Goal: Task Accomplishment & Management: Manage account settings

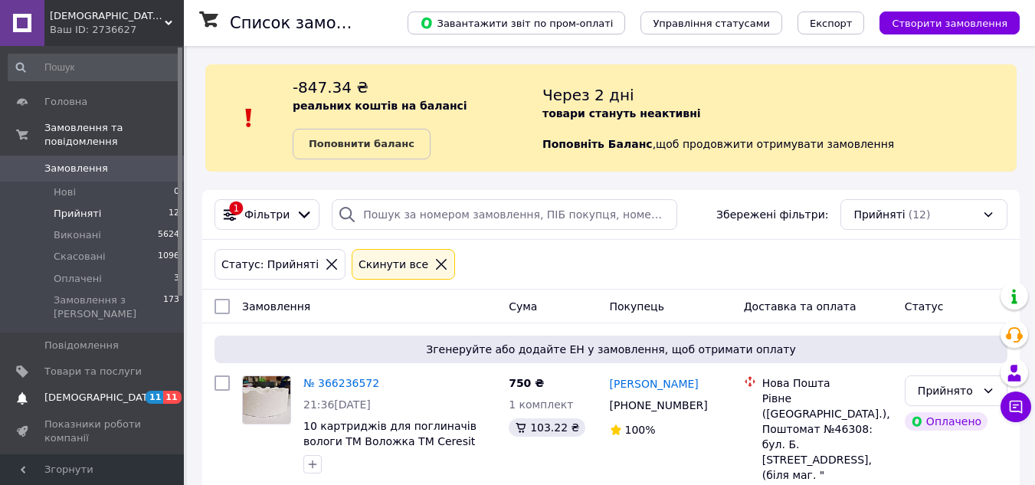
click at [93, 391] on span "[DEMOGRAPHIC_DATA]" at bounding box center [100, 398] width 113 height 14
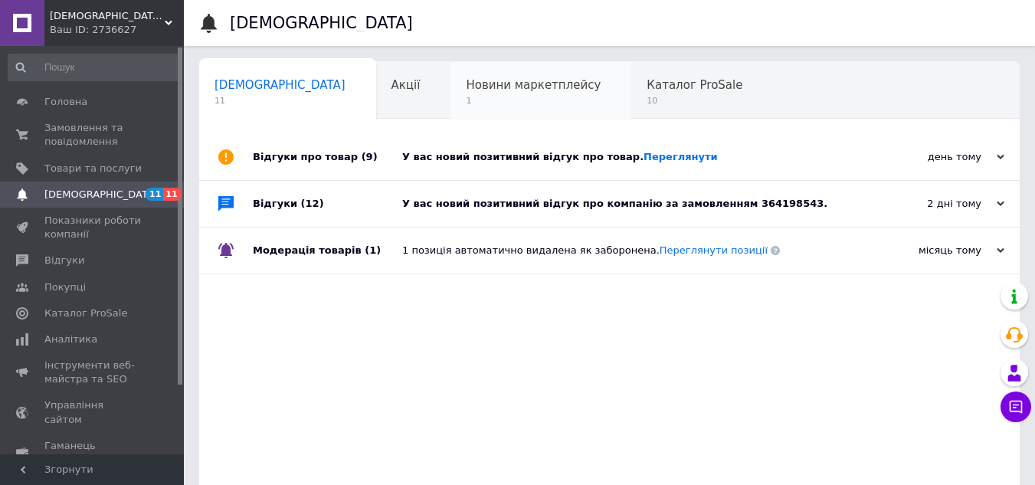
click at [450, 108] on div "Новини маркетплейсу 1" at bounding box center [540, 91] width 181 height 58
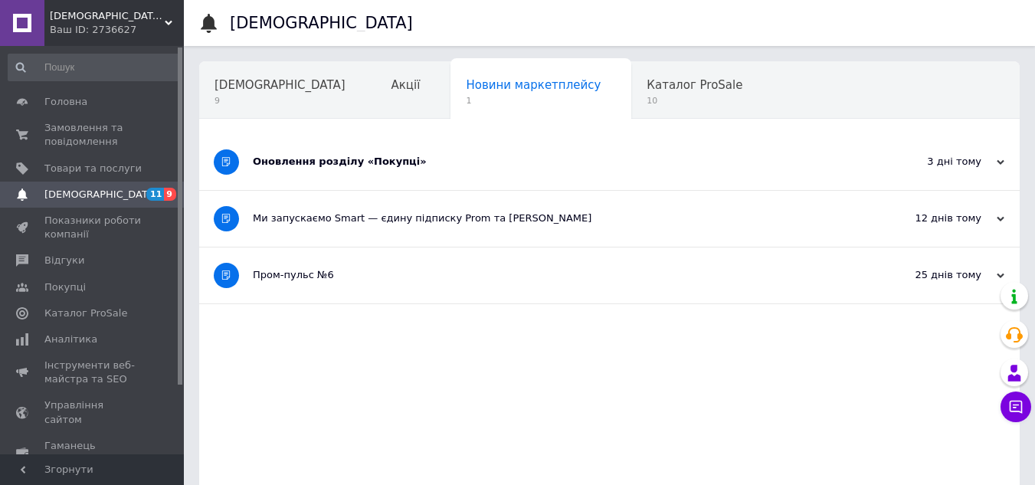
click at [427, 169] on div "Оновлення розділу «Покупці»" at bounding box center [552, 162] width 598 height 56
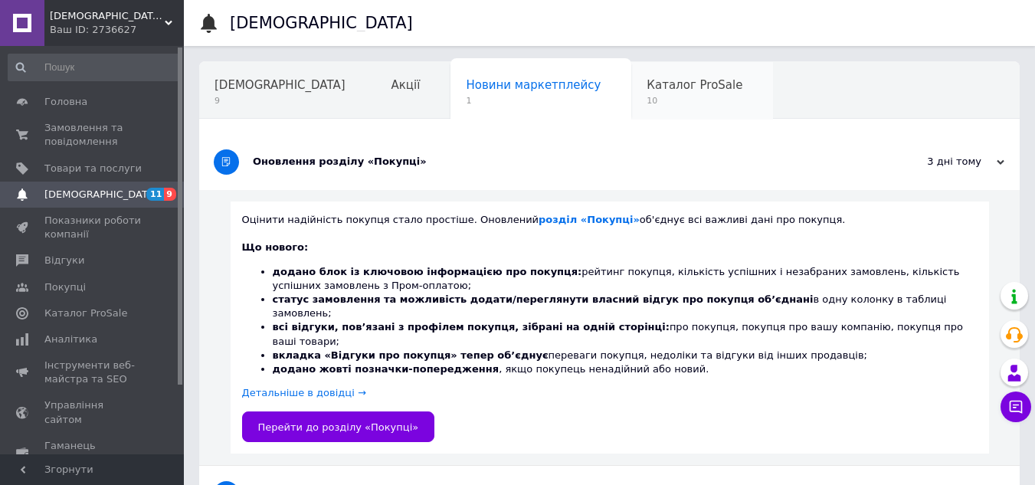
click at [631, 112] on div "Каталог ProSale 10" at bounding box center [702, 91] width 142 height 58
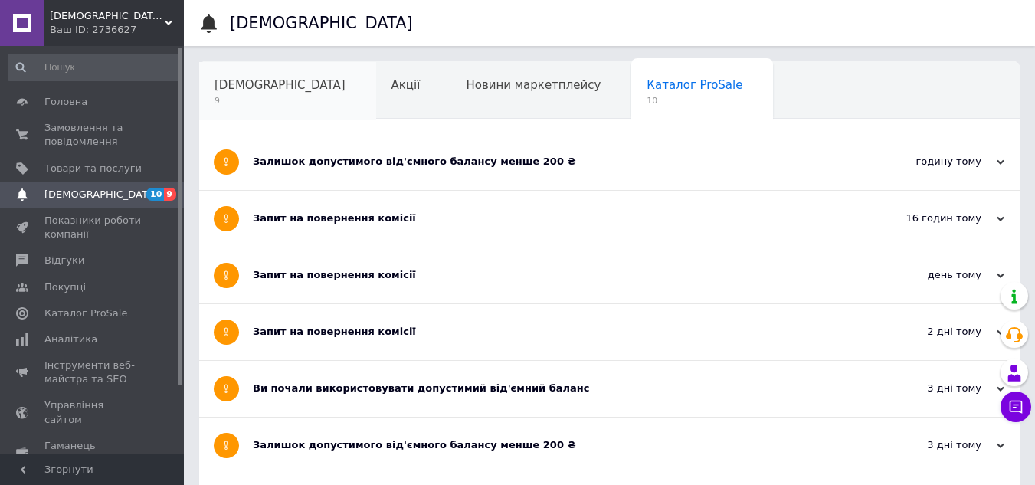
click at [240, 106] on span "9" at bounding box center [279, 100] width 131 height 11
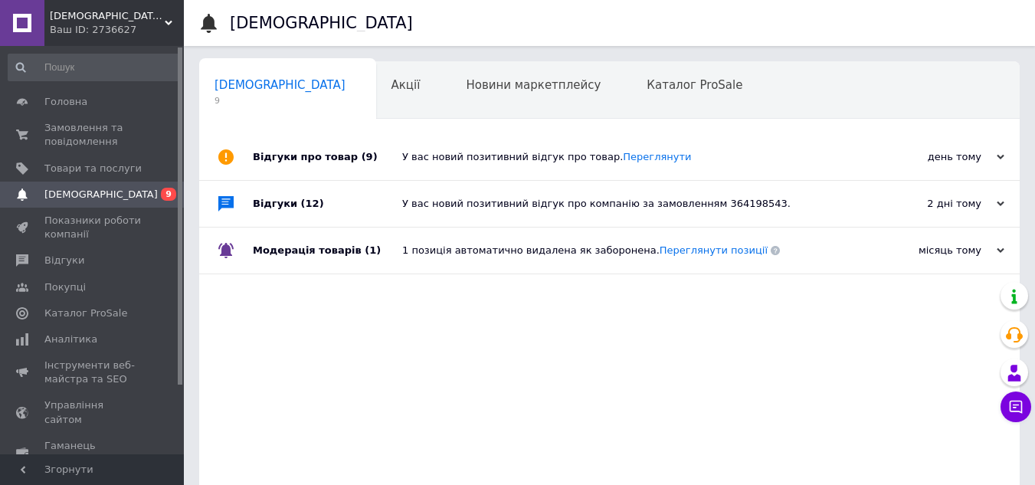
click at [367, 120] on div "Навчання та заходи" at bounding box center [283, 149] width 168 height 58
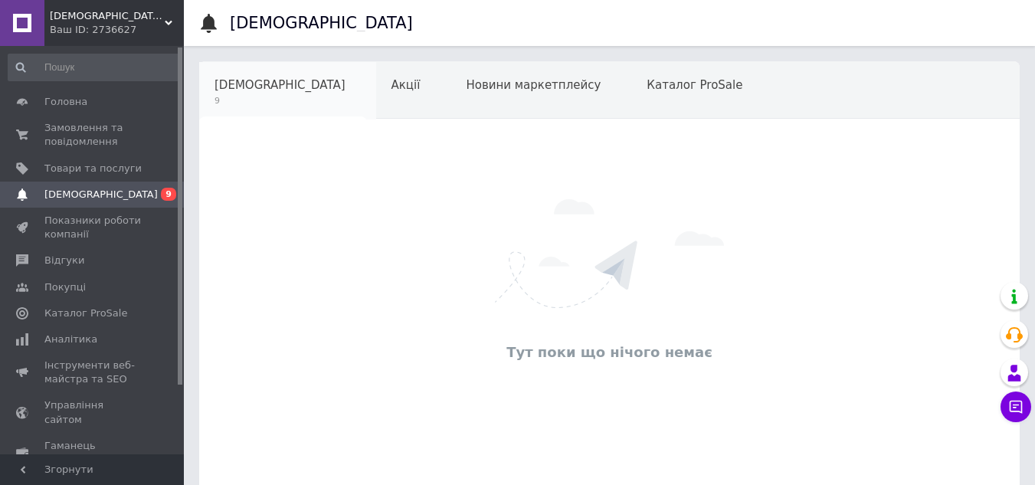
click at [210, 105] on div "[DEMOGRAPHIC_DATA] 9" at bounding box center [287, 91] width 177 height 58
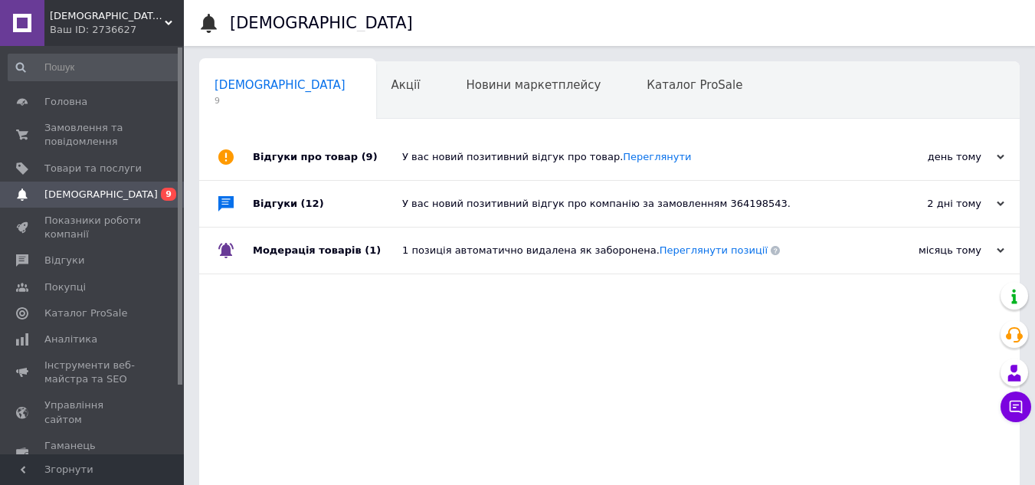
click at [331, 160] on div "Відгуки про товар (9)" at bounding box center [327, 157] width 149 height 46
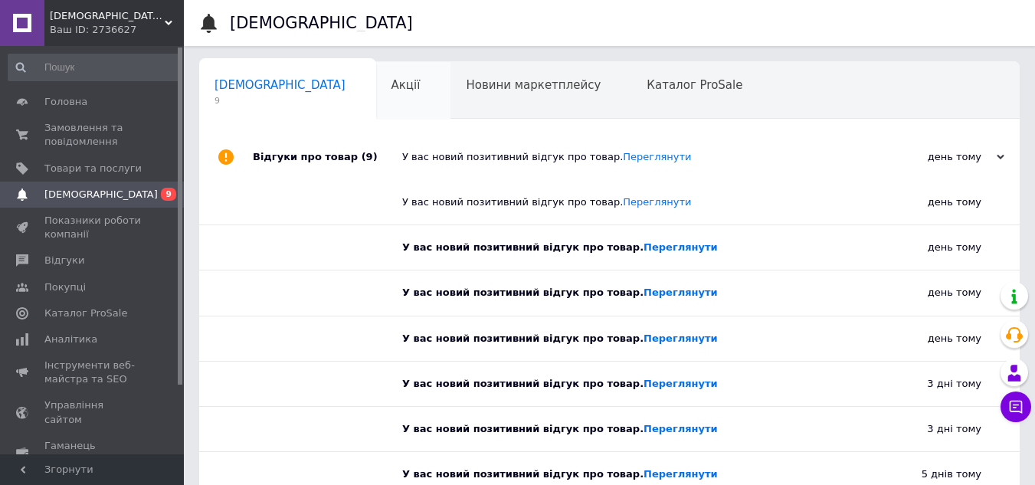
click at [376, 106] on div "Акції" at bounding box center [413, 91] width 75 height 58
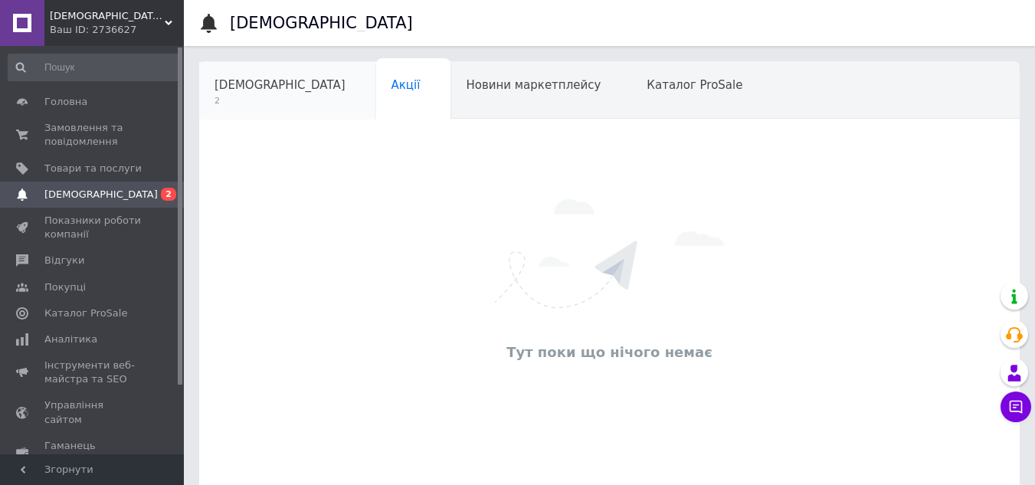
click at [271, 115] on div "[DEMOGRAPHIC_DATA] 2" at bounding box center [287, 91] width 177 height 58
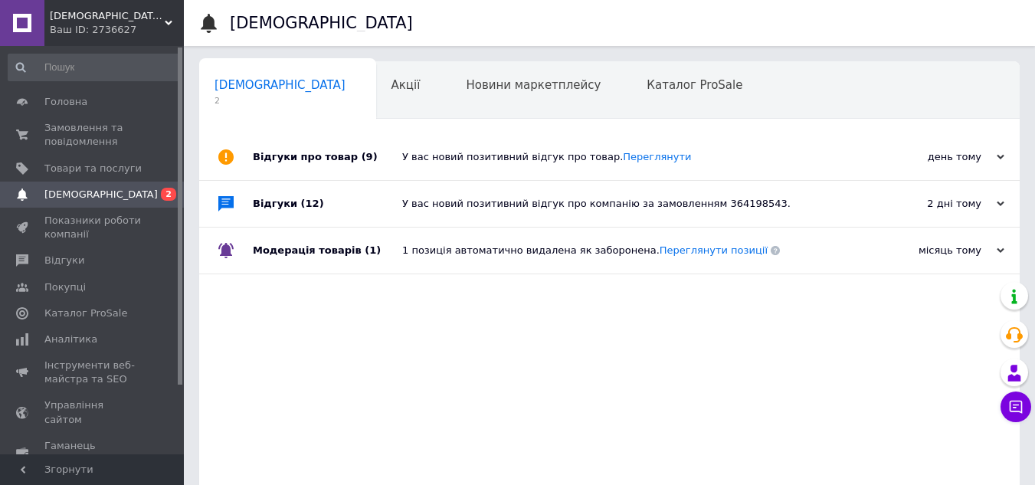
click at [521, 211] on div "У вас новий позитивний відгук про компанію за замовленням 364198543." at bounding box center [626, 204] width 449 height 14
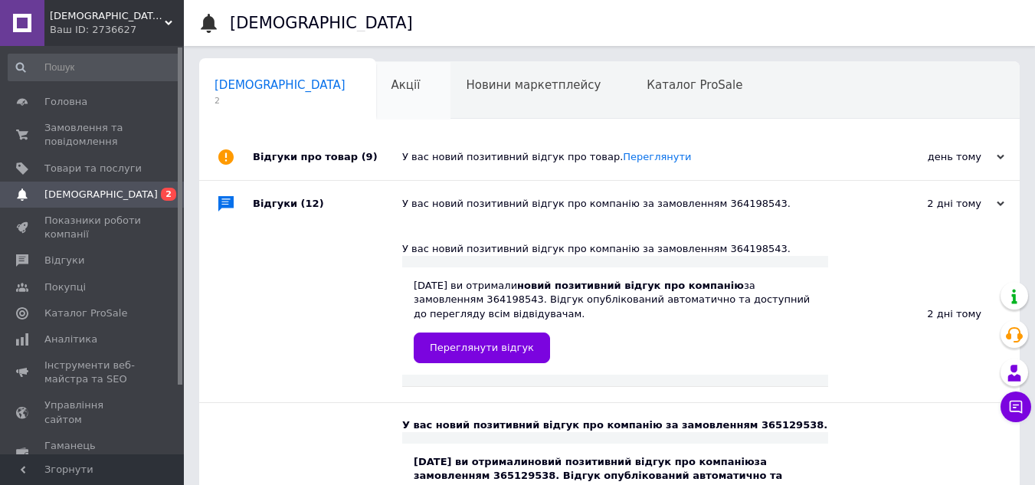
click at [376, 109] on div "Акції" at bounding box center [413, 91] width 75 height 58
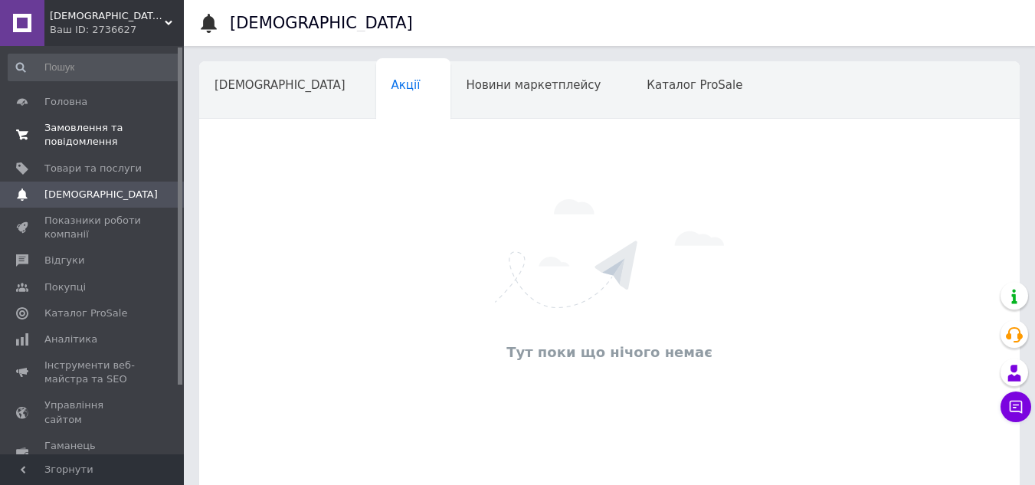
click at [49, 141] on span "Замовлення та повідомлення" at bounding box center [92, 135] width 97 height 28
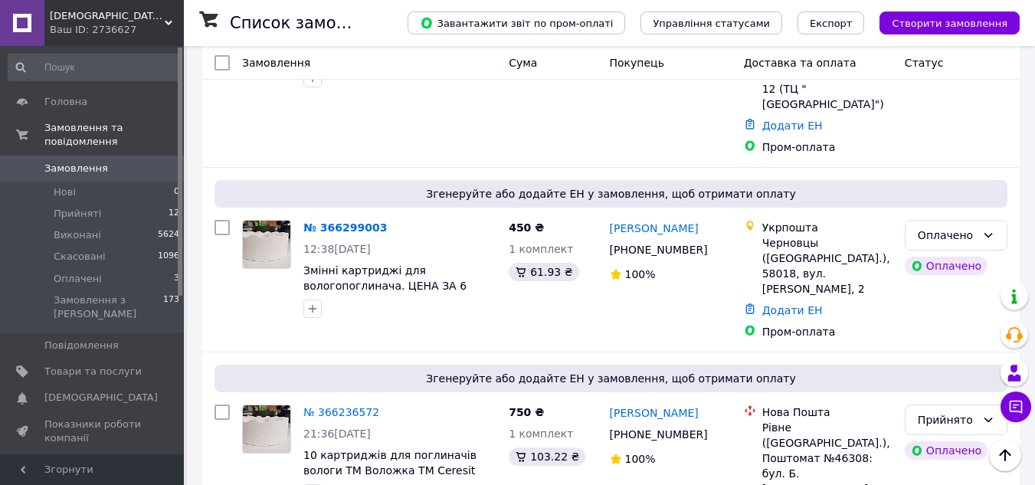
scroll to position [383, 0]
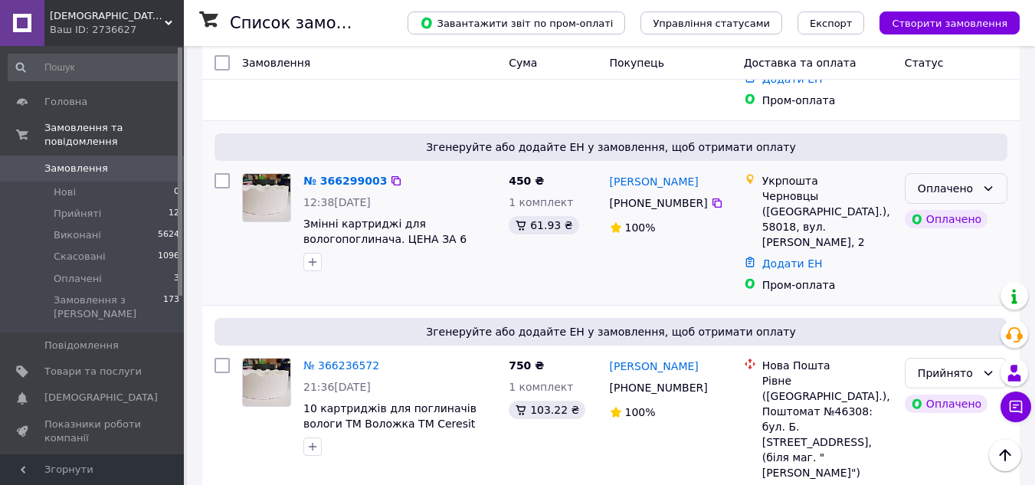
click at [947, 180] on div "Оплачено" at bounding box center [947, 188] width 58 height 17
click at [940, 175] on li "Прийнято" at bounding box center [955, 176] width 101 height 28
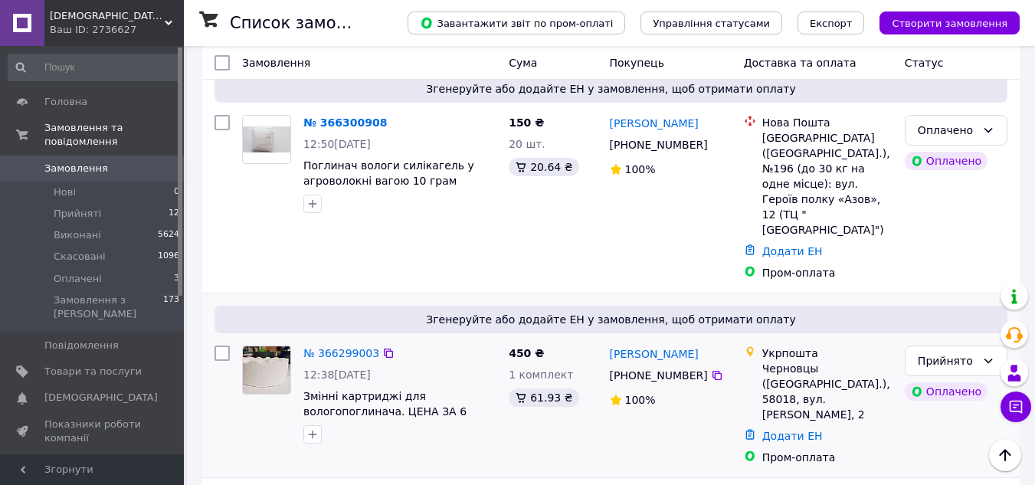
scroll to position [153, 0]
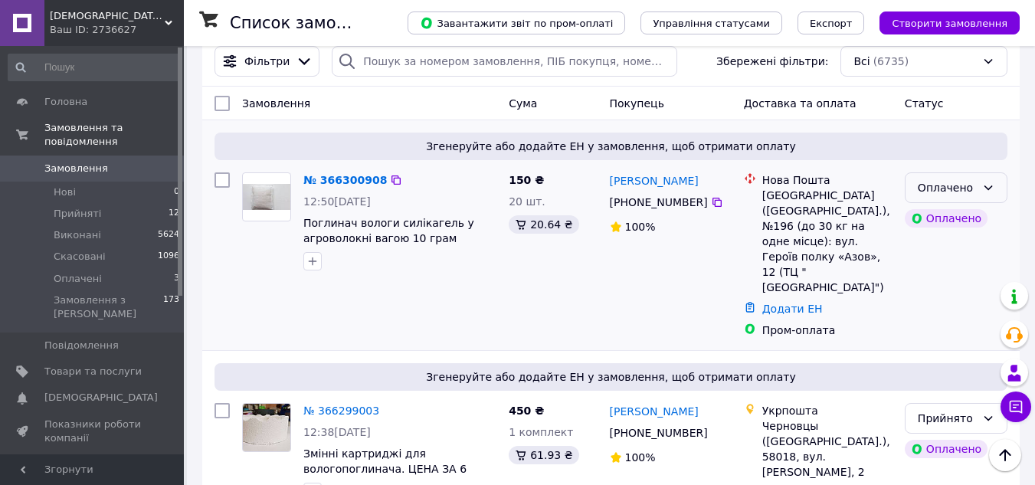
click at [938, 191] on div "Оплачено" at bounding box center [947, 187] width 58 height 17
click at [937, 218] on li "Прийнято" at bounding box center [955, 222] width 101 height 28
click at [85, 272] on span "Оплачені" at bounding box center [78, 279] width 48 height 14
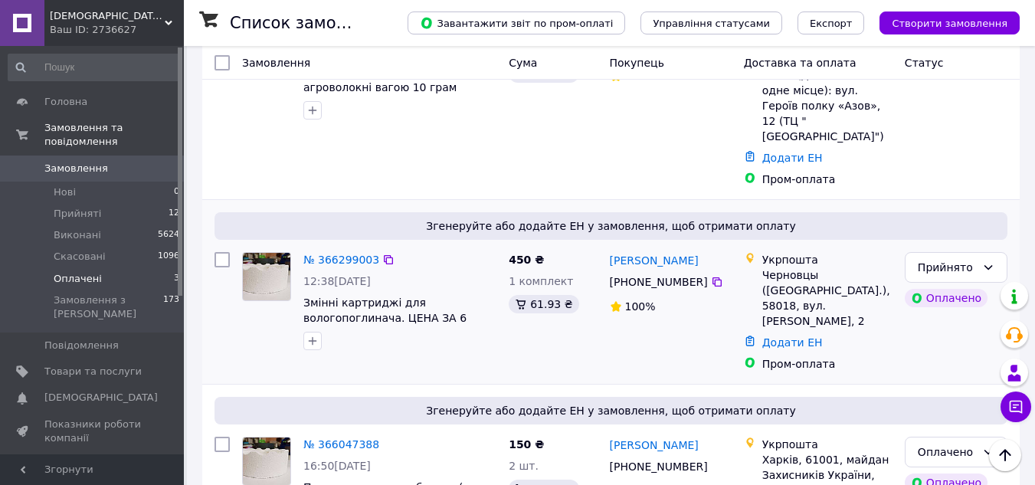
scroll to position [371, 0]
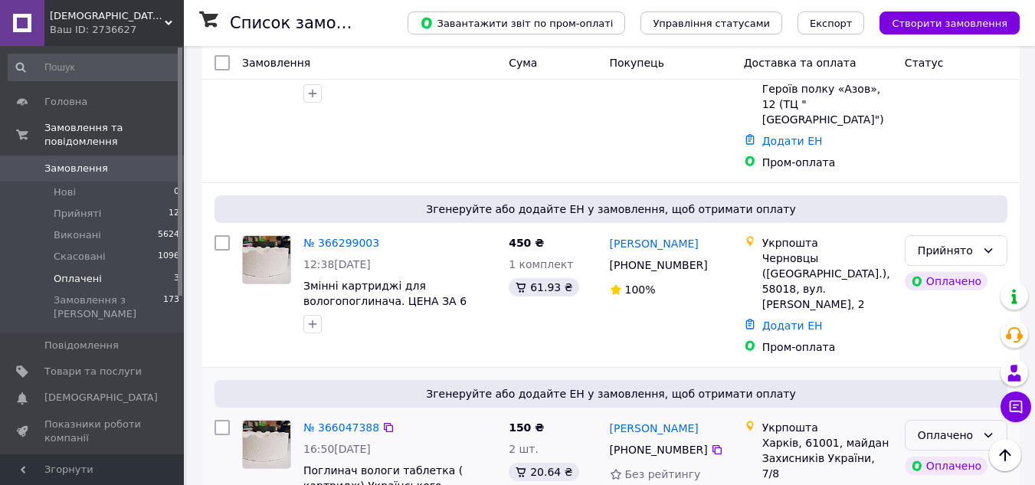
click at [936, 427] on div "Оплачено" at bounding box center [947, 435] width 58 height 17
click at [934, 407] on li "Прийнято" at bounding box center [955, 408] width 101 height 28
click at [67, 207] on span "Прийняті" at bounding box center [77, 214] width 47 height 14
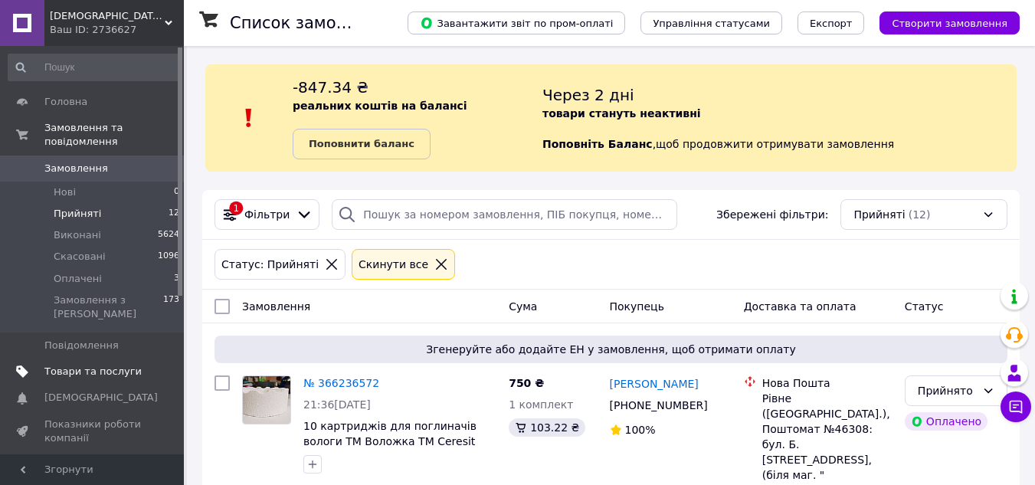
click at [63, 365] on span "Товари та послуги" at bounding box center [92, 372] width 97 height 14
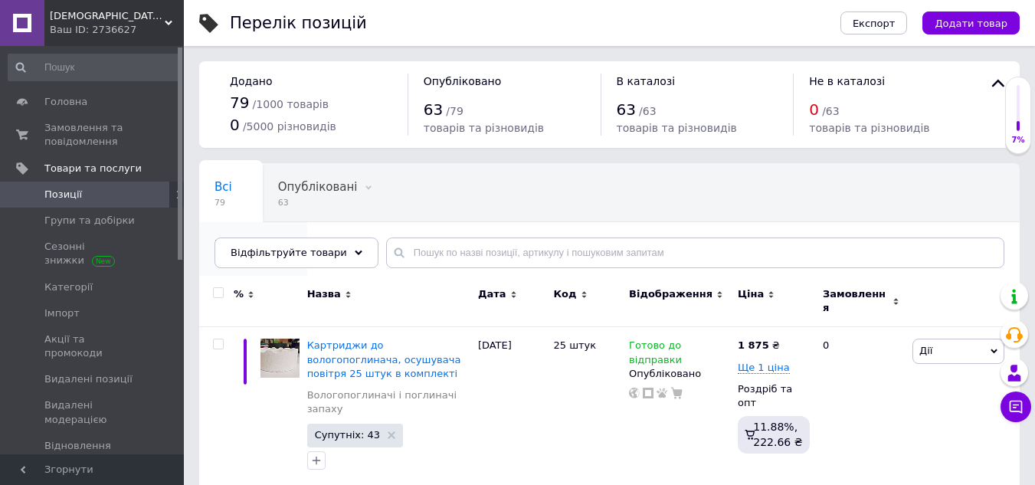
click at [277, 255] on span "16" at bounding box center [245, 260] width 62 height 11
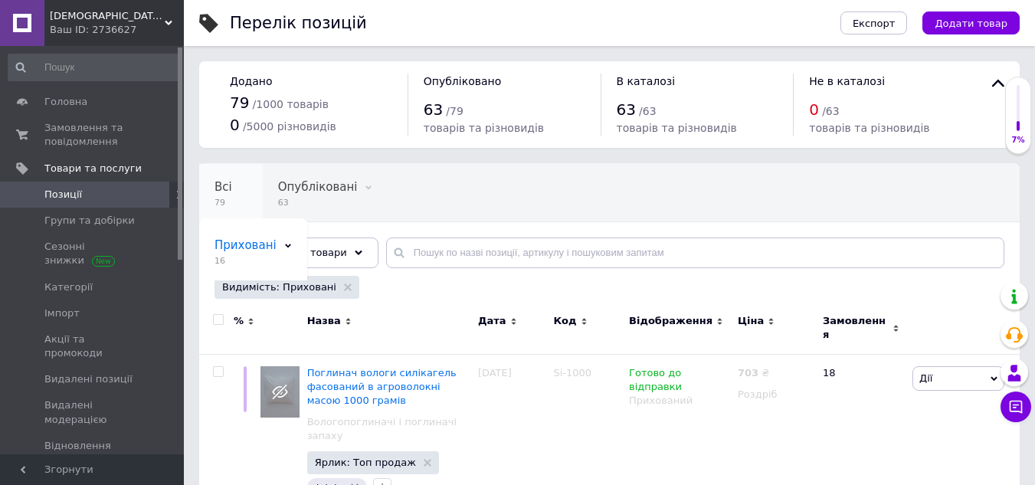
click at [221, 191] on span "Всі" at bounding box center [223, 187] width 18 height 14
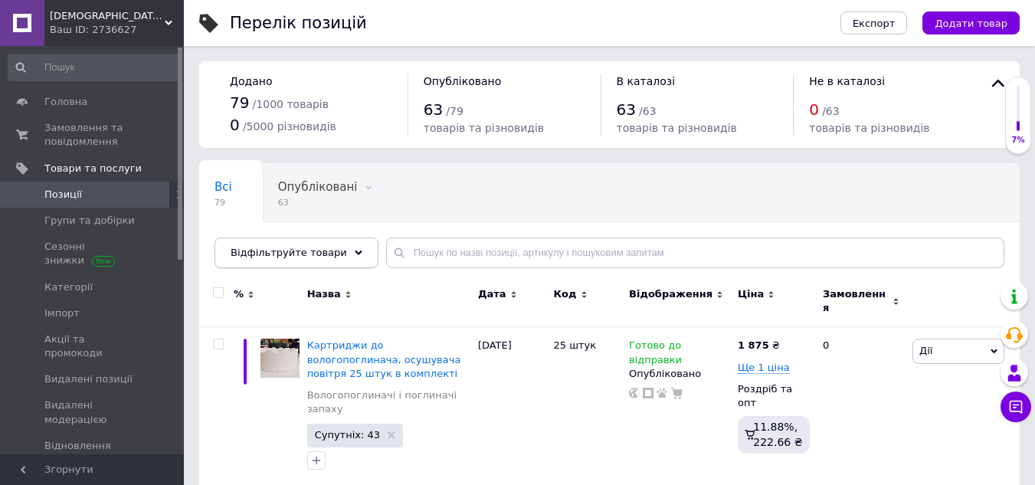
click at [353, 256] on div "Відфільтруйте товари" at bounding box center [296, 252] width 164 height 31
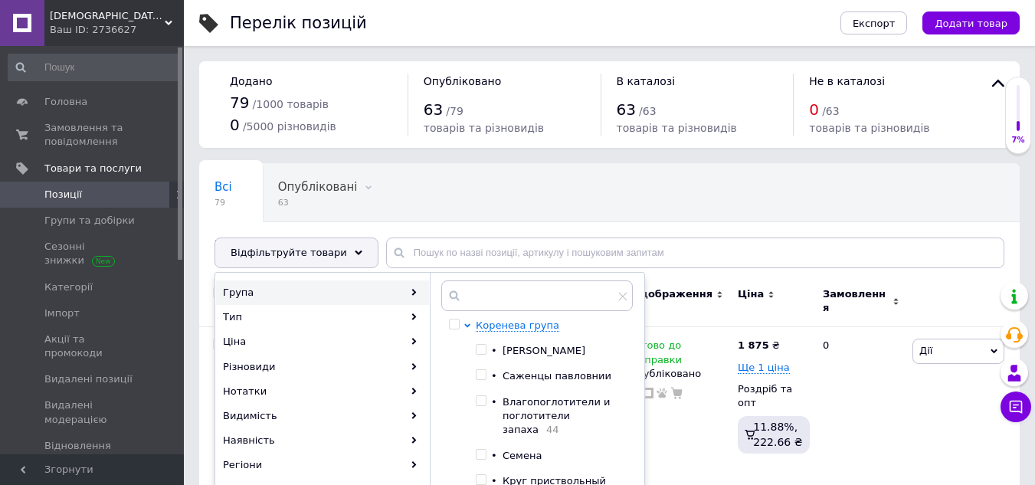
click at [484, 398] on input "checkbox" at bounding box center [481, 401] width 10 height 10
checkbox input "true"
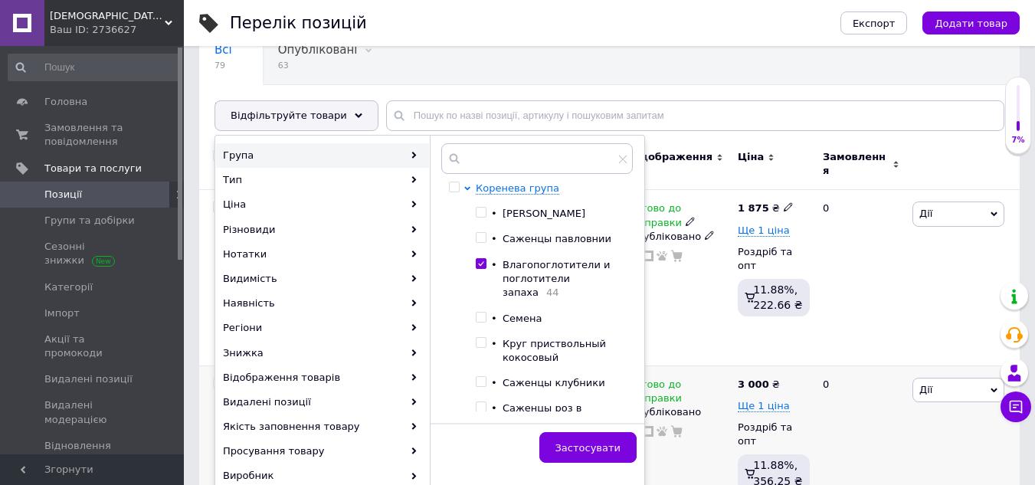
scroll to position [153, 0]
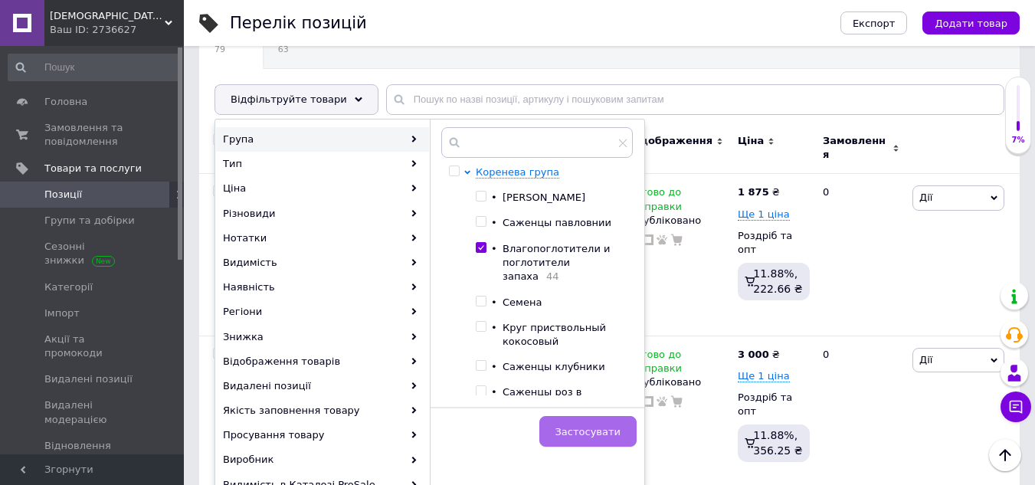
click at [608, 419] on button "Застосувати" at bounding box center [587, 431] width 97 height 31
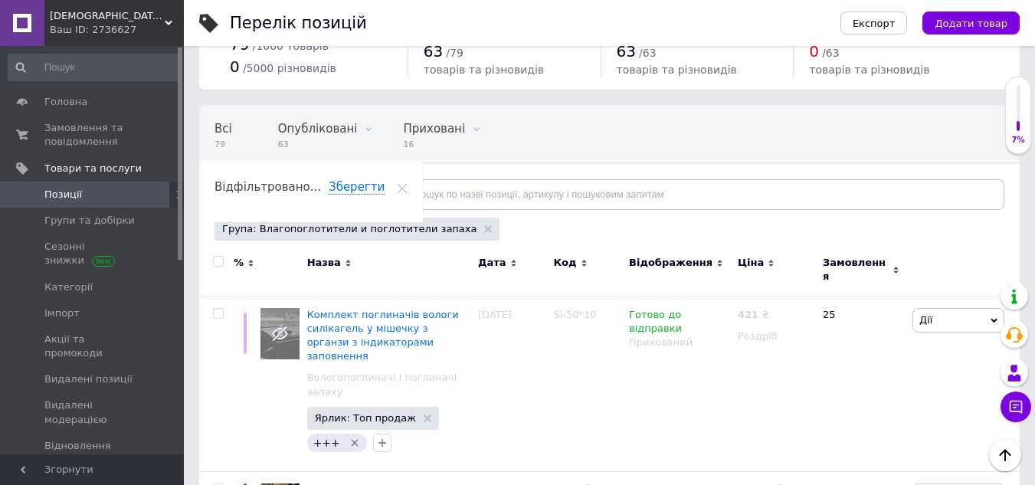
scroll to position [18, 0]
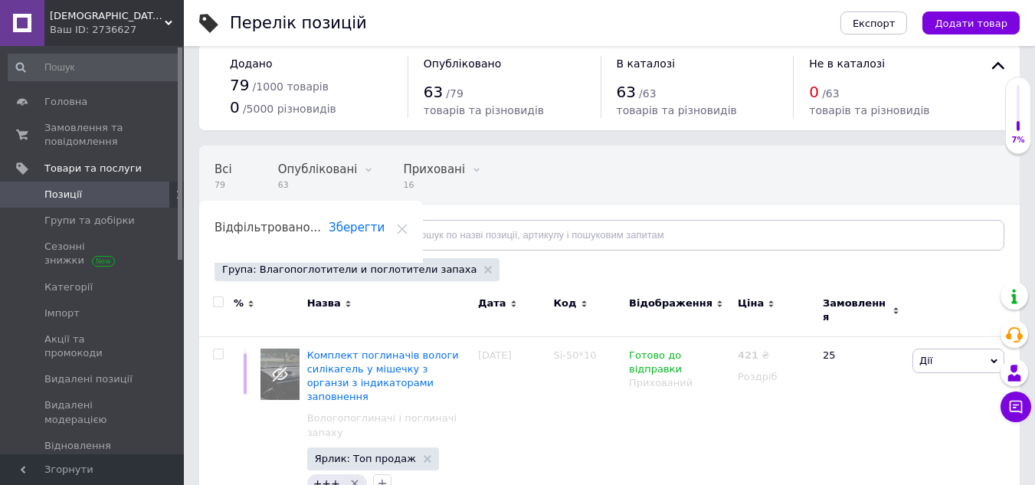
click at [385, 221] on span "Зберегти" at bounding box center [357, 228] width 56 height 15
type input "Влагопоглотители и поглотители запаха"
click at [240, 253] on span "Ok" at bounding box center [233, 258] width 14 height 11
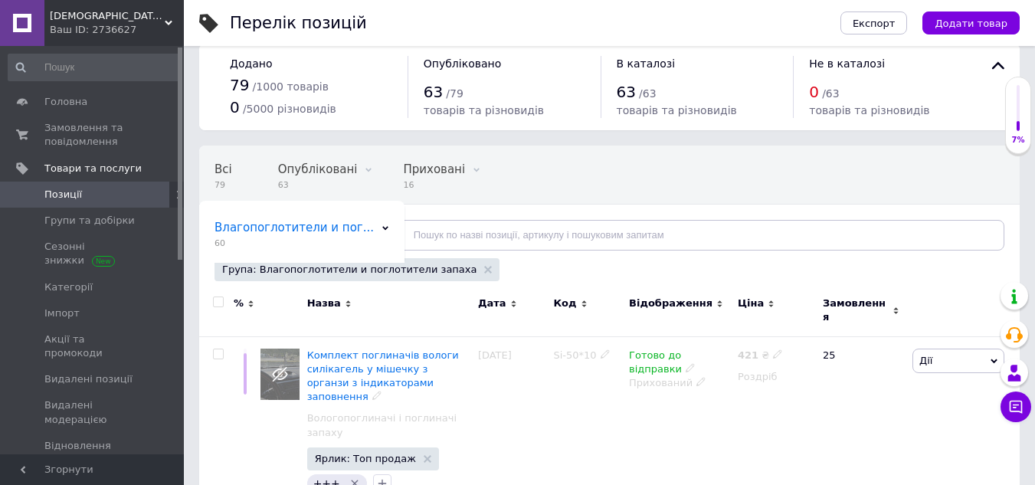
scroll to position [171, 0]
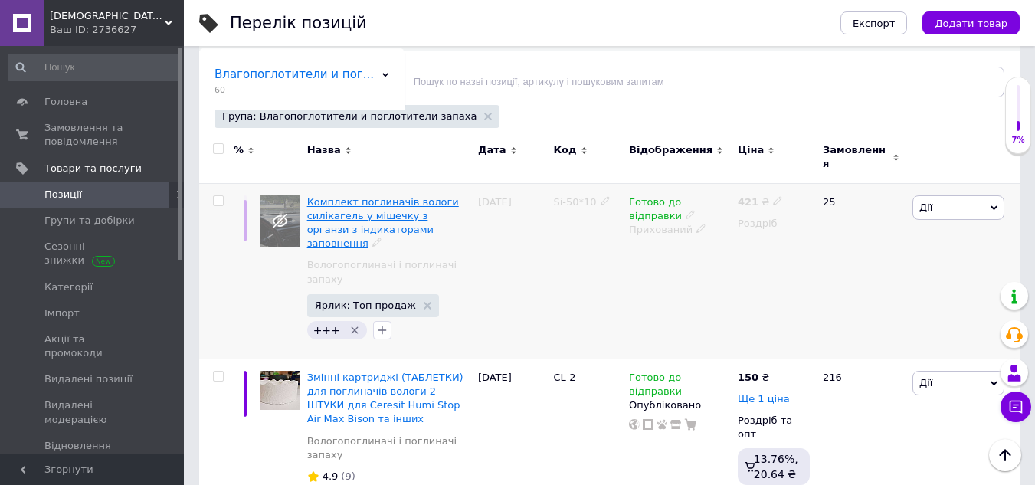
click at [397, 197] on span "Комплект поглиначів вологи силікагель у мішечку з органзи з індикаторами заповн…" at bounding box center [383, 223] width 152 height 54
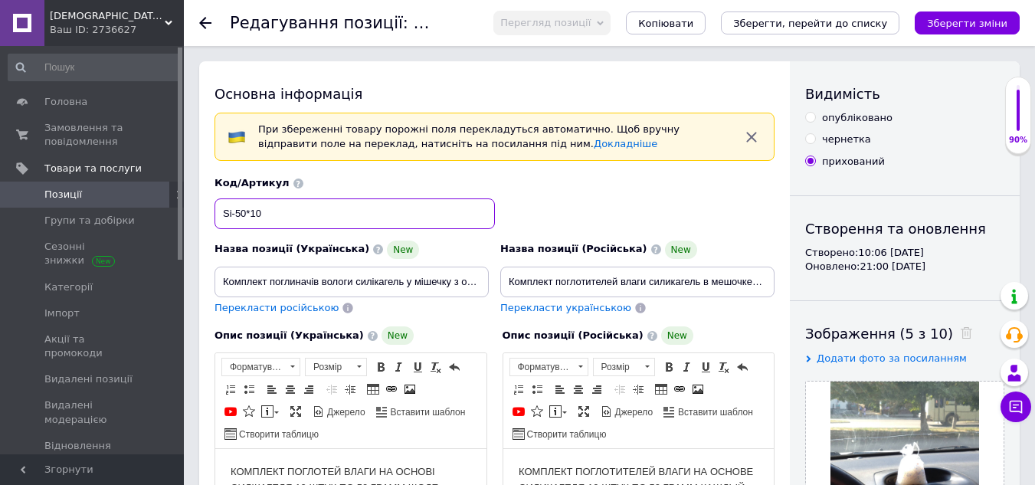
click at [371, 218] on input "Si-50*10" at bounding box center [354, 213] width 280 height 31
type input "S"
type input "SI-150OI"
click at [594, 201] on div "Код/Артикул SI-150OI" at bounding box center [494, 203] width 571 height 64
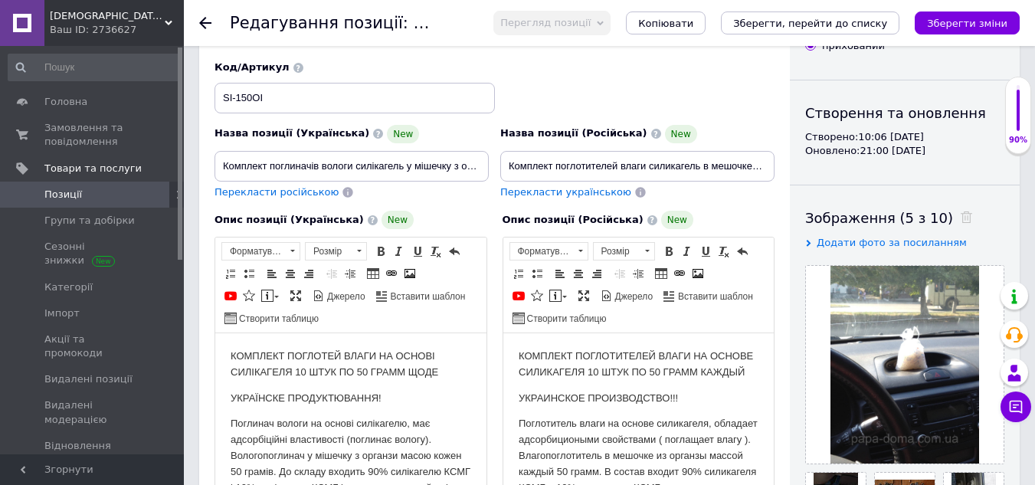
scroll to position [153, 0]
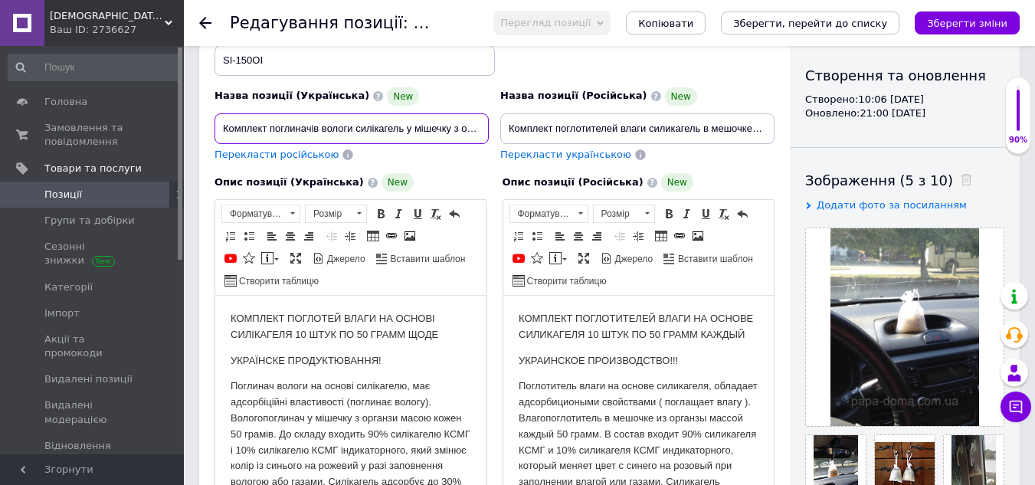
click at [479, 128] on input "Комплект поглиначів вологи силікагель у мішечку з органзи з індикаторами заповн…" at bounding box center [351, 128] width 274 height 31
type input "[PERSON_NAME]"
type input "Поглинач вологи силікагель у мішечку з органзи вагою 150 грам з індикатором нап…"
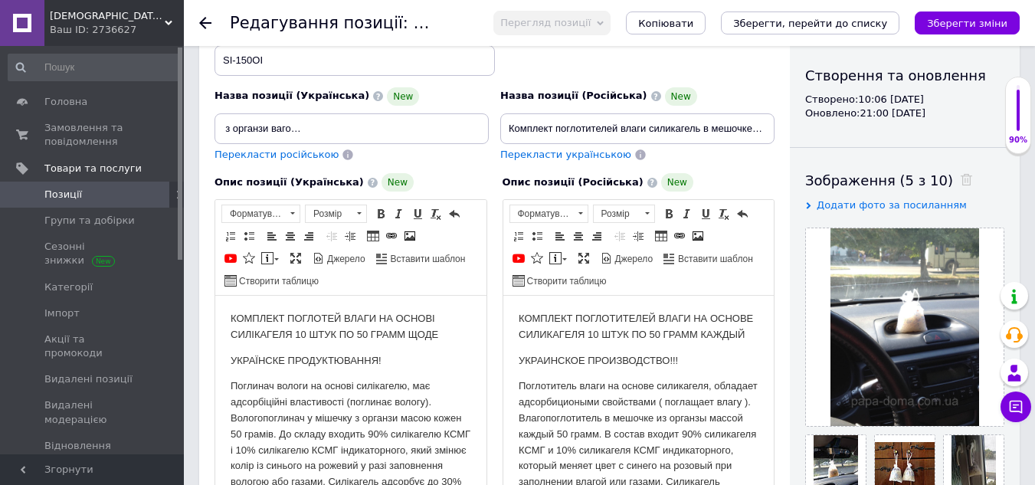
click at [254, 155] on span "Перекласти російською" at bounding box center [276, 154] width 124 height 11
type input "Поглотитель влаги силикагель в мешочке из органзы весом 150 грамм с индикатором…"
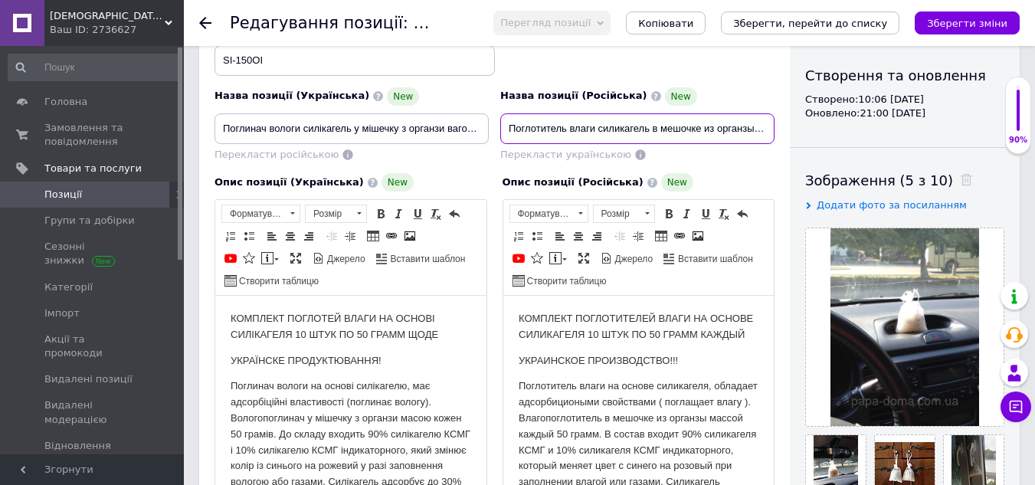
click at [653, 130] on input "Поглотитель влаги силикагель в мешочке из органзы весом 150 грамм с индикатором…" at bounding box center [637, 128] width 274 height 31
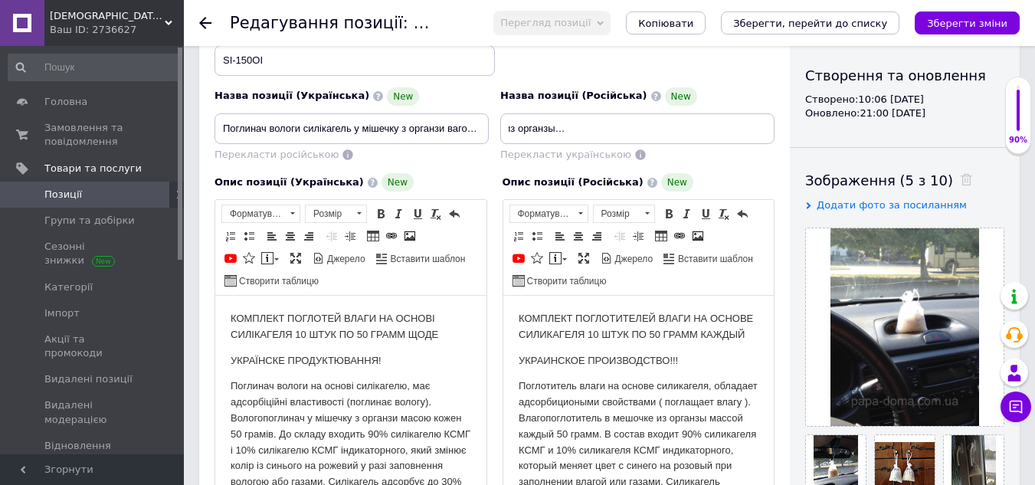
click at [445, 159] on div "Перекласти російською" at bounding box center [351, 155] width 274 height 15
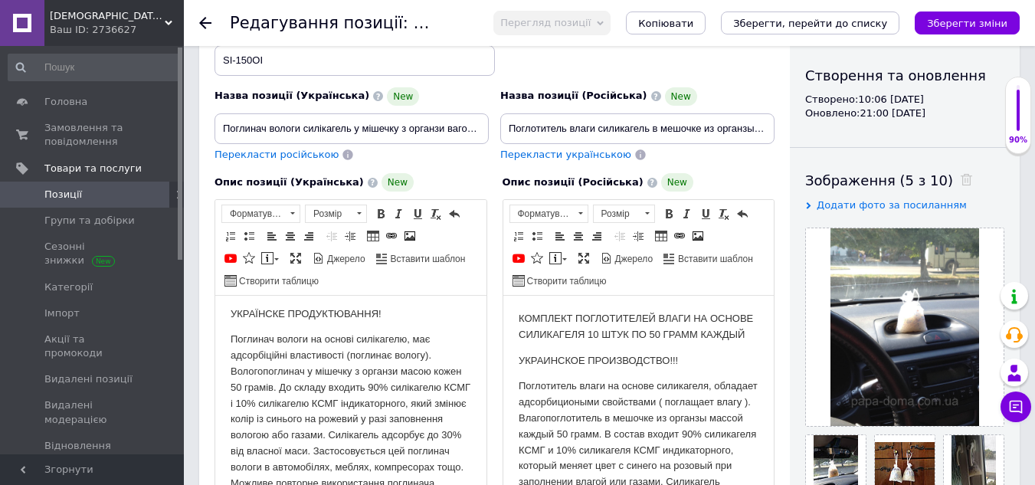
scroll to position [98, 0]
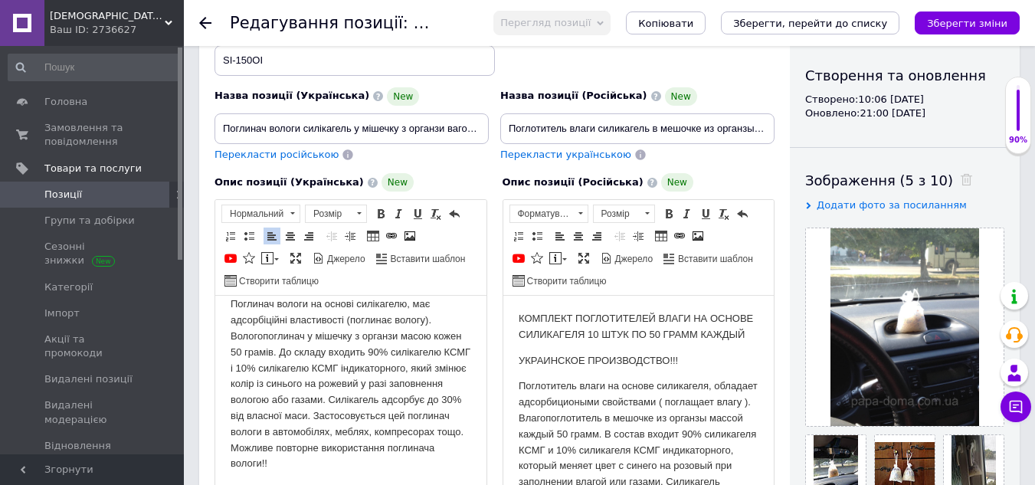
click at [299, 467] on p "Поглинач вологи на основі силікагелю, має адсорбіційні властивості (поглинає во…" at bounding box center [351, 383] width 241 height 175
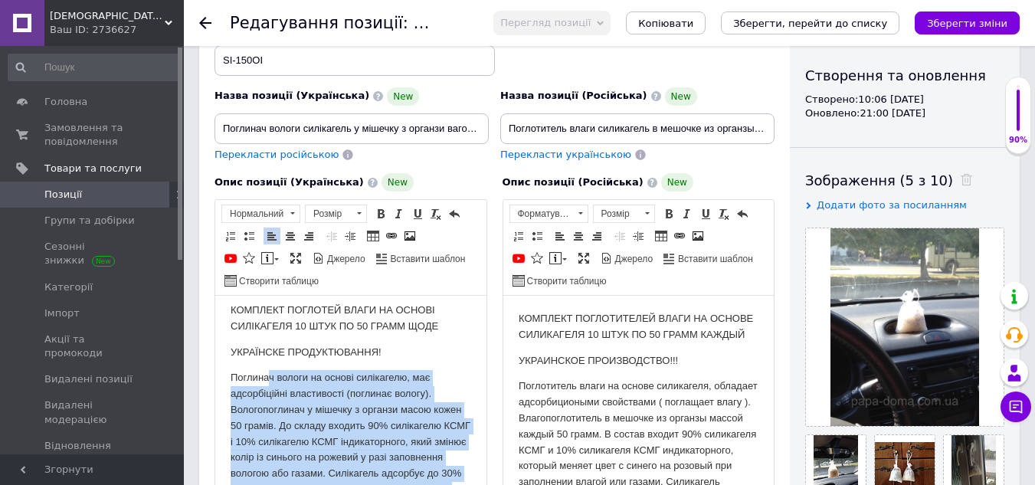
scroll to position [0, 0]
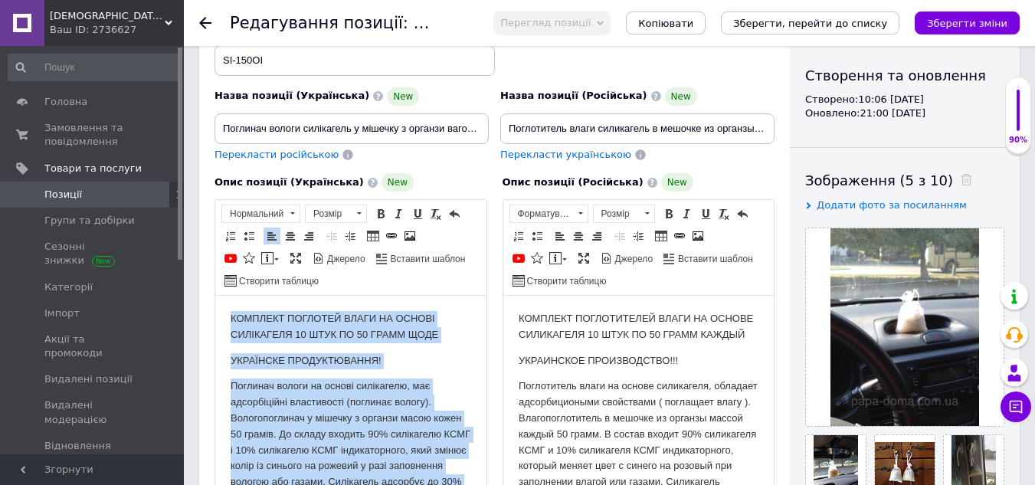
drag, startPoint x: 277, startPoint y: 466, endPoint x: 231, endPoint y: 314, distance: 159.2
click at [231, 314] on body "КОМПЛЕКТ ПОГЛОТЕЙ ВЛАГИ НА ОСНОВІ СИЛІКАГЕЛЯ 10 ШТУК ПО 50 ГРАММ ЩОДЕ УКРАЇНСКЕ…" at bounding box center [351, 432] width 241 height 243
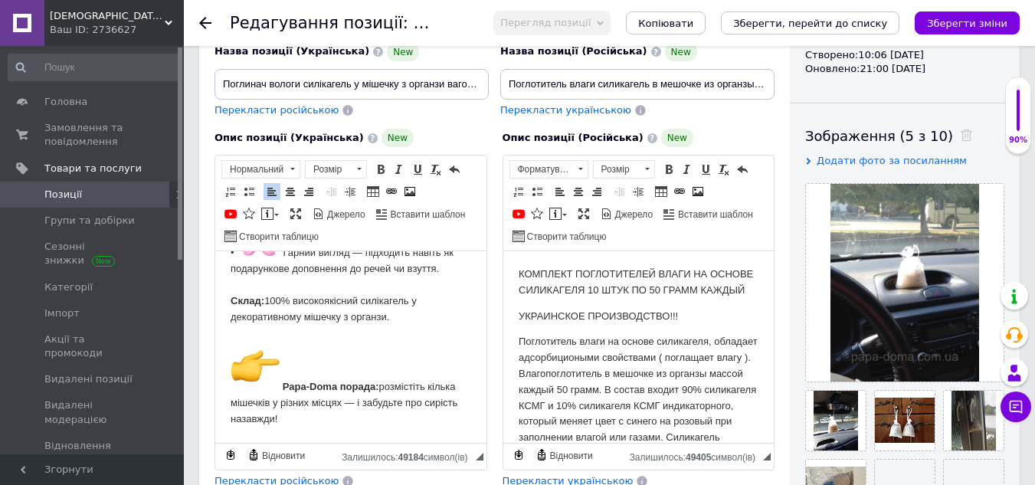
scroll to position [232, 0]
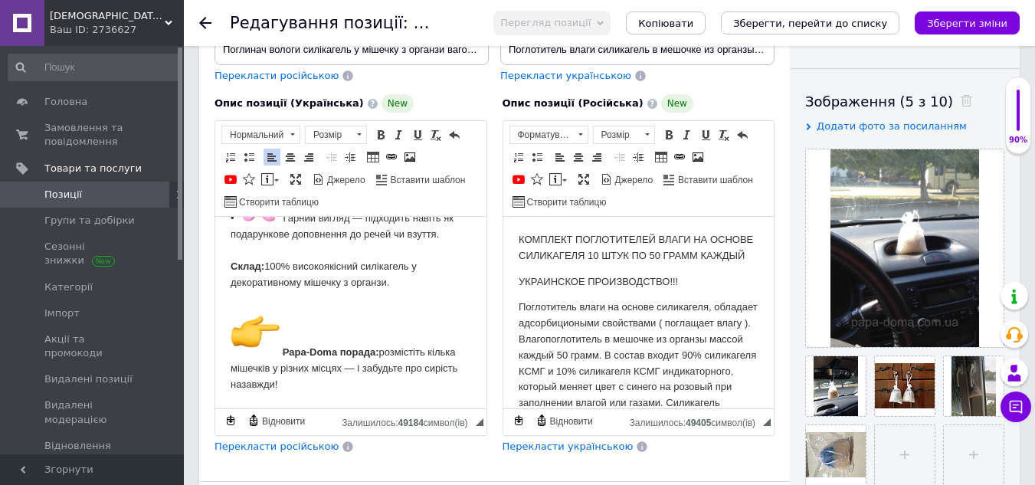
click at [294, 451] on span "Перекласти російською" at bounding box center [276, 445] width 124 height 11
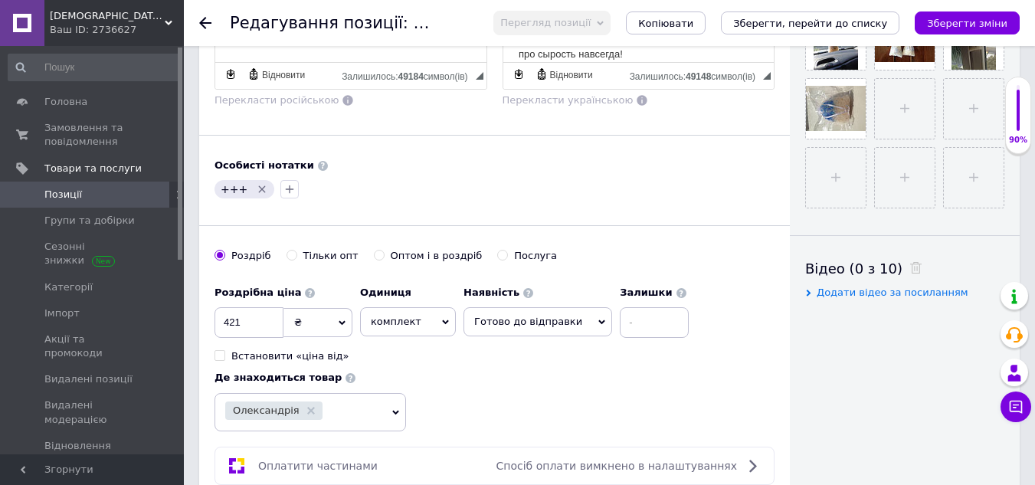
scroll to position [615, 0]
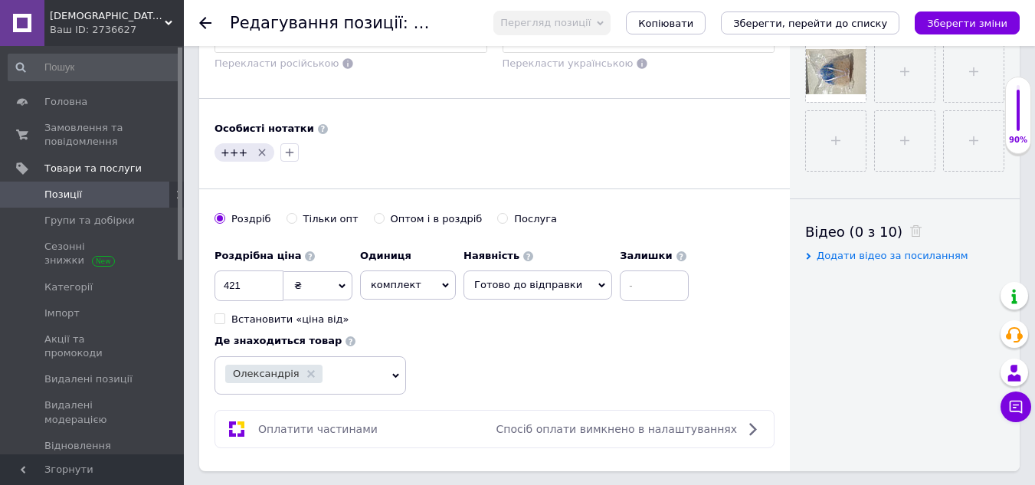
click at [258, 149] on icon "Видалити мітку" at bounding box center [262, 152] width 12 height 12
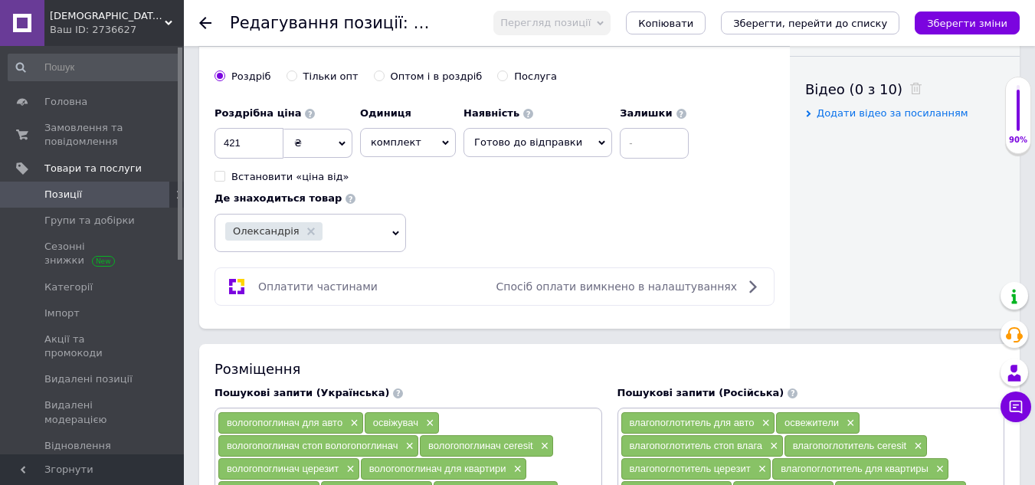
scroll to position [768, 0]
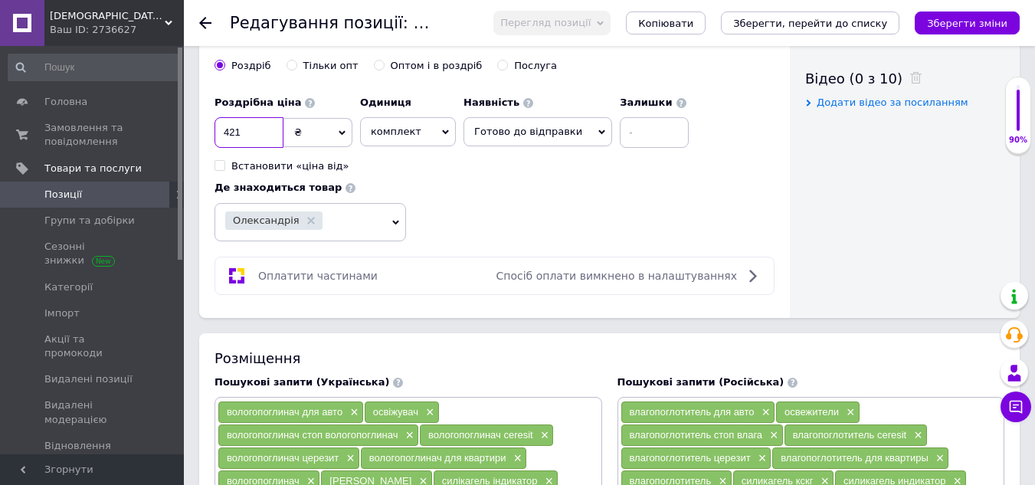
click at [249, 132] on input "421" at bounding box center [248, 132] width 69 height 31
type input "4"
type input "150"
click at [374, 68] on input "Оптом і в роздріб" at bounding box center [379, 65] width 10 height 10
radio input "true"
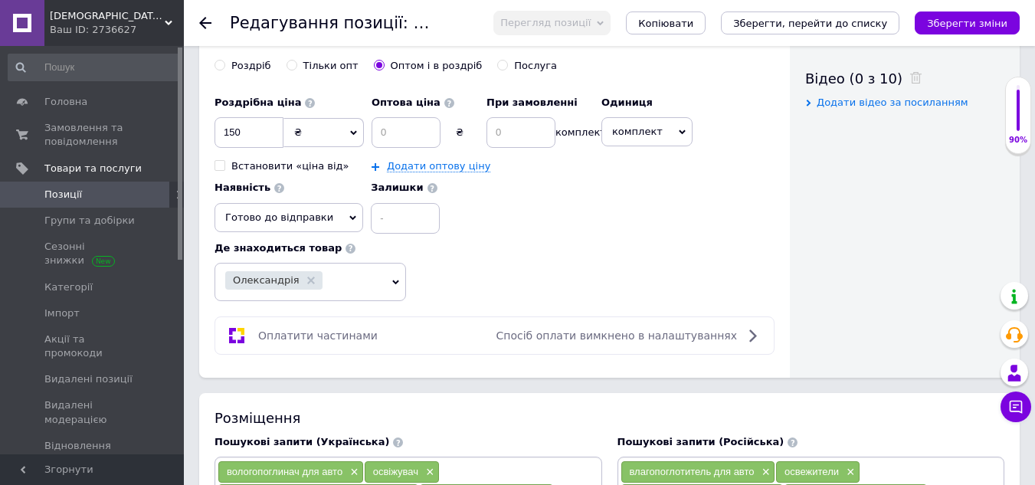
click at [679, 134] on icon at bounding box center [682, 132] width 7 height 7
click at [618, 221] on li "шт." at bounding box center [649, 223] width 94 height 21
click at [391, 127] on input at bounding box center [405, 132] width 69 height 31
type input "149"
click at [522, 140] on input at bounding box center [520, 132] width 69 height 31
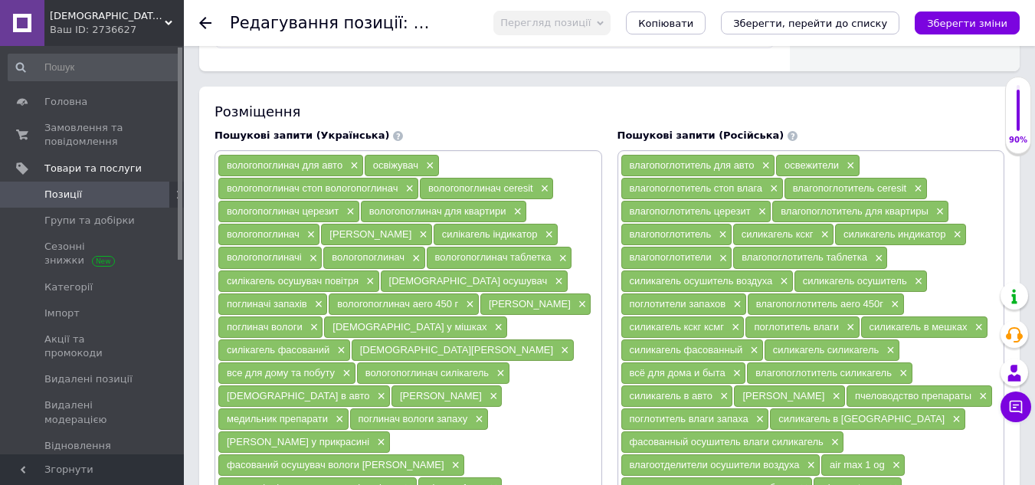
scroll to position [1151, 0]
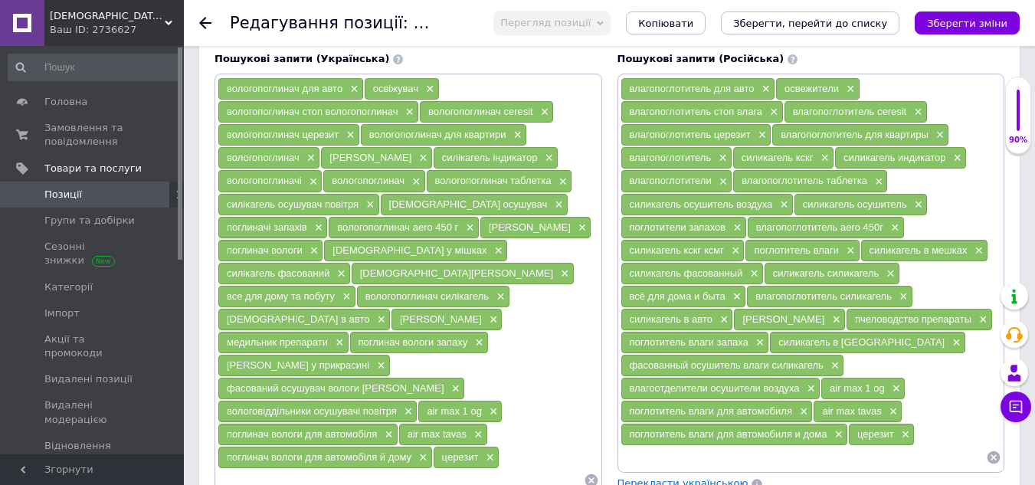
type input "10"
click at [310, 469] on input at bounding box center [401, 480] width 366 height 23
type input "воложка"
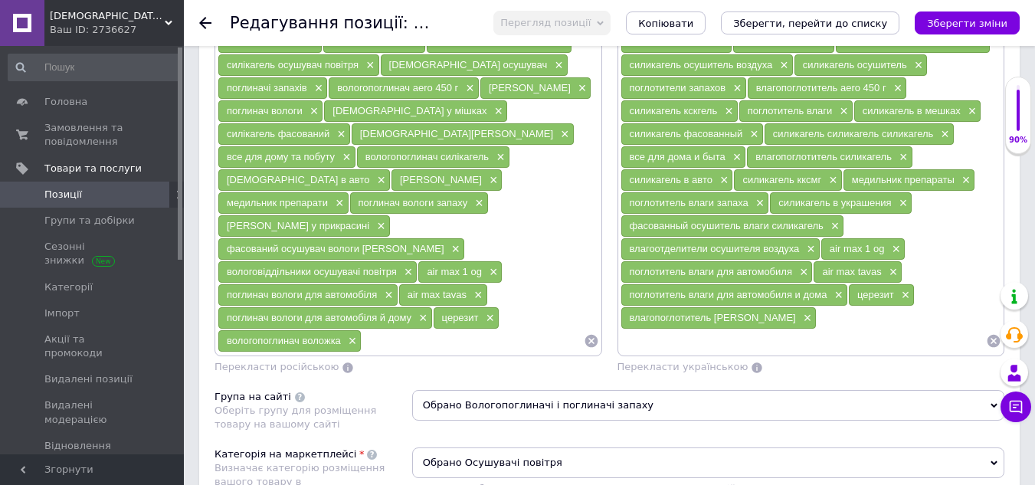
scroll to position [1304, 0]
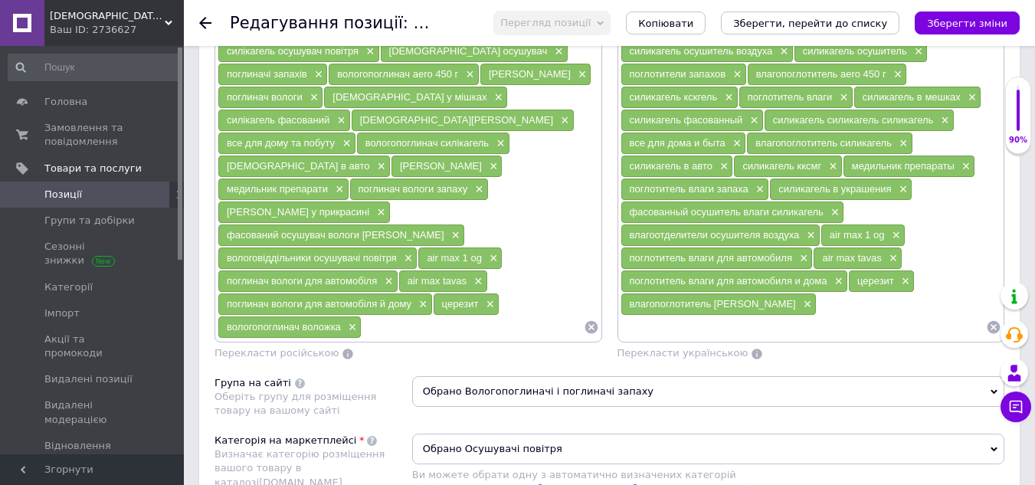
click at [650, 335] on input at bounding box center [803, 327] width 366 height 23
type input "воложка"
click at [663, 355] on li "вологопоглинач воложка" at bounding box center [811, 354] width 386 height 21
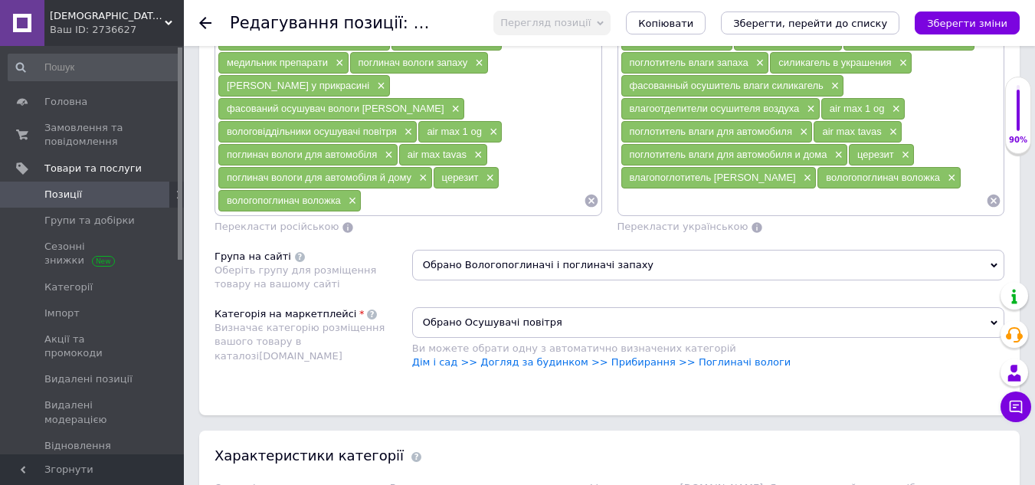
scroll to position [1458, 0]
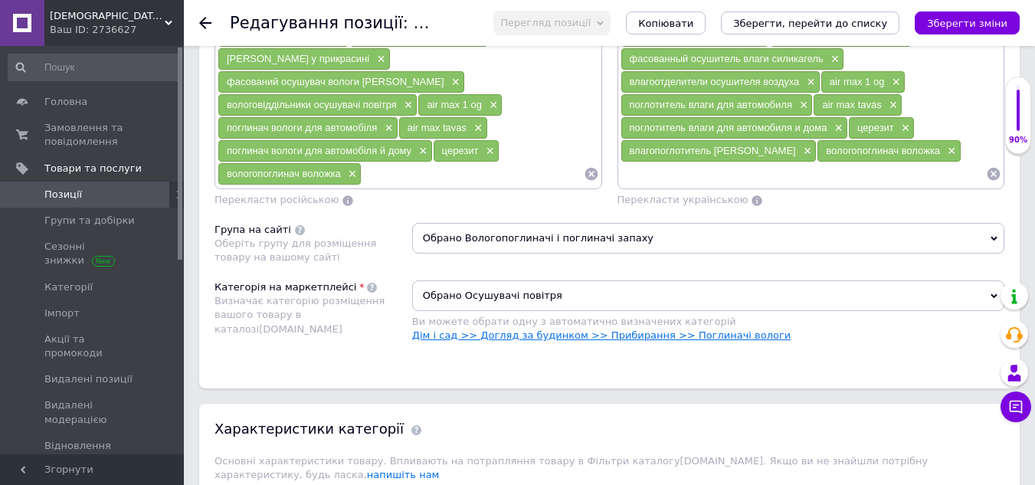
click at [733, 332] on link "Дім і сад >> Догляд за будинком >> Прибирання >> Поглиначі вологи" at bounding box center [601, 334] width 379 height 11
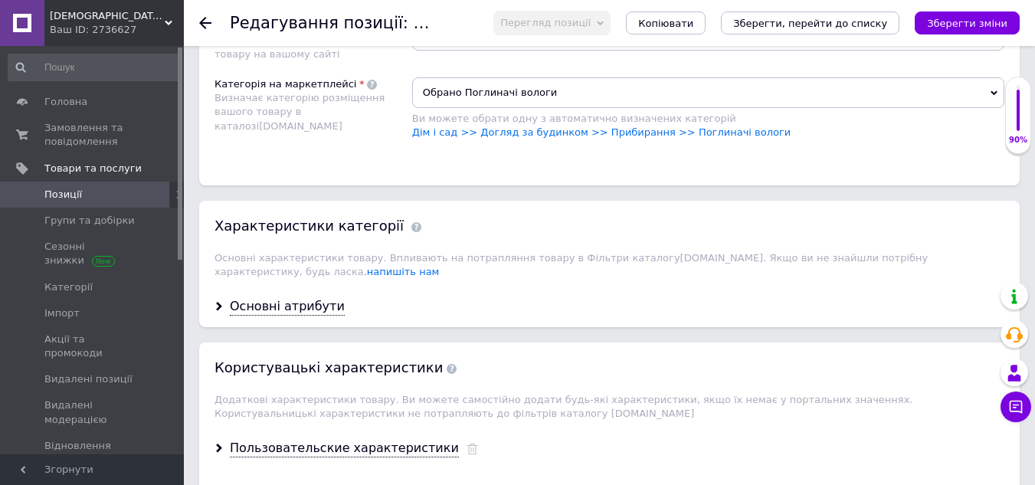
scroll to position [1687, 0]
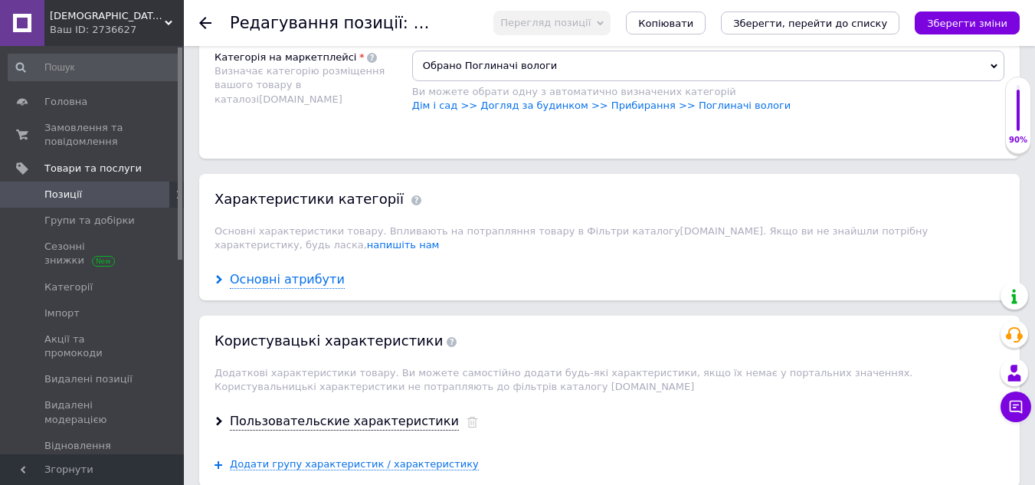
click at [254, 271] on div "Основні атрибути" at bounding box center [287, 280] width 115 height 18
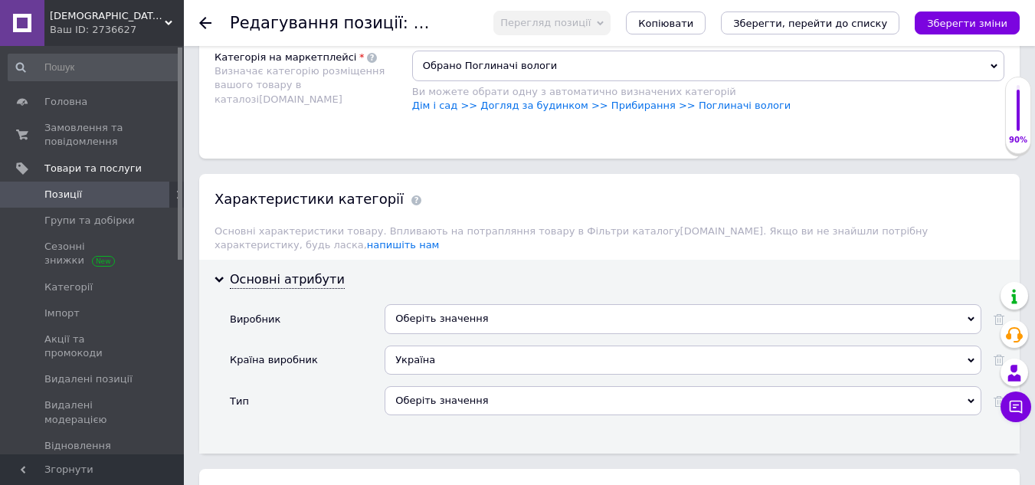
click at [578, 304] on div "Оберіть значення" at bounding box center [683, 318] width 597 height 29
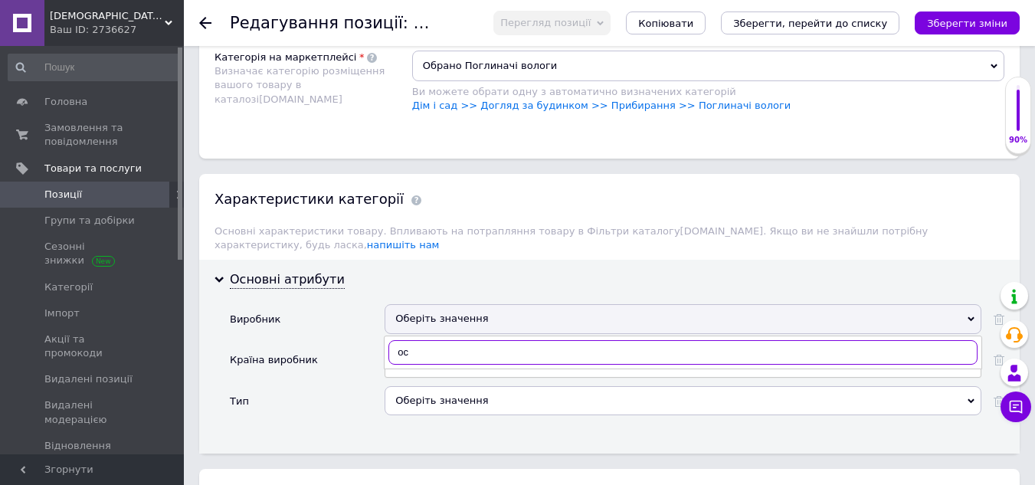
type input "о"
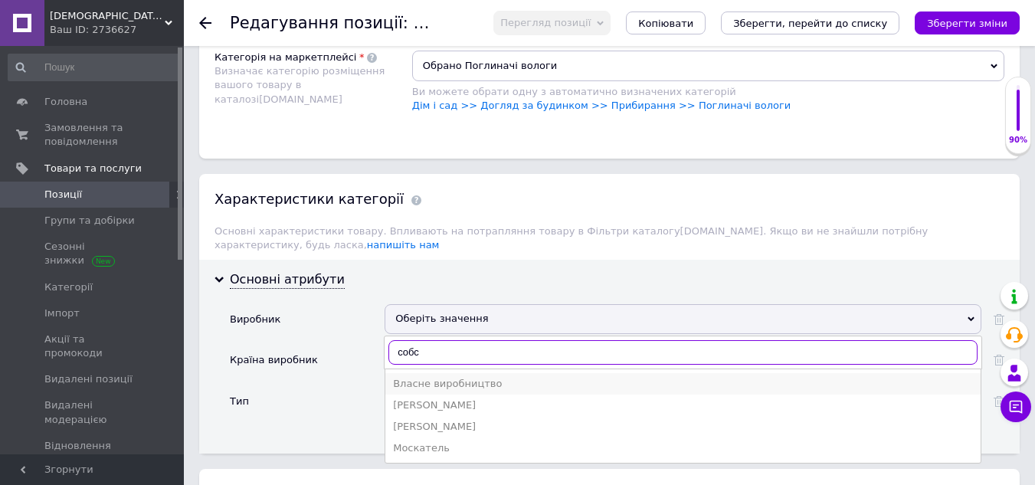
type input "собс"
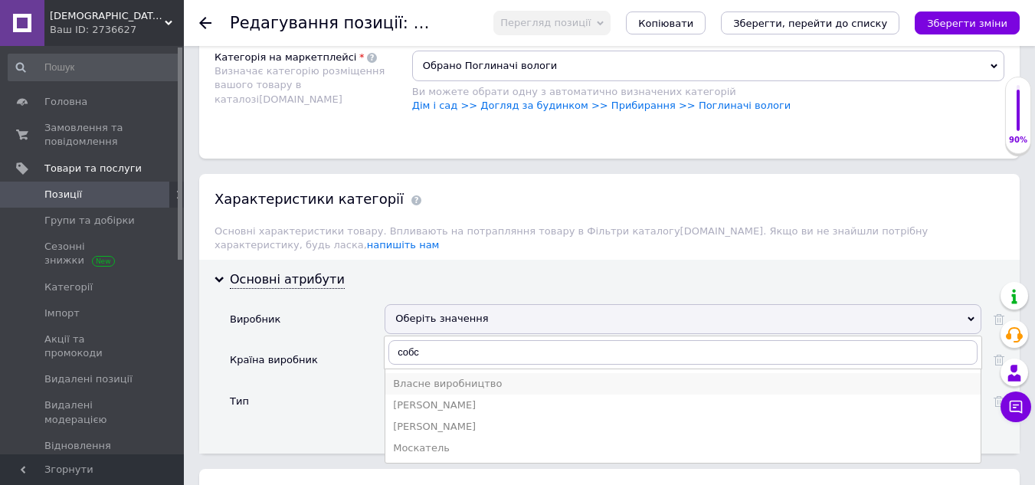
click at [461, 377] on div "Власне виробництво" at bounding box center [683, 384] width 580 height 14
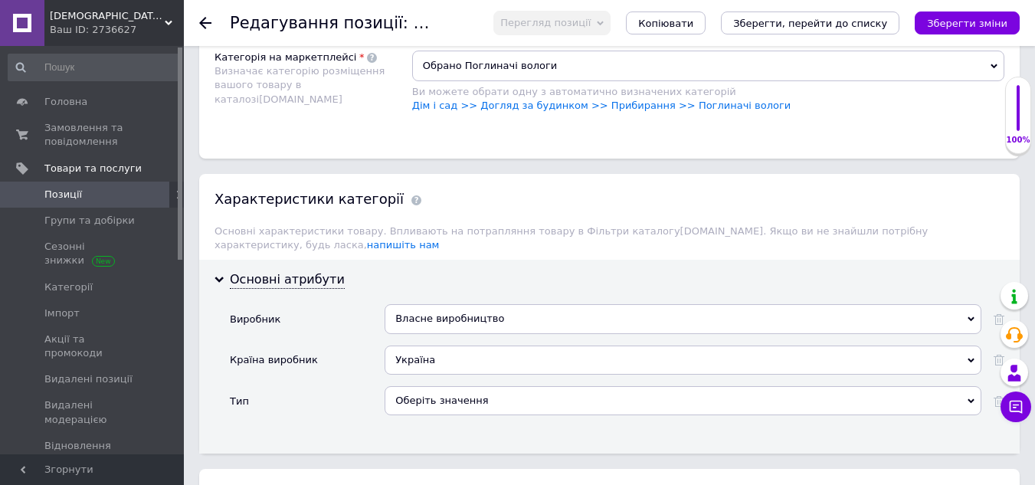
click at [449, 386] on div "Оберіть значення" at bounding box center [683, 400] width 597 height 29
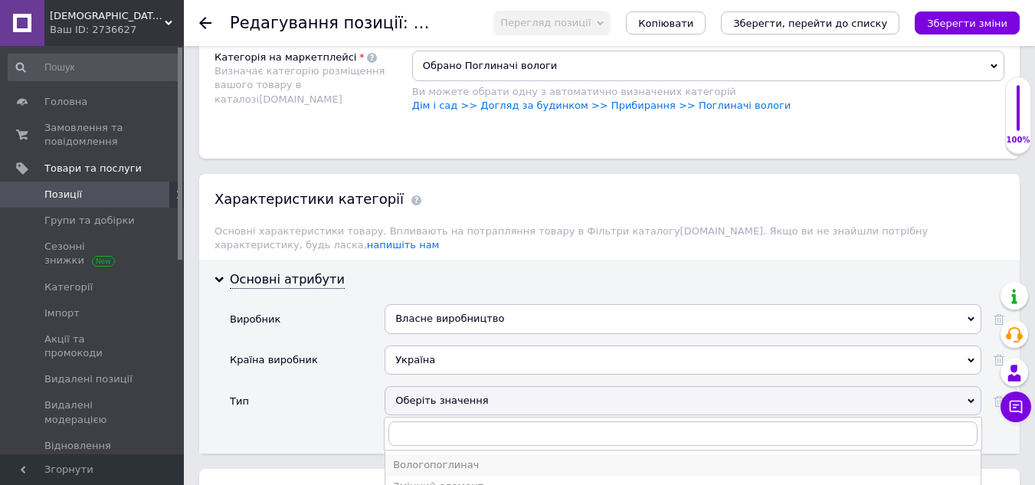
click at [443, 458] on div "Вологопоглинач" at bounding box center [683, 465] width 580 height 14
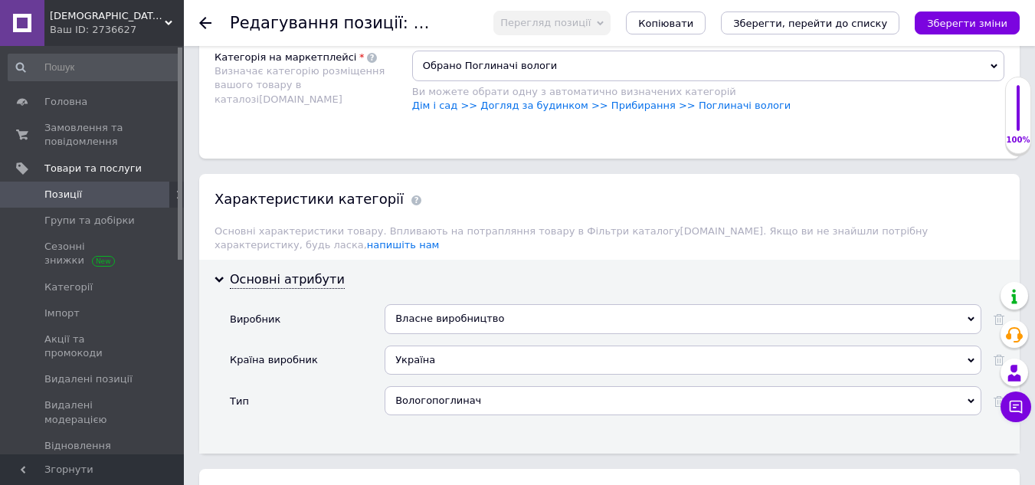
click at [346, 408] on div "Тип" at bounding box center [307, 406] width 155 height 41
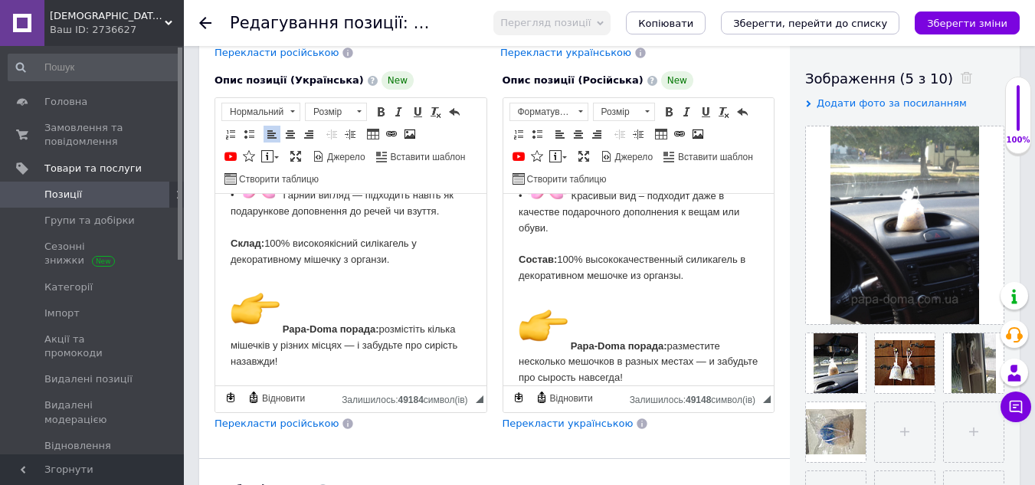
scroll to position [0, 0]
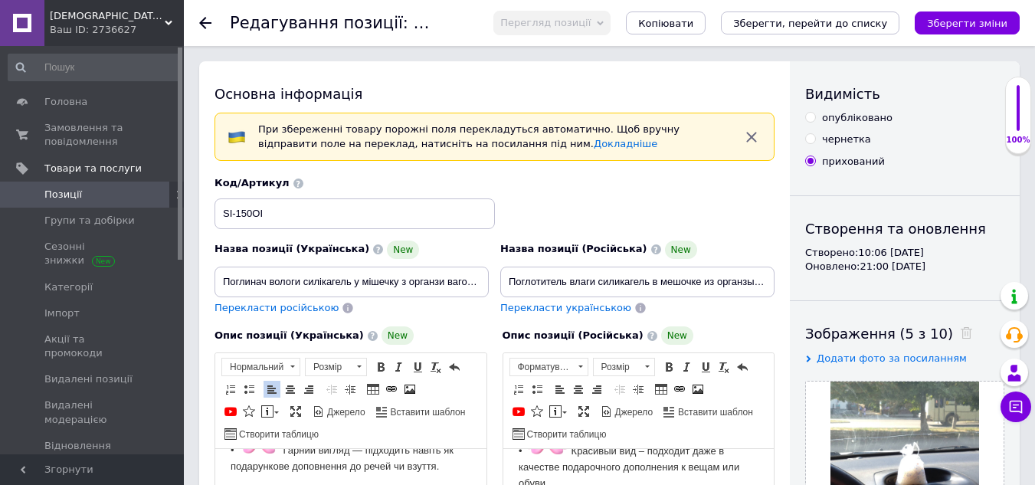
click at [812, 119] on input "опубліковано" at bounding box center [810, 117] width 10 height 10
radio input "true"
click at [826, 25] on icon "Зберегти, перейти до списку" at bounding box center [810, 23] width 154 height 11
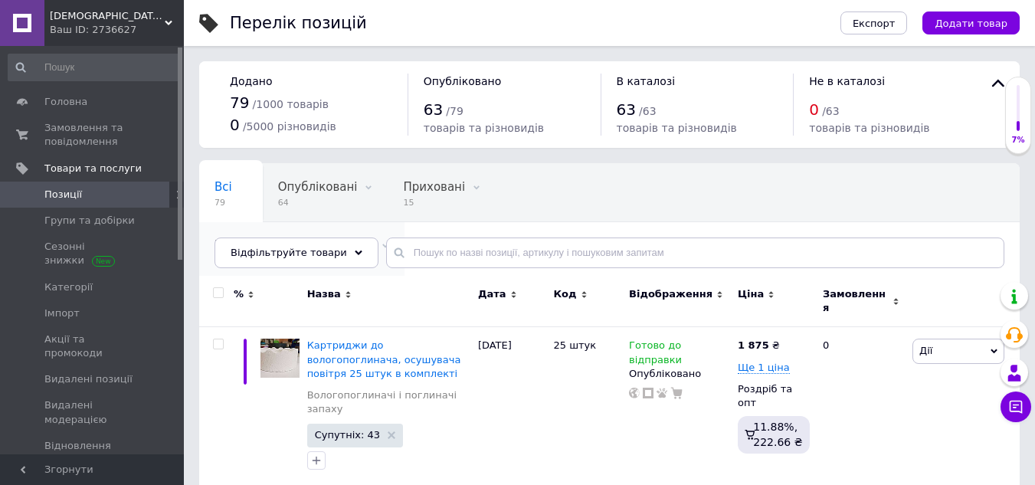
click at [374, 255] on span "60" at bounding box center [293, 260] width 159 height 11
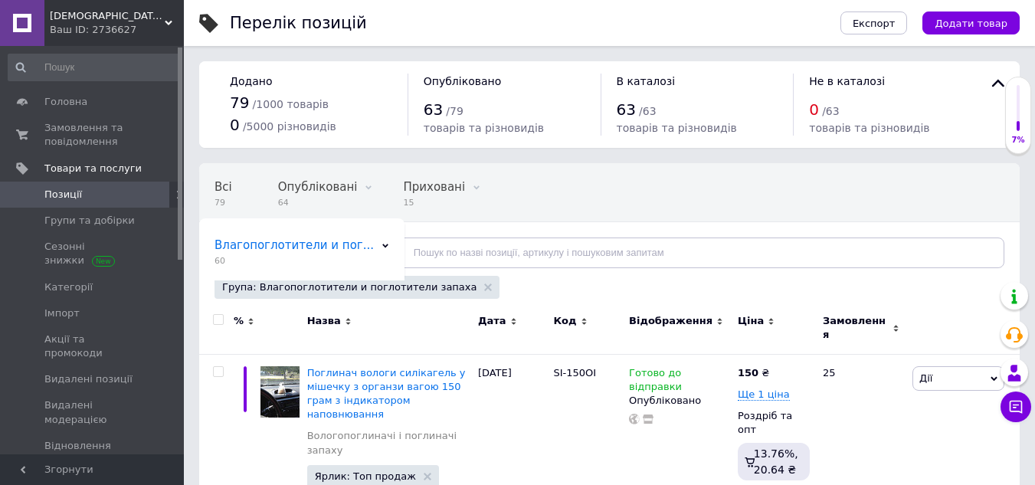
click at [217, 321] on input "checkbox" at bounding box center [218, 320] width 10 height 10
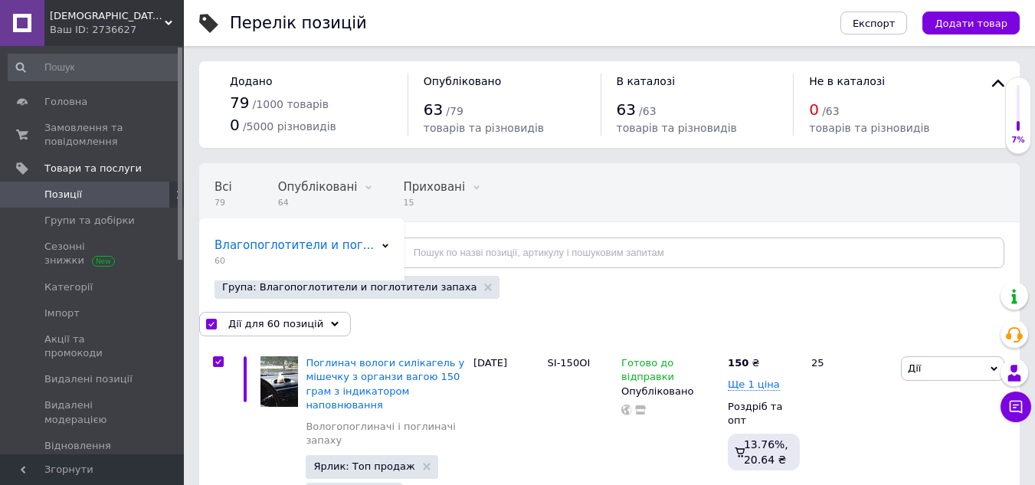
checkbox input "true"
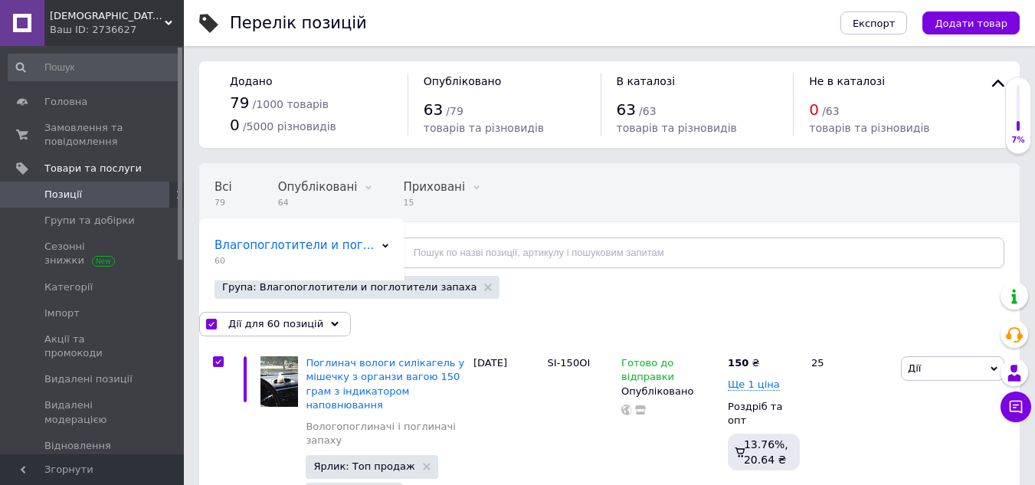
checkbox input "true"
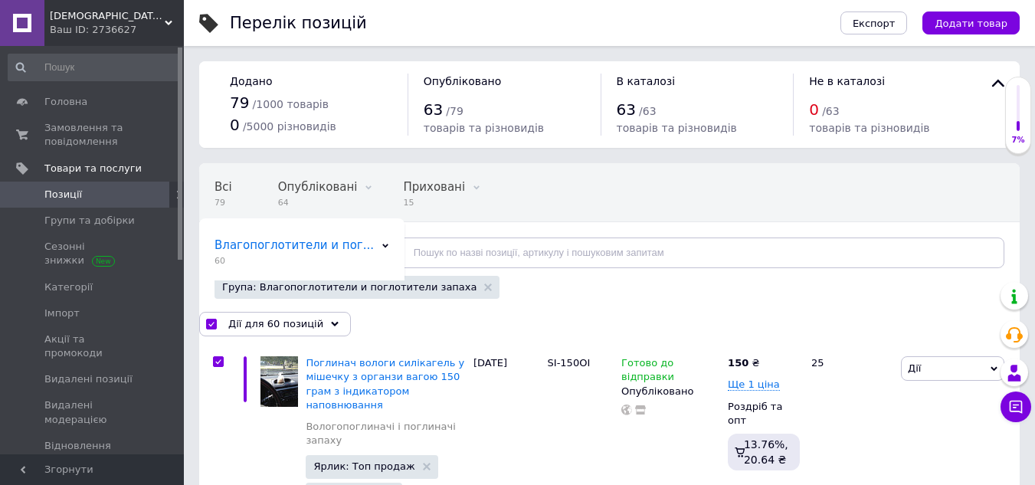
checkbox input "true"
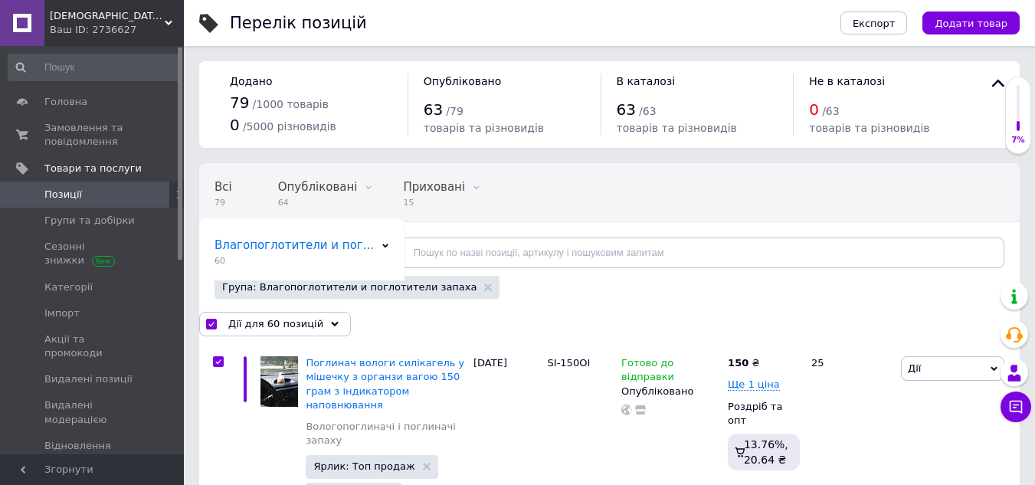
checkbox input "true"
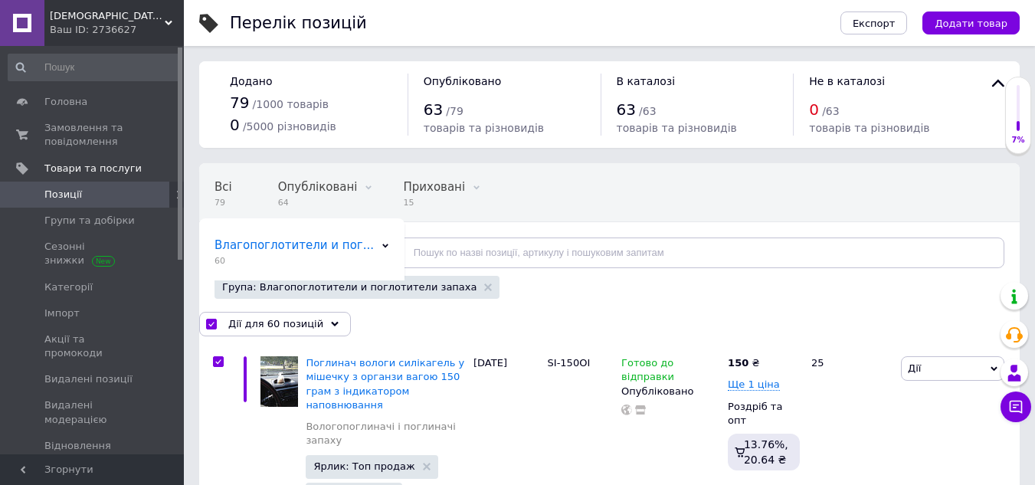
checkbox input "true"
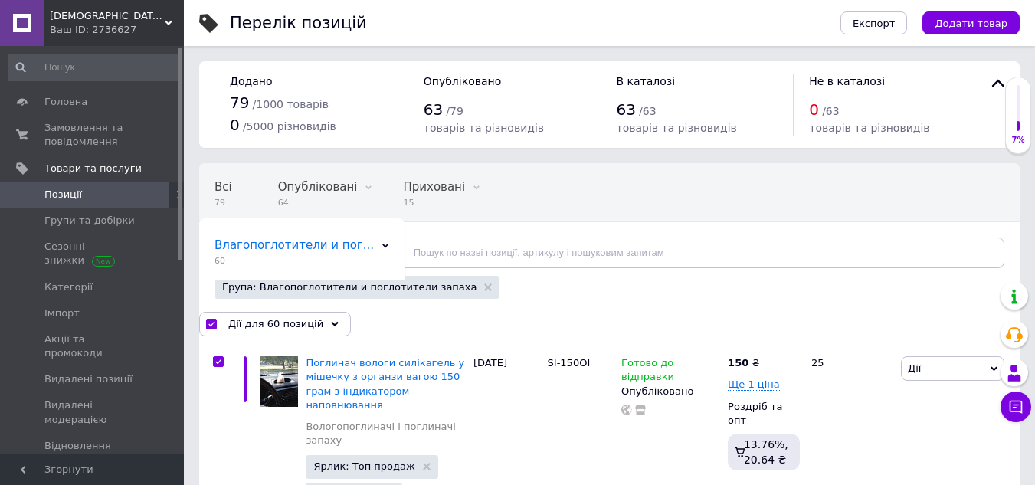
checkbox input "true"
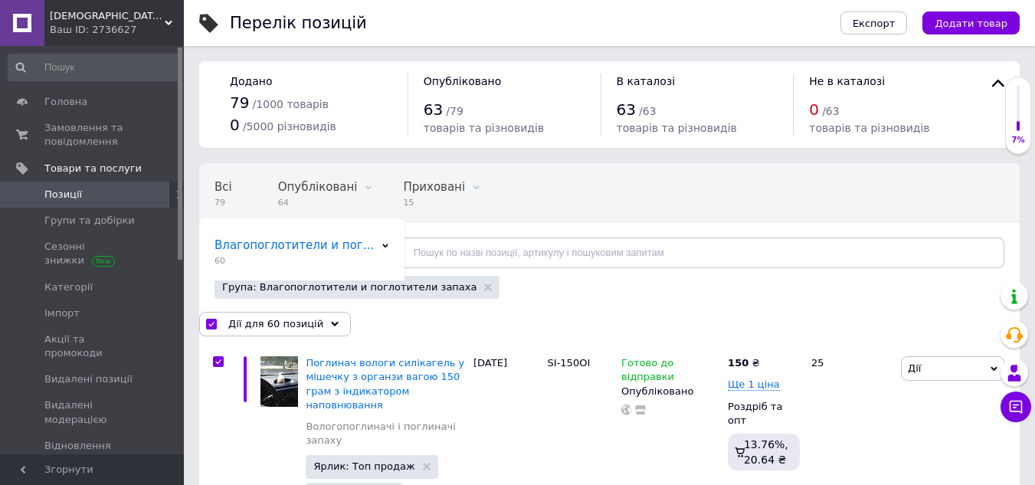
checkbox input "true"
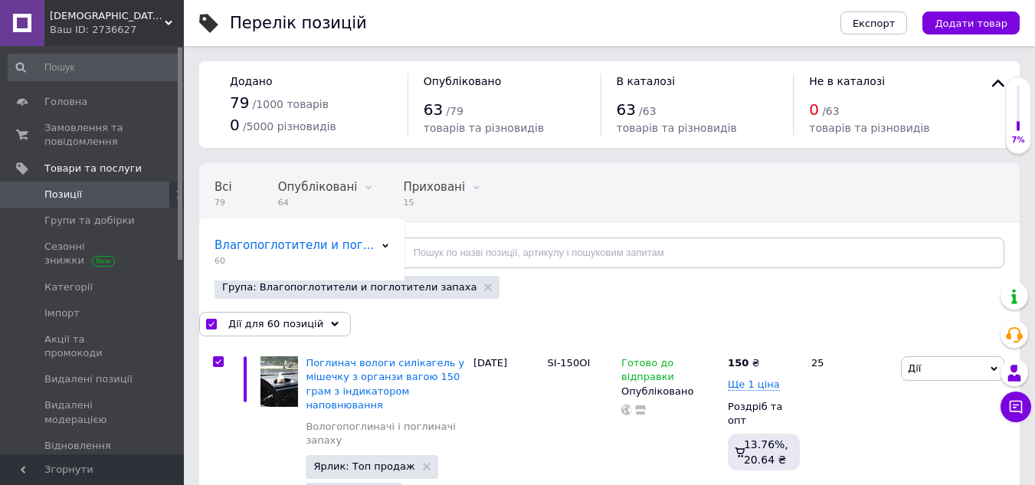
checkbox input "true"
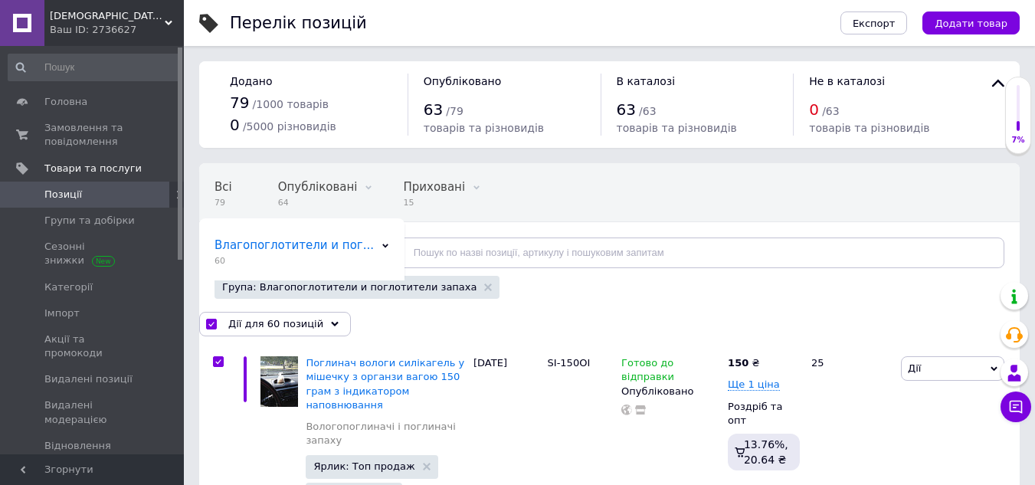
checkbox input "true"
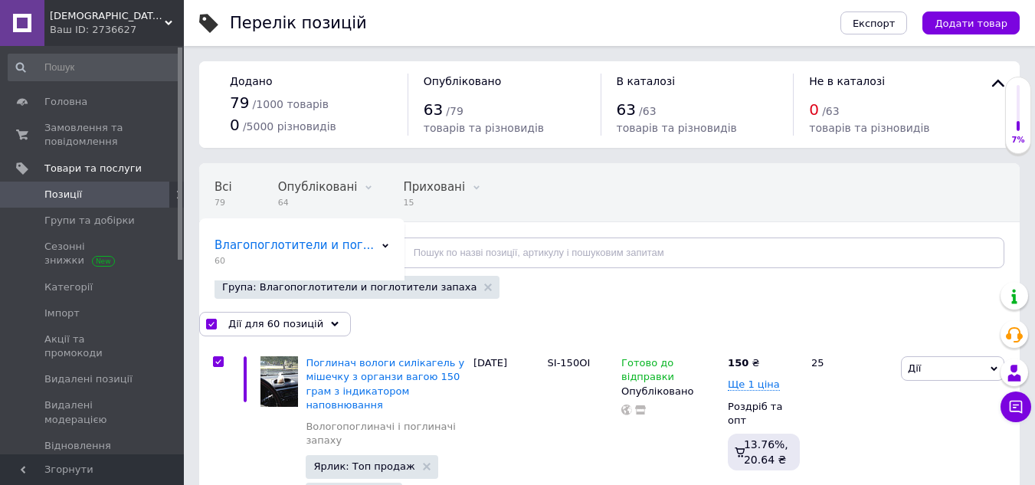
checkbox input "true"
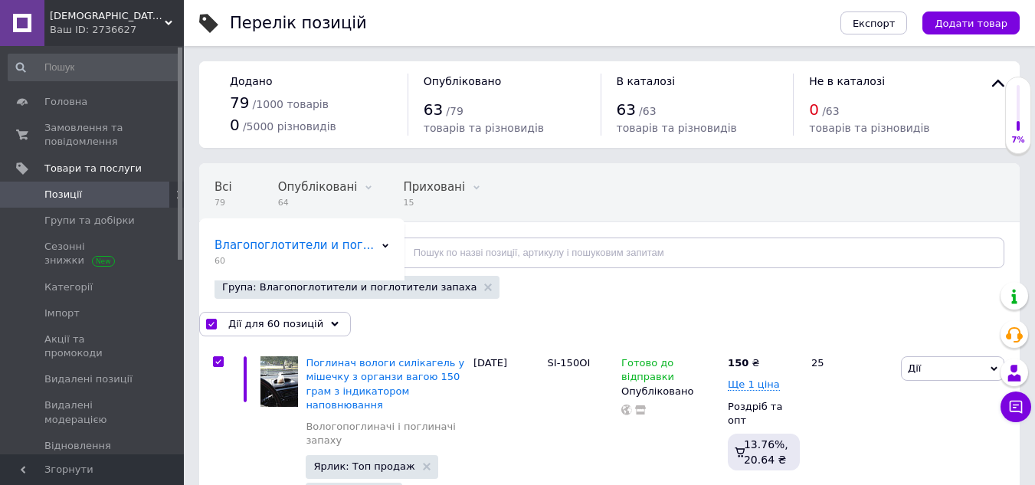
checkbox input "true"
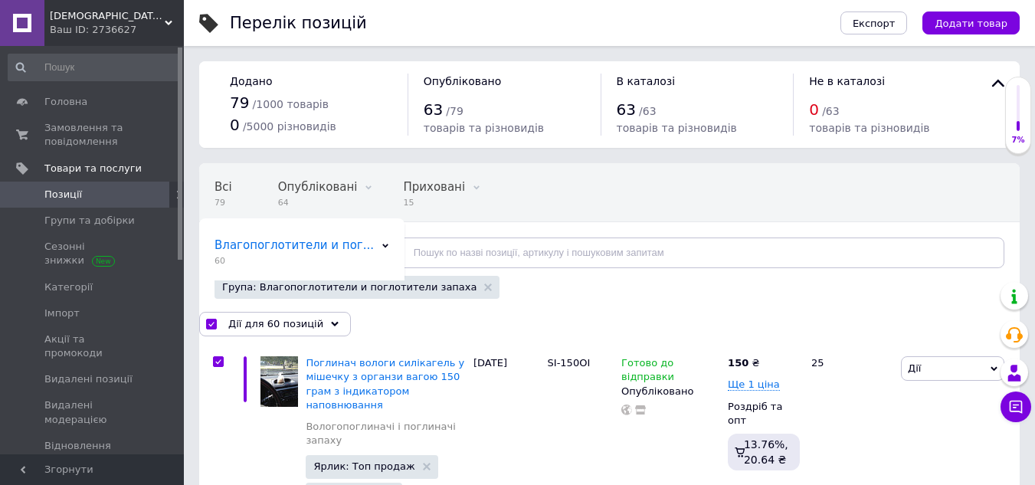
checkbox input "true"
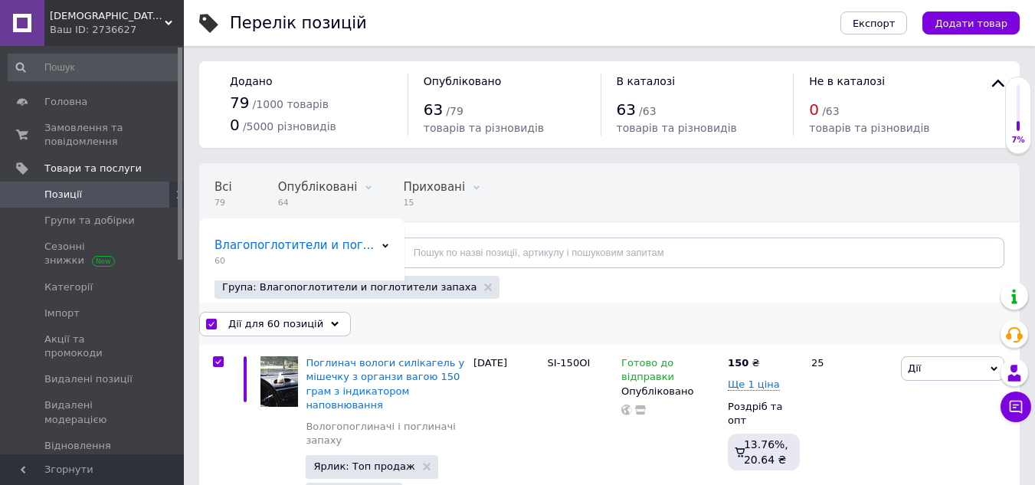
click at [314, 328] on div "Дії для 60 позицій" at bounding box center [275, 324] width 152 height 25
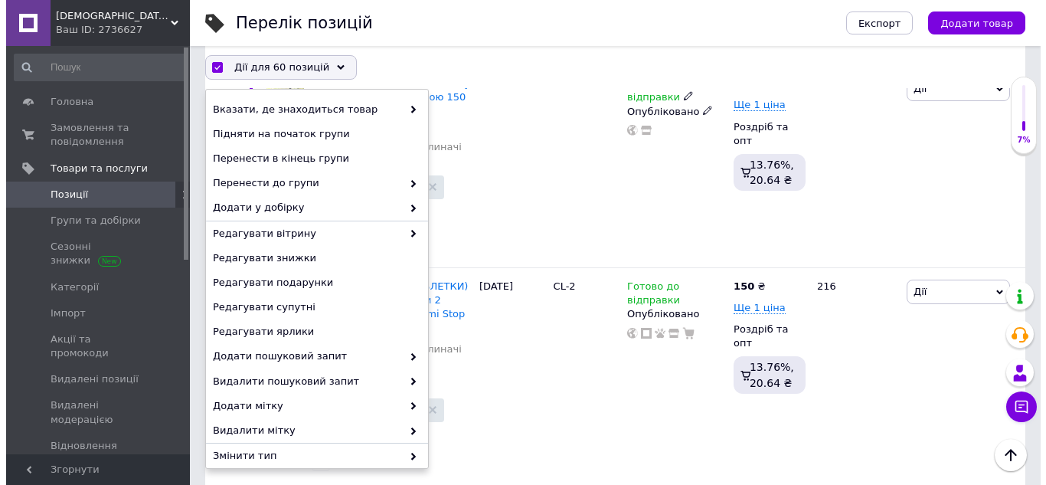
scroll to position [306, 0]
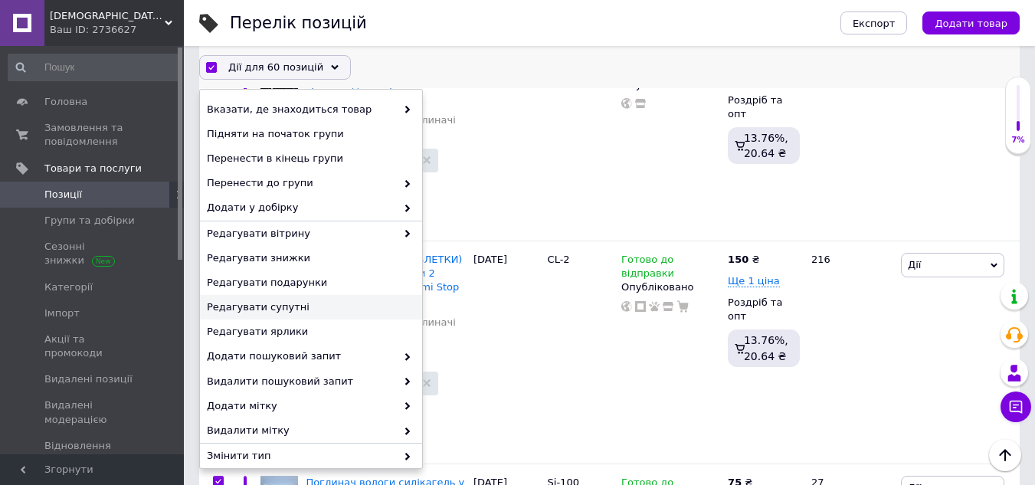
click at [273, 305] on span "Редагувати супутні" at bounding box center [309, 307] width 205 height 14
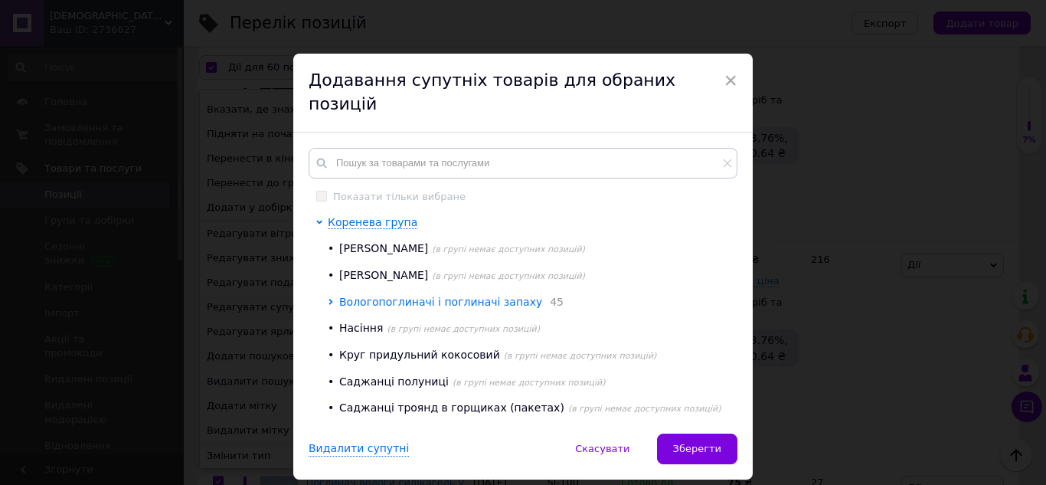
click at [396, 296] on span "Вологопоглиначі і поглиначі запаху" at bounding box center [440, 302] width 203 height 12
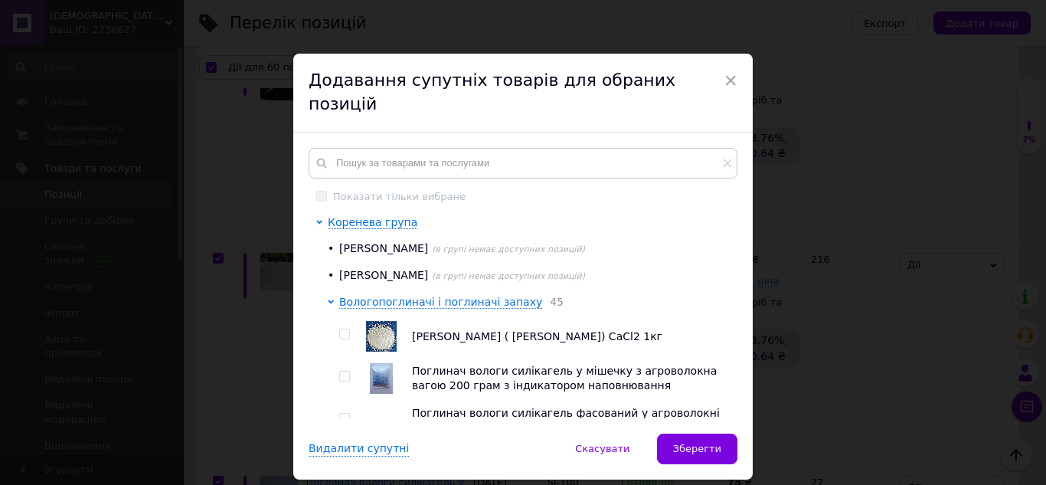
click at [342, 329] on input "checkbox" at bounding box center [344, 334] width 10 height 10
checkbox input "true"
click at [341, 371] on input "checkbox" at bounding box center [344, 376] width 10 height 10
checkbox input "true"
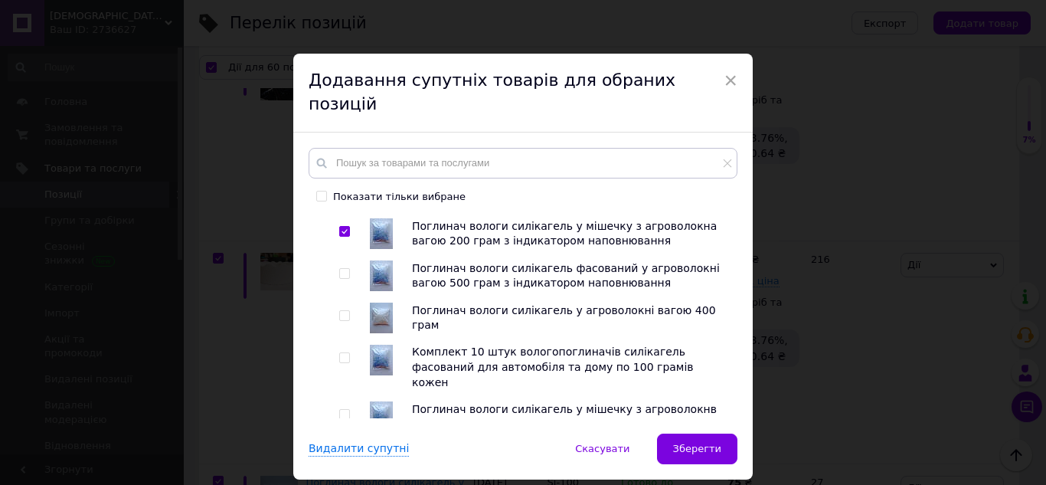
scroll to position [153, 0]
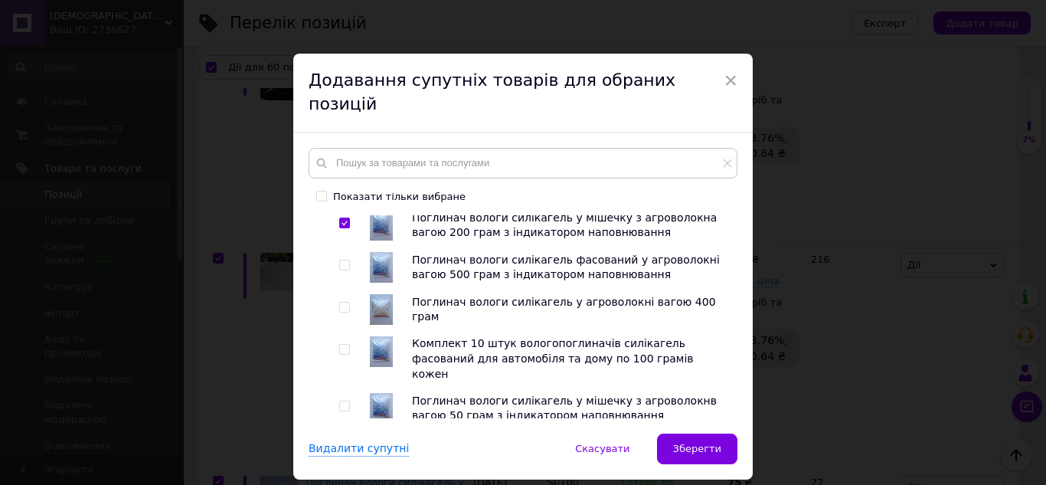
drag, startPoint x: 341, startPoint y: 241, endPoint x: 340, endPoint y: 273, distance: 31.4
click at [341, 260] on input "checkbox" at bounding box center [344, 265] width 10 height 10
checkbox input "true"
click at [341, 303] on input "checkbox" at bounding box center [344, 308] width 10 height 10
checkbox input "true"
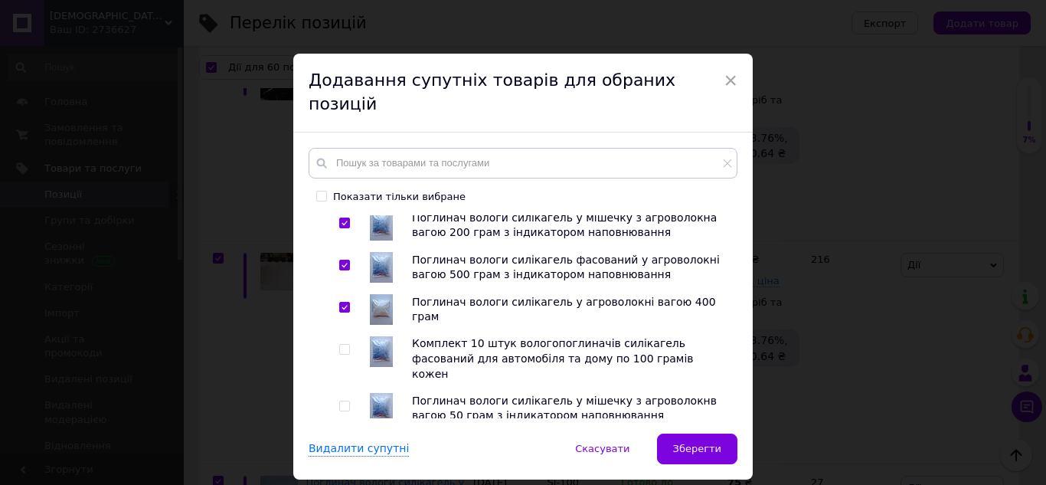
click at [342, 345] on input "checkbox" at bounding box center [344, 350] width 10 height 10
checkbox input "true"
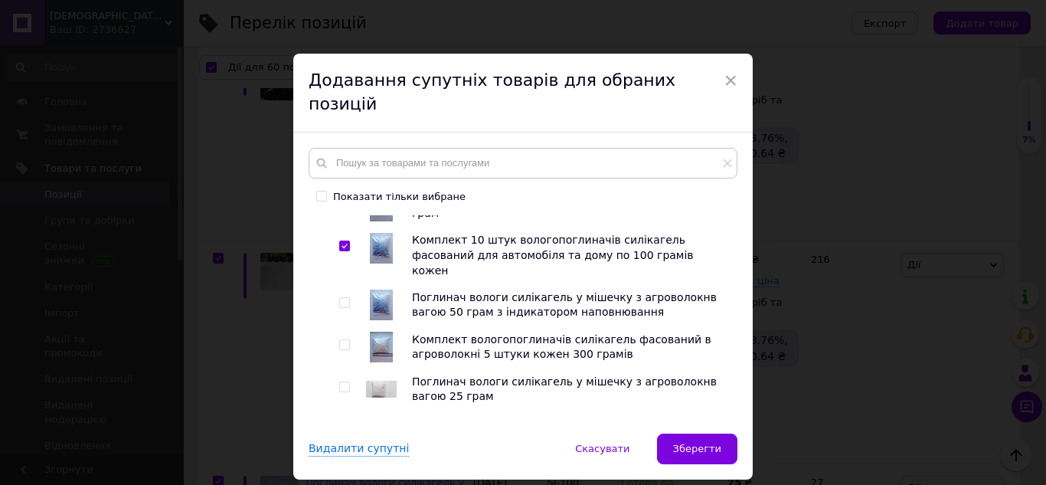
scroll to position [230, 0]
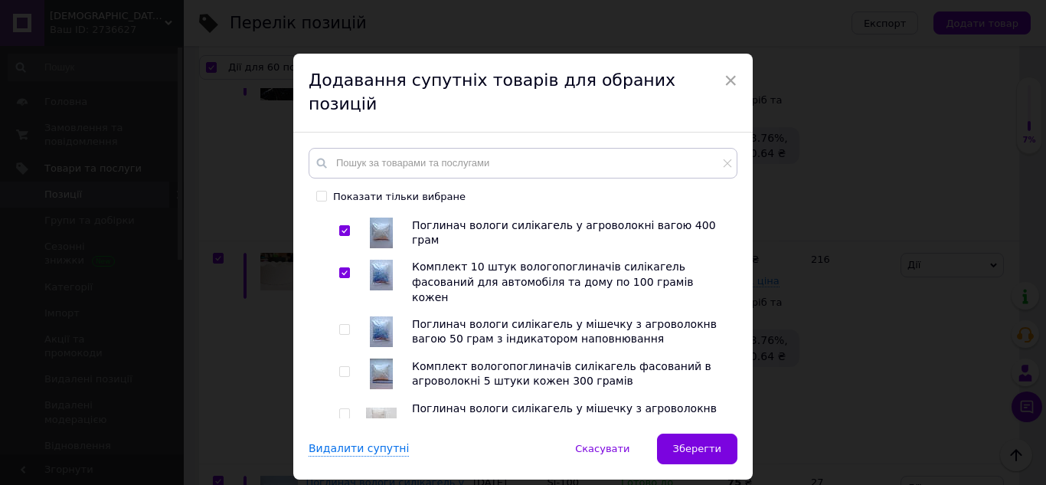
drag, startPoint x: 342, startPoint y: 292, endPoint x: 342, endPoint y: 309, distance: 17.6
click at [342, 316] on div at bounding box center [346, 331] width 15 height 31
click at [343, 367] on input "checkbox" at bounding box center [344, 372] width 10 height 10
checkbox input "true"
click at [339, 325] on input "checkbox" at bounding box center [344, 330] width 10 height 10
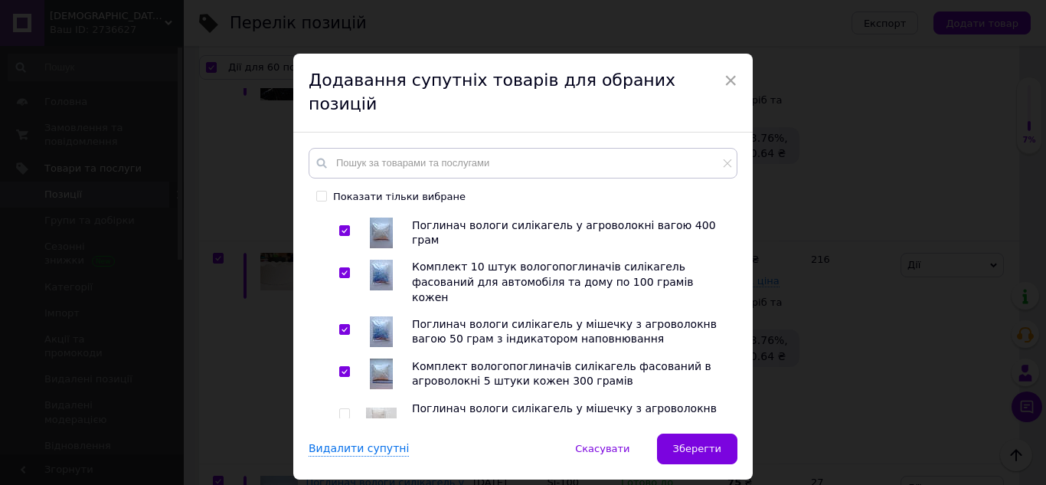
checkbox input "true"
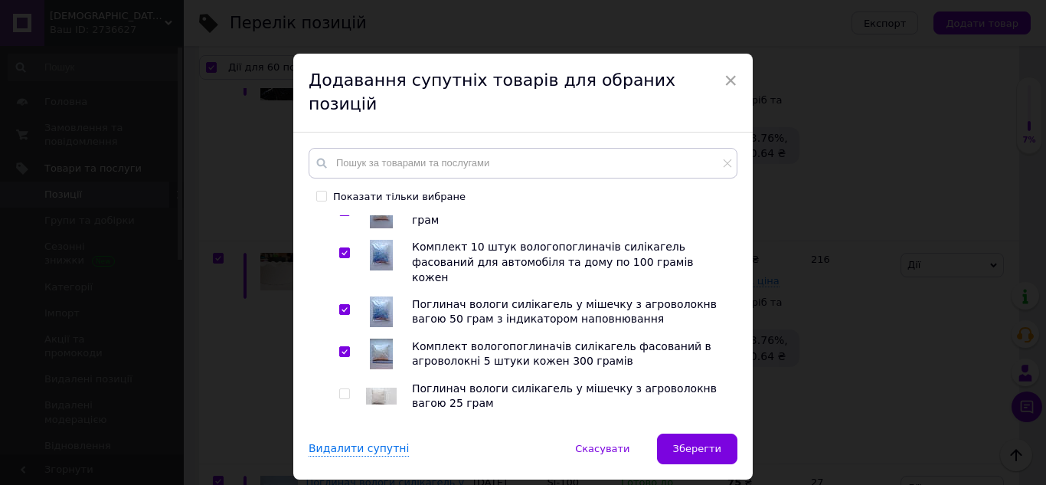
scroll to position [306, 0]
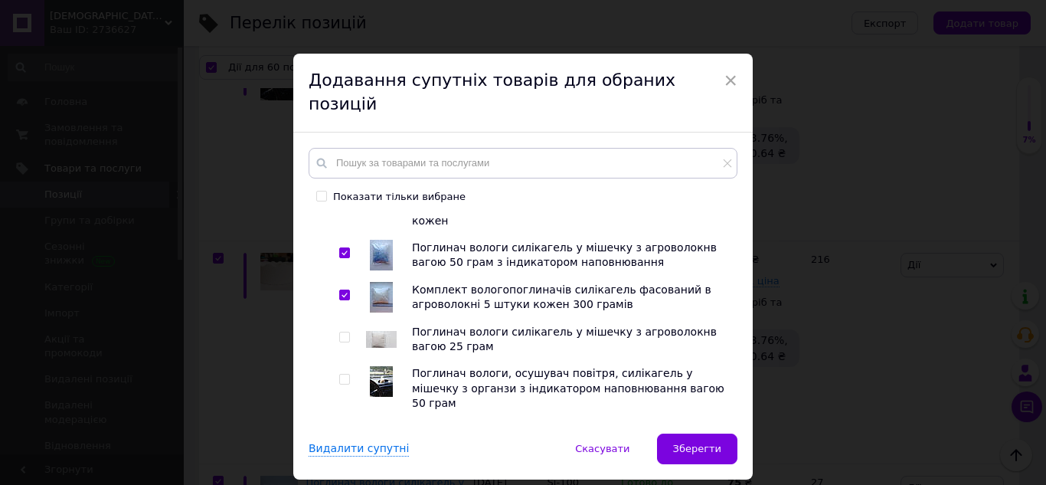
click at [342, 332] on input "checkbox" at bounding box center [344, 337] width 10 height 10
checkbox input "true"
click at [340, 375] on input "checkbox" at bounding box center [344, 380] width 10 height 10
checkbox input "true"
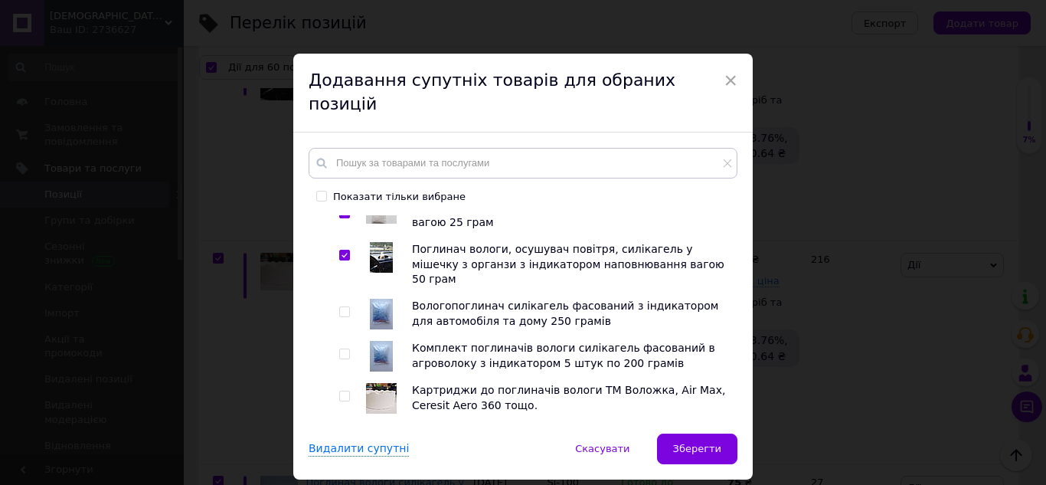
scroll to position [460, 0]
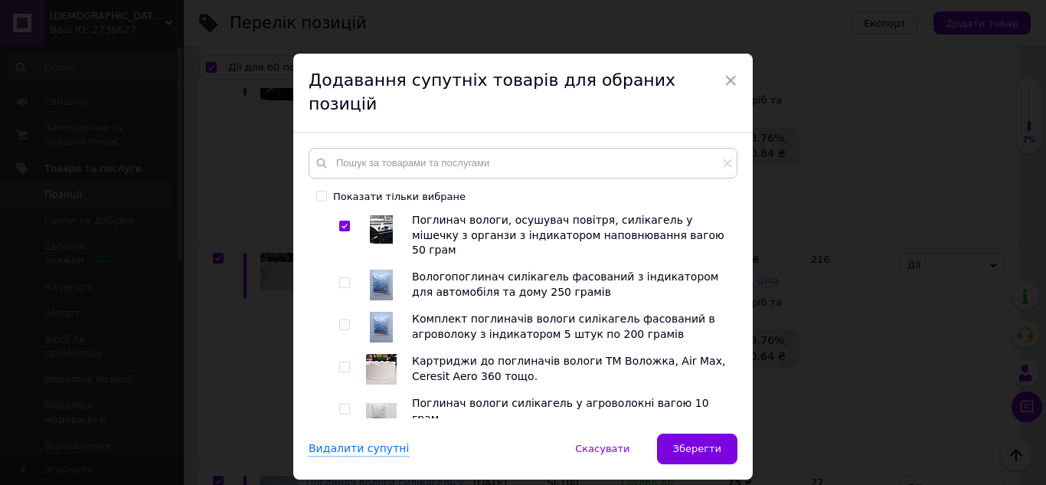
click at [344, 278] on input "checkbox" at bounding box center [344, 283] width 10 height 10
checkbox input "true"
click at [345, 320] on input "checkbox" at bounding box center [344, 325] width 10 height 10
checkbox input "true"
click at [342, 362] on input "checkbox" at bounding box center [344, 367] width 10 height 10
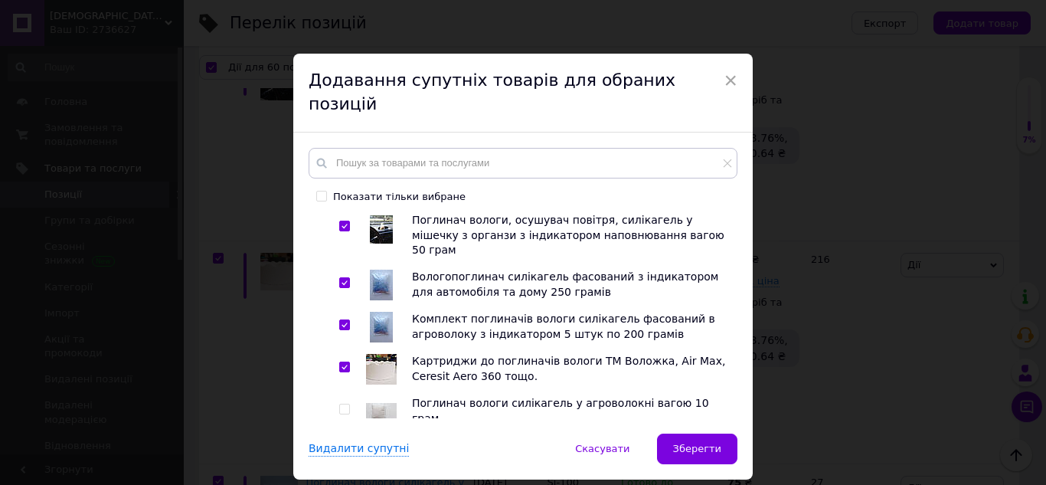
checkbox input "true"
click at [343, 404] on input "checkbox" at bounding box center [344, 409] width 10 height 10
checkbox input "true"
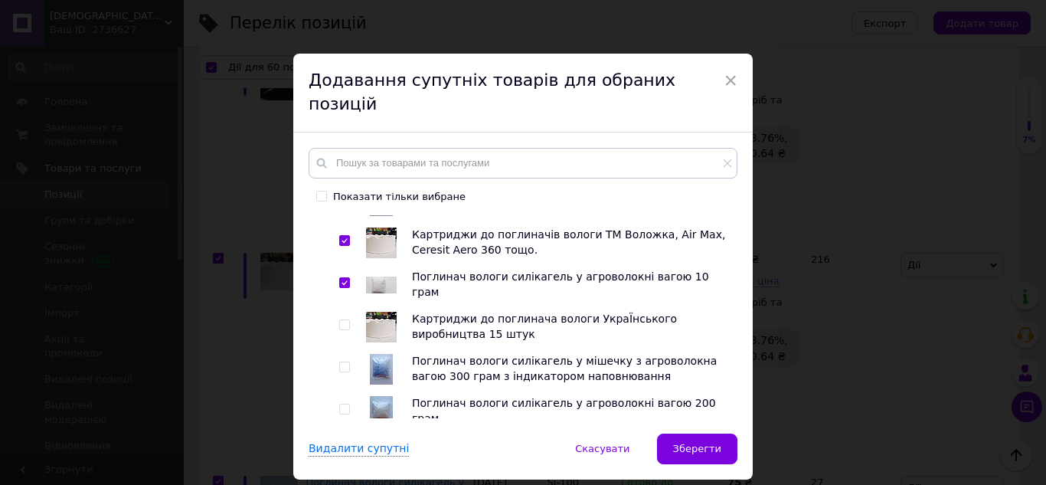
scroll to position [613, 0]
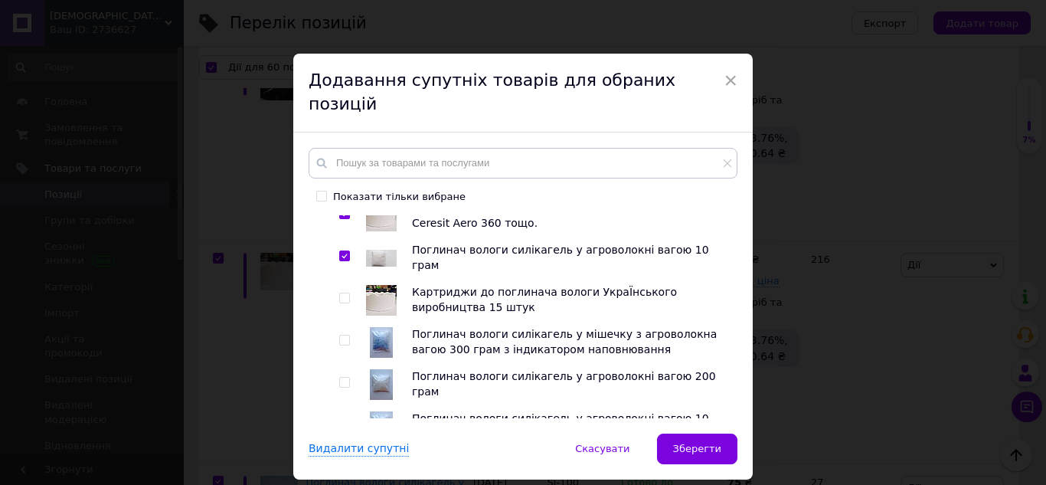
click at [345, 293] on input "checkbox" at bounding box center [344, 298] width 10 height 10
checkbox input "true"
click at [343, 335] on input "checkbox" at bounding box center [344, 340] width 10 height 10
checkbox input "true"
click at [343, 377] on span at bounding box center [344, 382] width 11 height 11
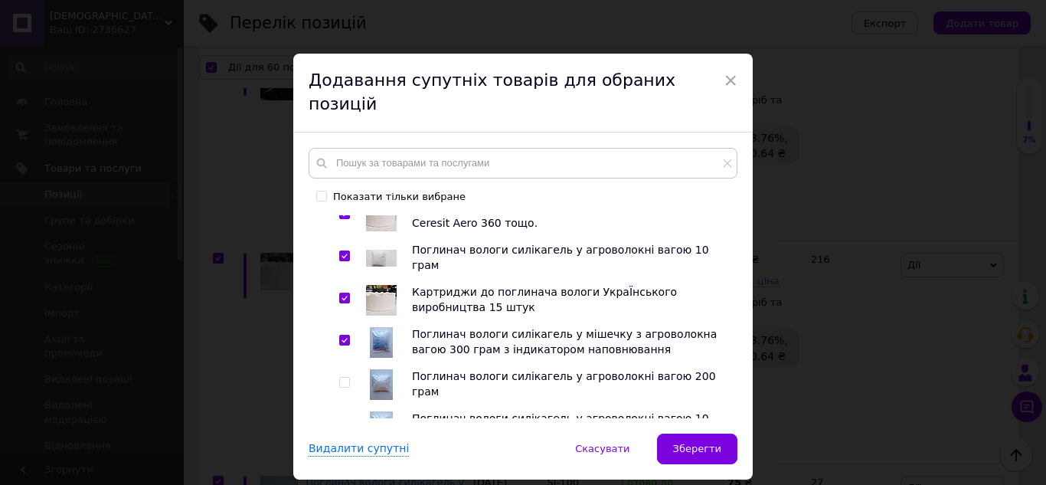
click at [343, 378] on input "checkbox" at bounding box center [344, 383] width 10 height 10
checkbox input "true"
click at [342, 420] on input "checkbox" at bounding box center [344, 425] width 10 height 10
checkbox input "true"
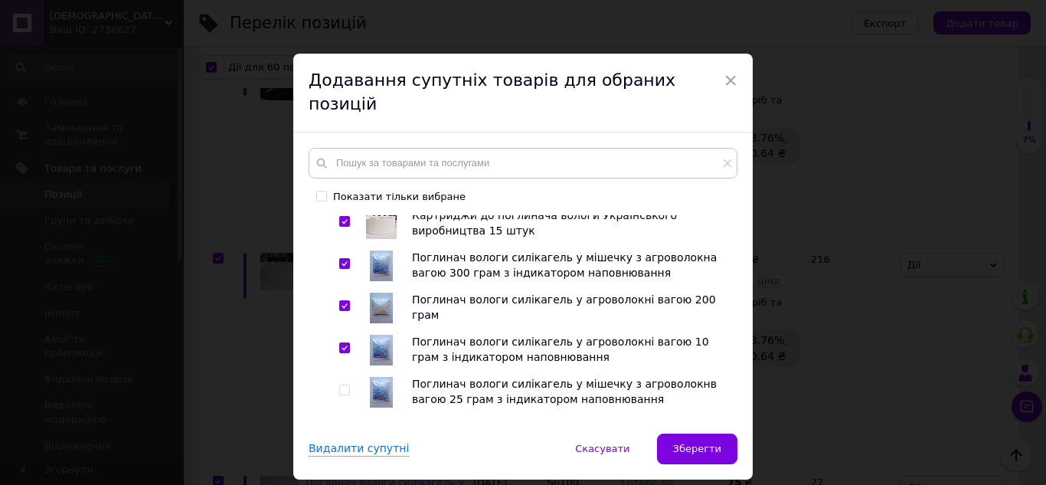
scroll to position [766, 0]
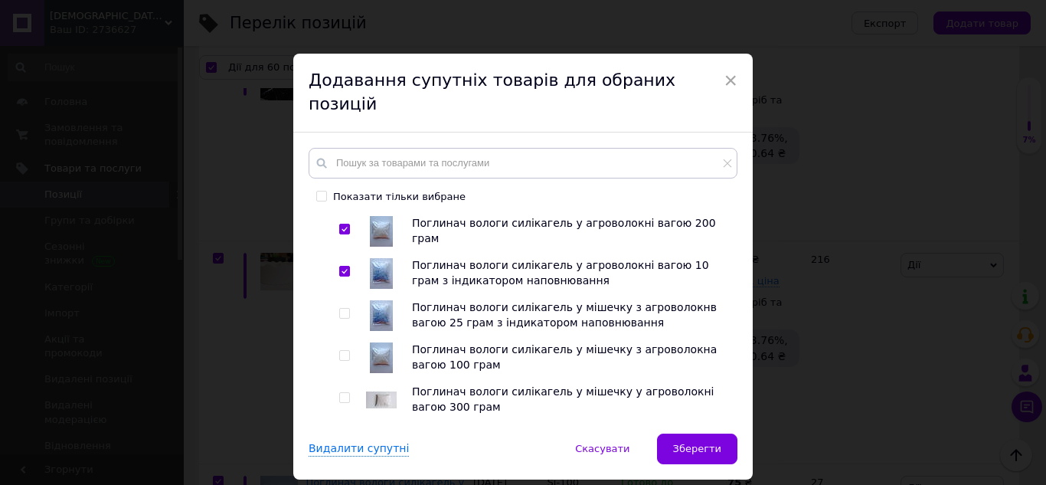
click at [340, 309] on input "checkbox" at bounding box center [344, 314] width 10 height 10
checkbox input "true"
drag, startPoint x: 343, startPoint y: 300, endPoint x: 344, endPoint y: 323, distance: 23.0
click at [343, 351] on input "checkbox" at bounding box center [344, 356] width 10 height 10
checkbox input "true"
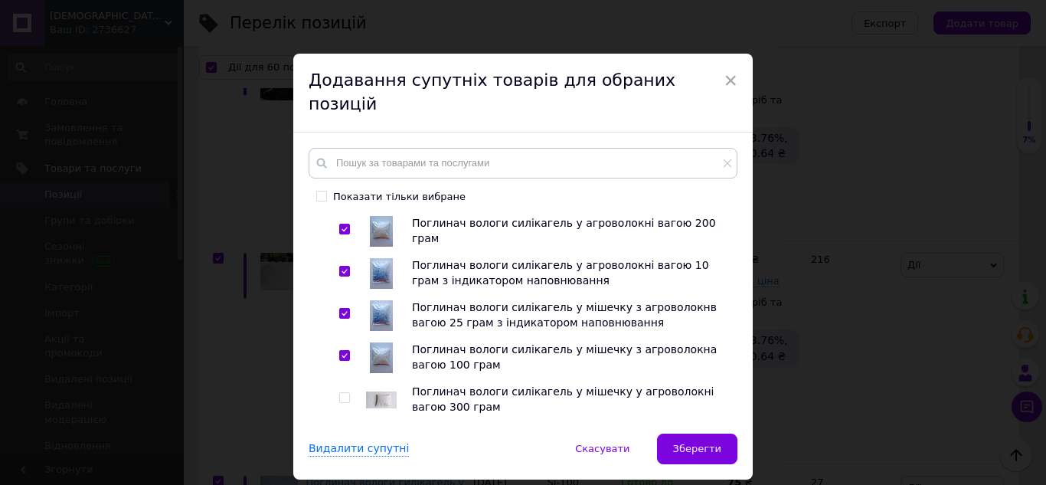
click at [340, 393] on input "checkbox" at bounding box center [344, 398] width 10 height 10
checkbox input "true"
click at [345, 435] on input "checkbox" at bounding box center [344, 440] width 10 height 10
checkbox input "true"
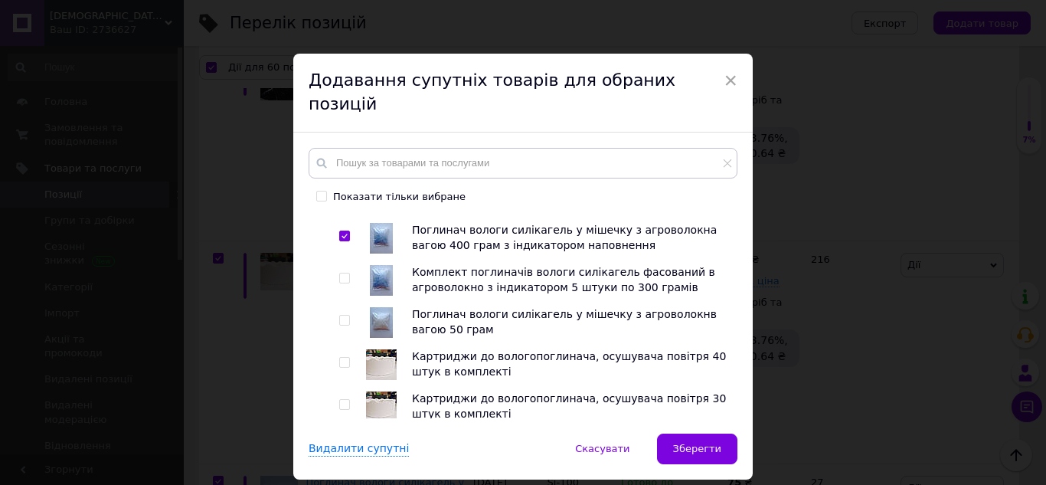
scroll to position [996, 0]
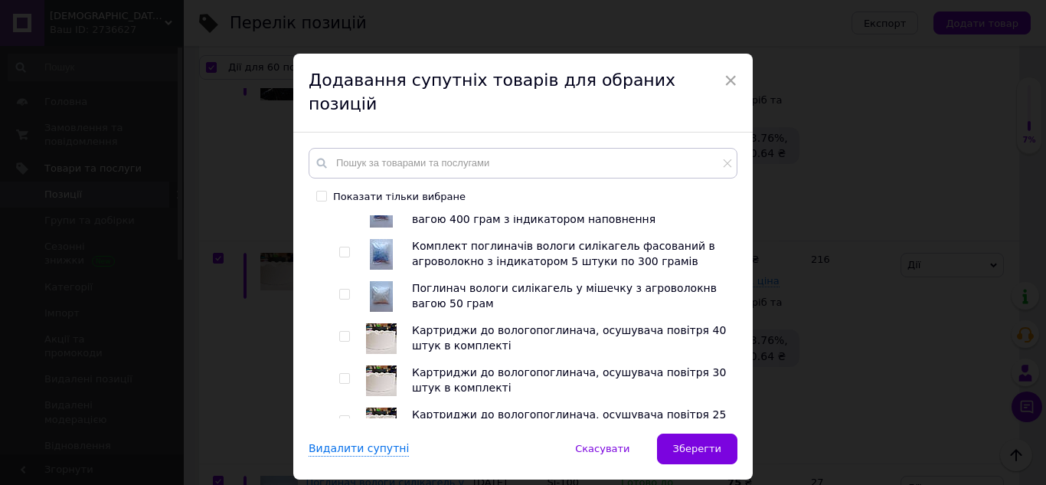
click at [344, 247] on input "checkbox" at bounding box center [344, 252] width 10 height 10
checkbox input "true"
drag, startPoint x: 340, startPoint y: 246, endPoint x: 339, endPoint y: 271, distance: 25.3
click at [342, 290] on input "checkbox" at bounding box center [344, 295] width 10 height 10
checkbox input "true"
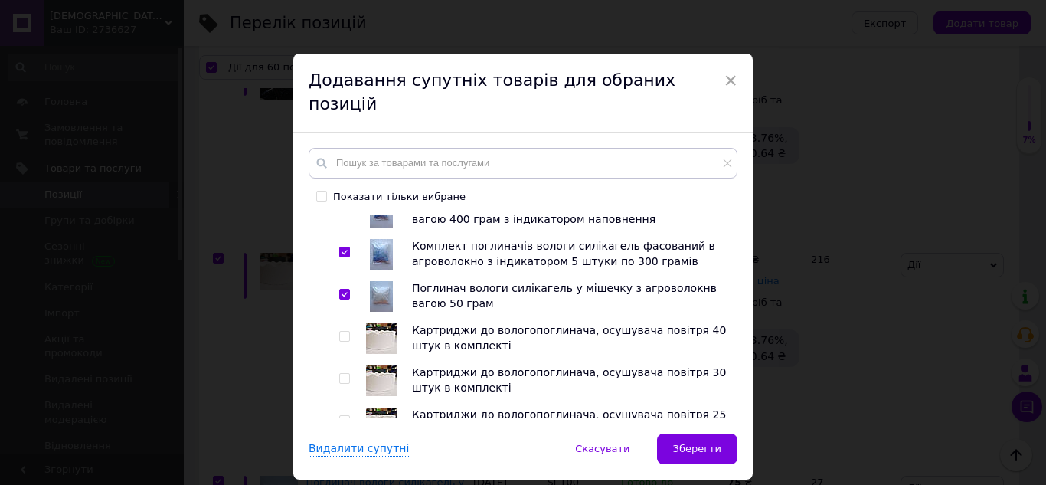
click at [342, 332] on input "checkbox" at bounding box center [344, 337] width 10 height 10
checkbox input "true"
click at [344, 374] on input "checkbox" at bounding box center [344, 379] width 10 height 10
checkbox input "true"
click at [343, 416] on input "checkbox" at bounding box center [344, 421] width 10 height 10
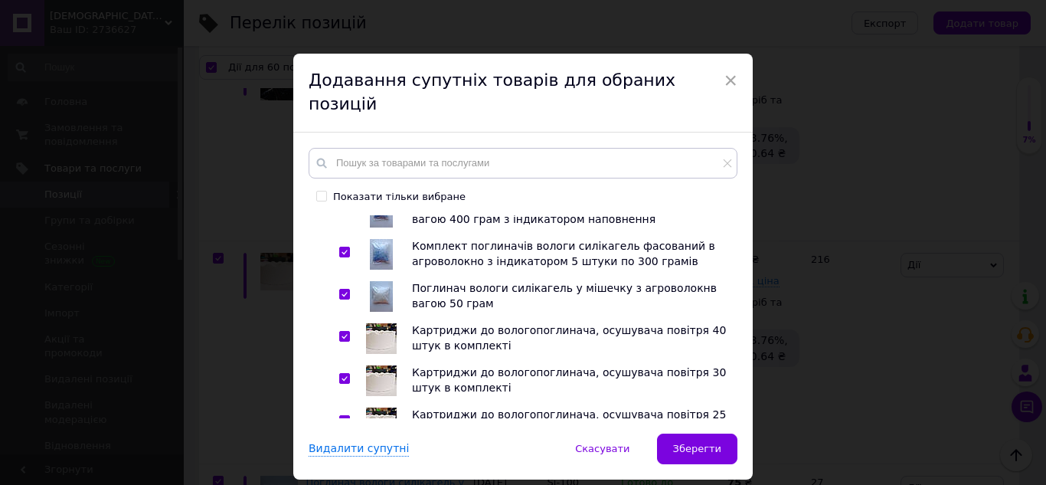
checkbox input "true"
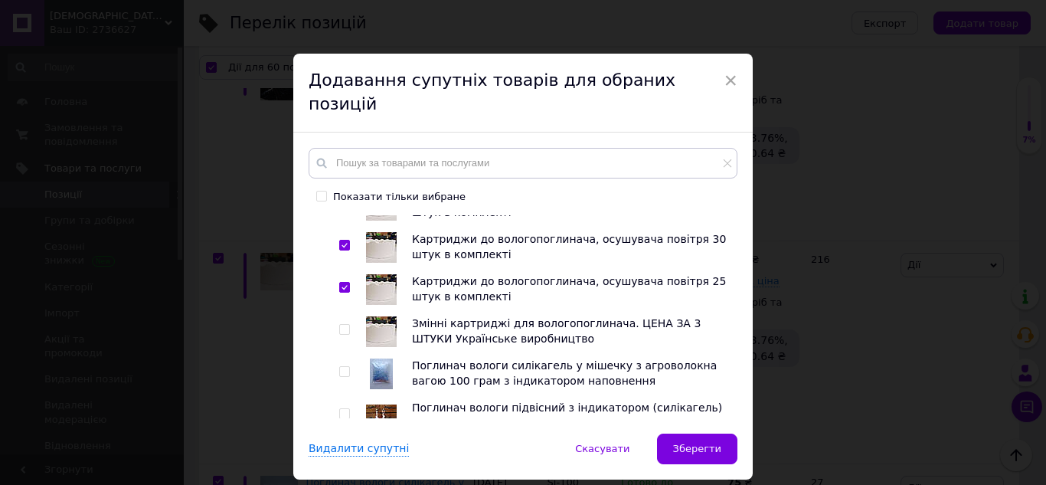
scroll to position [1149, 0]
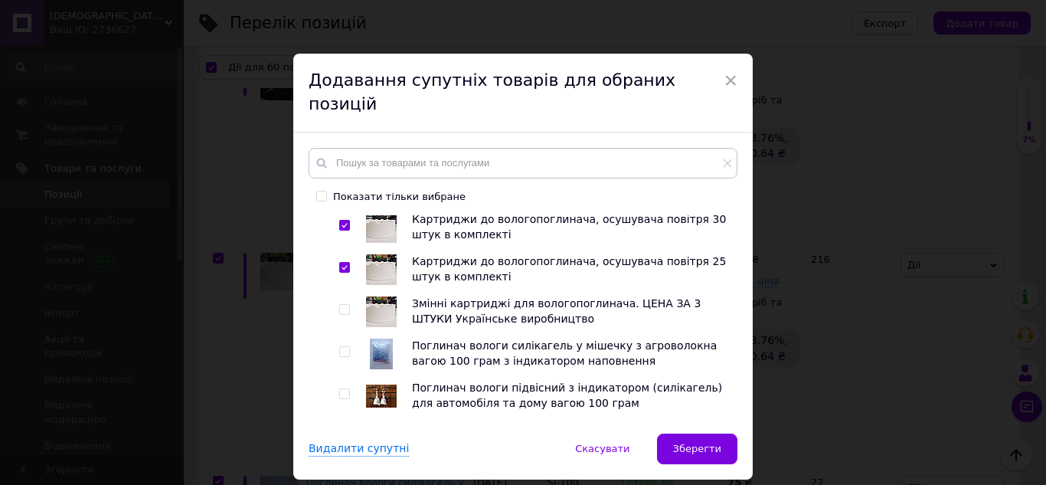
click at [342, 305] on input "checkbox" at bounding box center [344, 310] width 10 height 10
checkbox input "true"
click at [341, 347] on input "checkbox" at bounding box center [344, 352] width 10 height 10
checkbox input "true"
click at [344, 389] on input "checkbox" at bounding box center [344, 394] width 10 height 10
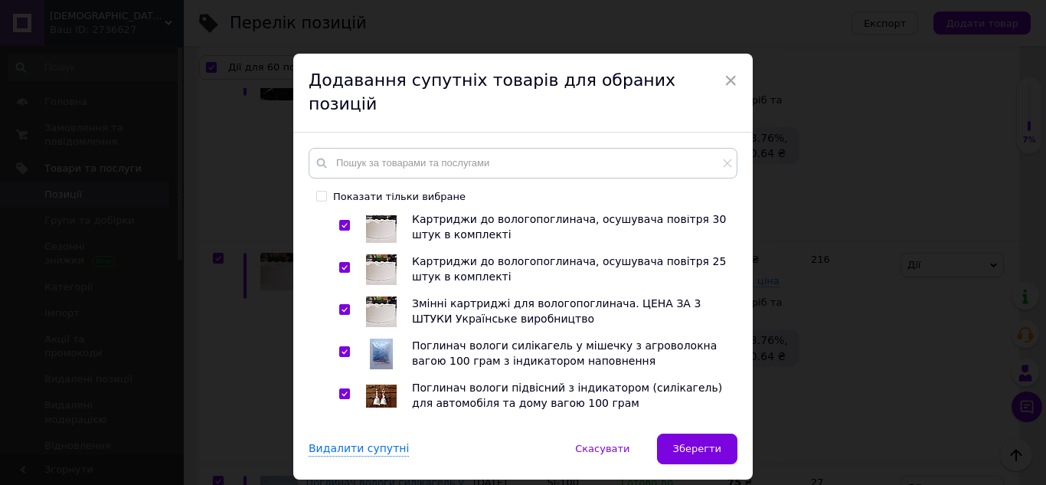
checkbox input "true"
drag, startPoint x: 342, startPoint y: 383, endPoint x: 346, endPoint y: 294, distance: 88.9
click at [343, 431] on input "checkbox" at bounding box center [344, 436] width 10 height 10
checkbox input "true"
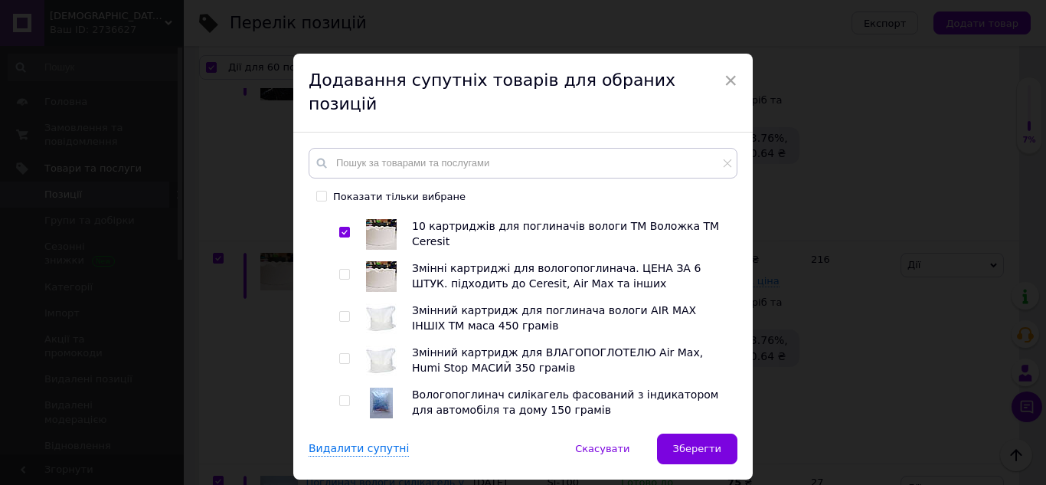
scroll to position [1379, 0]
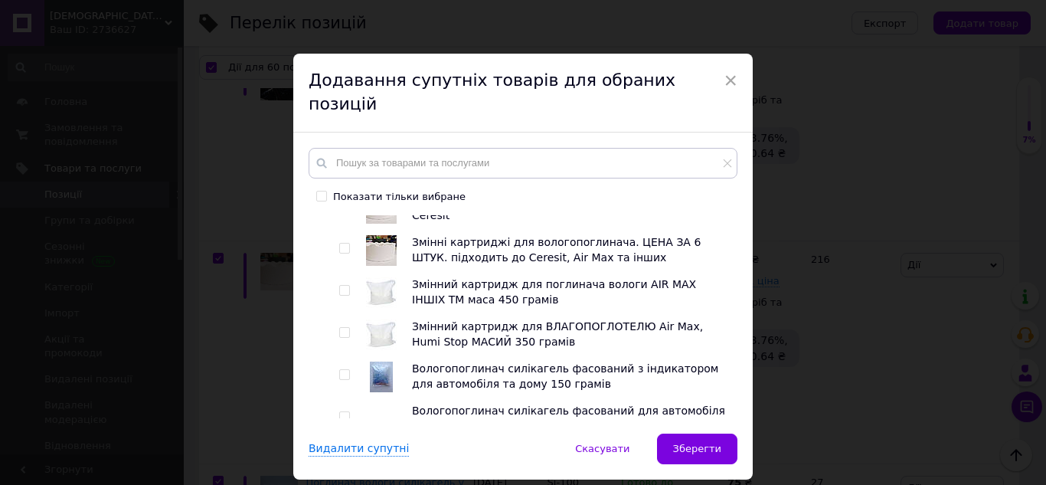
click at [343, 244] on input "checkbox" at bounding box center [344, 249] width 10 height 10
checkbox input "true"
click at [342, 286] on input "checkbox" at bounding box center [344, 291] width 10 height 10
checkbox input "true"
click at [344, 328] on input "checkbox" at bounding box center [344, 333] width 10 height 10
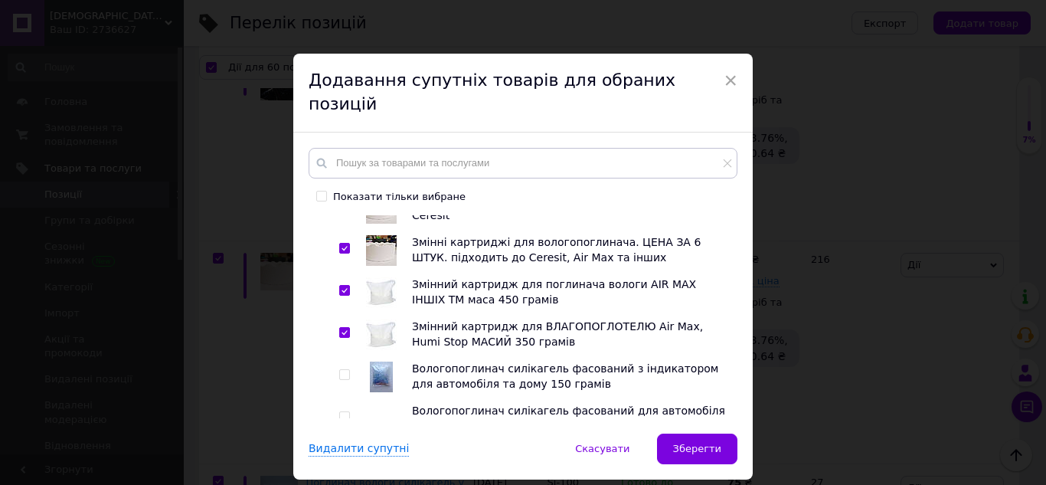
checkbox input "true"
click at [345, 370] on input "checkbox" at bounding box center [344, 375] width 10 height 10
checkbox input "true"
click at [342, 412] on input "checkbox" at bounding box center [344, 417] width 10 height 10
checkbox input "true"
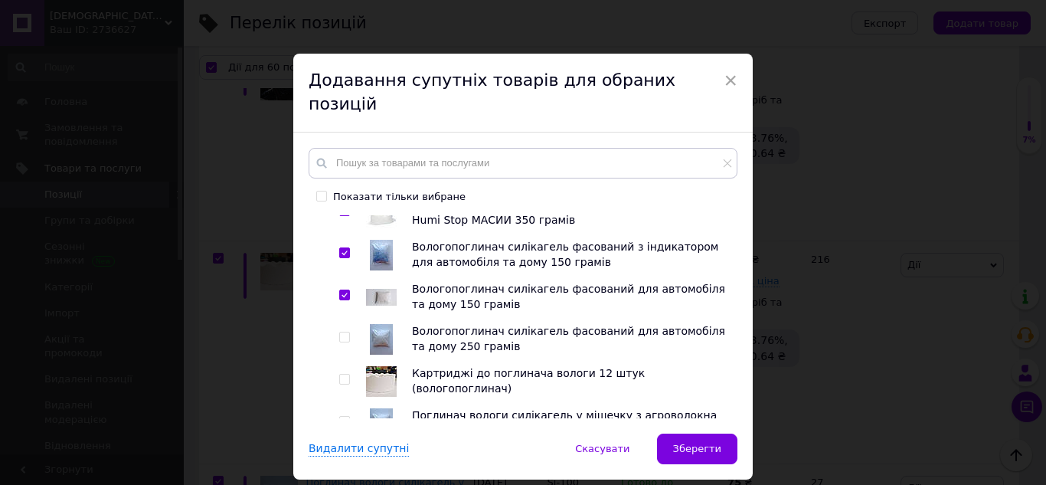
scroll to position [1532, 0]
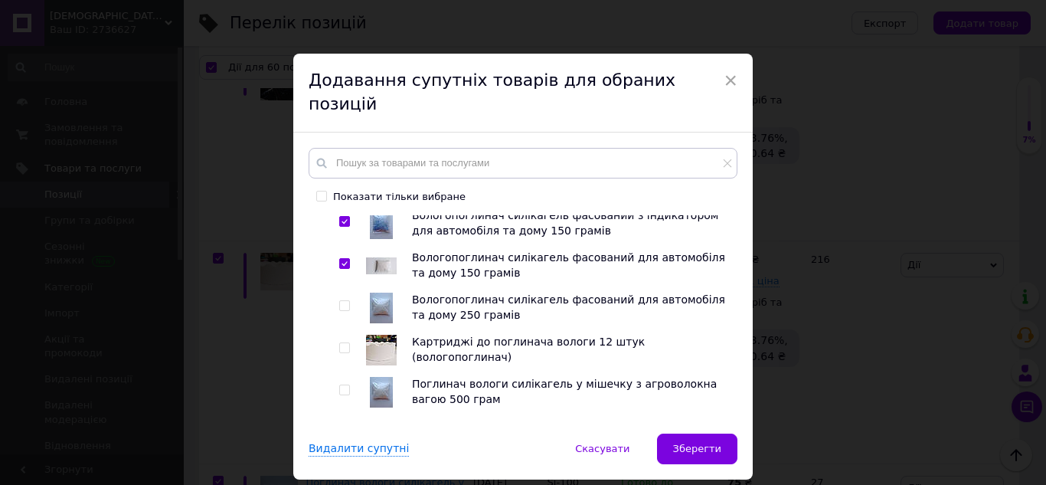
drag, startPoint x: 345, startPoint y: 255, endPoint x: 345, endPoint y: 282, distance: 26.8
click at [345, 301] on input "checkbox" at bounding box center [344, 306] width 10 height 10
checkbox input "true"
drag, startPoint x: 343, startPoint y: 291, endPoint x: 345, endPoint y: 316, distance: 24.6
click at [343, 342] on label at bounding box center [344, 347] width 11 height 11
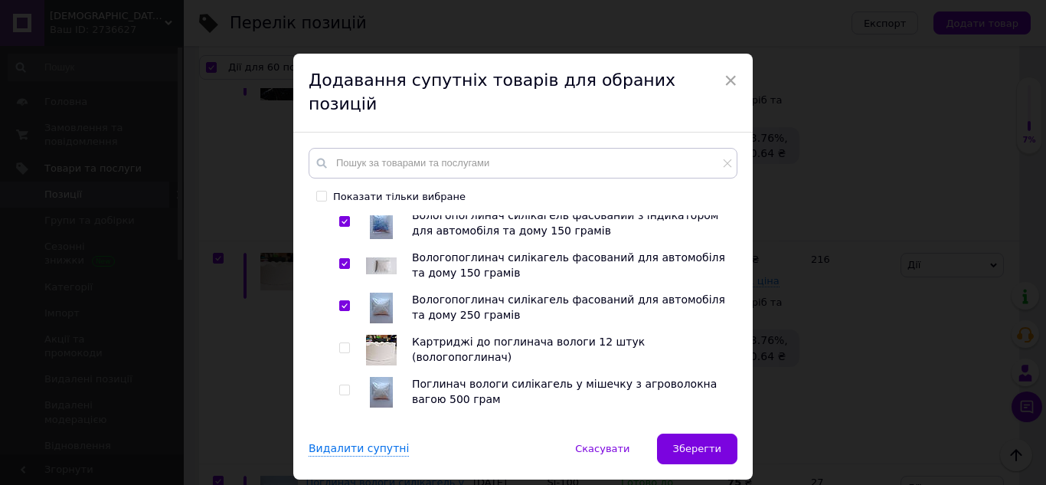
click at [343, 343] on input "checkbox" at bounding box center [344, 348] width 10 height 10
checkbox input "true"
click at [342, 385] on input "checkbox" at bounding box center [344, 390] width 10 height 10
checkbox input "true"
click at [344, 427] on input "checkbox" at bounding box center [344, 432] width 10 height 10
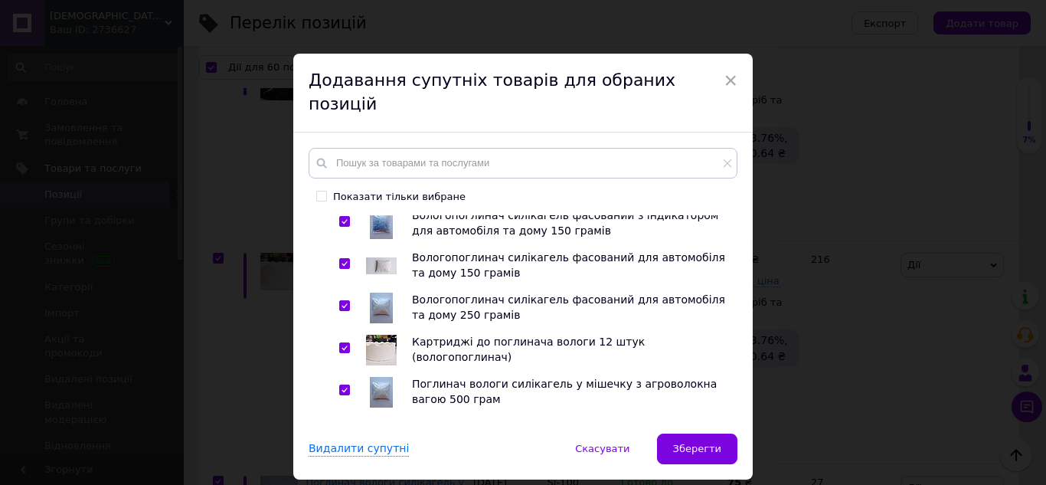
checkbox input "true"
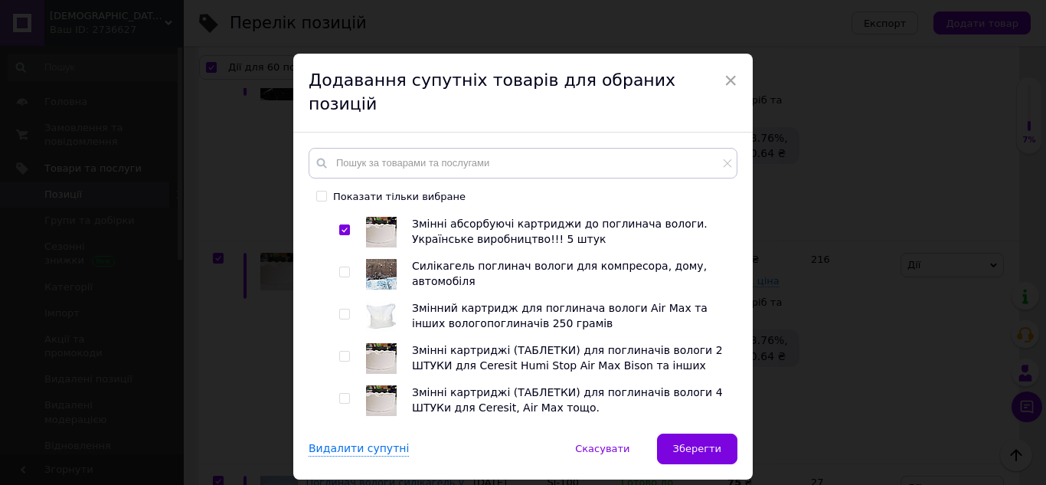
scroll to position [1762, 0]
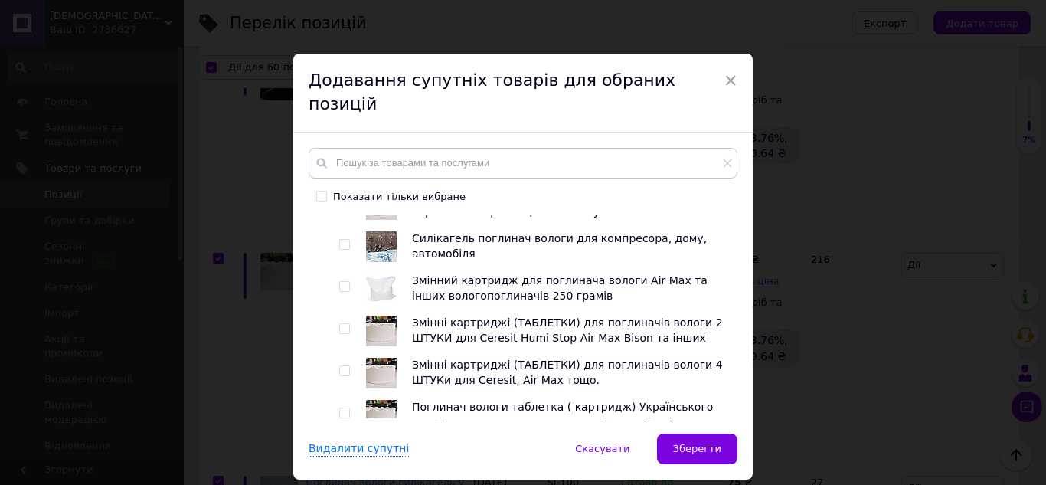
click at [342, 240] on input "checkbox" at bounding box center [344, 245] width 10 height 10
checkbox input "true"
drag, startPoint x: 342, startPoint y: 232, endPoint x: 348, endPoint y: 257, distance: 25.8
click at [342, 282] on input "checkbox" at bounding box center [344, 287] width 10 height 10
checkbox input "true"
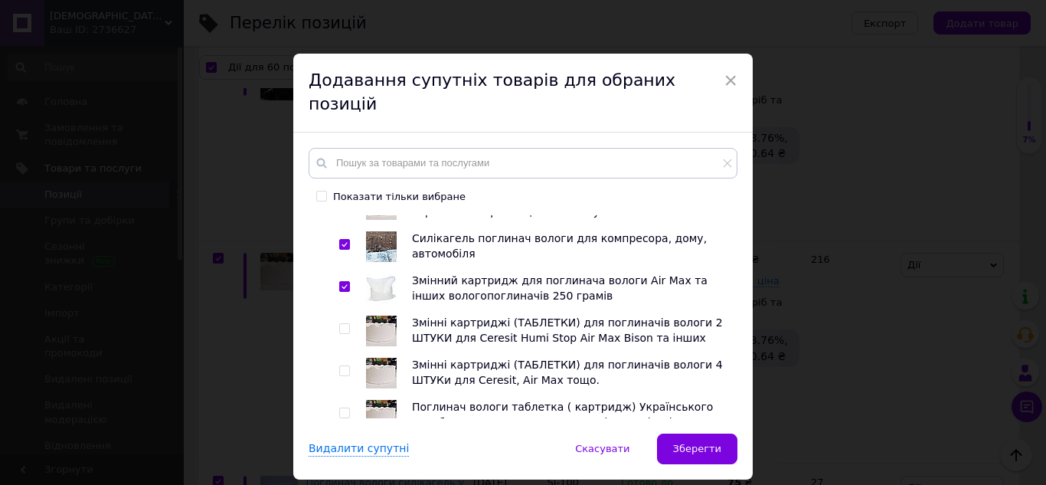
click at [344, 324] on input "checkbox" at bounding box center [344, 329] width 10 height 10
checkbox input "true"
drag, startPoint x: 342, startPoint y: 321, endPoint x: 345, endPoint y: 332, distance: 12.1
click at [344, 366] on input "checkbox" at bounding box center [344, 371] width 10 height 10
checkbox input "true"
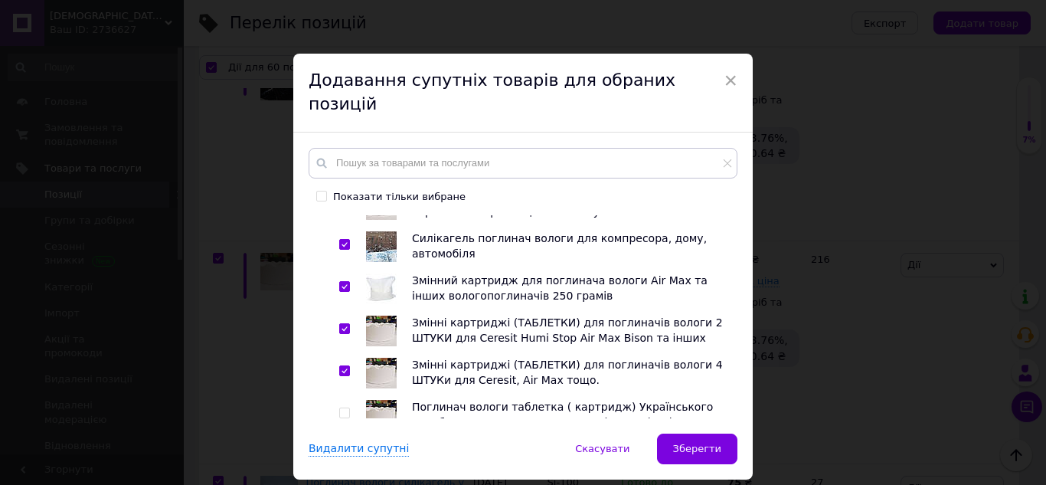
click at [345, 408] on input "checkbox" at bounding box center [344, 413] width 10 height 10
checkbox input "true"
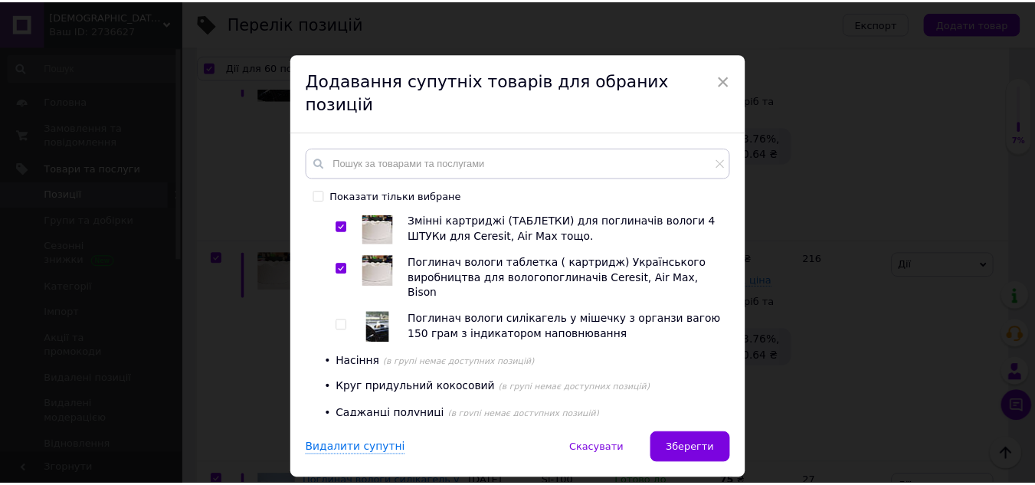
scroll to position [1915, 0]
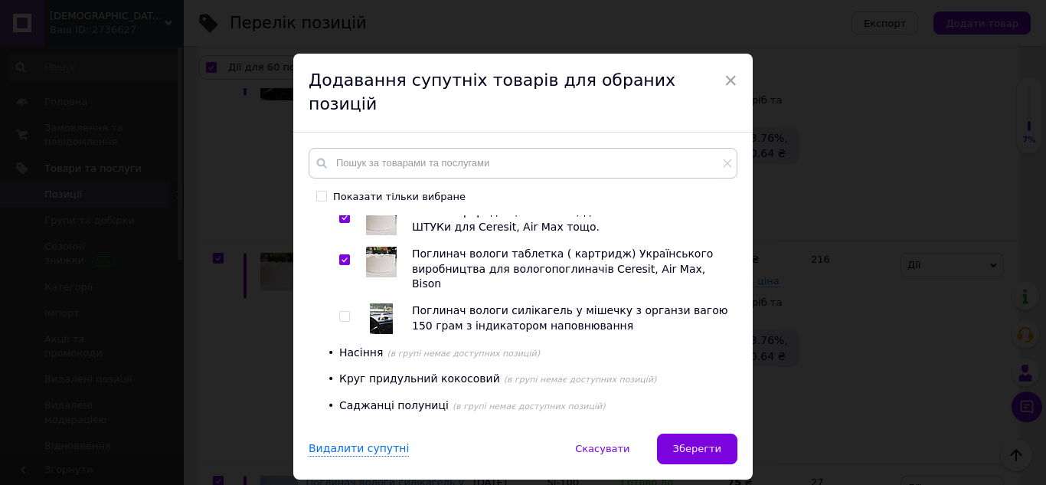
click at [345, 312] on input "checkbox" at bounding box center [344, 317] width 10 height 10
checkbox input "true"
click at [693, 443] on span "Зберегти" at bounding box center [697, 448] width 48 height 11
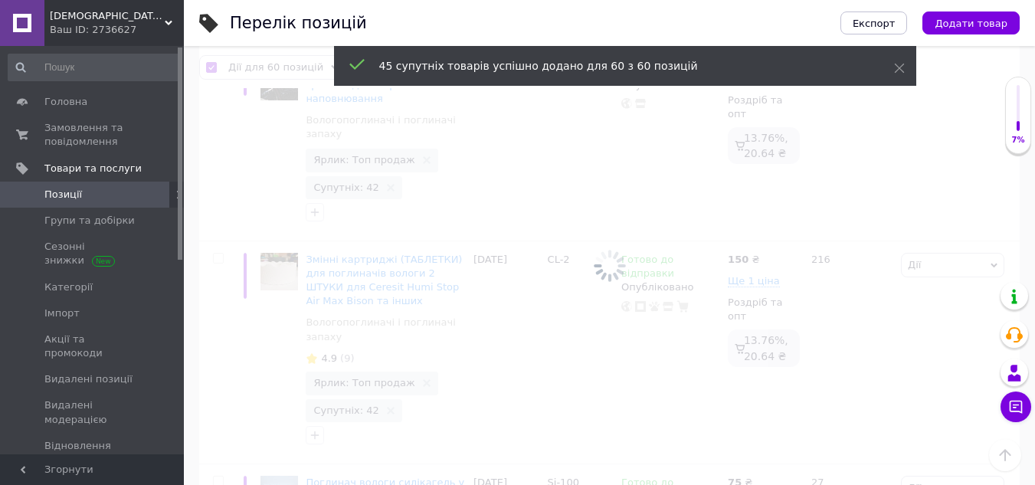
checkbox input "false"
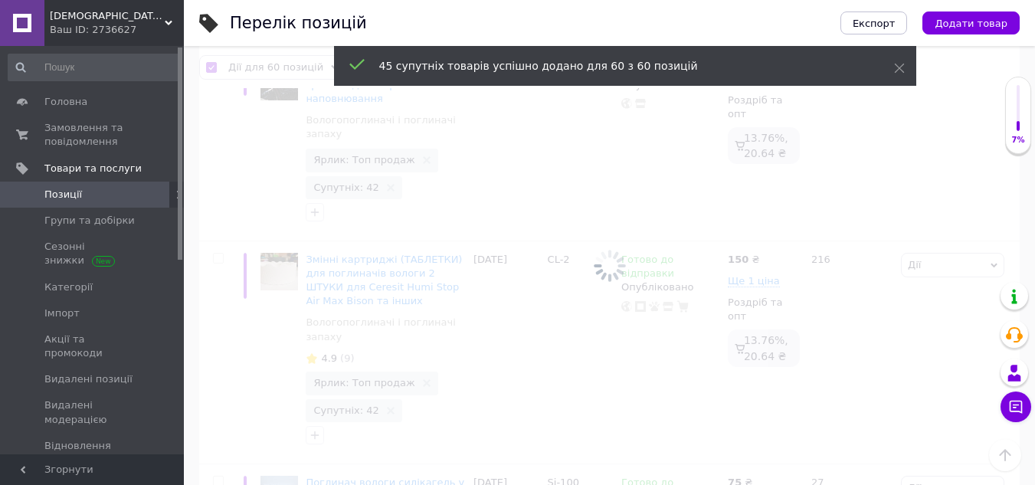
checkbox input "false"
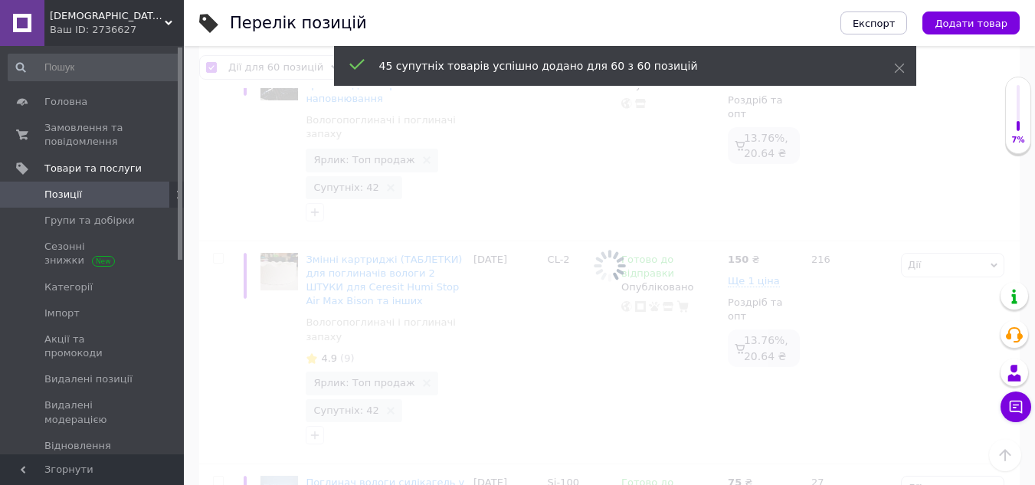
checkbox input "false"
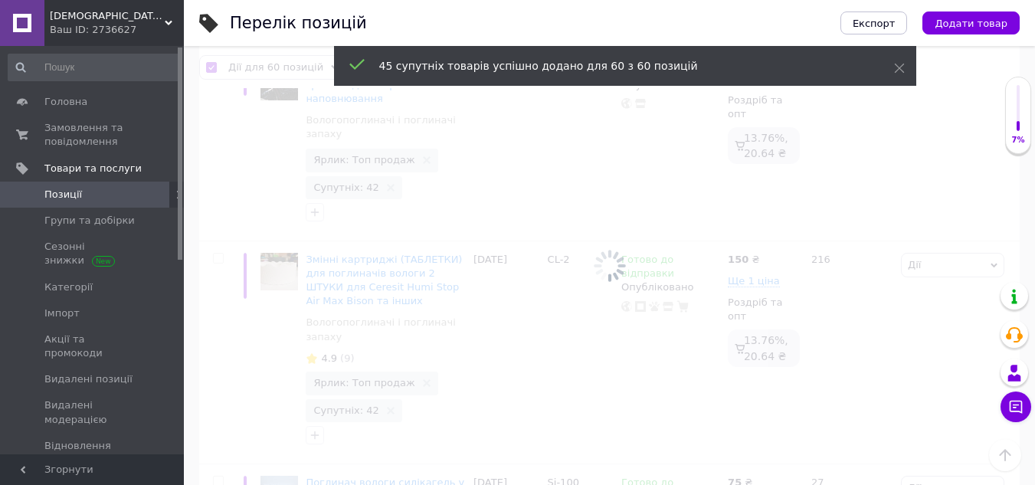
checkbox input "false"
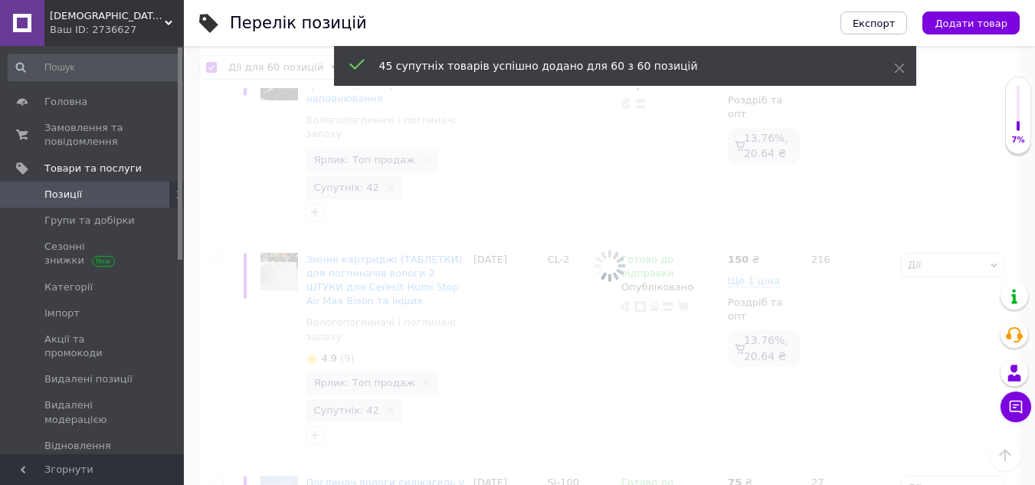
checkbox input "false"
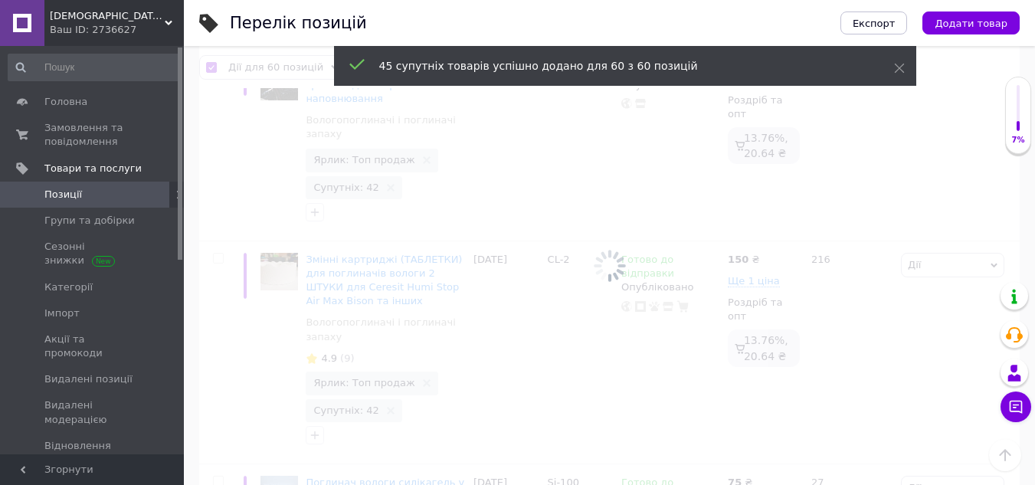
checkbox input "false"
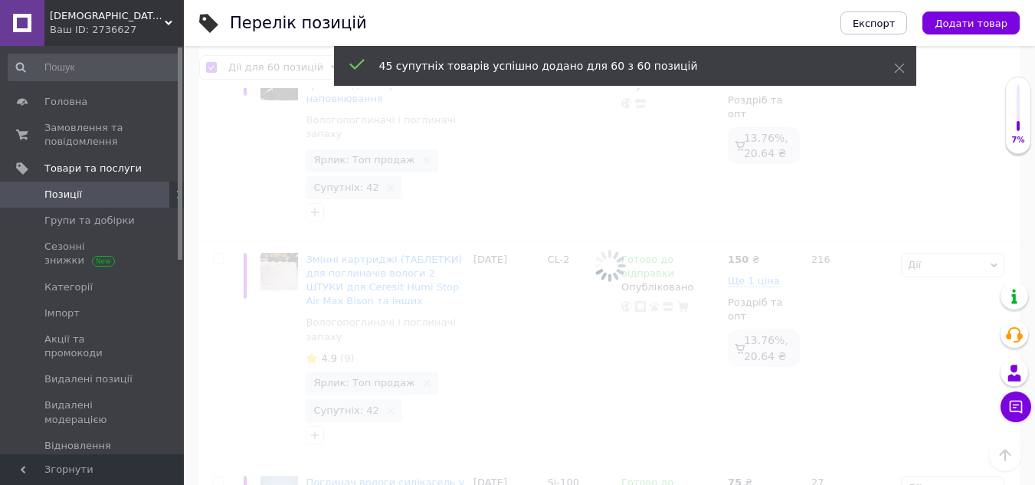
checkbox input "false"
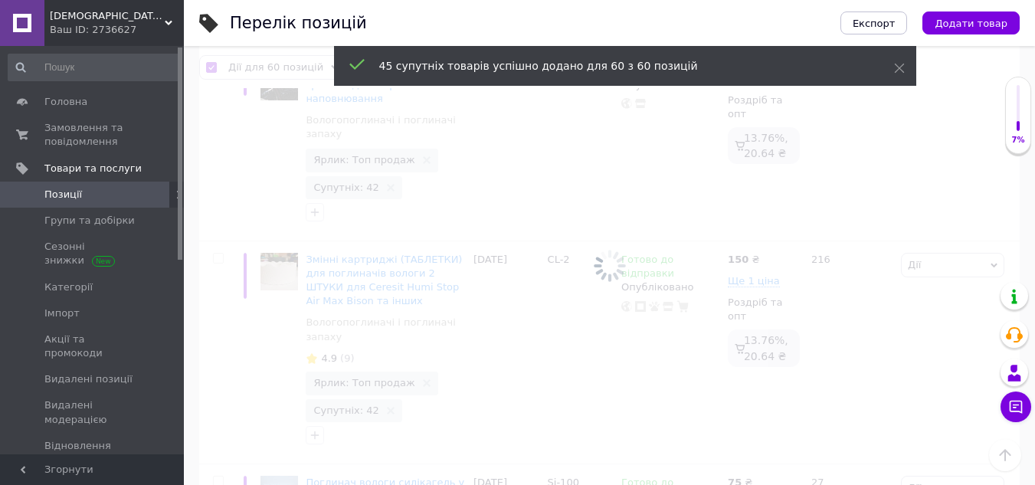
checkbox input "false"
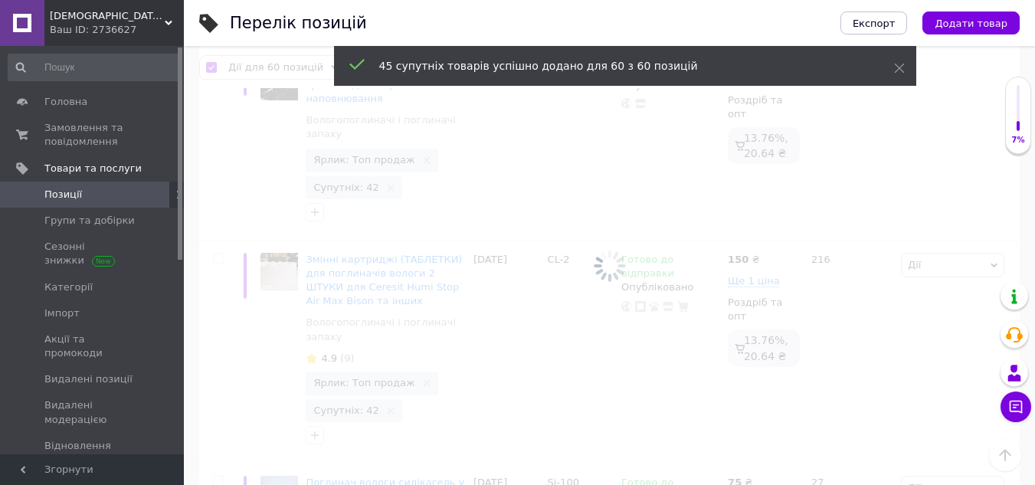
checkbox input "false"
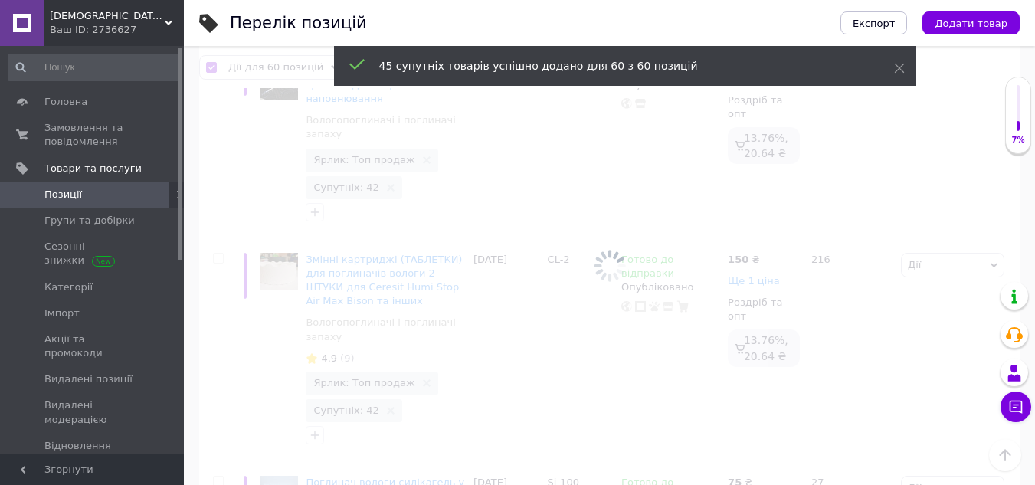
checkbox input "false"
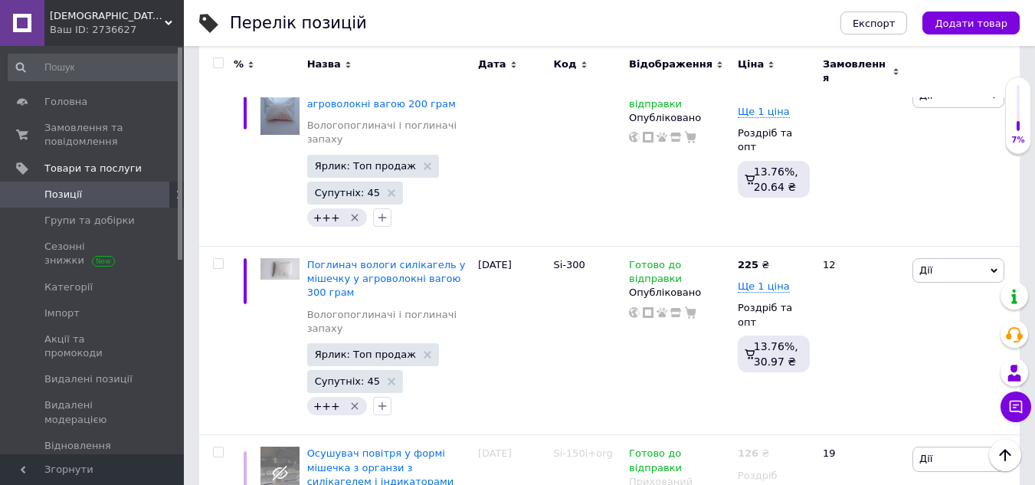
scroll to position [1685, 0]
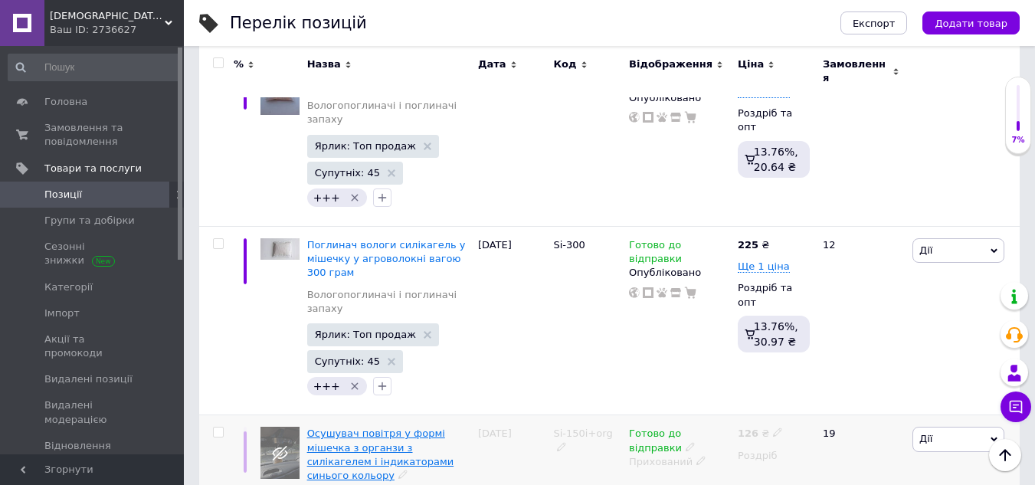
click at [343, 427] on span "Осушувач повітря у формі мішечка з органзи з силікагелем і індикаторами синього…" at bounding box center [380, 454] width 147 height 54
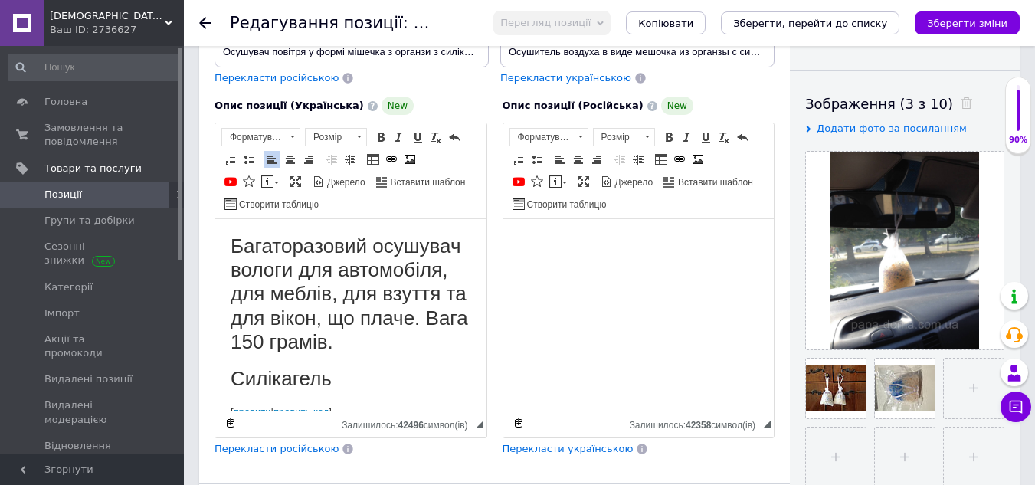
scroll to position [1086, 0]
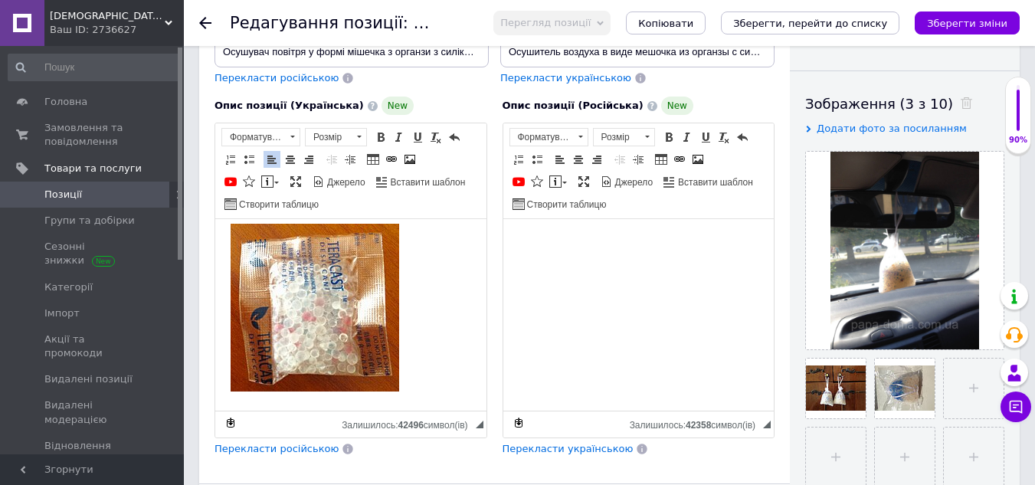
drag, startPoint x: 480, startPoint y: 236, endPoint x: 699, endPoint y: 637, distance: 456.2
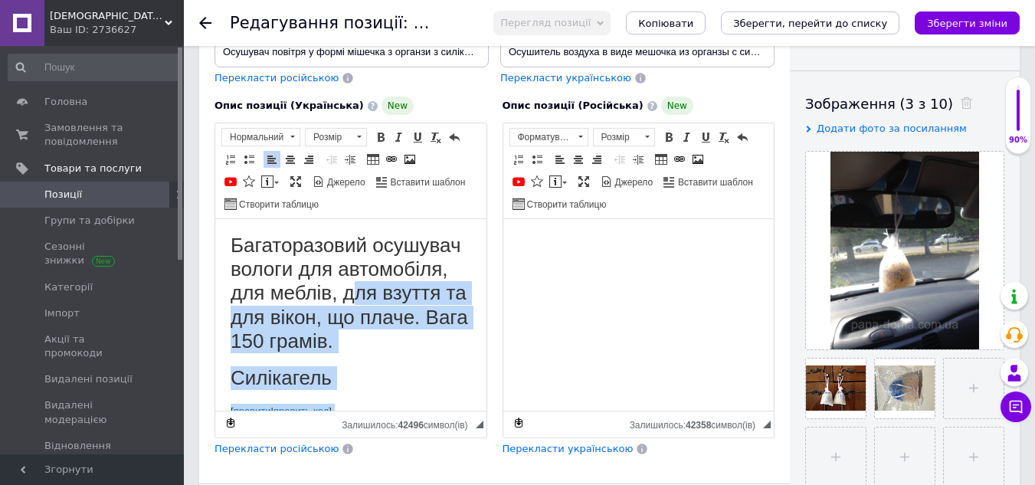
scroll to position [0, 0]
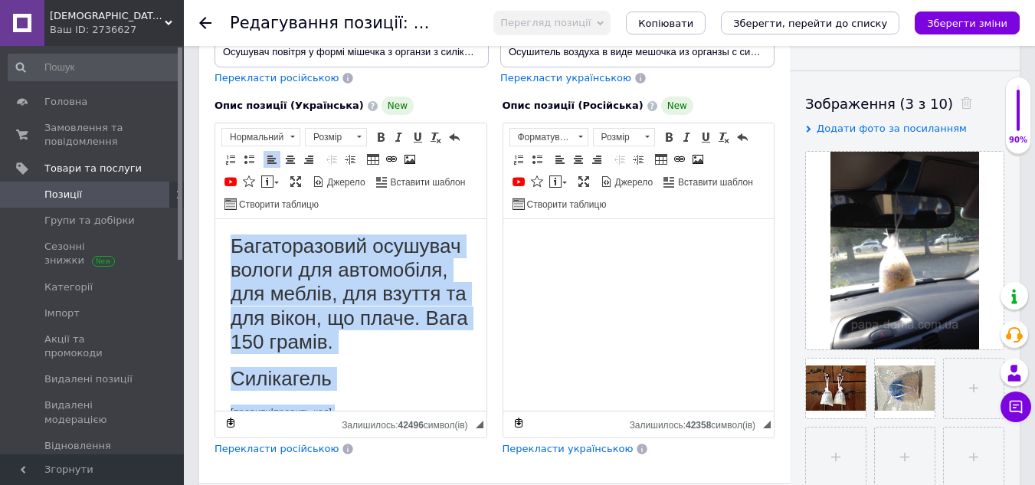
drag, startPoint x: 404, startPoint y: 395, endPoint x: 231, endPoint y: 247, distance: 228.2
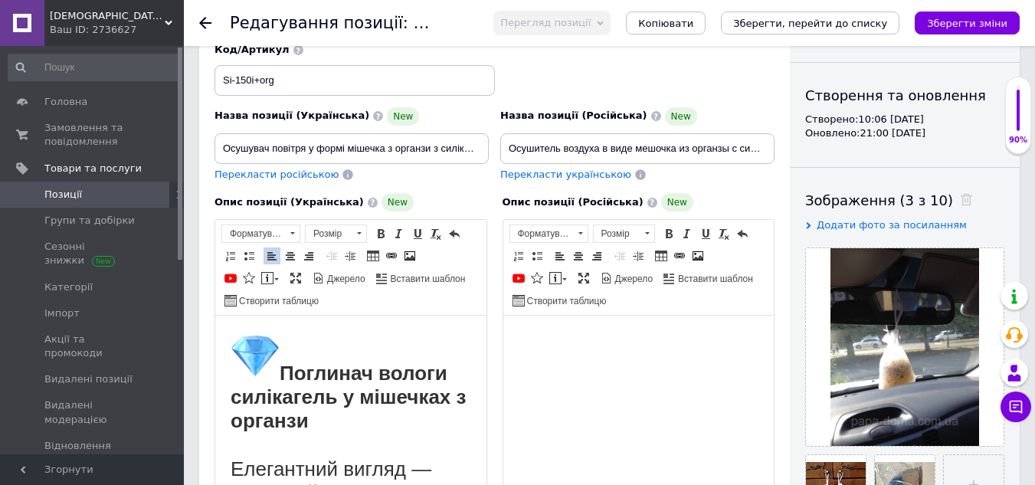
scroll to position [153, 0]
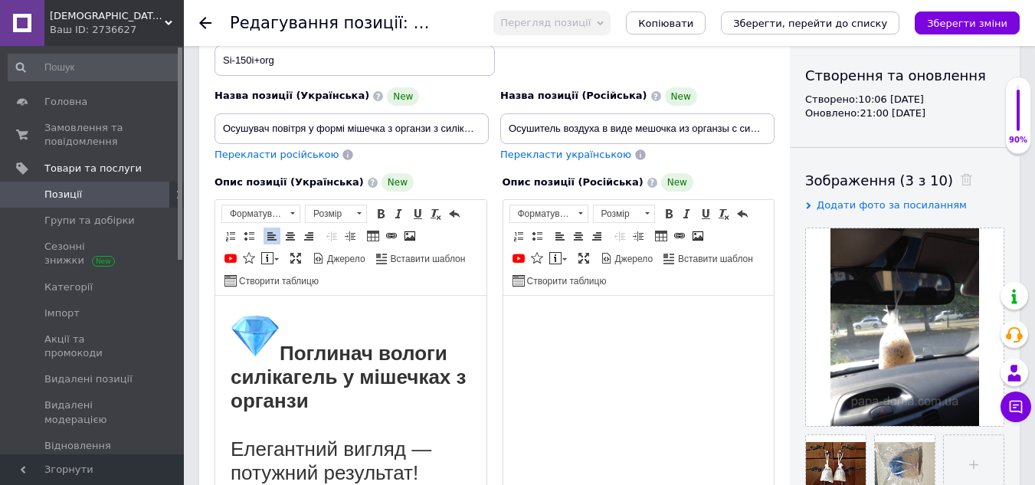
drag, startPoint x: 284, startPoint y: 156, endPoint x: 419, endPoint y: 226, distance: 151.8
click at [284, 156] on span "Перекласти російською" at bounding box center [276, 154] width 124 height 11
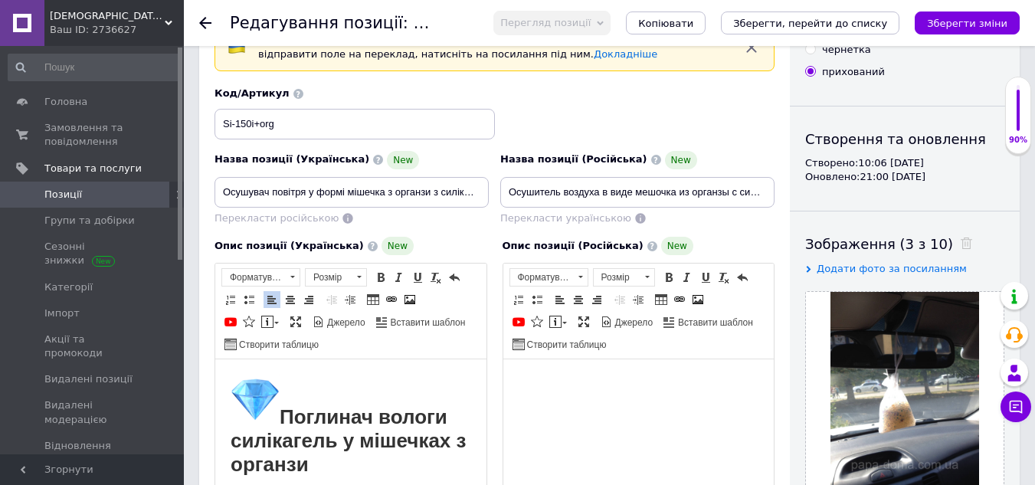
scroll to position [77, 0]
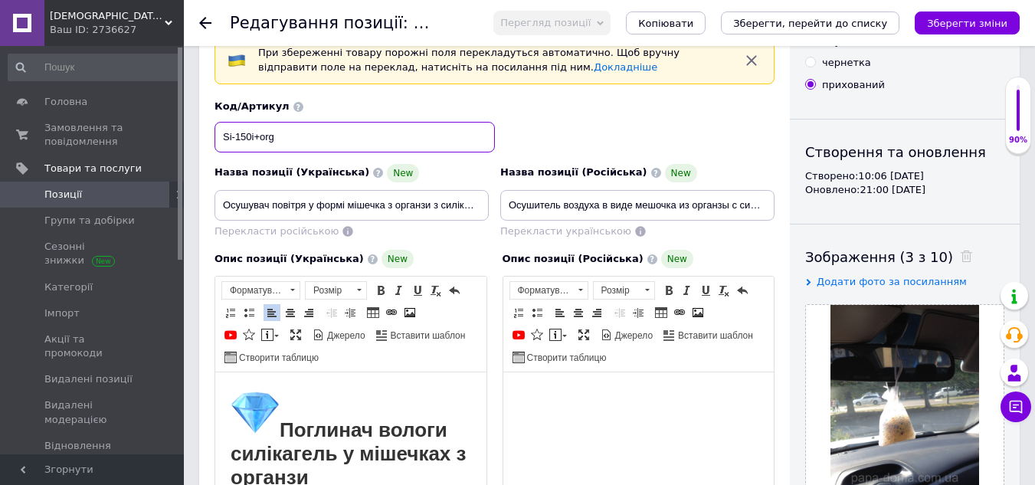
click at [252, 135] on input "Si-150i+org" at bounding box center [354, 137] width 280 height 31
type input "Si-200i+org"
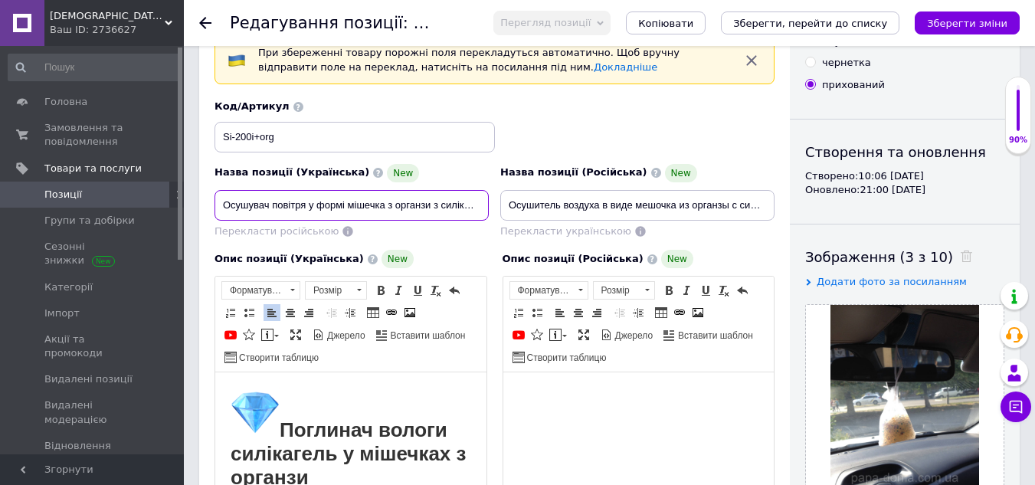
click at [475, 204] on input "Осушувач повітря у формі мішечка з органзи з силікагелем і індикаторами синього…" at bounding box center [351, 205] width 274 height 31
type input "О"
type input "Поглинач вологи з індикатором наповнювача вагою 200 грам"
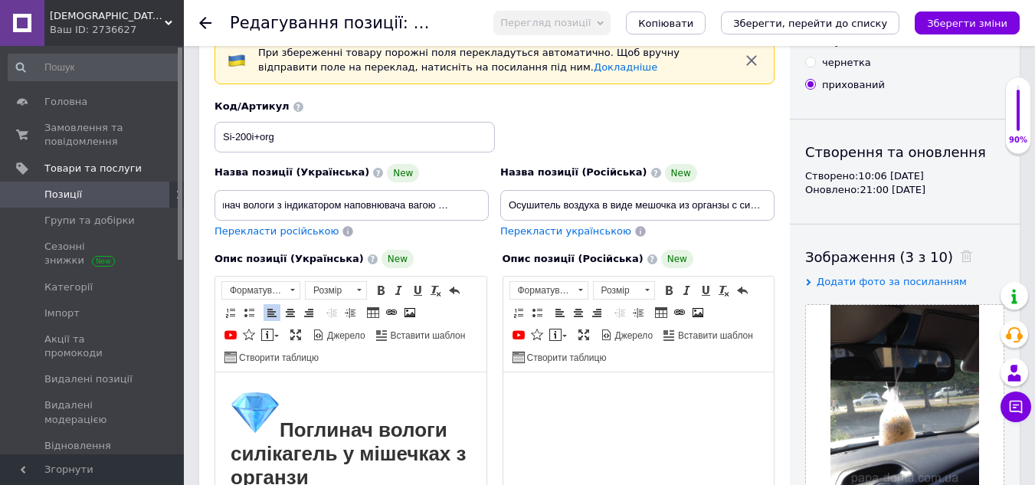
click at [267, 228] on span "Перекласти російською" at bounding box center [276, 230] width 124 height 11
type input "Поглотитель влаги с индикатором наполнителя весом 200 грамм"
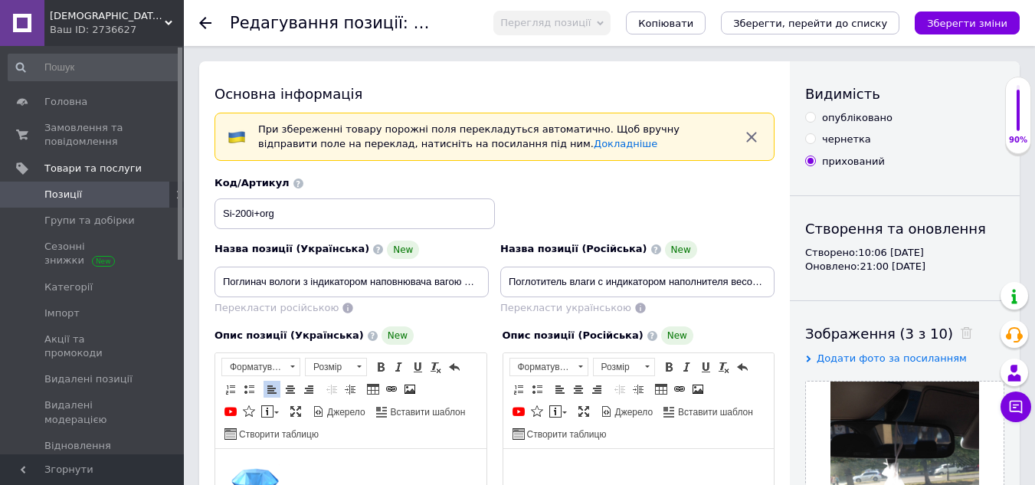
click at [453, 316] on div "Назва позиції (Українська) New Поглинач вологи з індикатором наповнювача вагою …" at bounding box center [352, 277] width 286 height 87
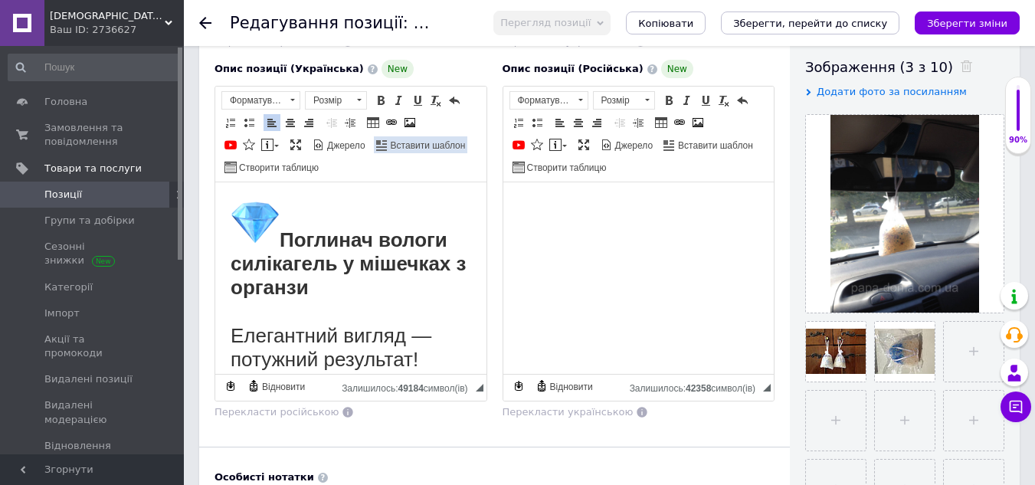
scroll to position [306, 0]
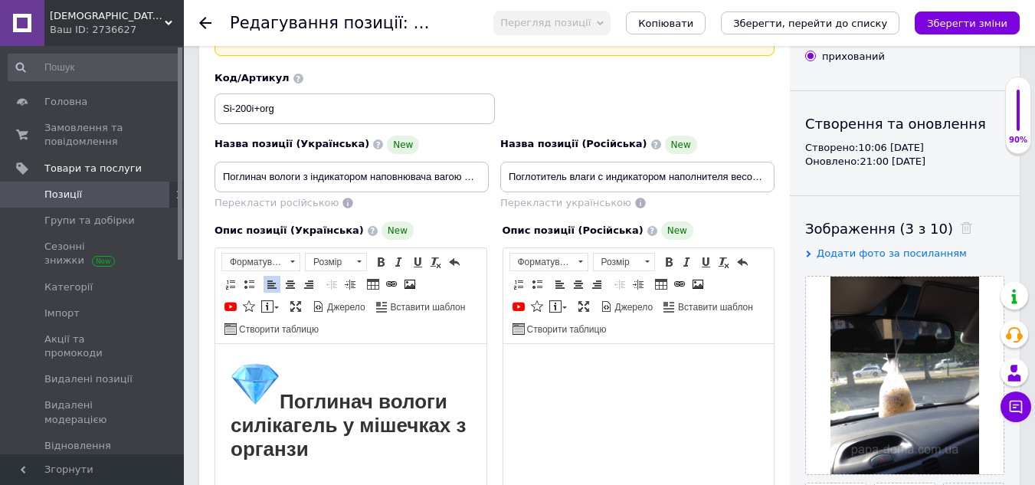
scroll to position [77, 0]
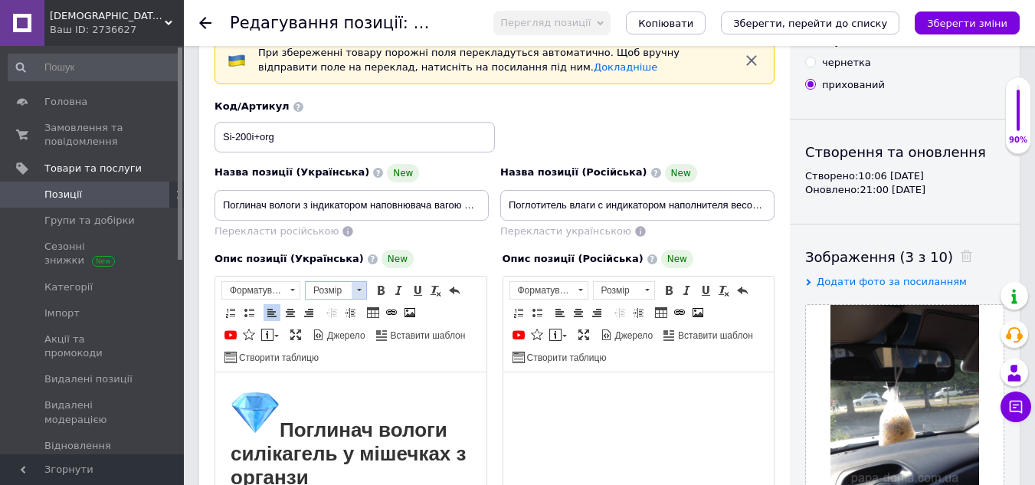
click at [354, 292] on span at bounding box center [359, 290] width 15 height 17
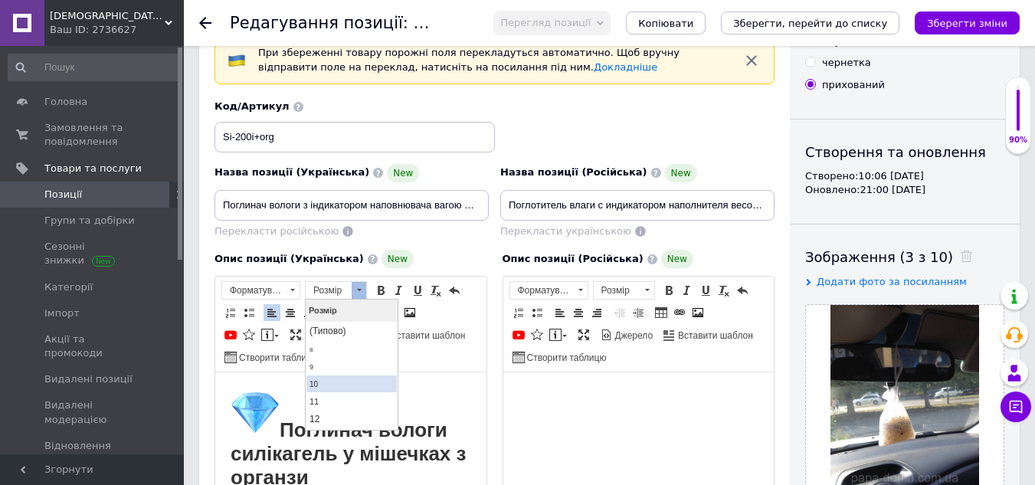
click at [317, 380] on span "10" at bounding box center [313, 384] width 8 height 8
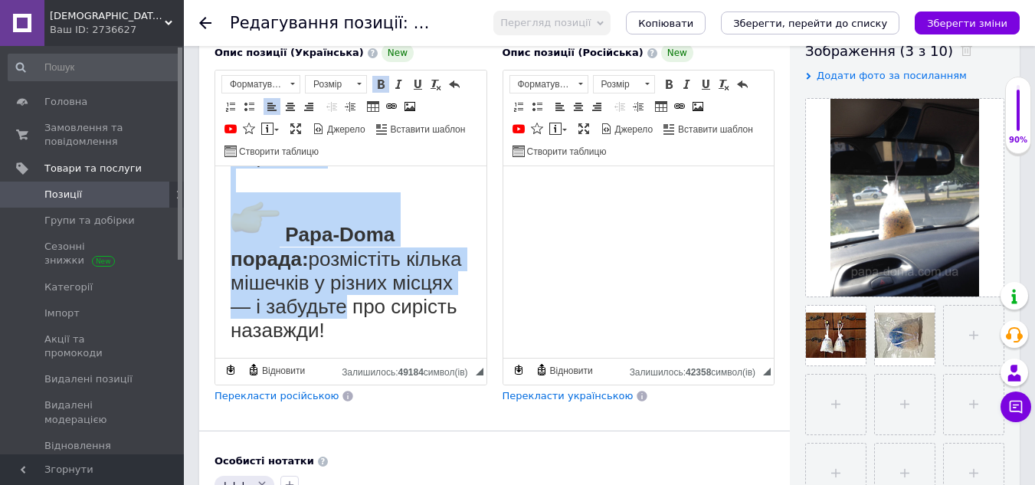
scroll to position [1174, 0]
drag, startPoint x: 227, startPoint y: 183, endPoint x: 414, endPoint y: 341, distance: 244.0
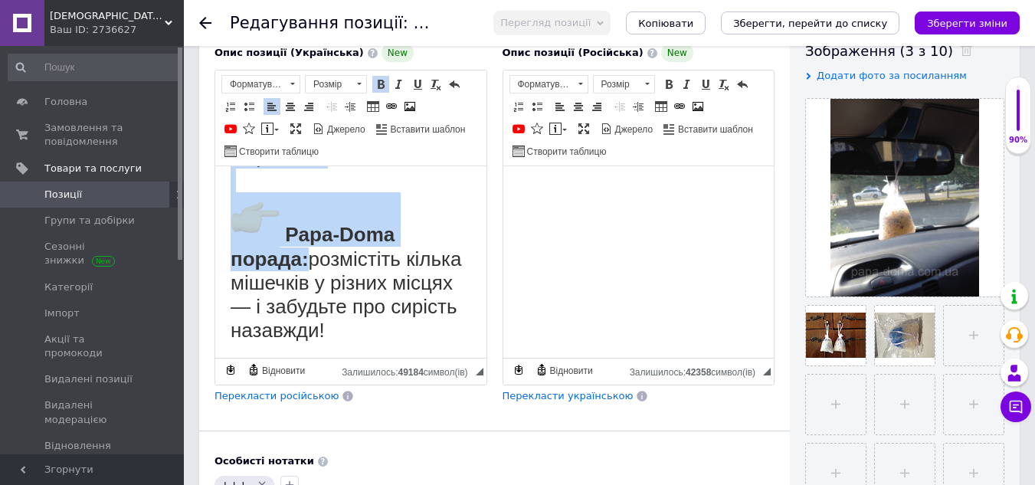
click at [387, 85] on link "Жирний Сполучення клавіш Ctrl+B" at bounding box center [380, 84] width 17 height 17
click at [356, 80] on span at bounding box center [359, 84] width 15 height 17
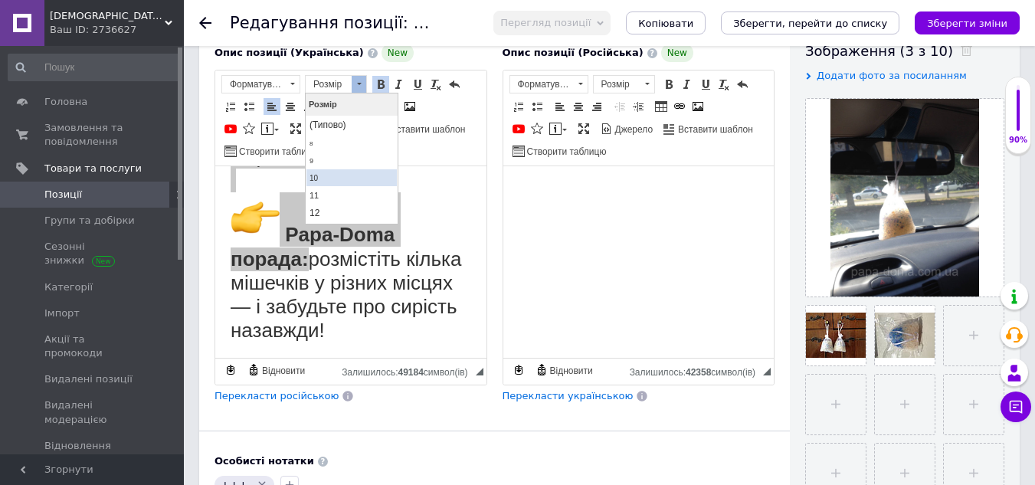
click at [312, 174] on span "10" at bounding box center [313, 178] width 8 height 8
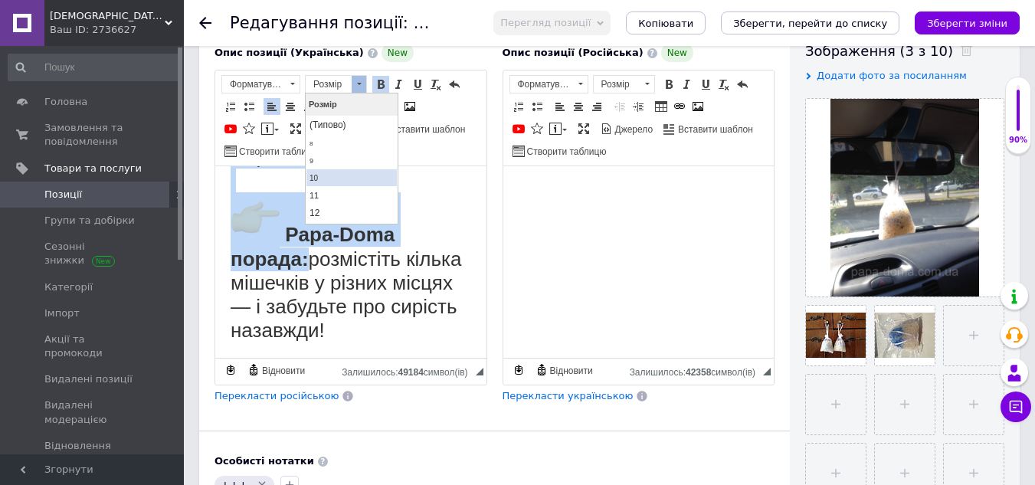
scroll to position [689, 0]
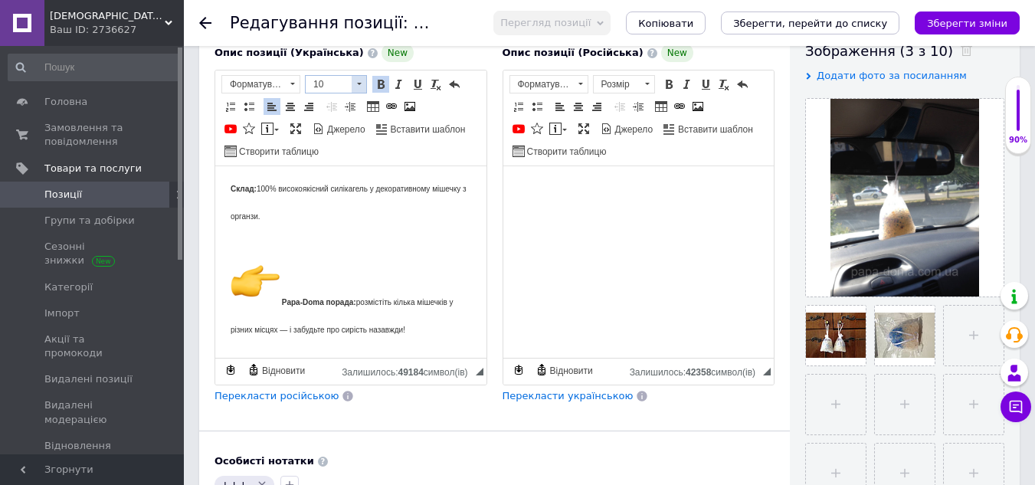
click at [334, 87] on span "10" at bounding box center [329, 84] width 46 height 17
click at [333, 121] on link "(Типово)" at bounding box center [351, 124] width 90 height 17
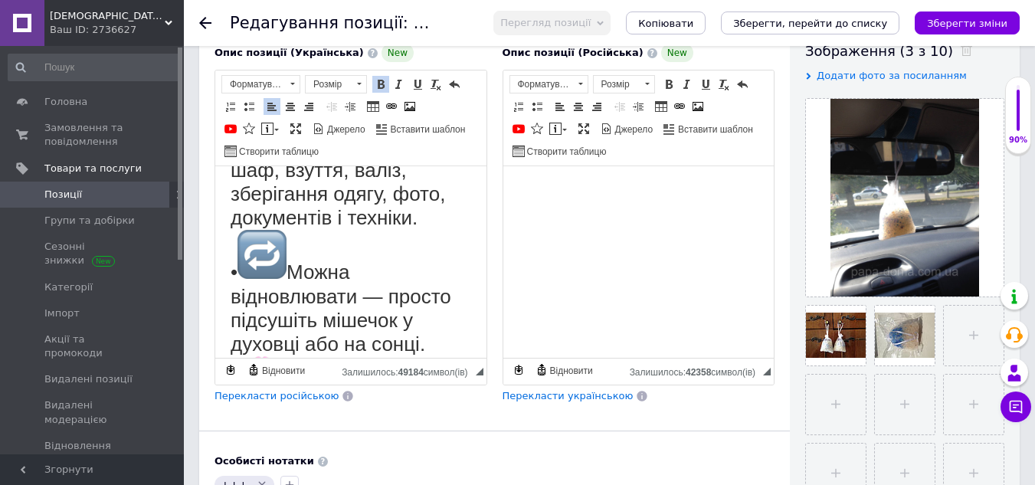
scroll to position [673, 0]
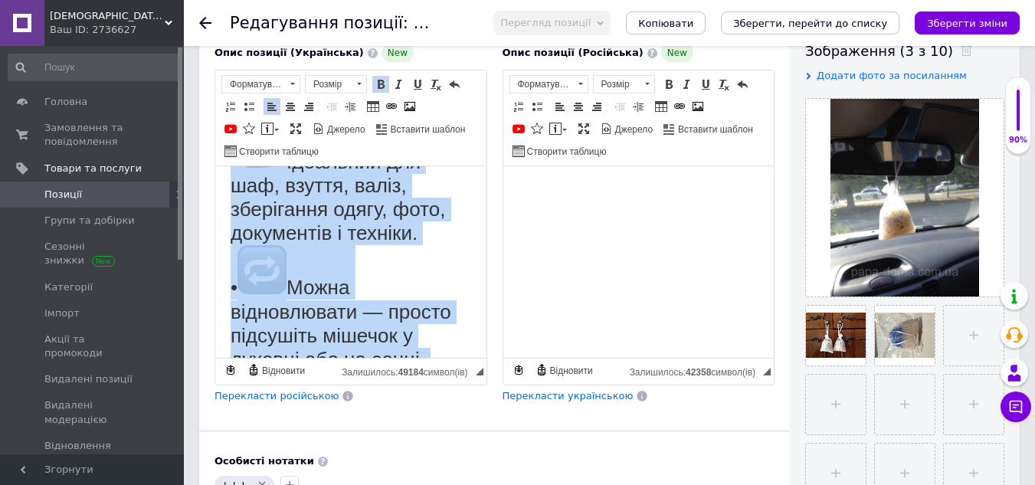
click at [384, 86] on span at bounding box center [381, 84] width 12 height 12
click at [234, 105] on span at bounding box center [230, 106] width 12 height 12
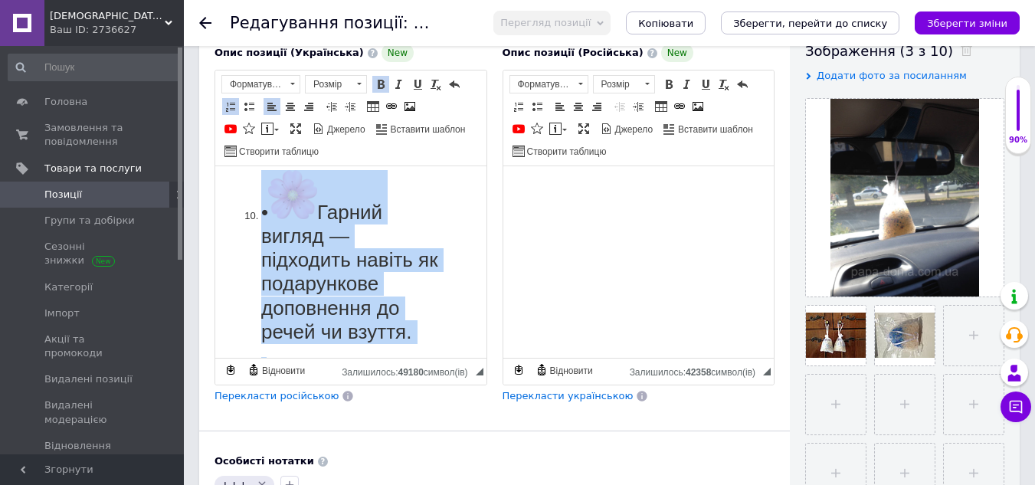
scroll to position [1439, 0]
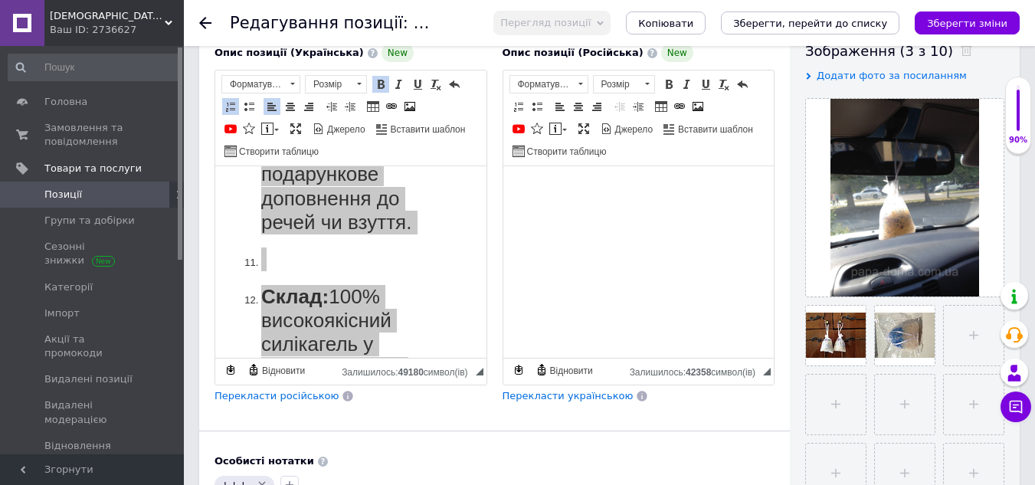
click at [286, 401] on span "Перекласти російською" at bounding box center [276, 395] width 124 height 11
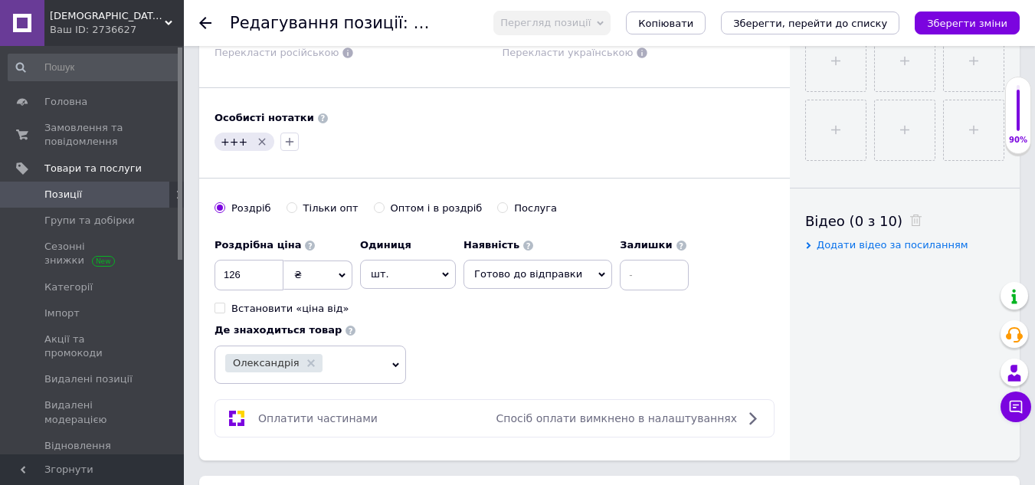
scroll to position [666, 0]
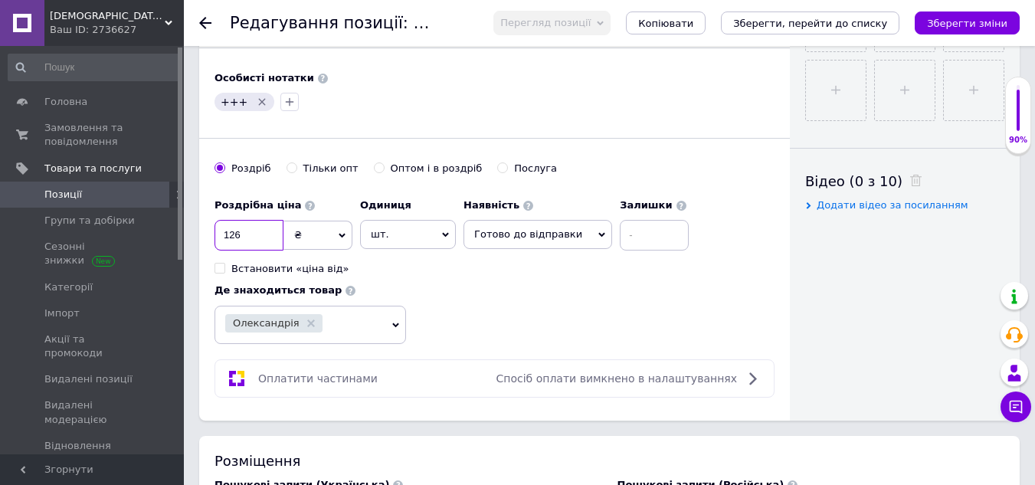
click at [263, 234] on input "126" at bounding box center [248, 235] width 69 height 31
type input "1"
type input "200"
click at [374, 165] on input "Оптом і в роздріб" at bounding box center [379, 167] width 10 height 10
radio input "true"
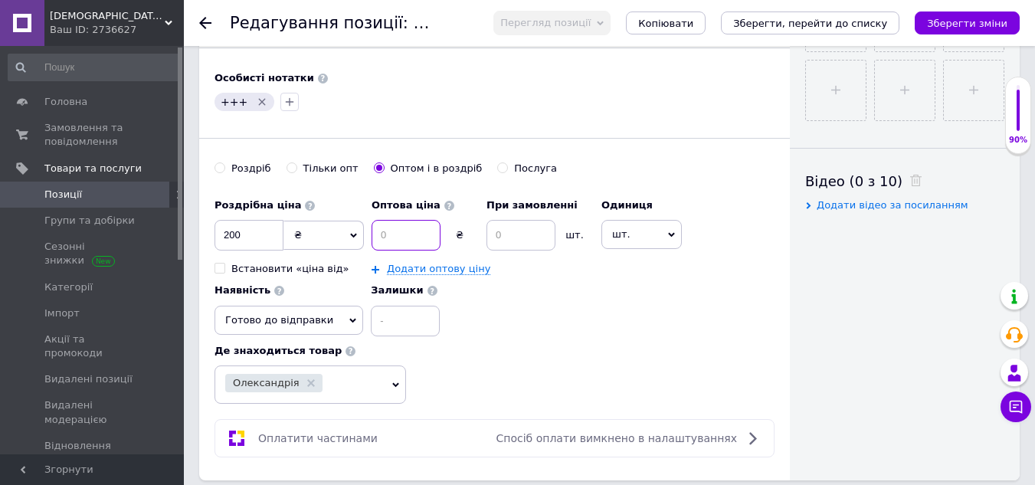
click at [421, 236] on input at bounding box center [405, 235] width 69 height 31
type input "199"
click at [497, 238] on input at bounding box center [520, 235] width 69 height 31
type input "10"
click at [583, 337] on div "Роздрібна ціна 200 ₴ $ EUR CHF GBP ¥ PLN ₸ MDL HUF KGS CNY TRY KRW lei Встанови…" at bounding box center [494, 297] width 560 height 213
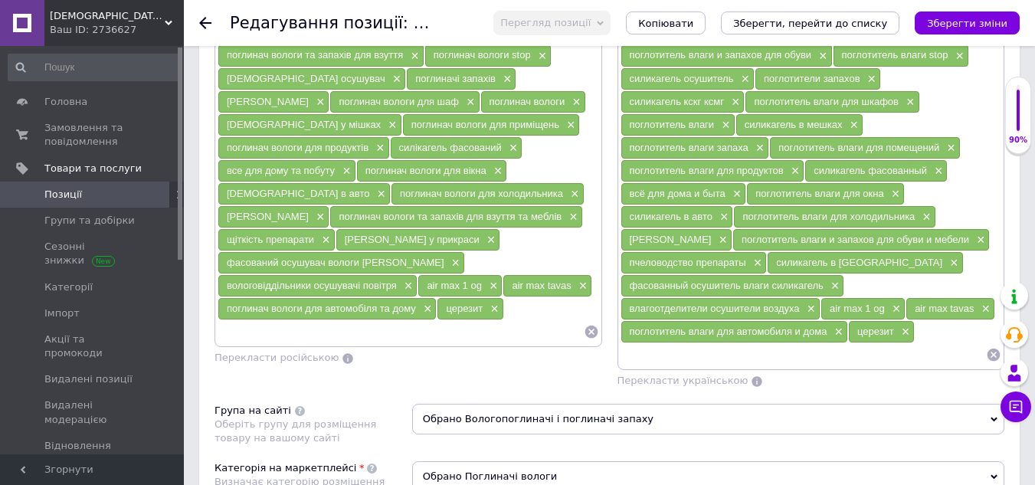
scroll to position [1278, 0]
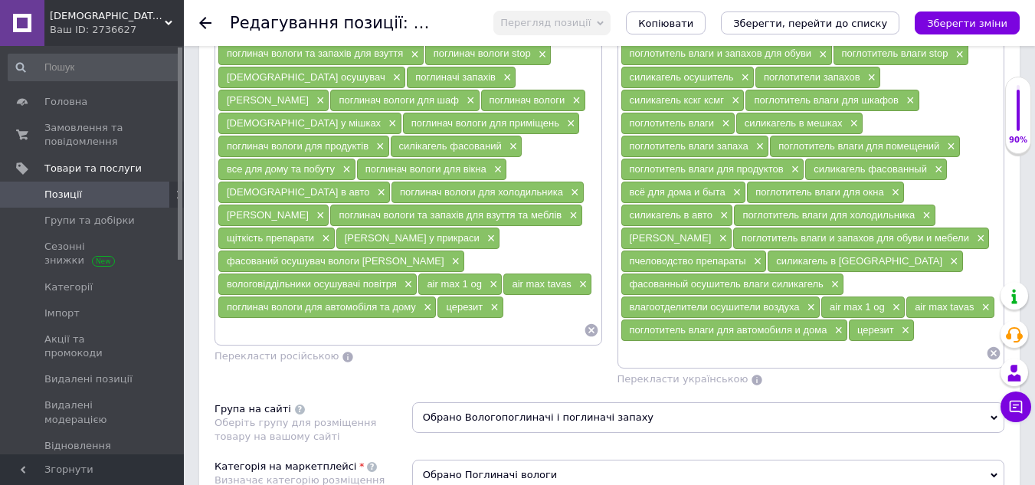
click at [335, 319] on input at bounding box center [401, 330] width 366 height 23
type input "воложка"
click at [343, 347] on li "вологопоглинач воложка" at bounding box center [408, 357] width 386 height 21
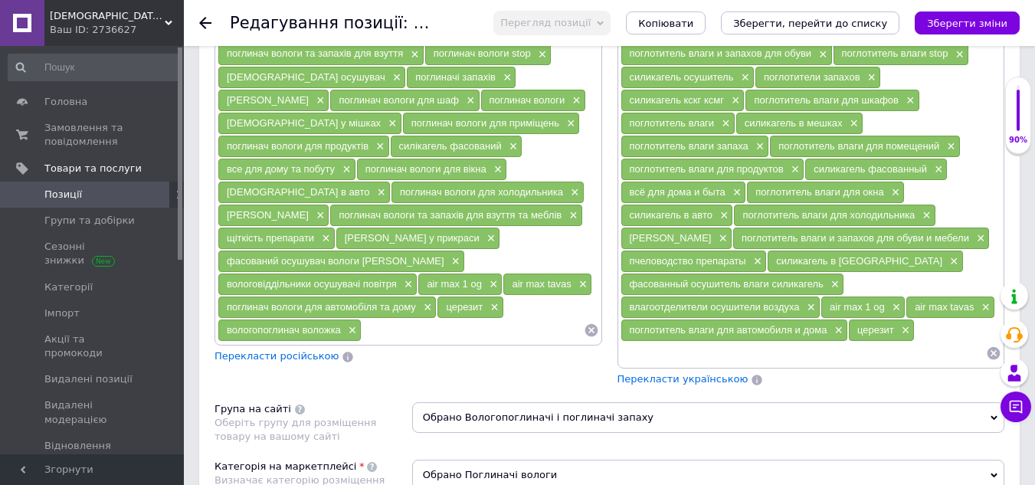
click at [259, 350] on span "Перекласти російською" at bounding box center [276, 355] width 124 height 11
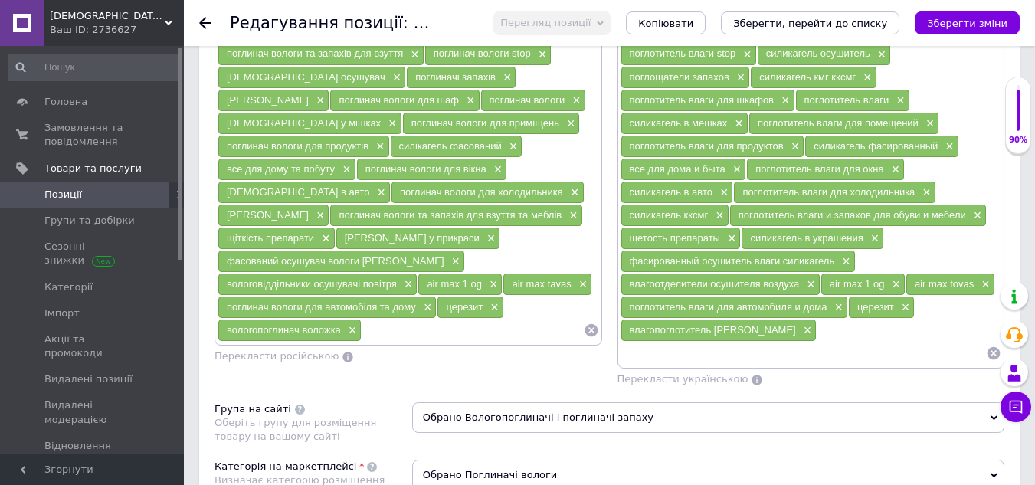
click at [640, 362] on input at bounding box center [803, 353] width 366 height 23
type input "воложка"
click at [656, 384] on li "вологопоглинач воложка" at bounding box center [811, 380] width 386 height 21
click at [440, 372] on div "Пошукові запити (Українська) поглинач вологи для ванної кімнати × освіжувачі × …" at bounding box center [408, 155] width 403 height 477
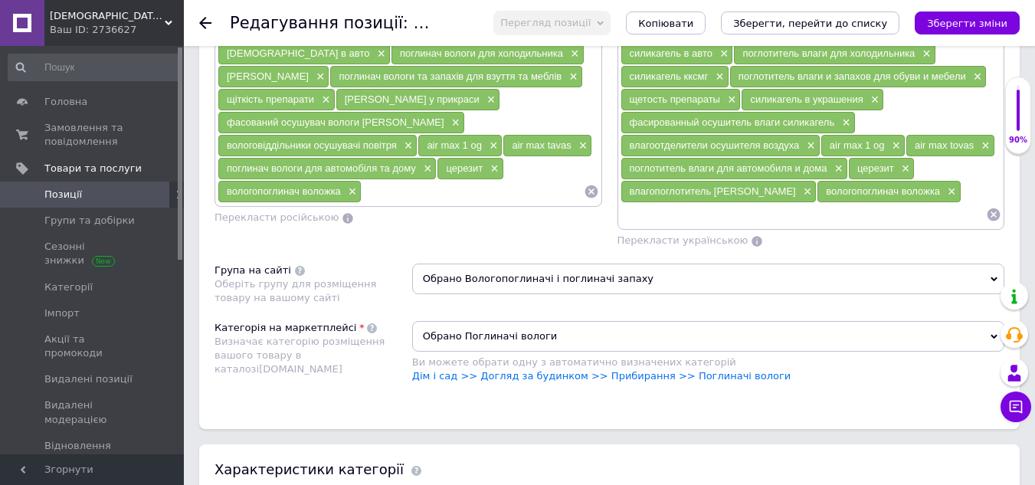
scroll to position [1432, 0]
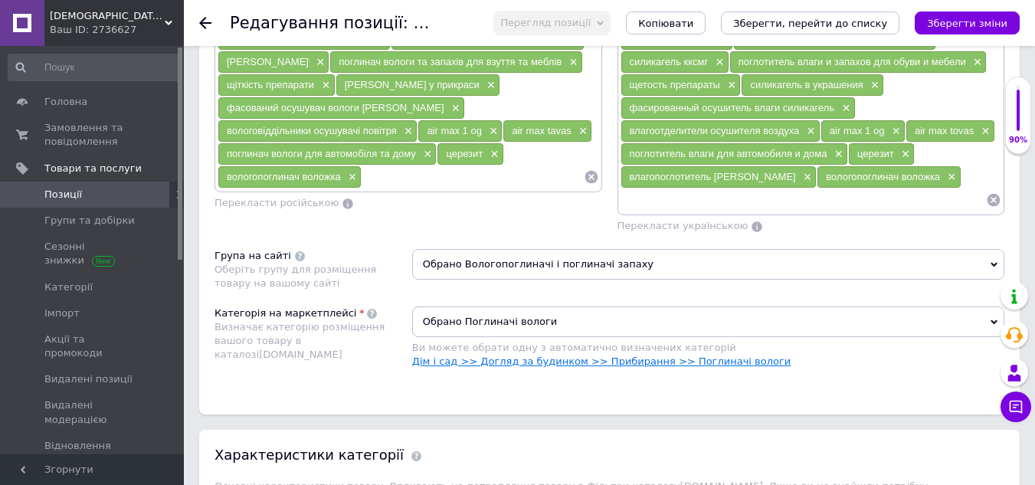
click at [718, 365] on link "Дім і сад >> Догляд за будинком >> Прибирання >> Поглиначі вологи" at bounding box center [601, 360] width 379 height 11
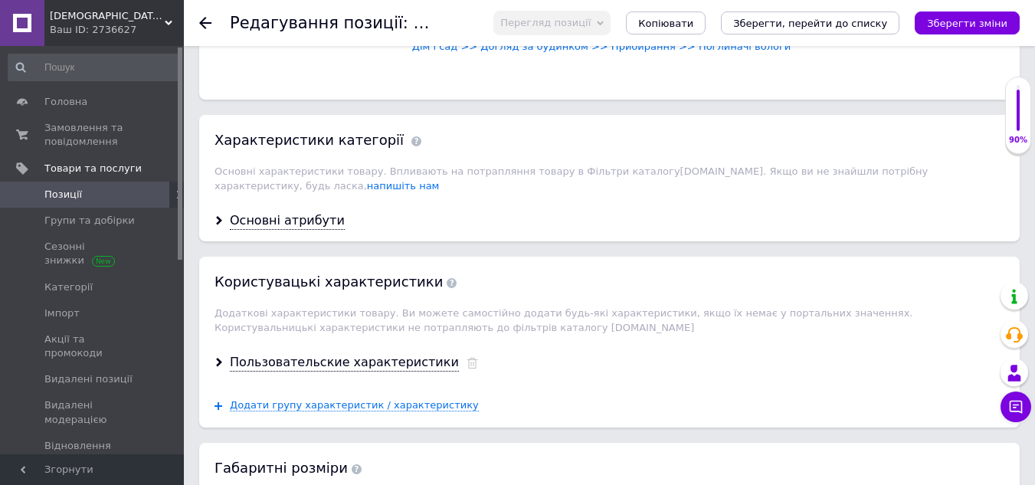
scroll to position [1815, 0]
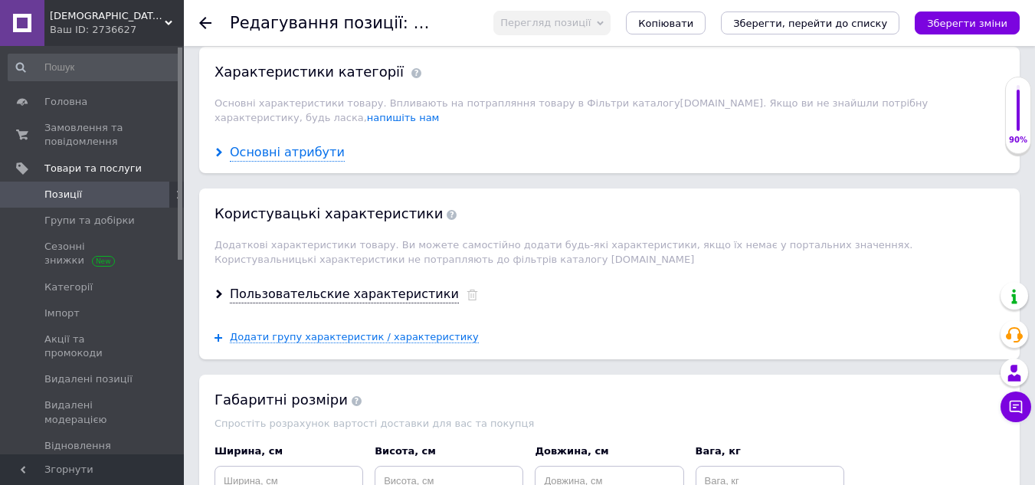
click at [279, 144] on div "Основні атрибути" at bounding box center [287, 153] width 115 height 18
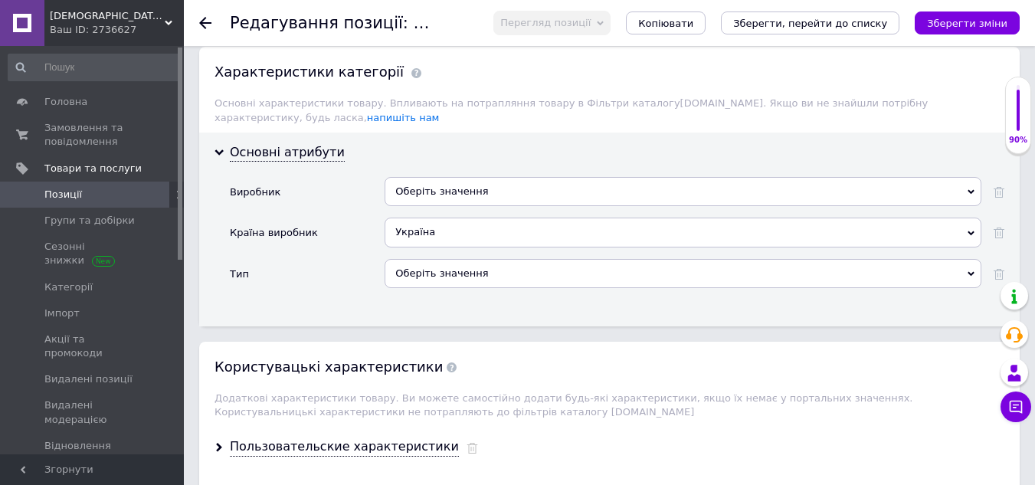
click at [463, 181] on div "Оберіть значення" at bounding box center [683, 191] width 597 height 29
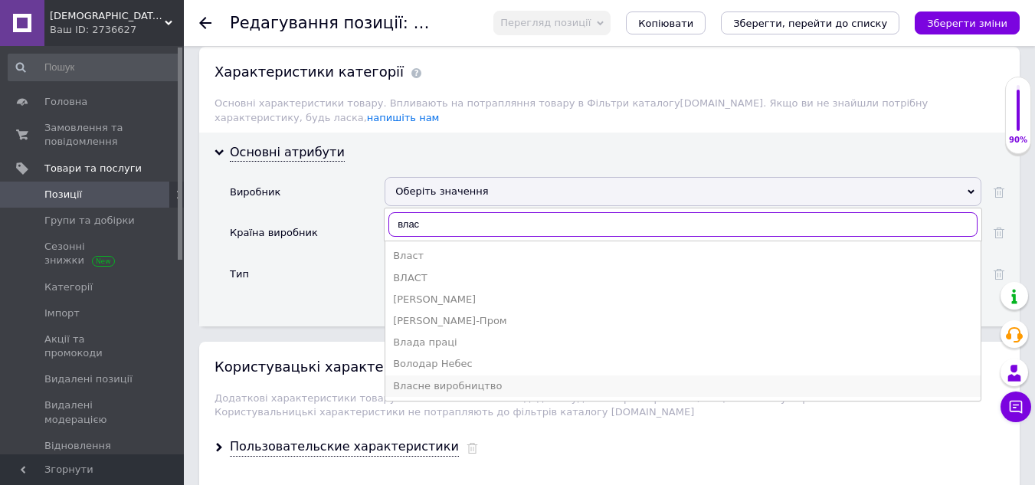
type input "влас"
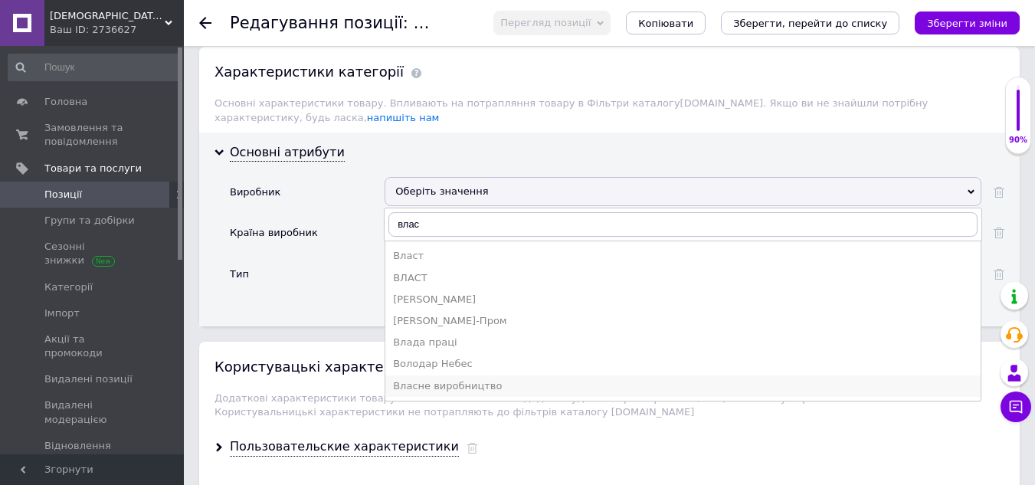
click at [439, 379] on div "Власне виробництво" at bounding box center [683, 386] width 580 height 14
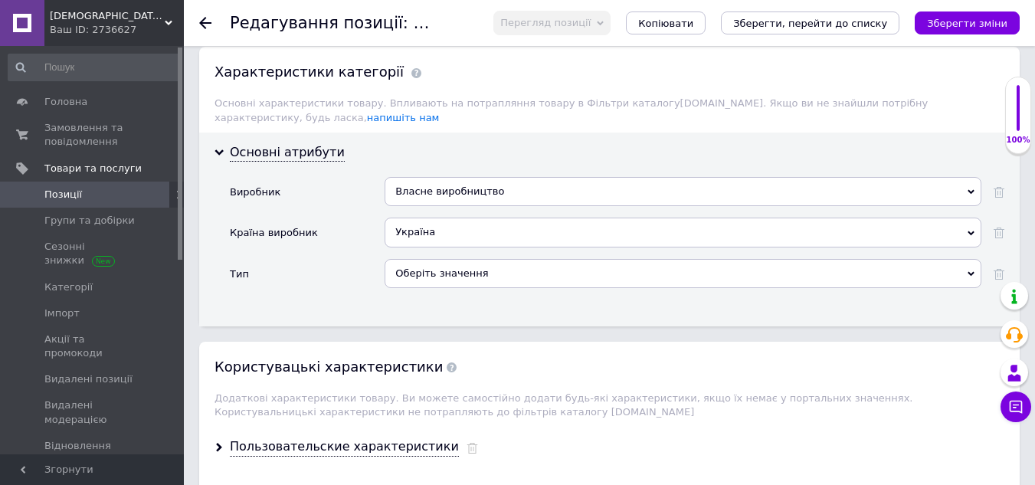
click at [444, 260] on div "Оберіть значення" at bounding box center [683, 273] width 597 height 29
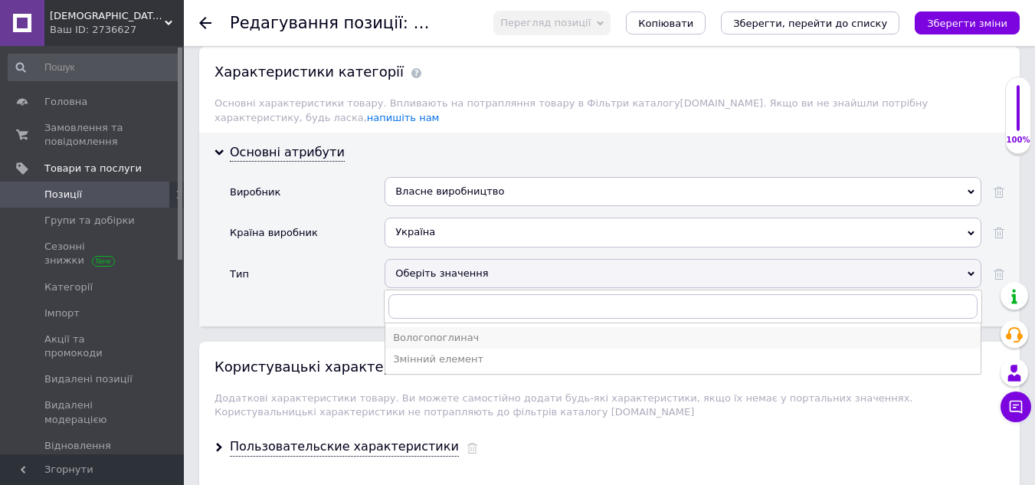
click at [434, 331] on div "Вологопоглинач" at bounding box center [683, 338] width 580 height 14
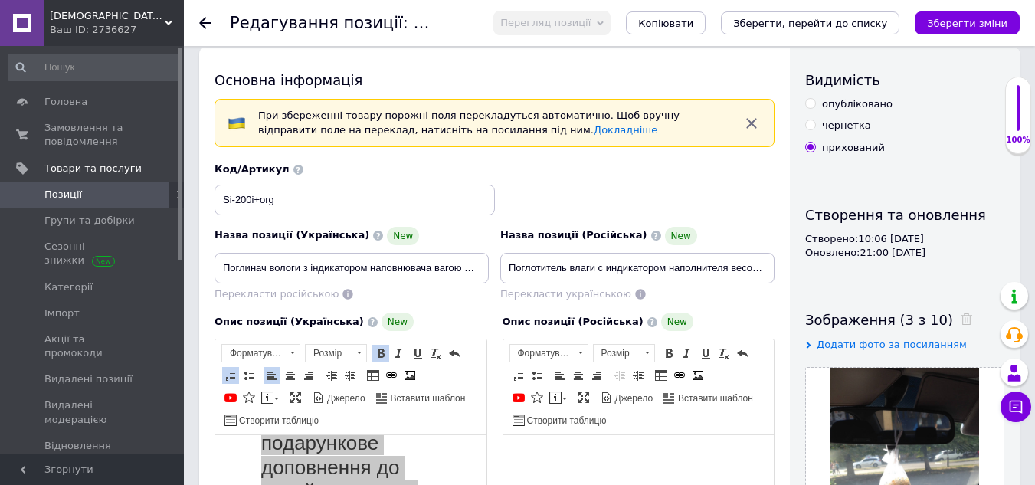
scroll to position [0, 0]
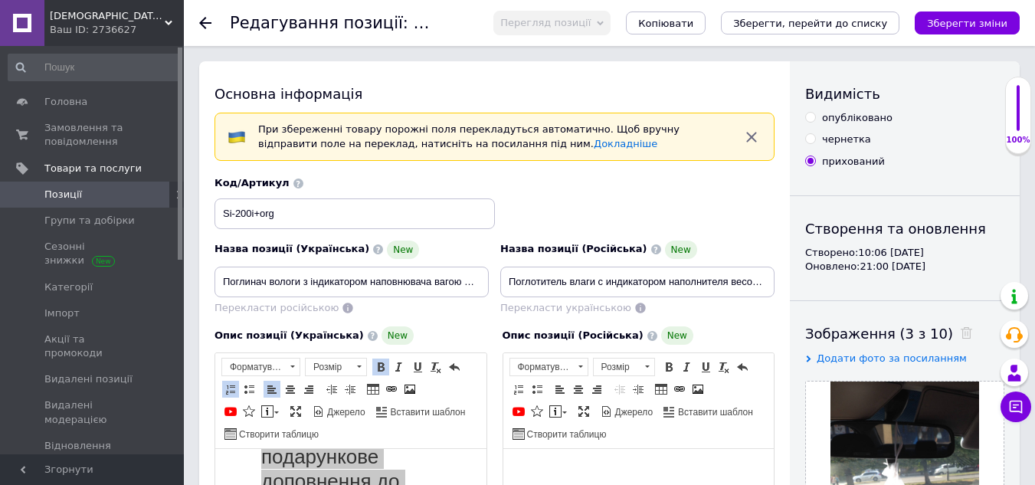
click at [809, 117] on input "опубліковано" at bounding box center [810, 117] width 10 height 10
radio input "true"
click at [851, 27] on icon "Зберегти, перейти до списку" at bounding box center [810, 23] width 154 height 11
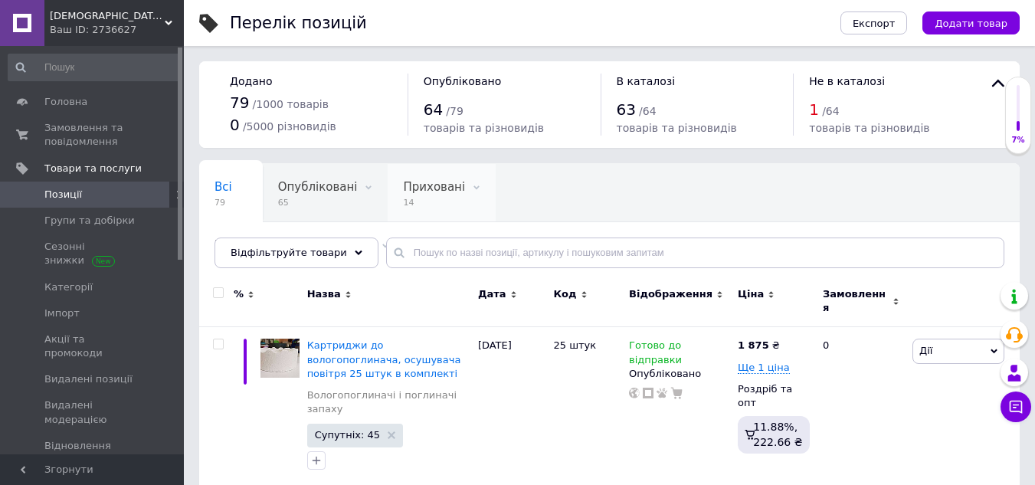
click at [403, 200] on span "14" at bounding box center [434, 202] width 62 height 11
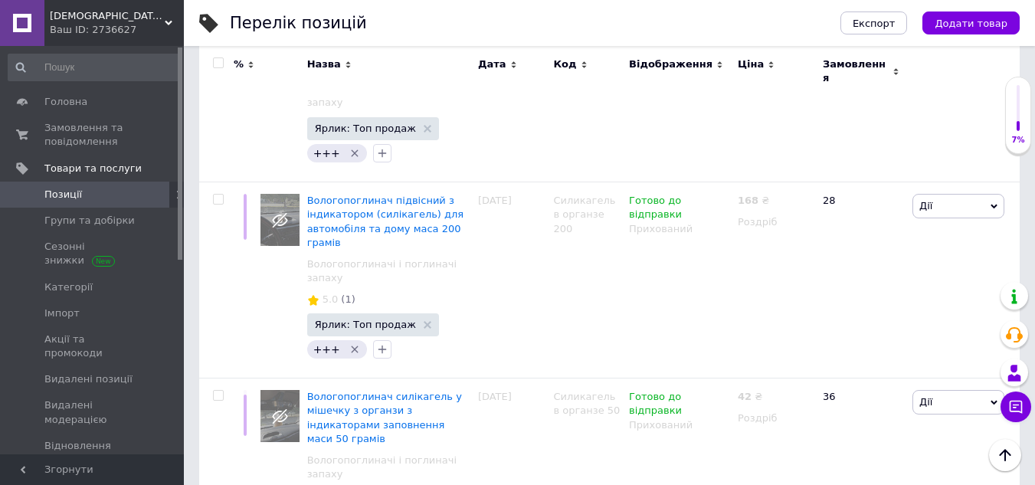
scroll to position [2041, 0]
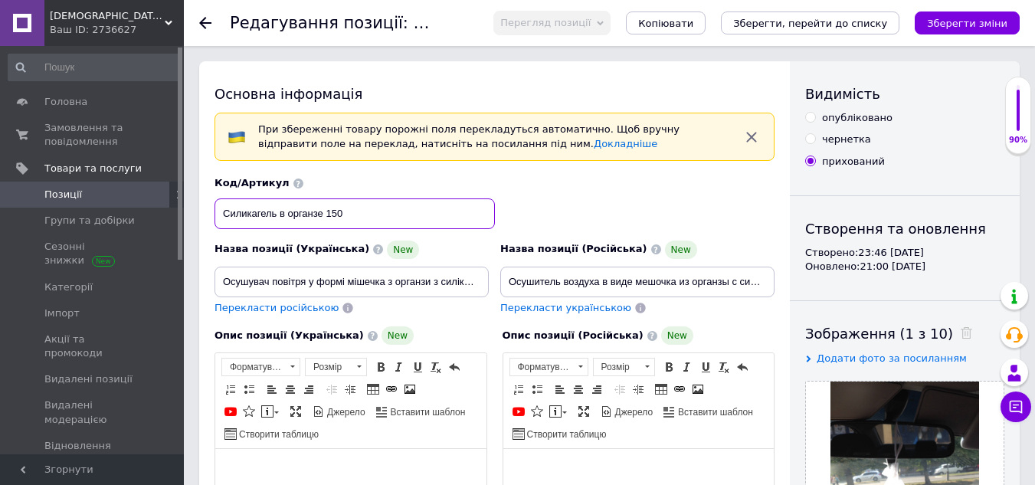
click at [389, 216] on input "Силикагель в органзе 150" at bounding box center [354, 213] width 280 height 31
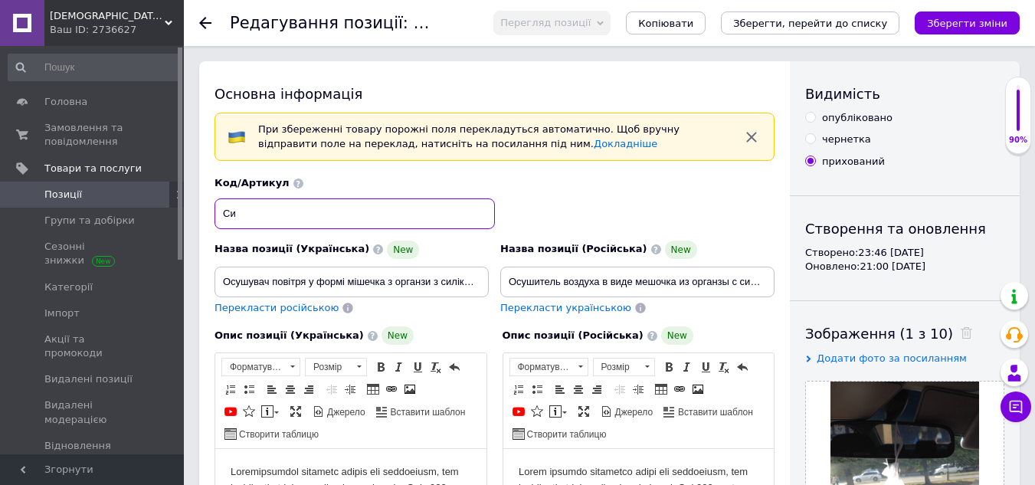
type input "С"
type input "Коиплект 10*50"
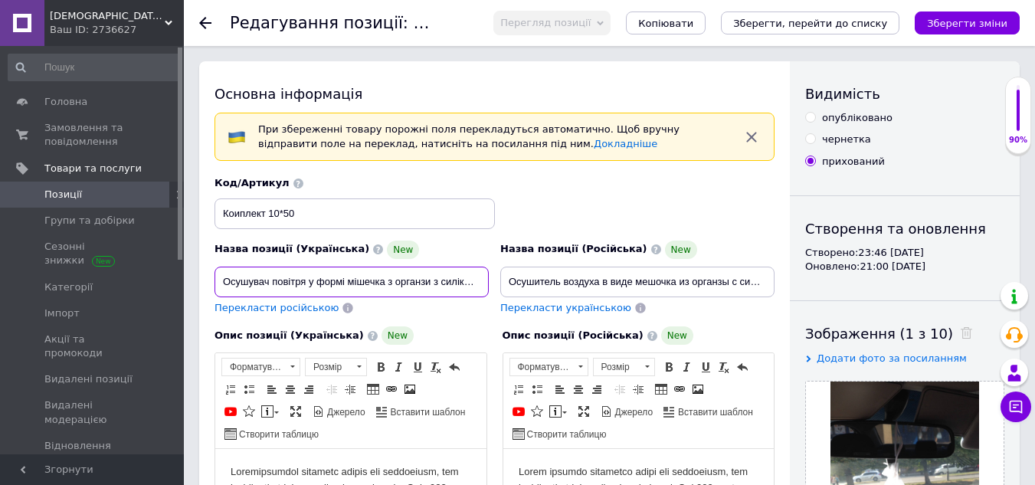
click at [473, 283] on input "Осушувач повітря у формі мішечка з органзи з силікагелем і індикаторами синього…" at bounding box center [351, 282] width 274 height 31
type input "О"
type input "Комплект поглиначів вологи 10 штук по 50 грам кожен"
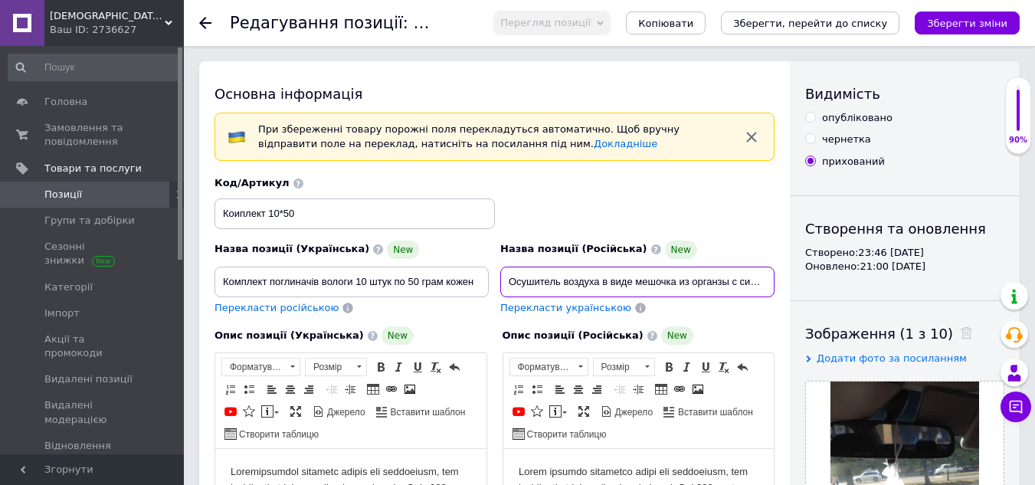
click at [753, 286] on input "Осушитель воздуха в виде мешочка из органзы с силикагелем и индикаторами синего…" at bounding box center [637, 282] width 274 height 31
type input "О"
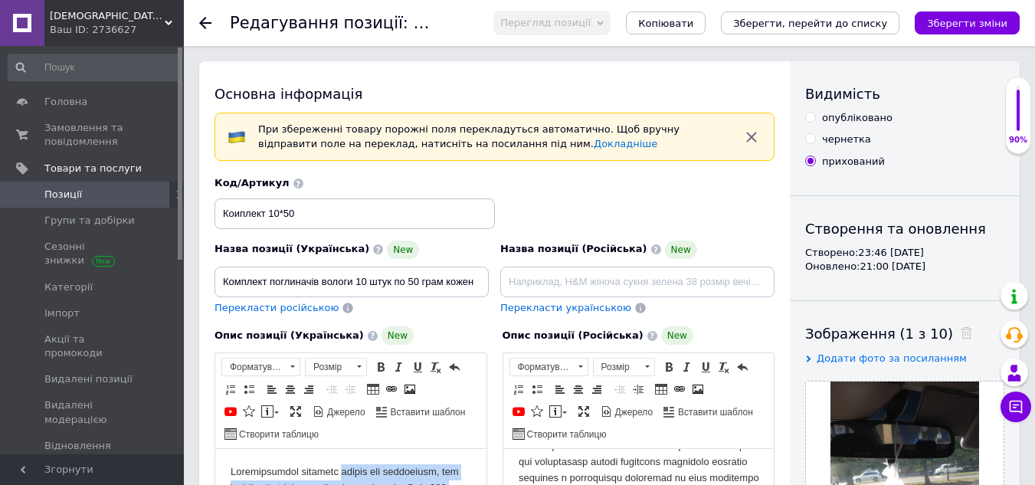
drag, startPoint x: 383, startPoint y: 622, endPoint x: 349, endPoint y: 286, distance: 337.3
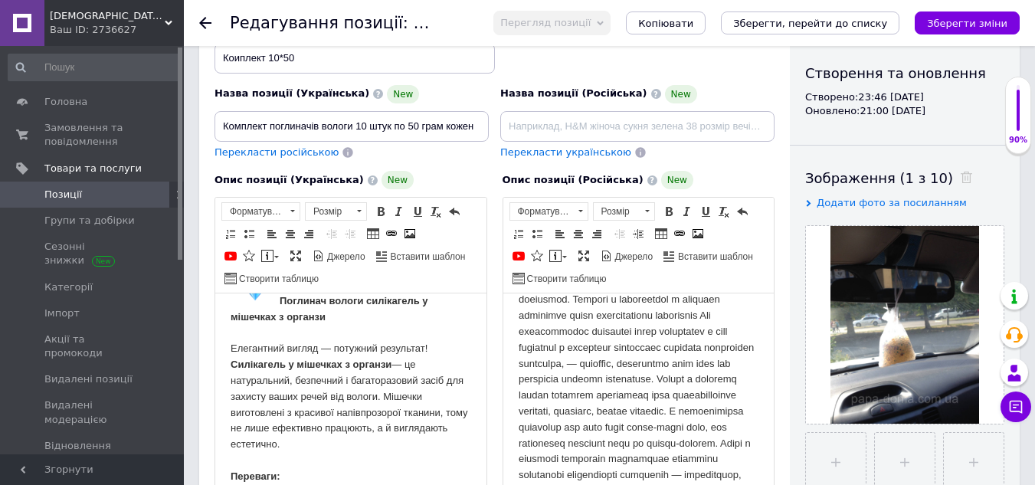
scroll to position [77, 0]
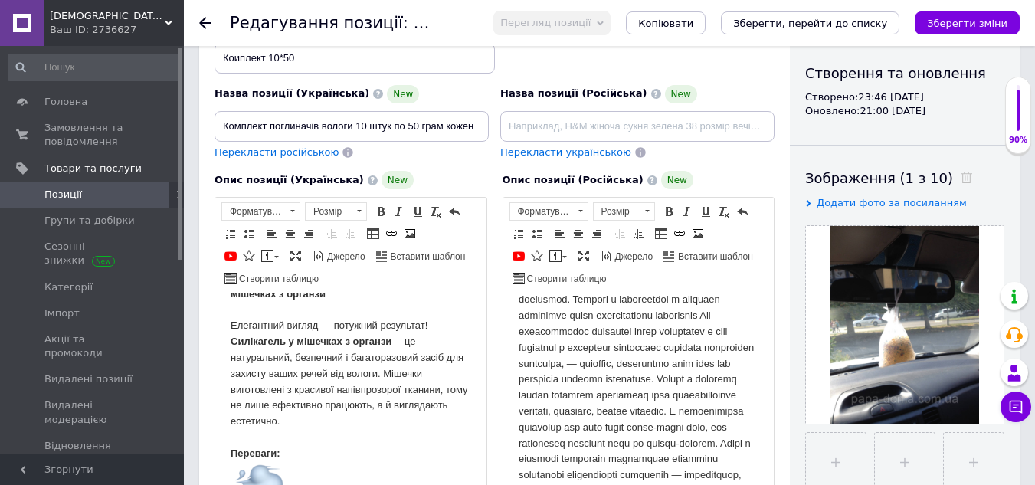
click at [271, 151] on span "Перекласти російською" at bounding box center [276, 151] width 124 height 11
type input "Комплект поглощателей влаги 10 штук по 50 грамм каждый"
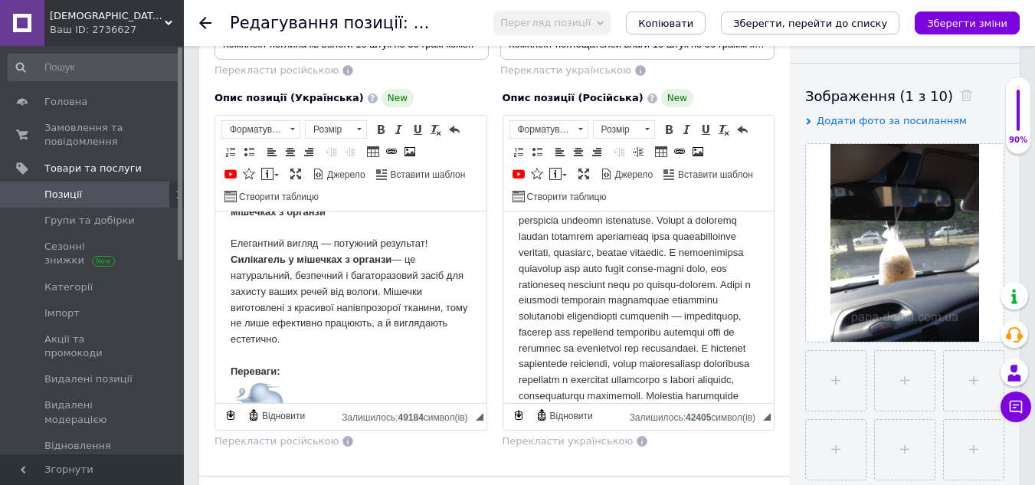
scroll to position [309, 0]
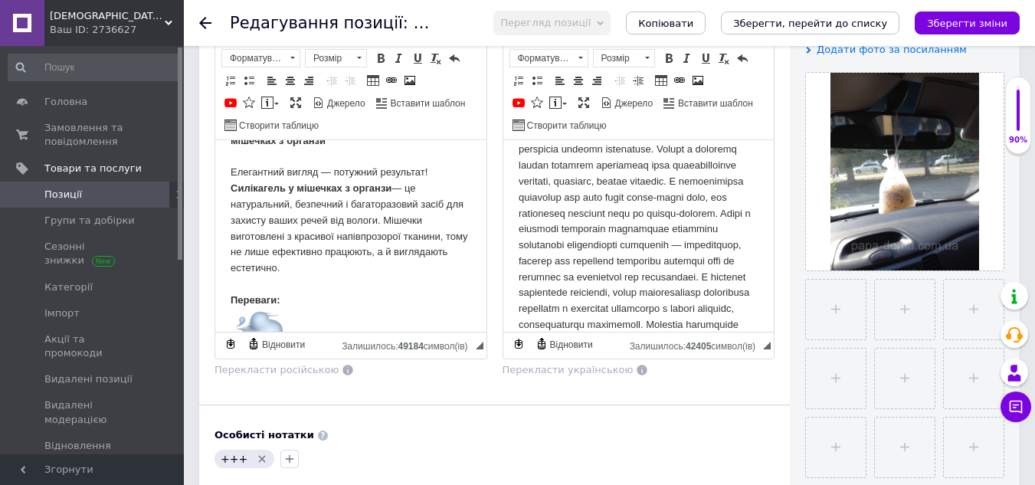
click at [323, 299] on body "Поглинач вологи силікагель у мішечках з органзи Елегантний вигляд — потужний ре…" at bounding box center [351, 409] width 241 height 660
click at [385, 57] on span at bounding box center [381, 58] width 12 height 12
click at [397, 61] on span at bounding box center [399, 58] width 12 height 12
click at [230, 293] on html "Поглинач вологи силікагель у мішечках з органзи Елегантний вигляд — потужний ре…" at bounding box center [350, 409] width 271 height 691
click at [234, 78] on span at bounding box center [230, 80] width 12 height 12
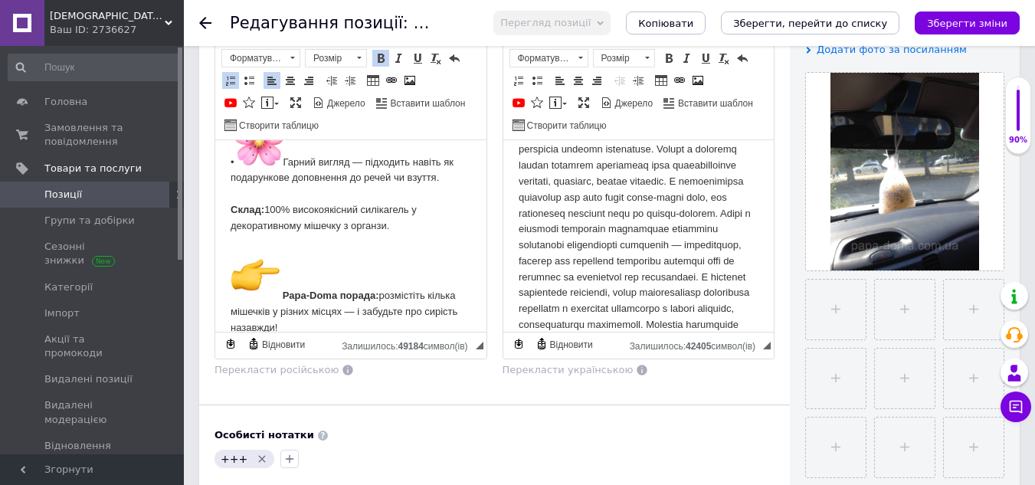
scroll to position [503, 0]
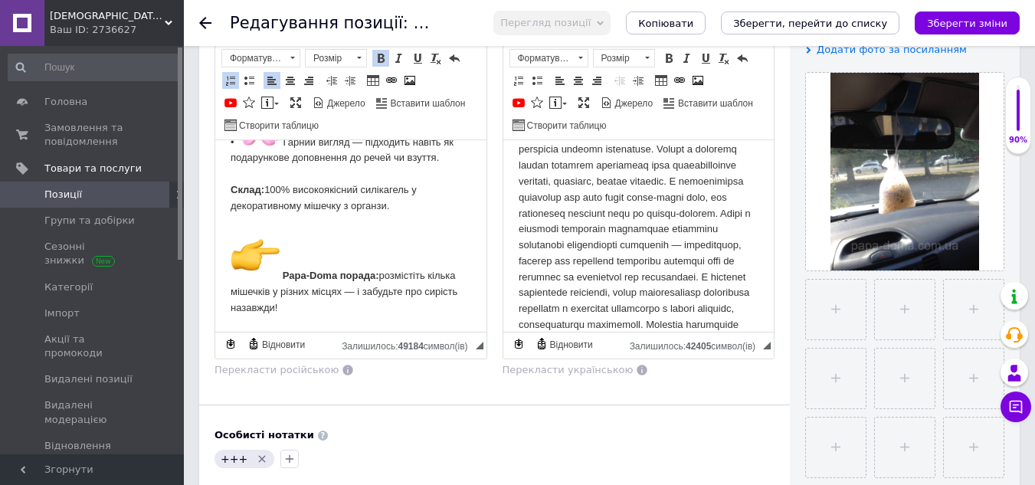
click at [475, 395] on div "Основна інформація При збереженні товару порожні поля перекладуться автоматично…" at bounding box center [494, 265] width 591 height 1025
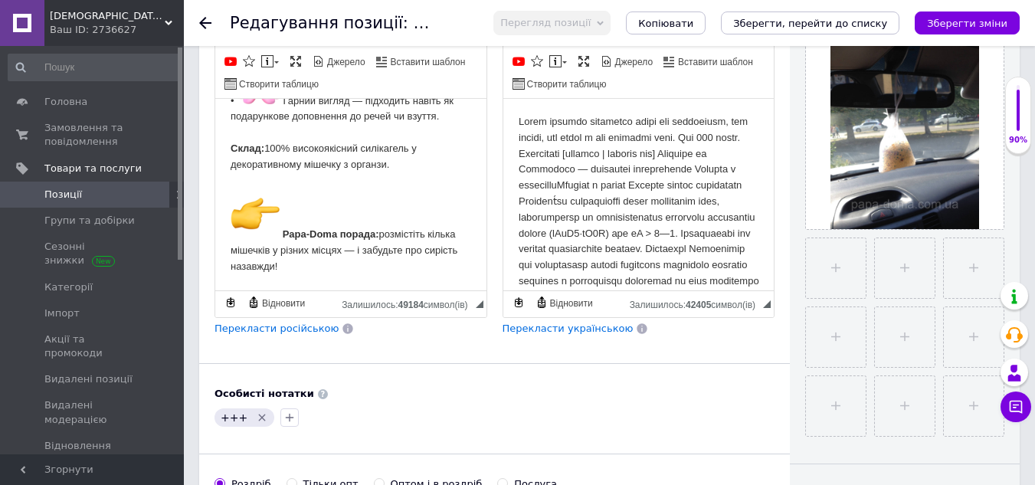
scroll to position [462, 0]
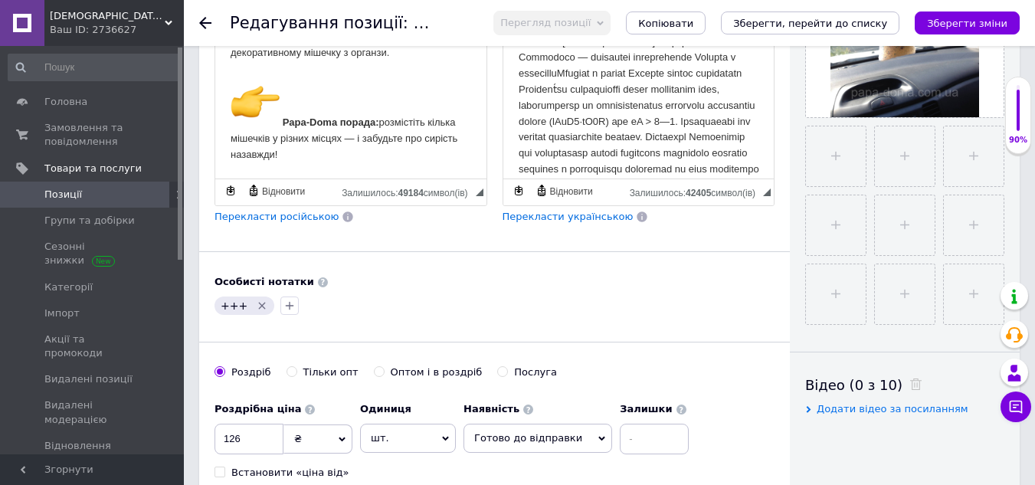
click at [257, 218] on span "Перекласти російською" at bounding box center [276, 216] width 124 height 11
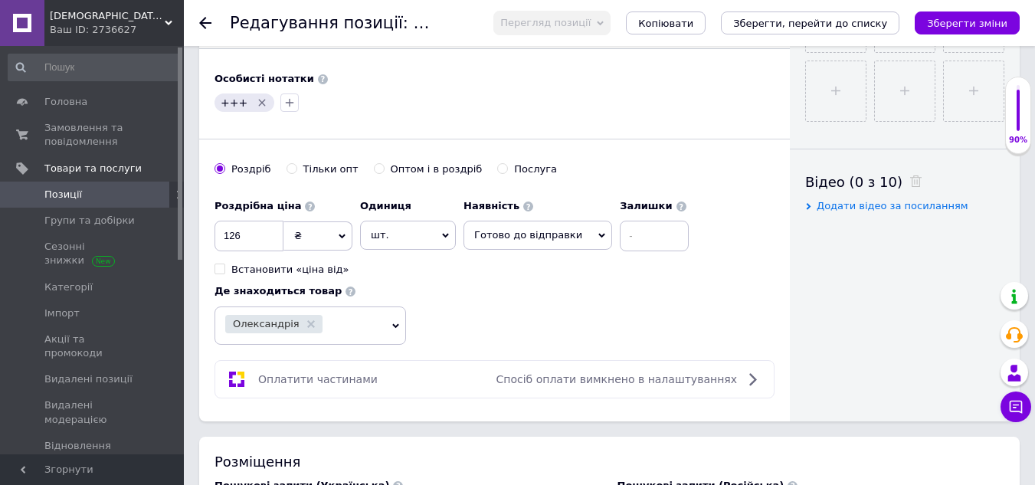
scroll to position [692, 0]
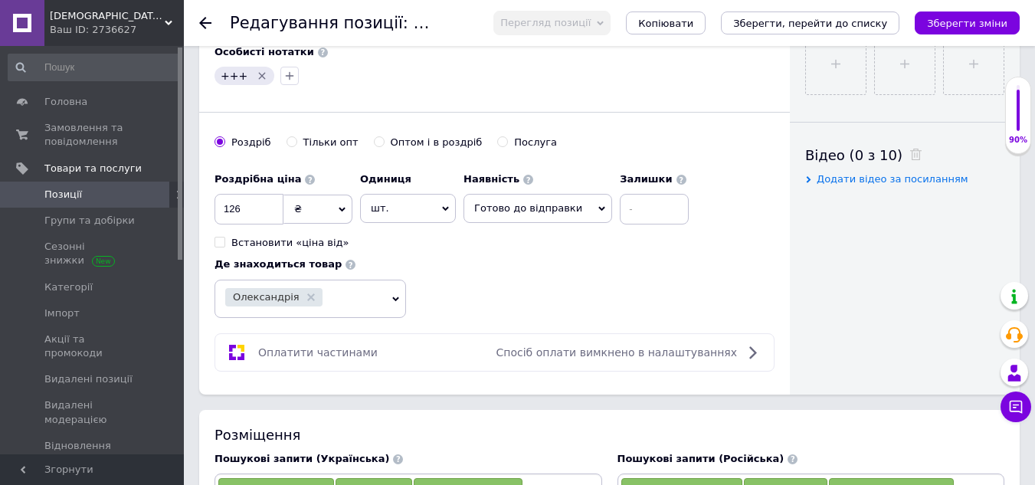
click at [374, 143] on input "Оптом і в роздріб" at bounding box center [379, 141] width 10 height 10
radio input "true"
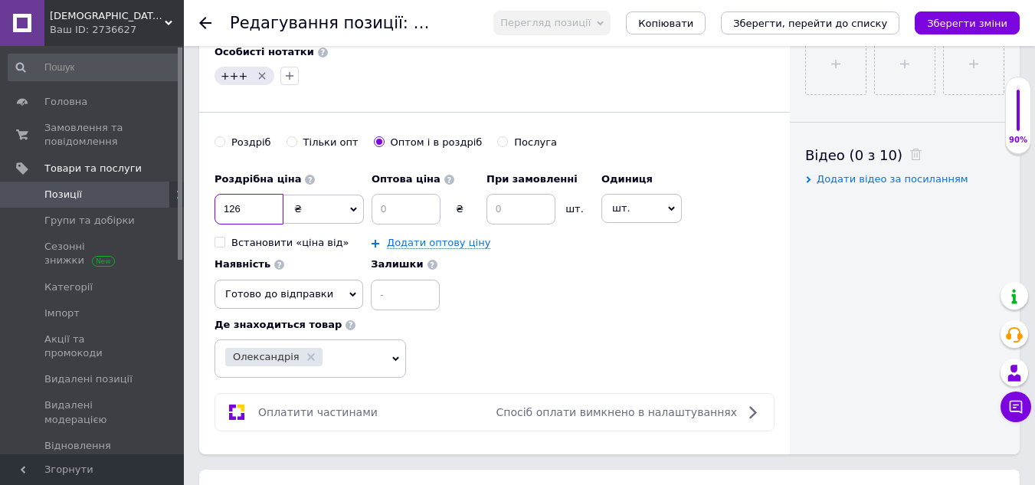
click at [258, 205] on input "126" at bounding box center [248, 209] width 69 height 31
type input "1"
type input "500"
click at [407, 211] on input at bounding box center [405, 209] width 69 height 31
type input "499"
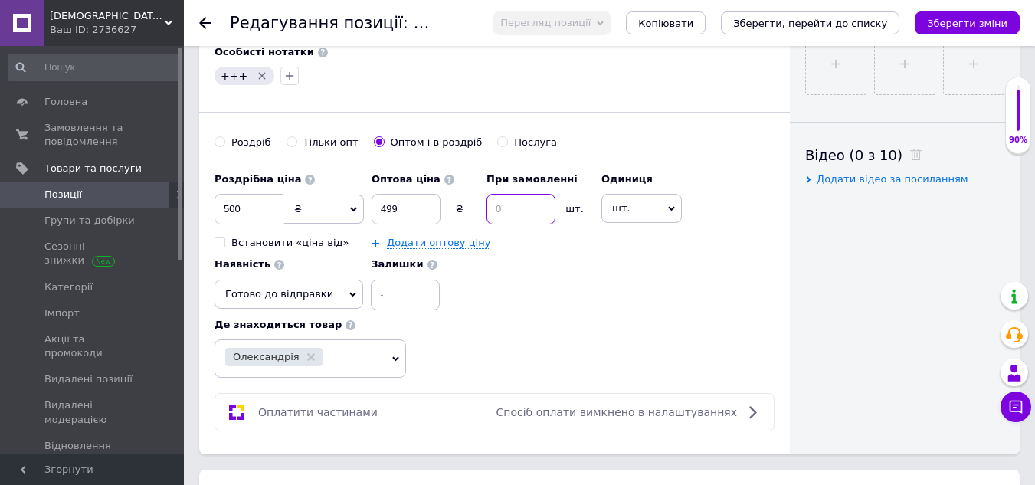
click at [519, 214] on input at bounding box center [520, 209] width 69 height 31
click at [579, 296] on div "Роздрібна ціна 500 ₴ $ EUR CHF GBP ¥ PLN ₸ MDL HUF KGS CNY TRY KRW lei Встанови…" at bounding box center [494, 238] width 560 height 146
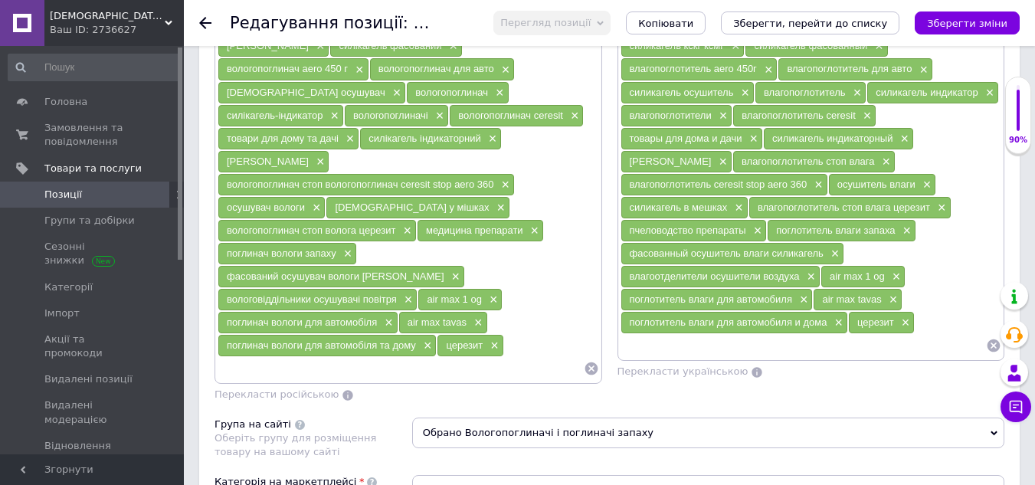
scroll to position [1304, 0]
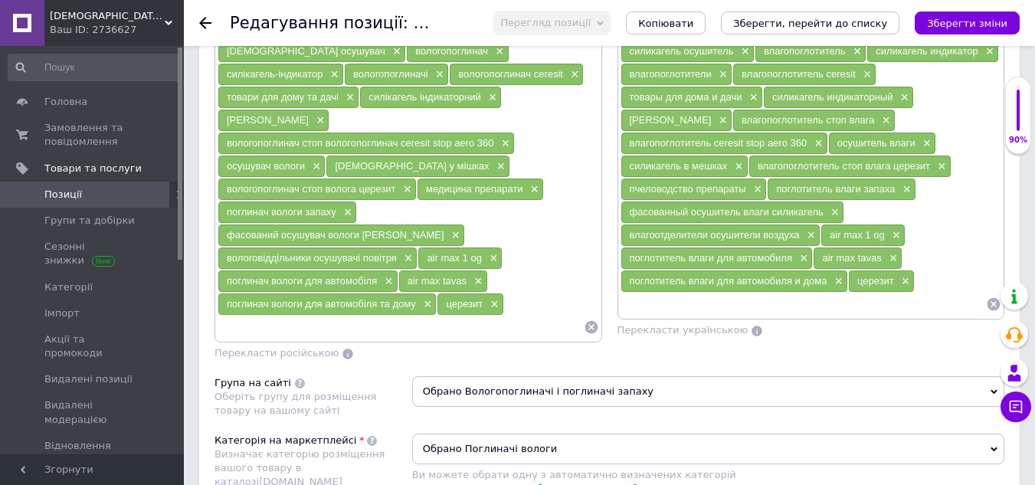
click at [398, 316] on input at bounding box center [401, 327] width 366 height 23
click at [388, 344] on li "вологопоглинач воложка" at bounding box center [408, 354] width 386 height 21
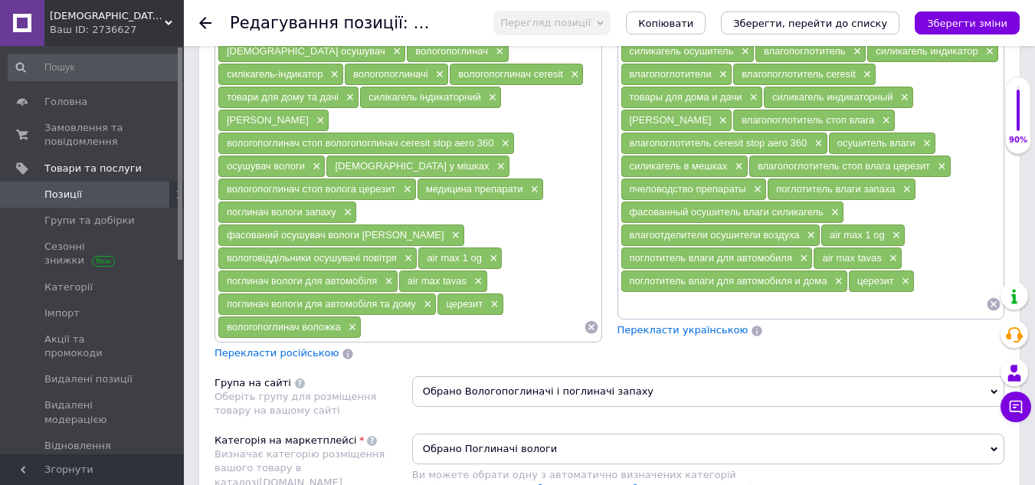
click at [685, 312] on input at bounding box center [803, 304] width 366 height 23
click at [693, 330] on li "вологопоглинач воложка" at bounding box center [811, 331] width 386 height 21
click at [476, 346] on div "Перекласти російською" at bounding box center [408, 353] width 388 height 15
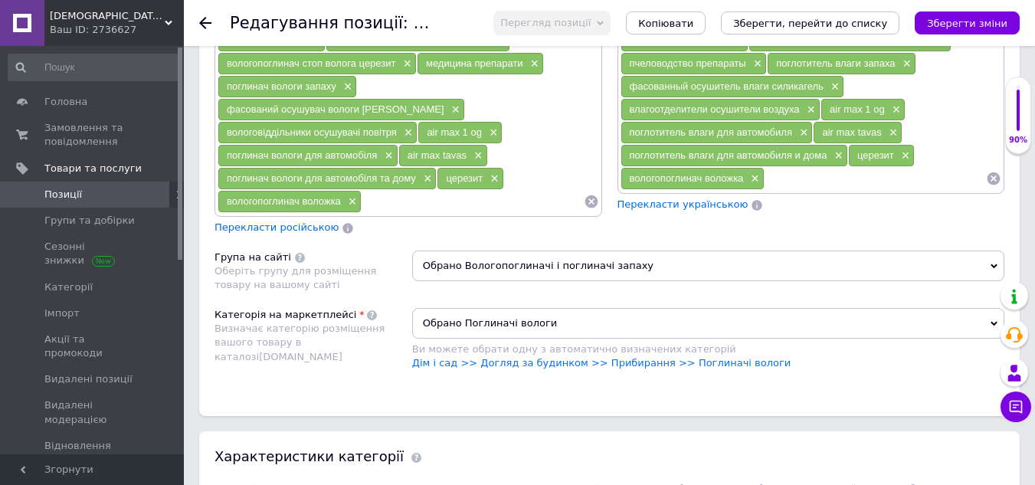
scroll to position [1458, 0]
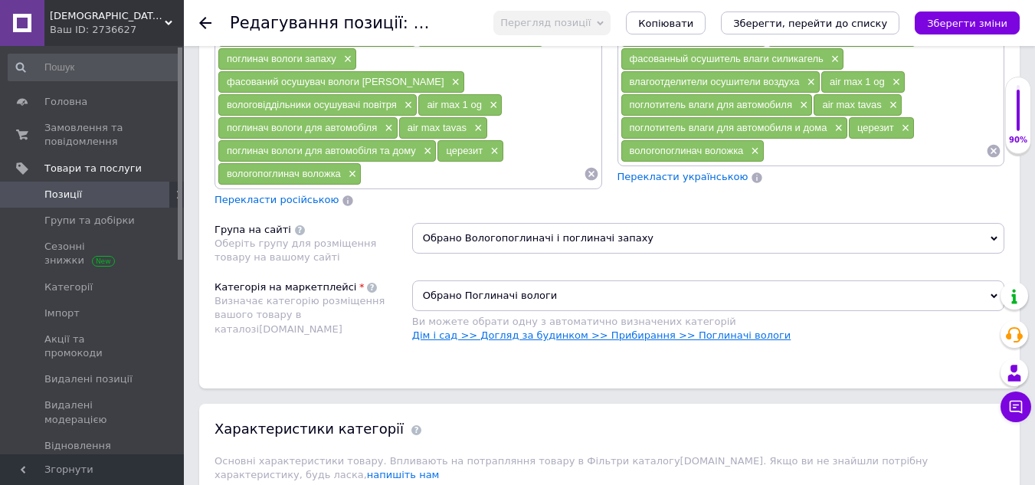
click at [725, 329] on link "Дім і сад >> Догляд за будинком >> Прибирання >> Поглиначі вологи" at bounding box center [601, 334] width 379 height 11
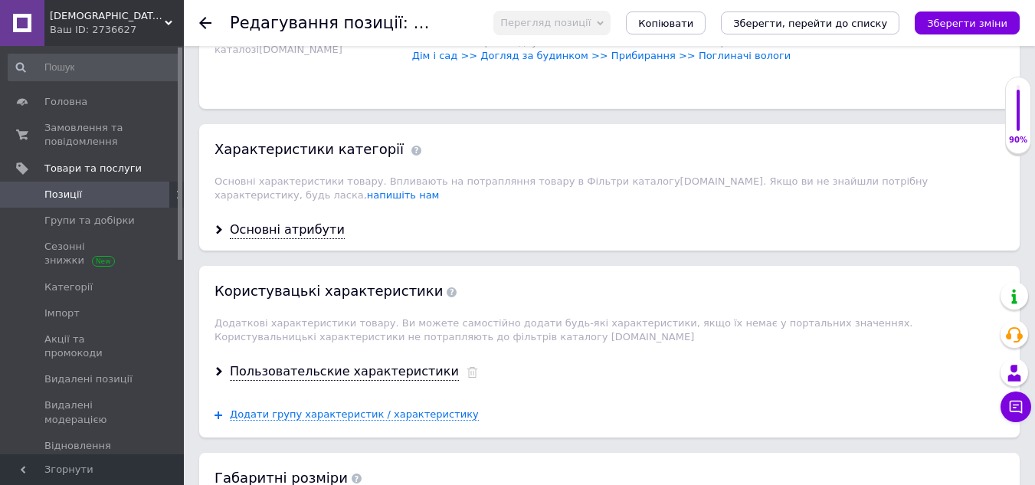
scroll to position [1764, 0]
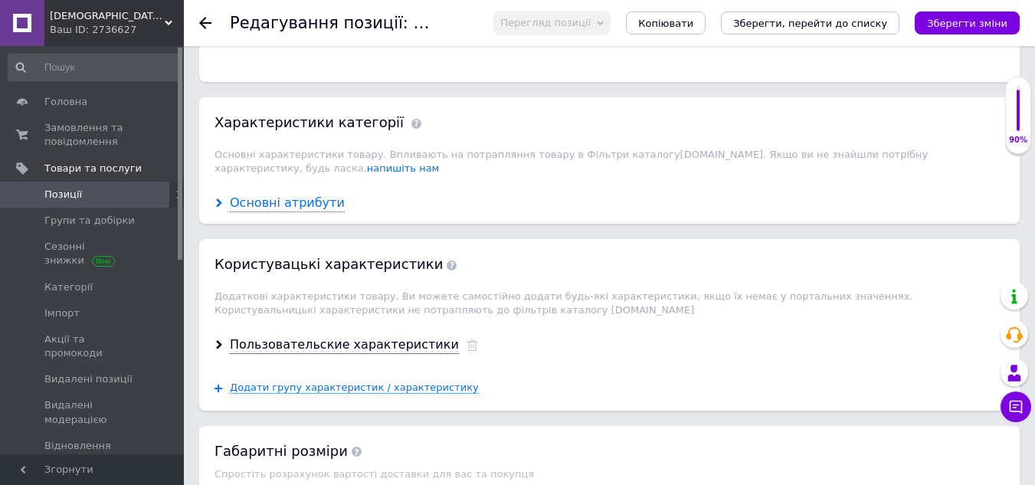
click at [259, 195] on div "Основні атрибути" at bounding box center [287, 204] width 115 height 18
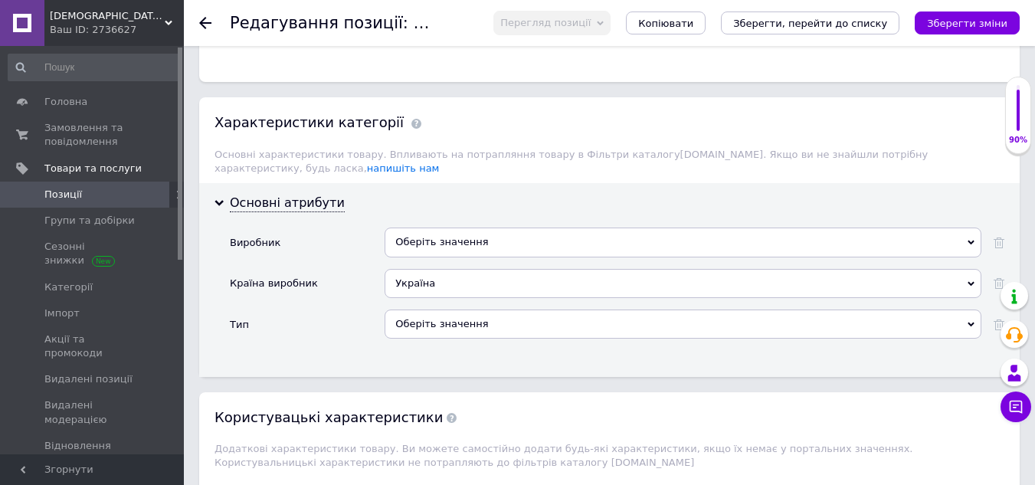
click at [420, 227] on div "Оберіть значення" at bounding box center [683, 241] width 597 height 29
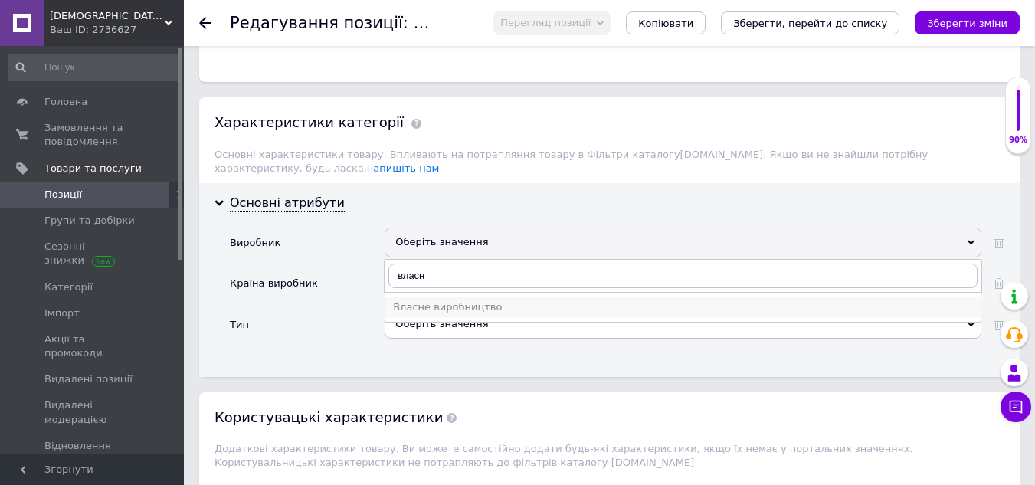
click at [430, 300] on div "Власне виробництво" at bounding box center [683, 307] width 580 height 14
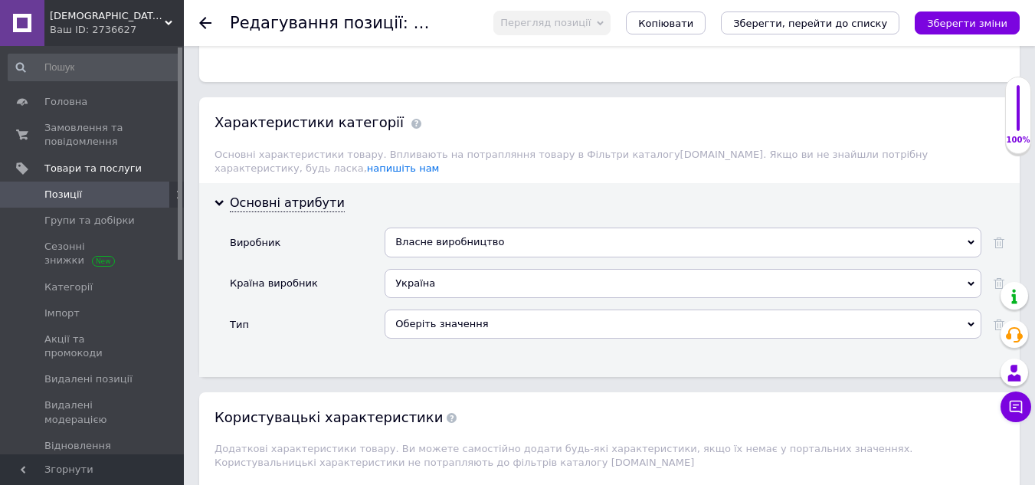
click at [439, 309] on div "Оберіть значення" at bounding box center [683, 323] width 597 height 29
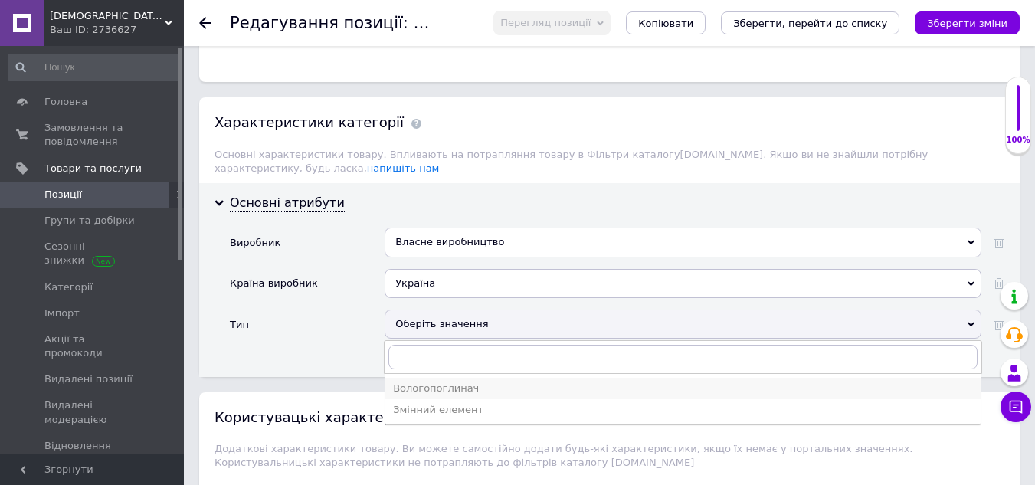
click at [439, 381] on div "Вологопоглинач" at bounding box center [683, 388] width 580 height 14
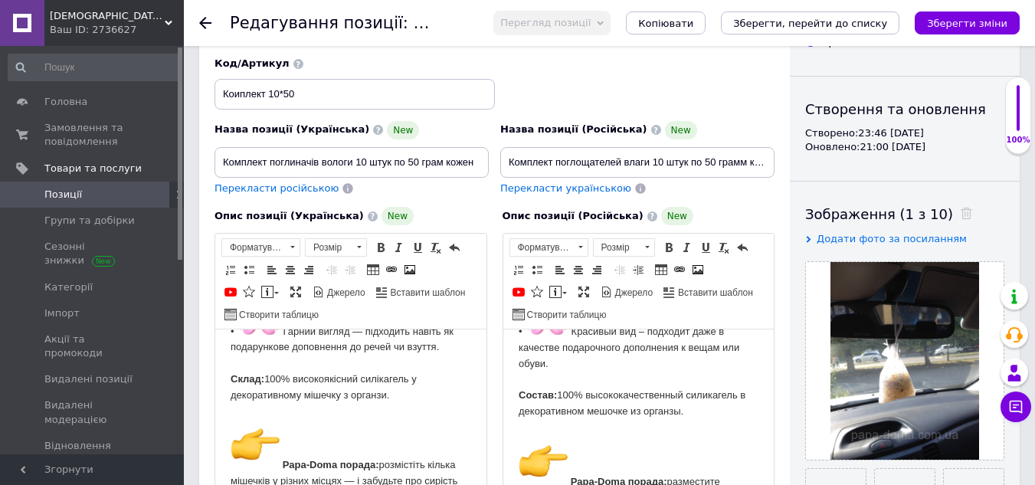
scroll to position [0, 0]
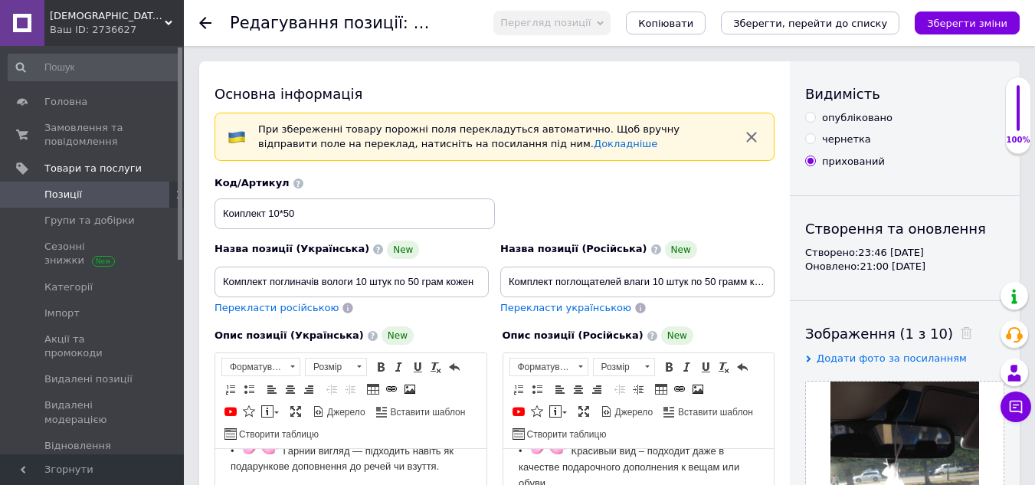
click at [811, 116] on input "опубліковано" at bounding box center [810, 117] width 10 height 10
click at [825, 25] on icon "Зберегти, перейти до списку" at bounding box center [810, 23] width 154 height 11
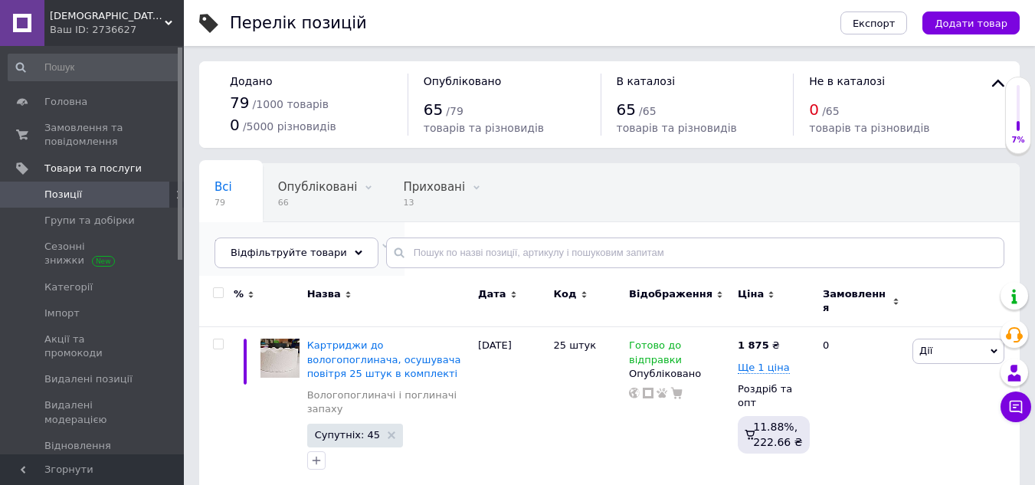
click at [404, 222] on div "Влагопоглотители и пог... 60" at bounding box center [301, 251] width 205 height 58
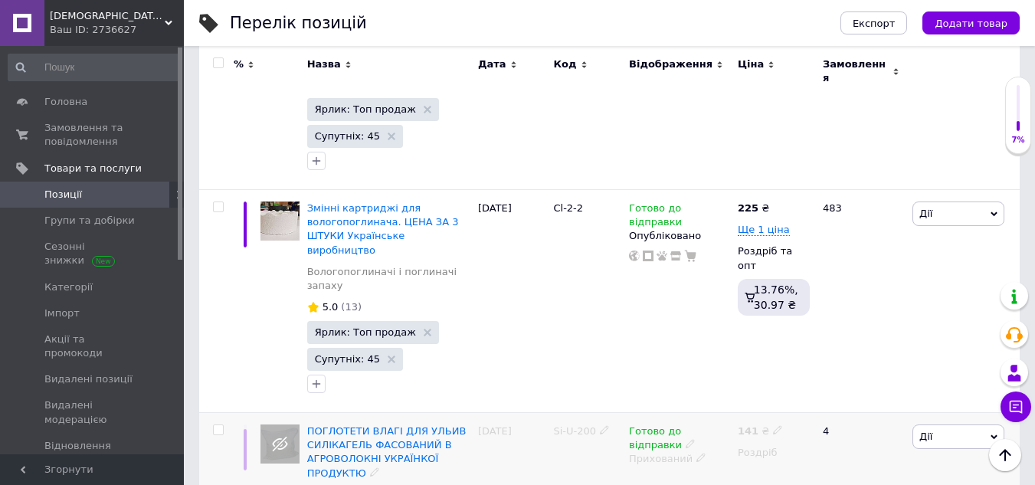
scroll to position [2528, 0]
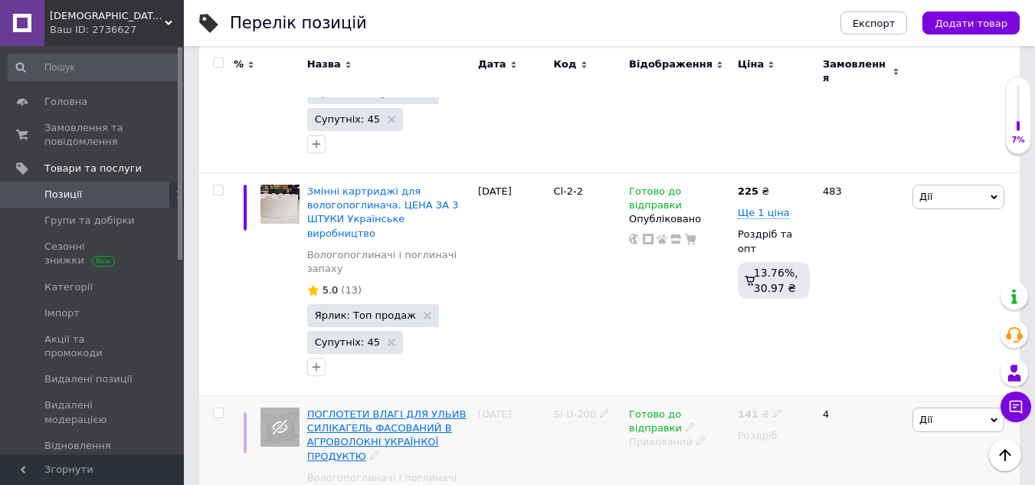
click at [332, 408] on span "ПОГЛОТЕТИ ВЛАГІ ДЛЯ УЛЬИВ СИЛІКАГЕЛЬ ФАСОВАНИЙ В АГРОВОЛОКНІ УКРАЇНКОЇ ПРОДУКТЮ" at bounding box center [386, 435] width 159 height 54
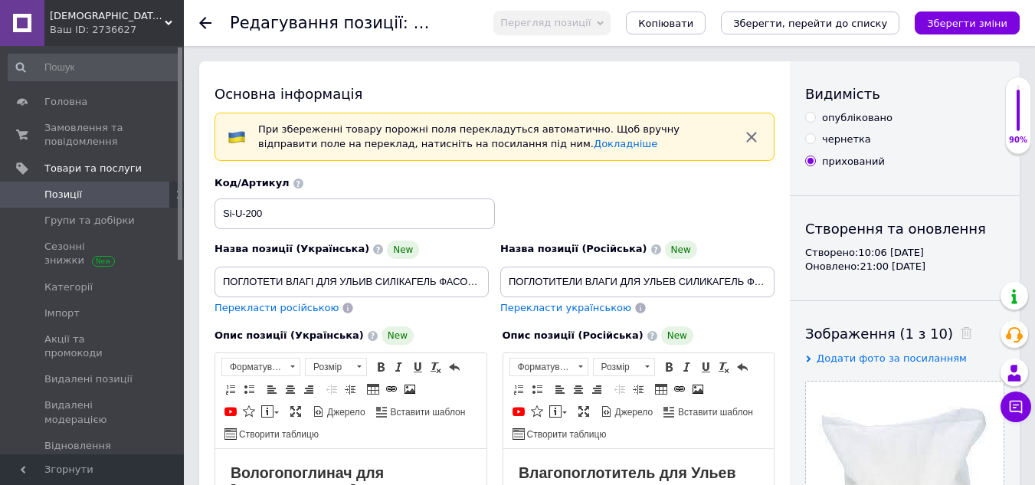
click at [201, 21] on icon at bounding box center [205, 23] width 12 height 12
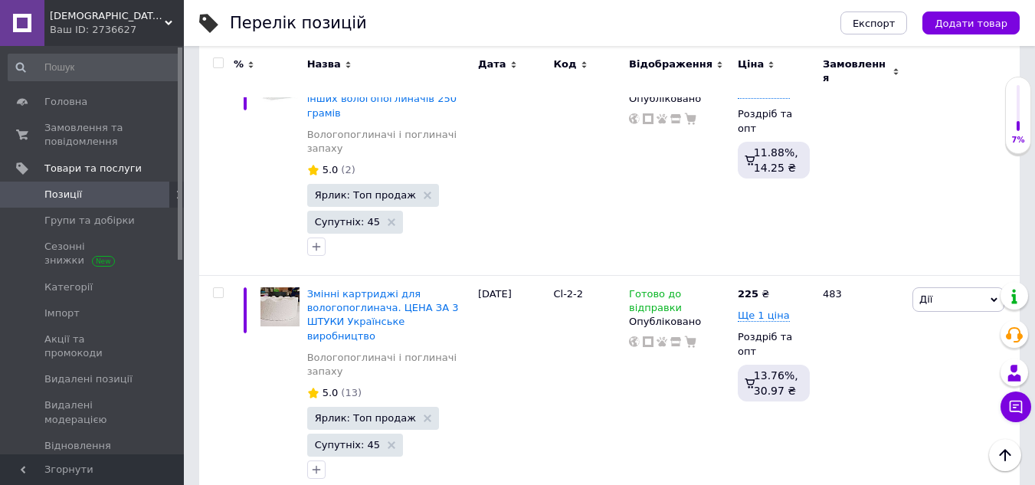
scroll to position [2451, 0]
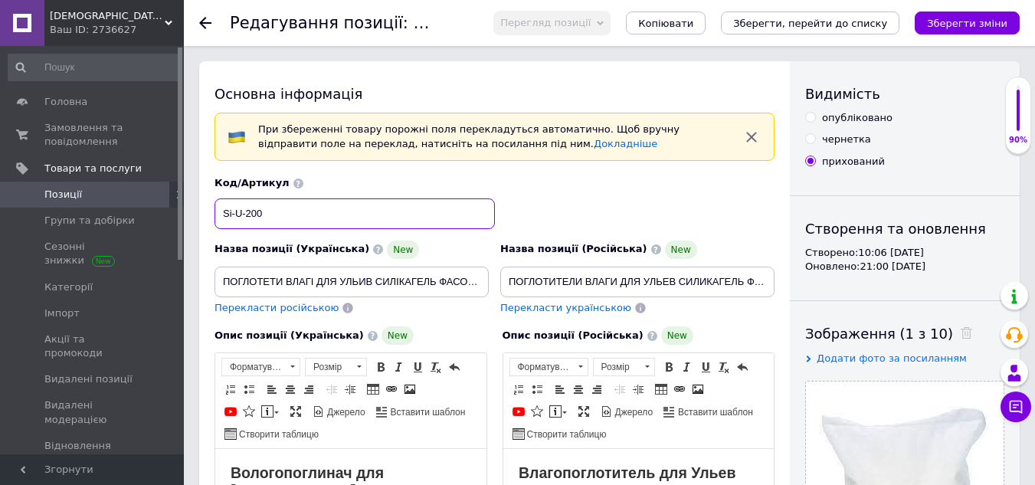
click at [395, 215] on input "Si-U-200" at bounding box center [354, 213] width 280 height 31
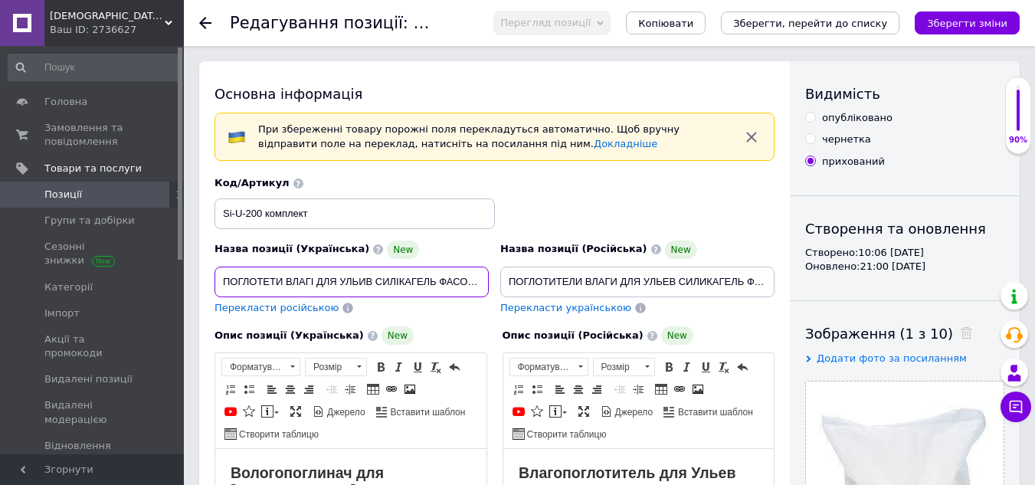
click at [449, 277] on input "ПОГЛОТЕТИ ВЛАГІ ДЛЯ УЛЬИВ СИЛІКАГЕЛЬ ФАСОВАНИЙ В АГРОВОЛОКНІ УКРАЇНКОЇ ПРОДУКТЮ" at bounding box center [351, 282] width 274 height 31
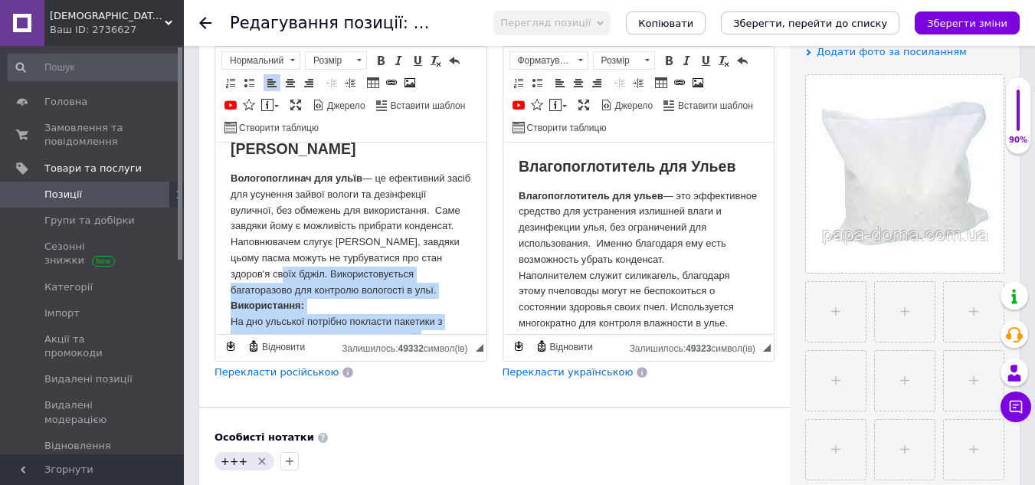
scroll to position [0, 0]
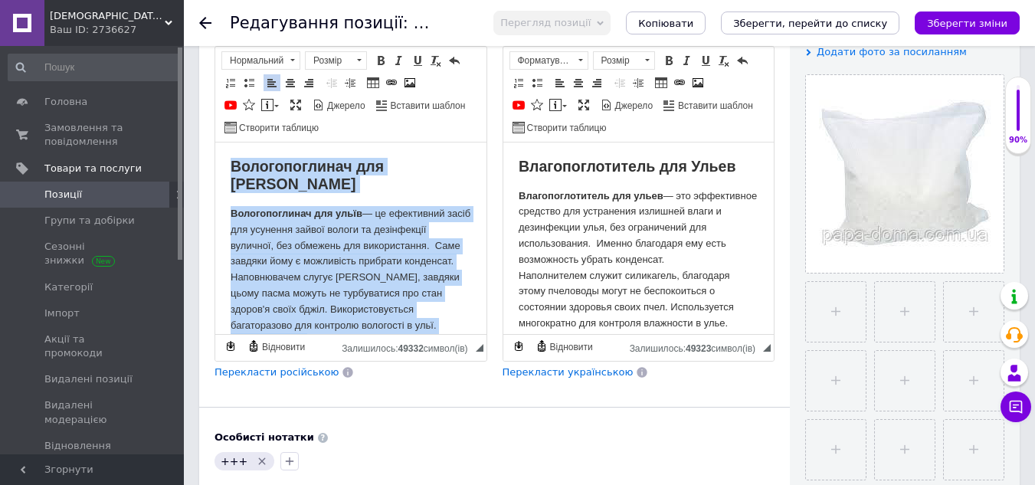
drag, startPoint x: 356, startPoint y: 321, endPoint x: 226, endPoint y: 165, distance: 203.4
click at [226, 165] on html "Вологопоглинач для Ульєв Вологопоглинач для ульїв — це ефективний засіб для усу…" at bounding box center [350, 309] width 271 height 334
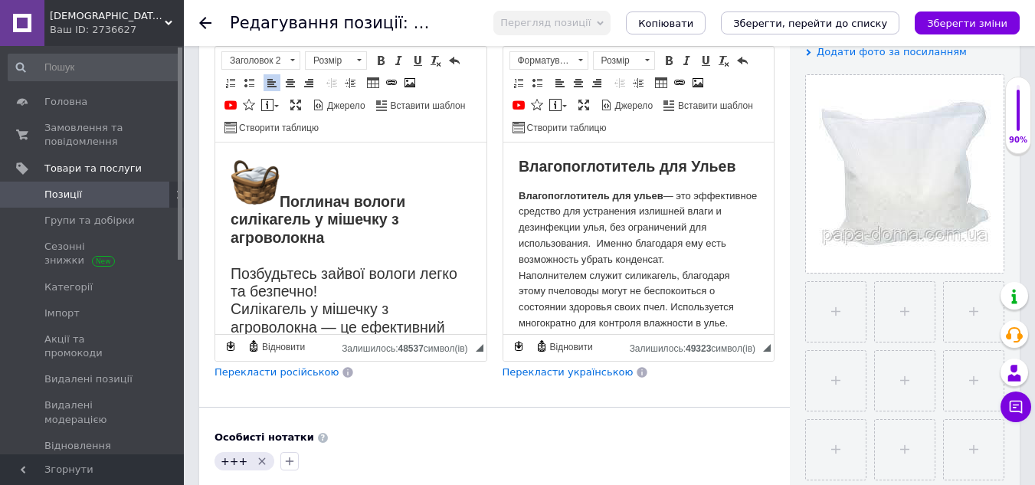
click at [297, 370] on span "Перекласти російською" at bounding box center [276, 371] width 124 height 11
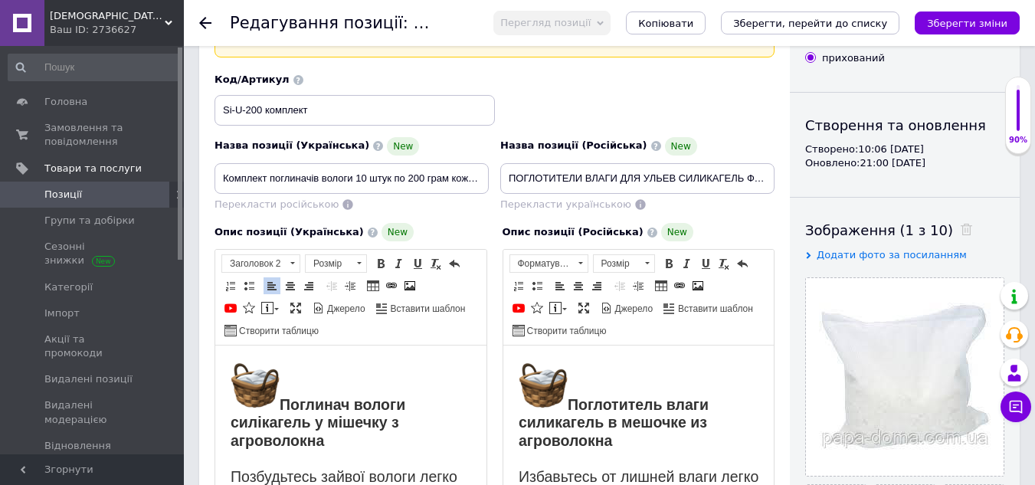
scroll to position [77, 0]
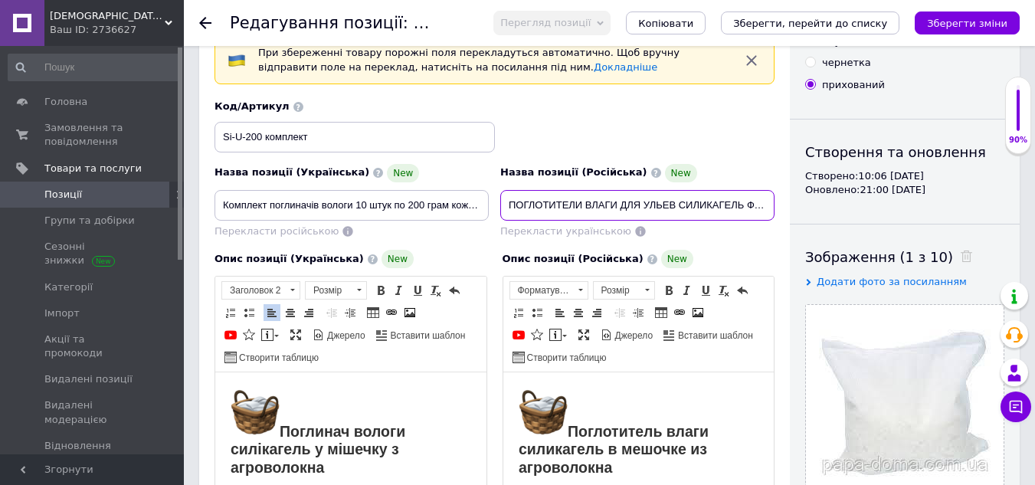
click at [515, 203] on input "ПОГЛОТИТЕЛИ ВЛАГИ ДЛЯ УЛЬЕВ СИЛИКАГЕЛЬ ФАСОВАННЫЙ В АГРОВОЛОКНЕ УКРАИНСКОЕ ПРОИ…" at bounding box center [637, 205] width 274 height 31
click at [760, 206] on input "ОГЛОТИТЕЛИ ВЛАГИ ДЛЯ УЛЬЕВ СИЛИКАГЕЛЬ ФАСОВАННЫЙ В АГРОВОЛОКНЕ УКРАИНСКОЕ ПРОИЗ…" at bounding box center [637, 205] width 274 height 31
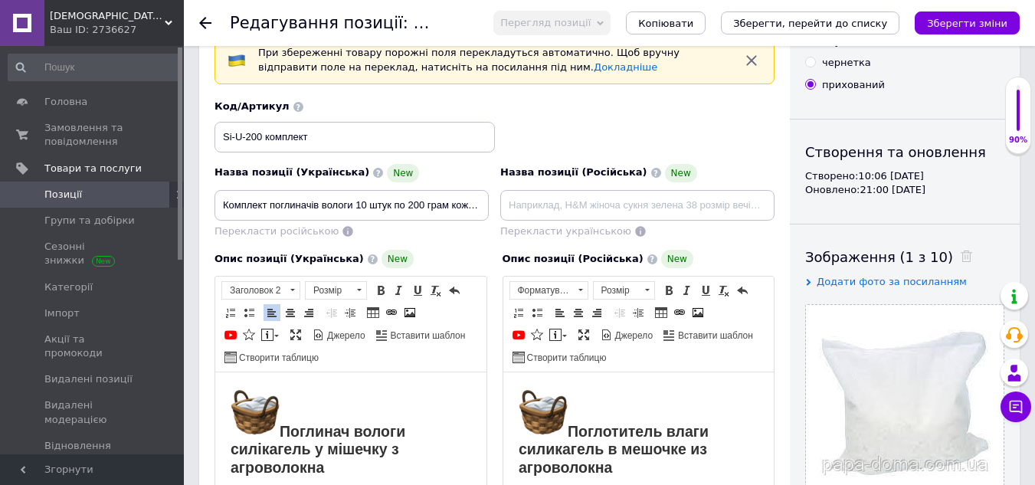
click at [766, 158] on div "Назва позиції (Російська) New Перекласти українською" at bounding box center [638, 201] width 286 height 87
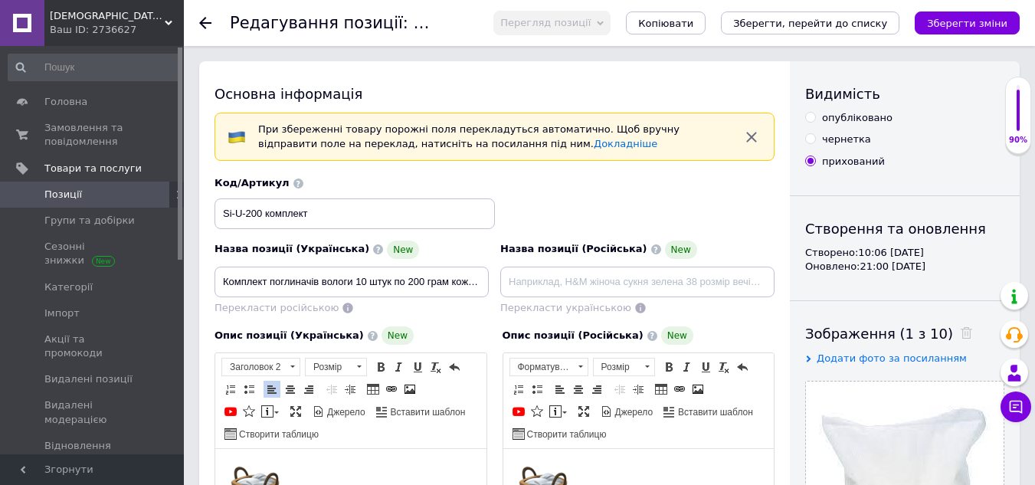
click at [813, 118] on input "опубліковано" at bounding box center [810, 117] width 10 height 10
click at [299, 310] on span "Перекласти російською" at bounding box center [276, 307] width 124 height 11
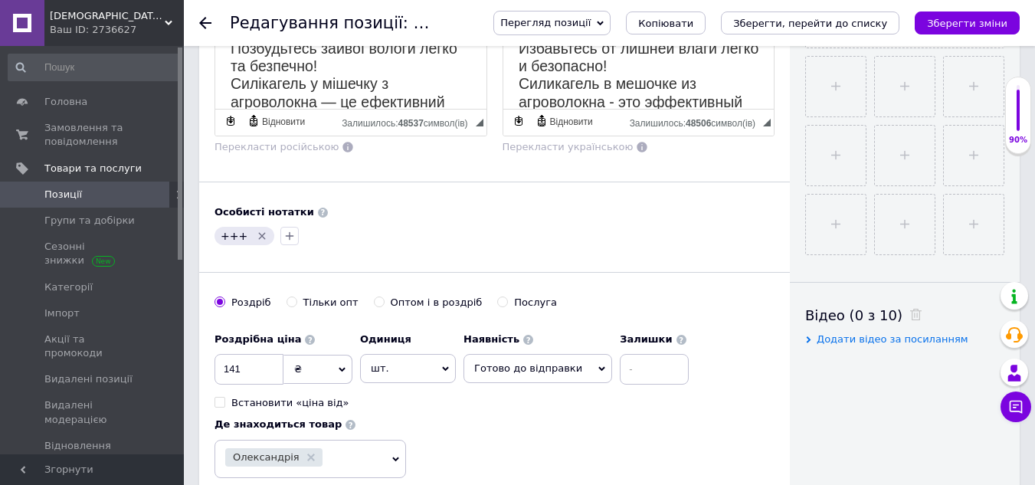
scroll to position [536, 0]
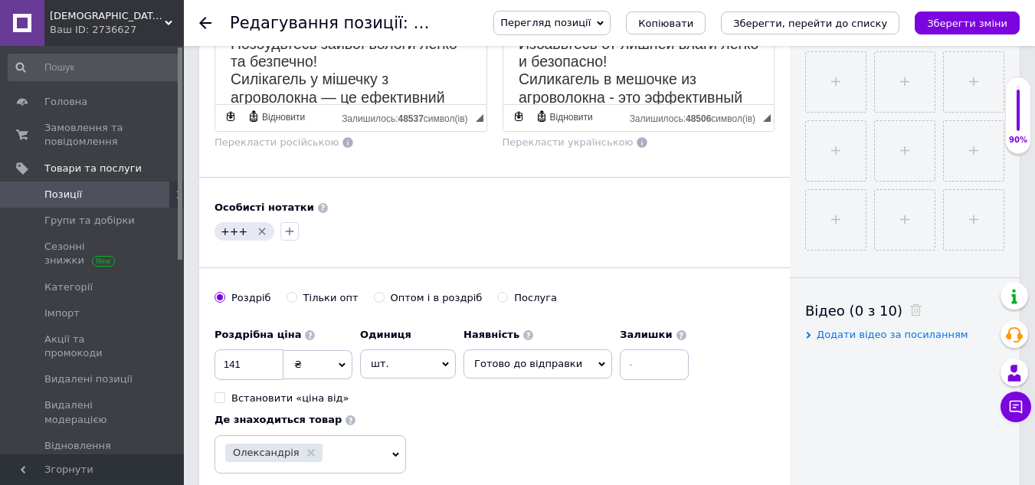
click at [434, 232] on div "+++" at bounding box center [494, 231] width 566 height 25
click at [374, 296] on input "Оптом і в роздріб" at bounding box center [379, 297] width 10 height 10
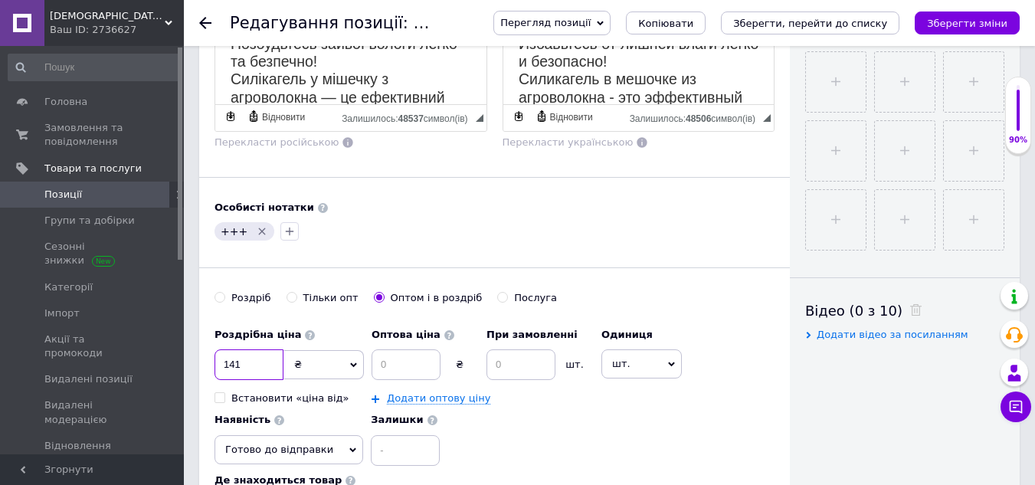
click at [253, 363] on input "141" at bounding box center [248, 364] width 69 height 31
click at [417, 358] on input at bounding box center [405, 364] width 69 height 31
click at [529, 362] on input at bounding box center [520, 364] width 69 height 31
click at [592, 445] on div "Роздрібна ціна 1500 ₴ $ EUR CHF GBP ¥ PLN ₸ MDL HUF KGS CNY TRY KRW lei Встанов…" at bounding box center [494, 393] width 560 height 146
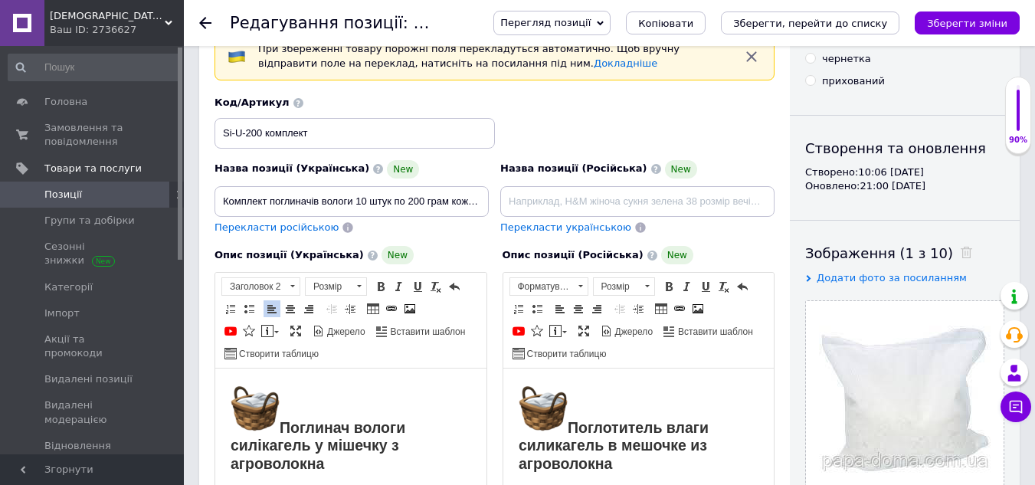
scroll to position [77, 0]
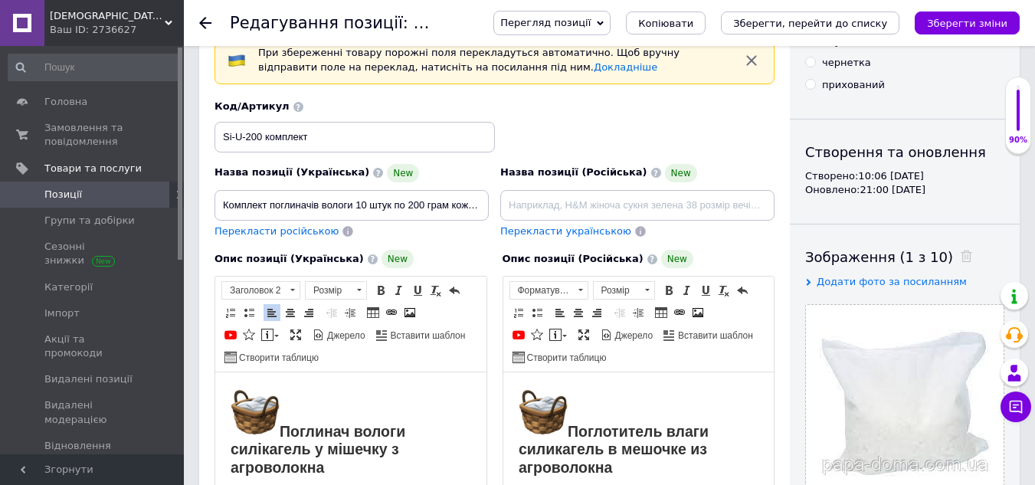
drag, startPoint x: 263, startPoint y: 236, endPoint x: 272, endPoint y: 244, distance: 11.4
click at [263, 236] on span "Перекласти російською" at bounding box center [276, 230] width 124 height 11
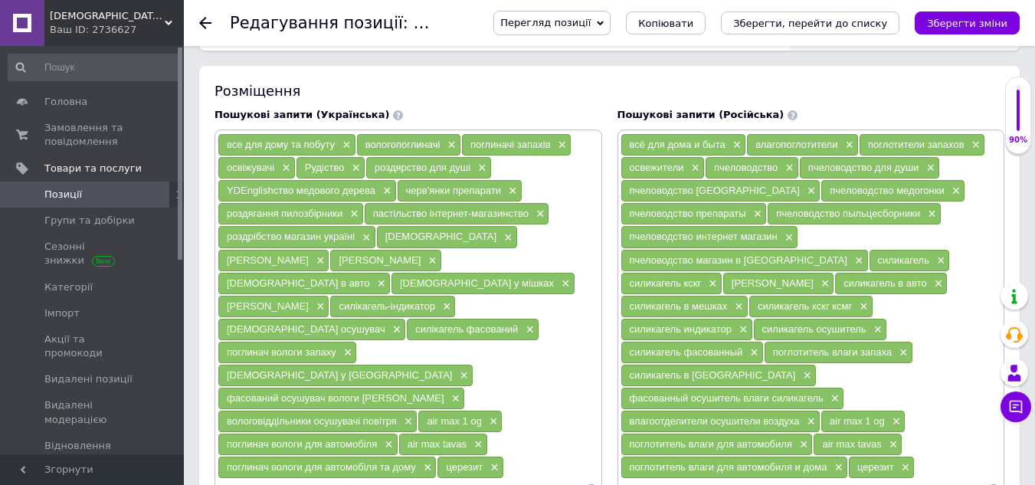
scroll to position [1149, 0]
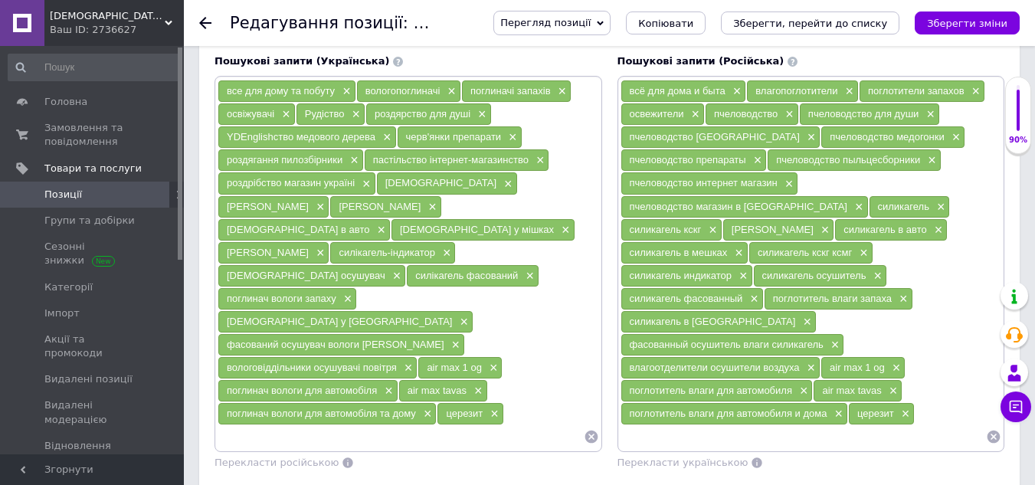
click at [449, 425] on input at bounding box center [401, 436] width 366 height 23
click at [447, 453] on li "вологопоглинач воложка" at bounding box center [408, 463] width 386 height 21
click at [667, 425] on input at bounding box center [803, 436] width 366 height 23
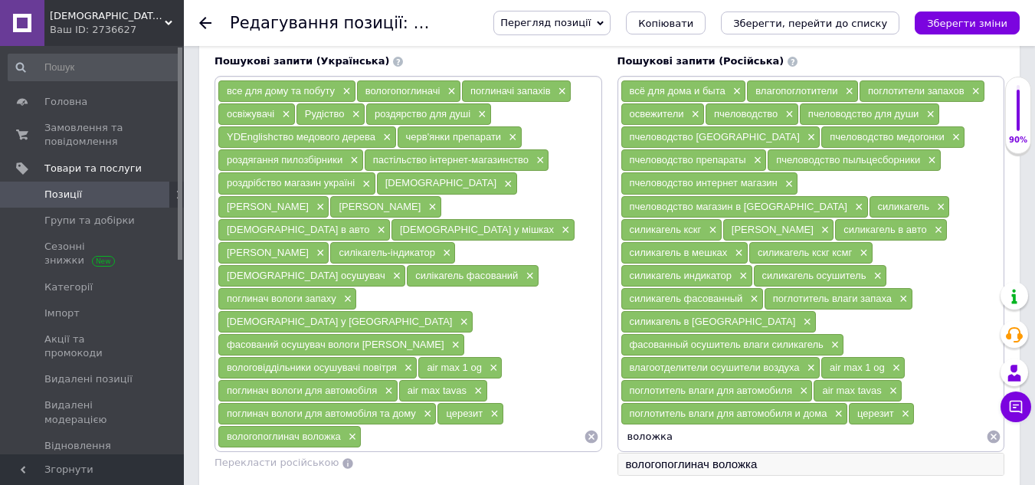
click at [679, 453] on li "вологопоглинач воложка" at bounding box center [811, 463] width 386 height 21
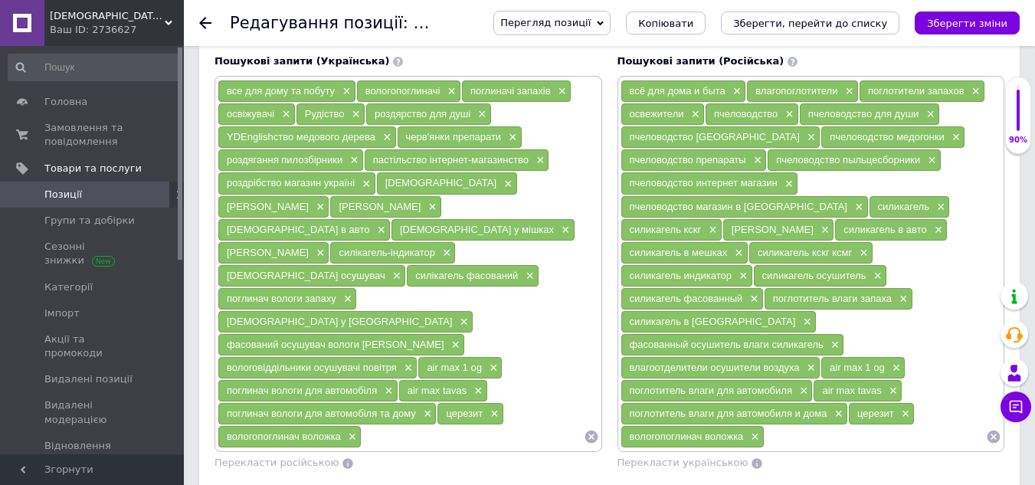
click at [522, 421] on div "Пошукові запити (Українська) все для дому та побуту × вологопоглиначі × поглина…" at bounding box center [408, 262] width 403 height 431
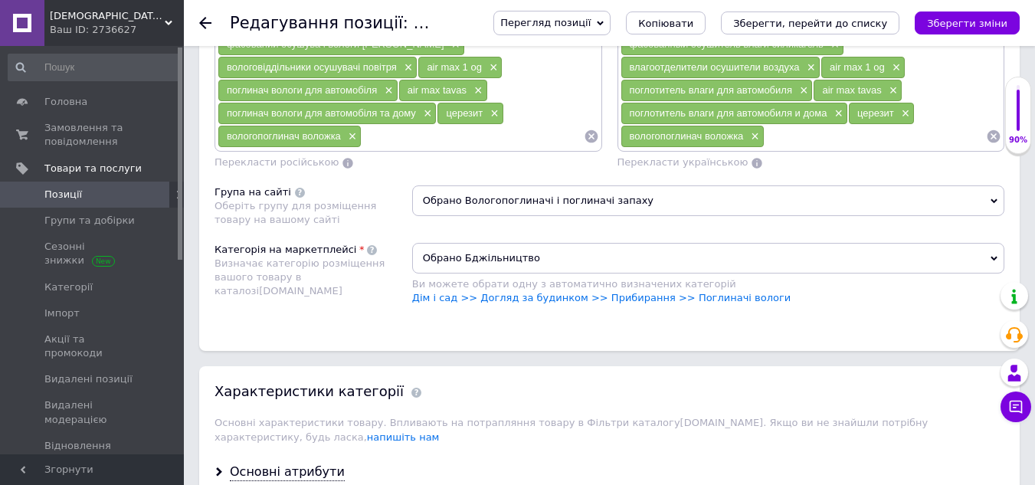
scroll to position [1455, 0]
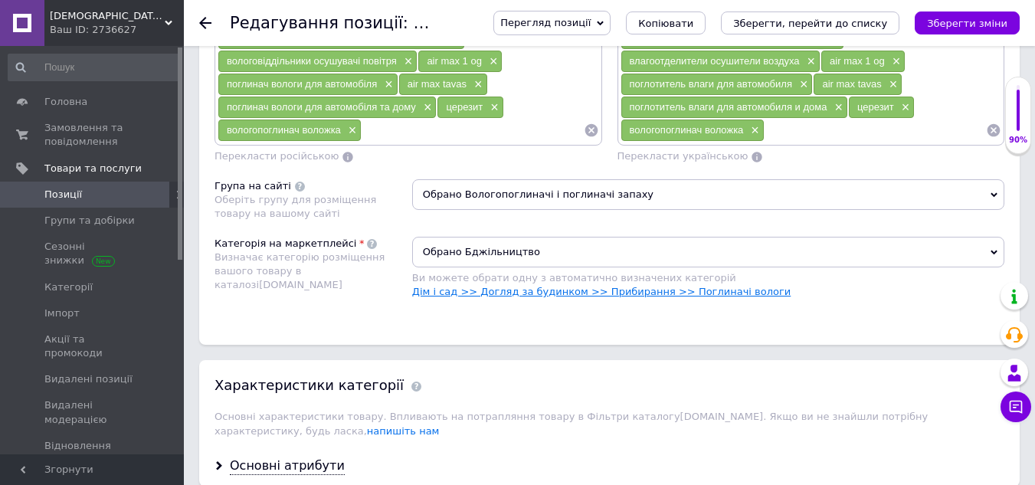
click at [694, 286] on link "Дім і сад >> Догляд за будинком >> Прибирання >> Поглиначі вологи" at bounding box center [601, 291] width 379 height 11
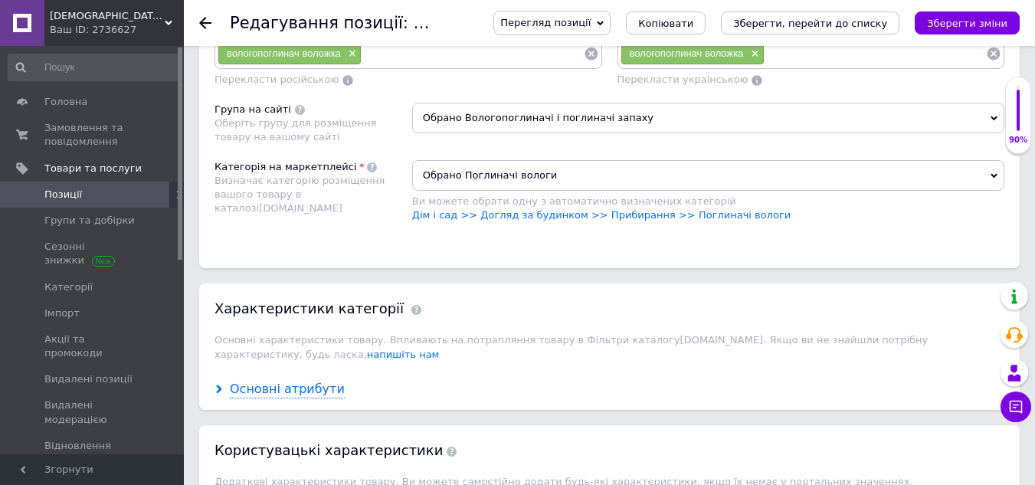
click at [281, 381] on div "Основні атрибути" at bounding box center [287, 390] width 115 height 18
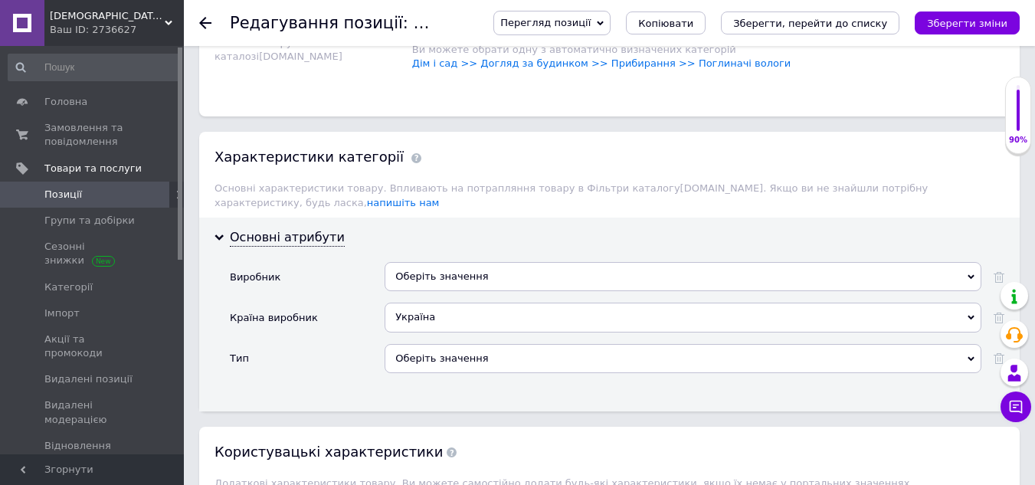
scroll to position [1685, 0]
click at [421, 260] on div "Оберіть значення" at bounding box center [683, 274] width 597 height 29
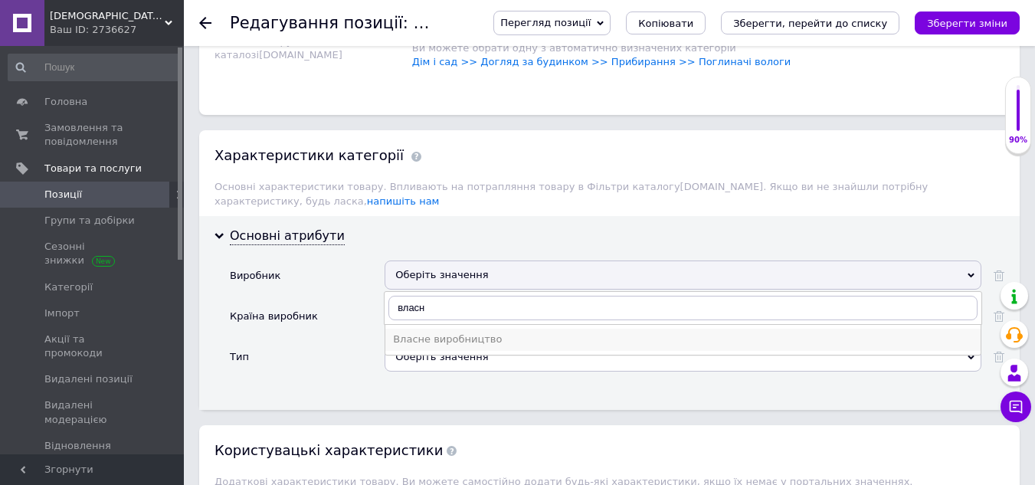
click at [437, 332] on div "Власне виробництво" at bounding box center [683, 339] width 580 height 14
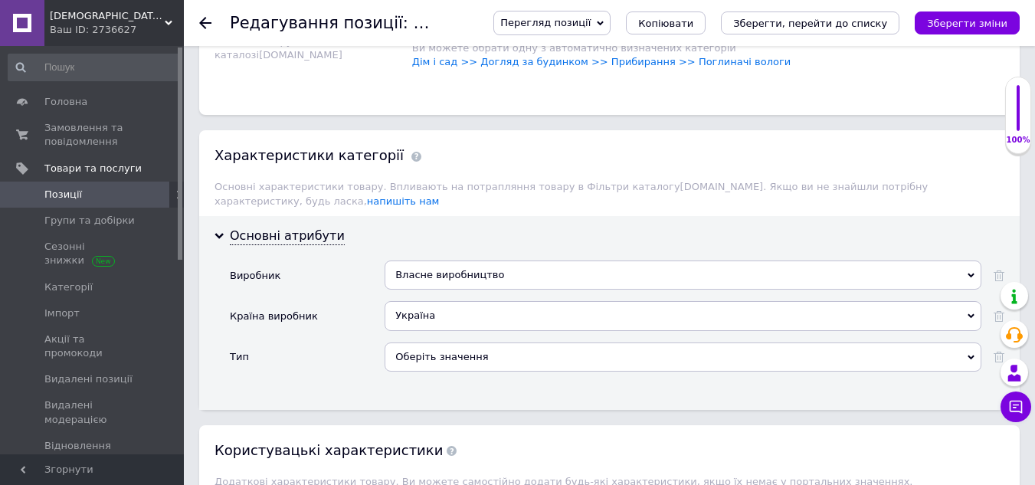
click at [440, 342] on div "Оберіть значення" at bounding box center [683, 356] width 597 height 29
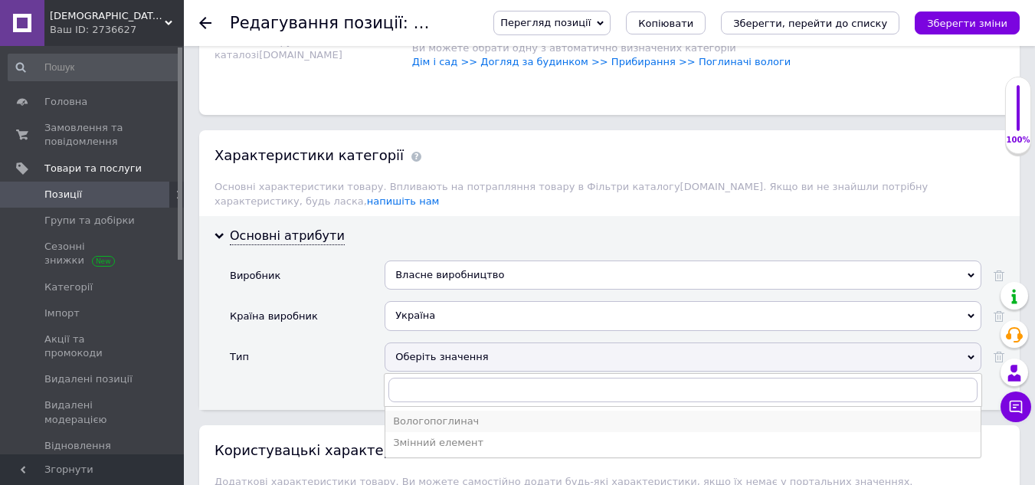
click at [441, 414] on div "Вологопоглинач" at bounding box center [683, 421] width 580 height 14
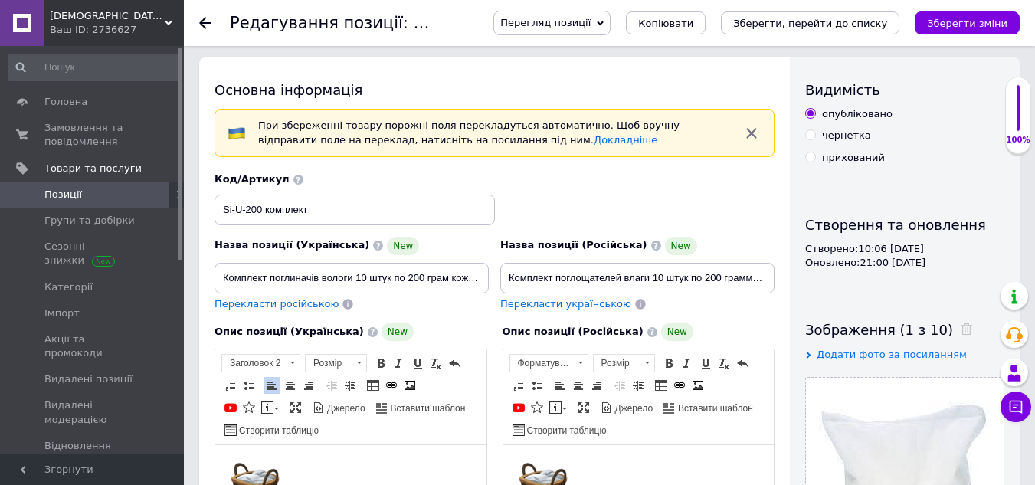
scroll to position [0, 0]
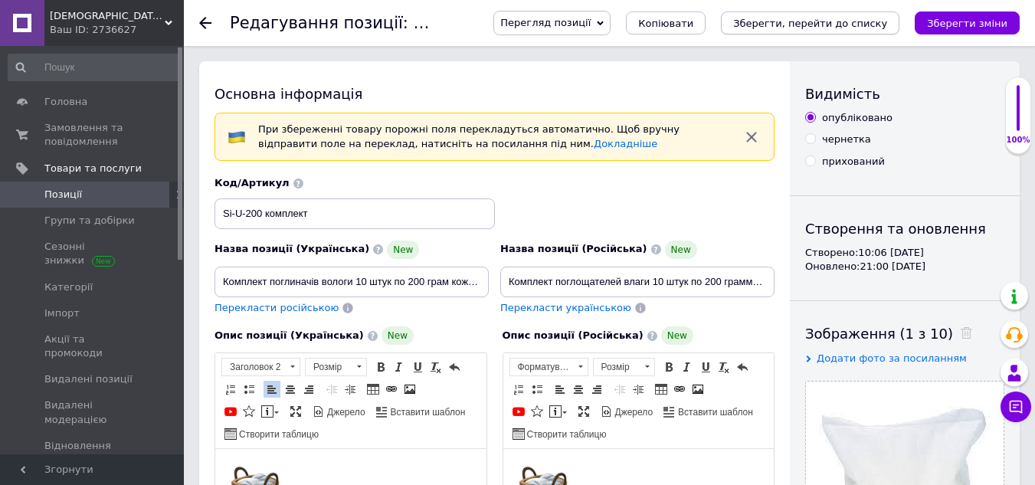
click at [860, 20] on icon "Зберегти, перейти до списку" at bounding box center [810, 23] width 154 height 11
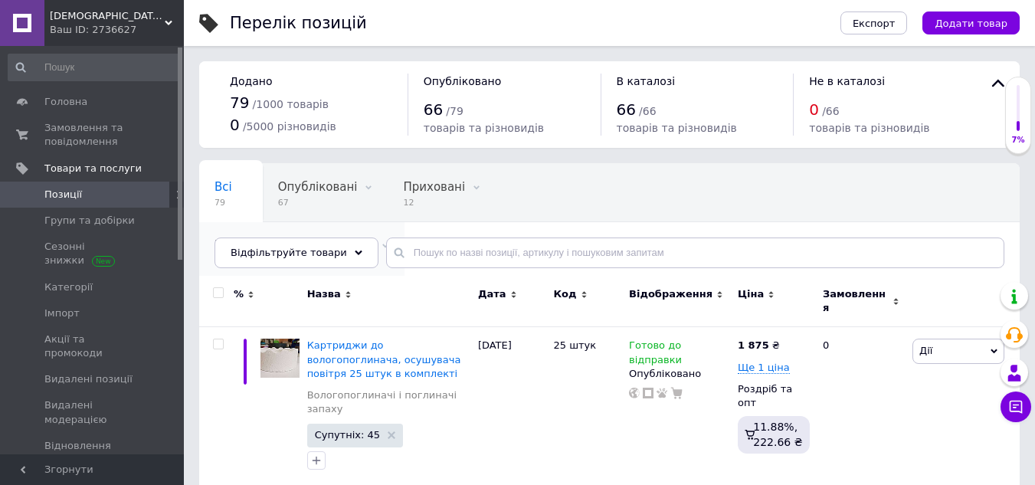
click at [404, 222] on div "Влагопоглотители и пог... 60" at bounding box center [301, 251] width 205 height 58
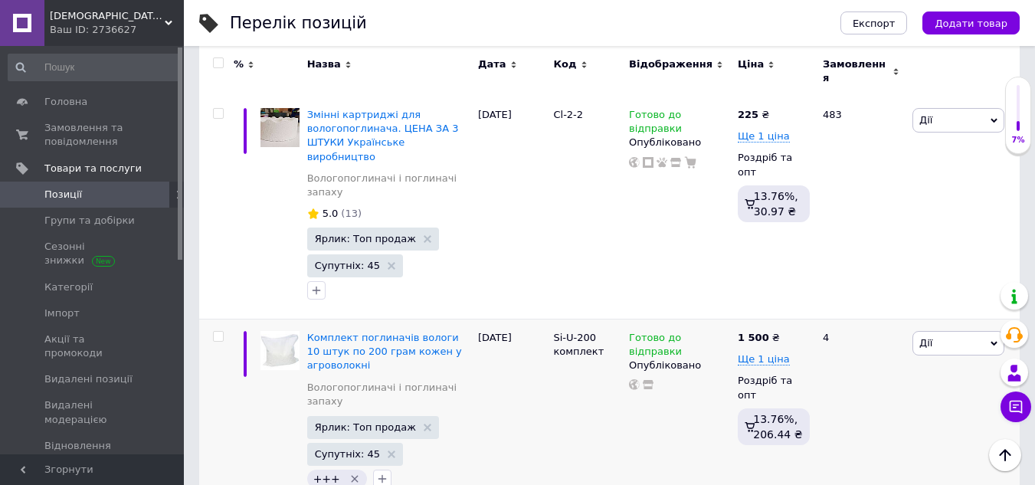
scroll to position [2681, 0]
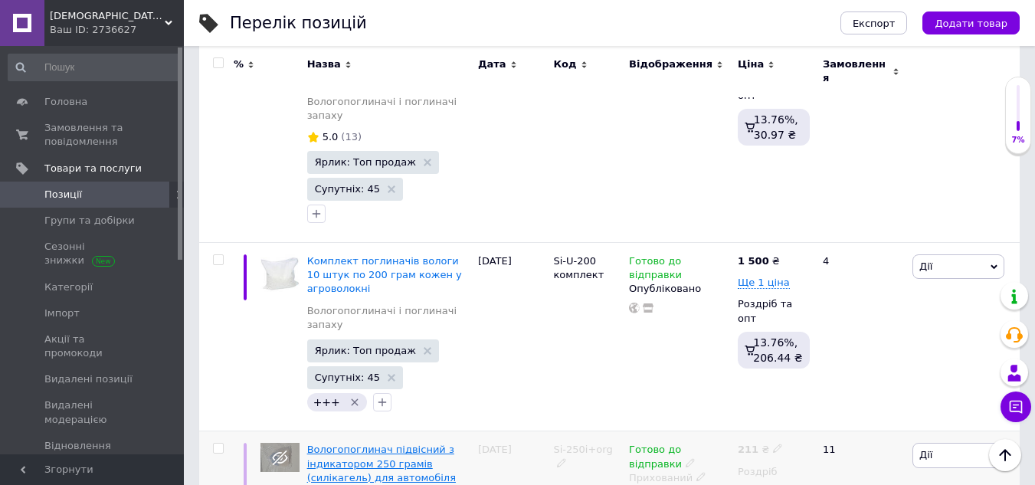
click at [345, 443] on span "Вологопоглинач підвісний з індикатором 250 грамів (силікагель) для автомобіля т…" at bounding box center [381, 470] width 149 height 54
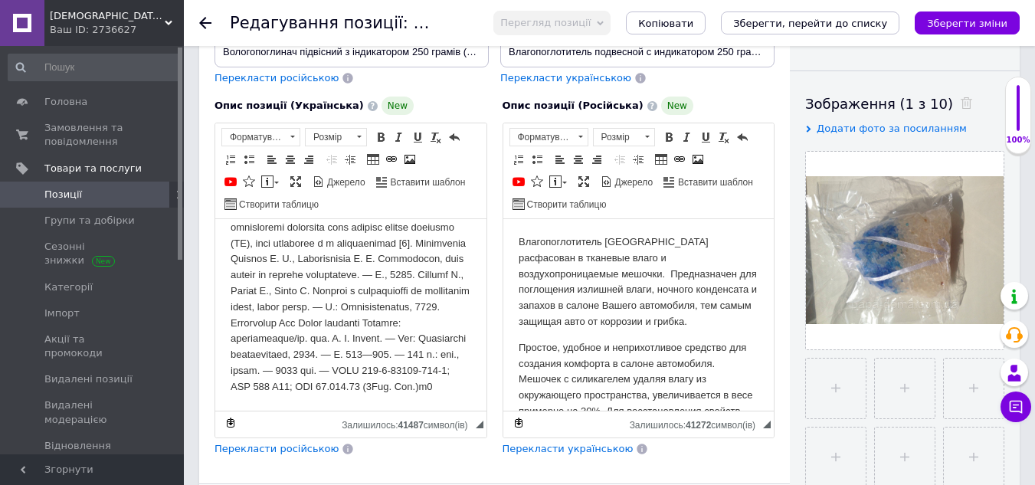
scroll to position [3111, 0]
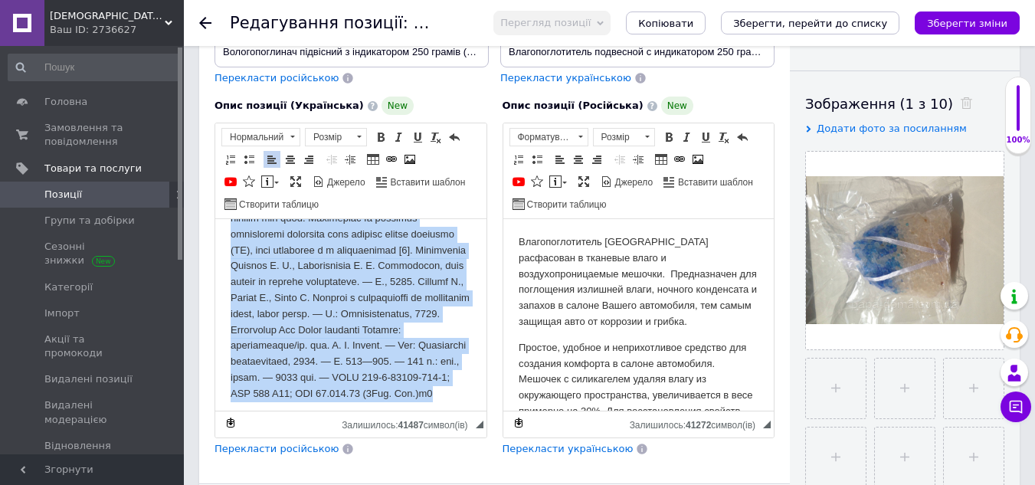
drag, startPoint x: 375, startPoint y: 380, endPoint x: 296, endPoint y: 308, distance: 107.4
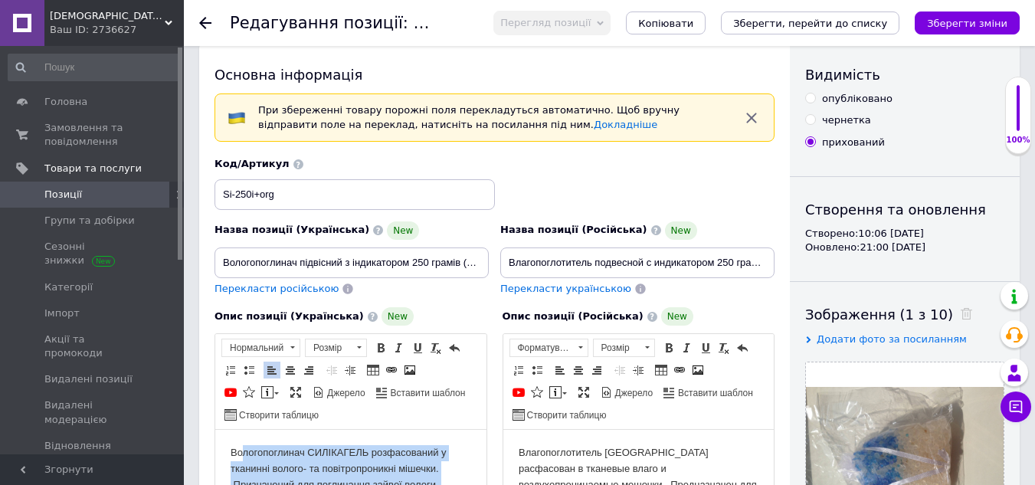
scroll to position [0, 0]
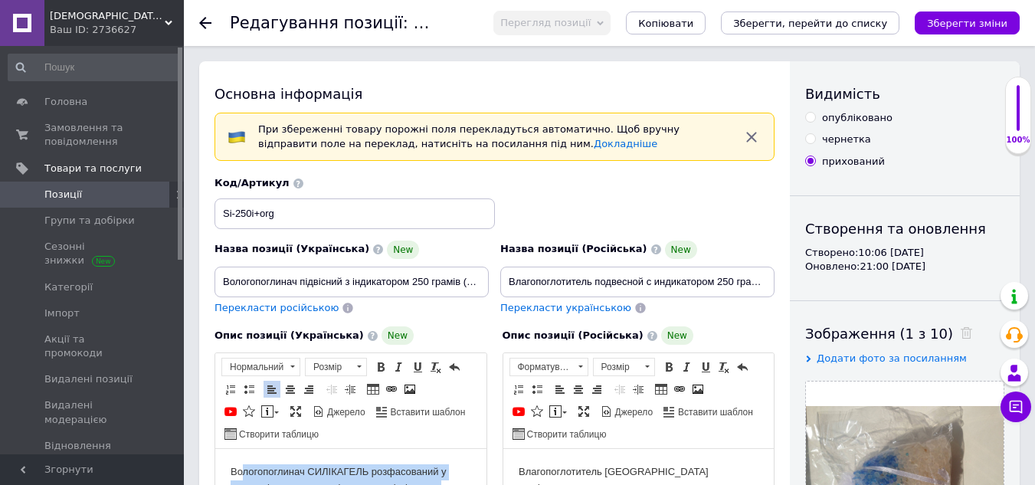
drag, startPoint x: 312, startPoint y: 617, endPoint x: 244, endPoint y: 535, distance: 106.6
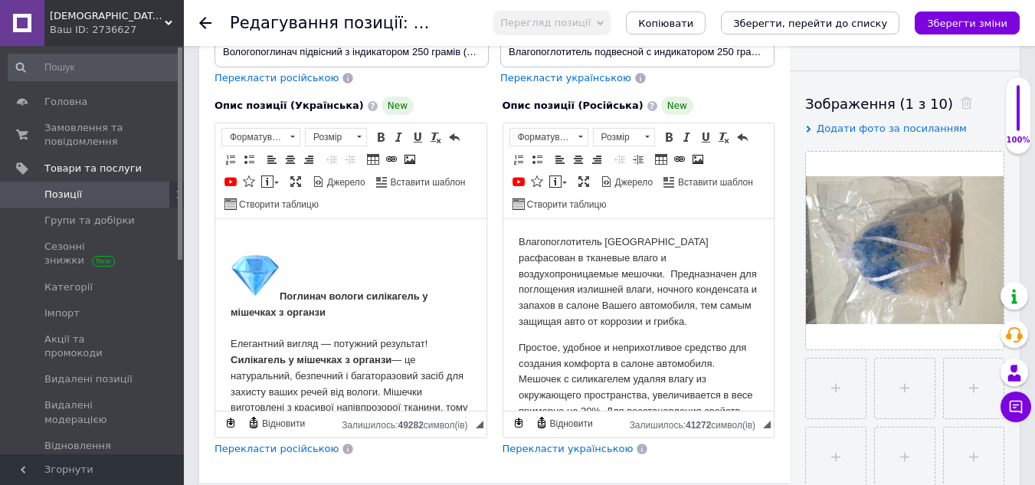
scroll to position [394, 0]
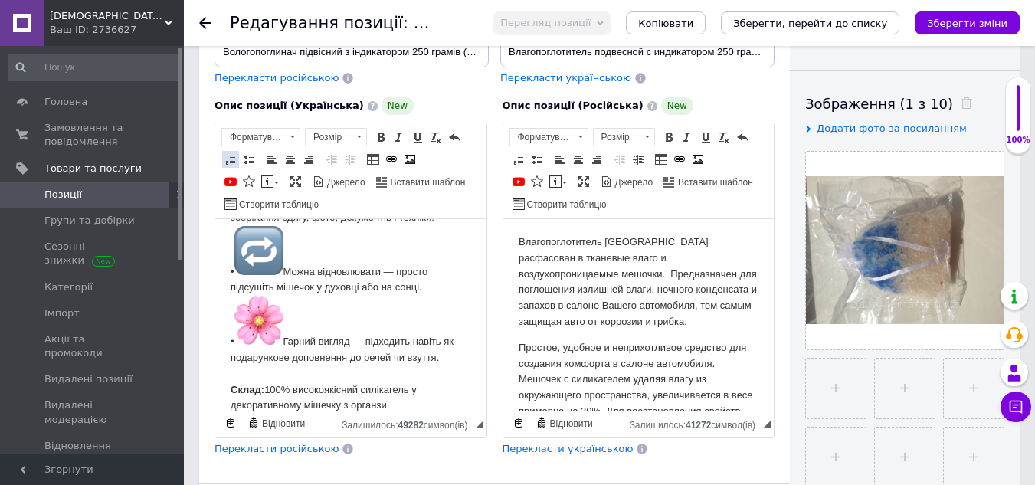
drag, startPoint x: 213, startPoint y: 80, endPoint x: 231, endPoint y: 156, distance: 78.6
click at [231, 156] on span at bounding box center [230, 159] width 12 height 12
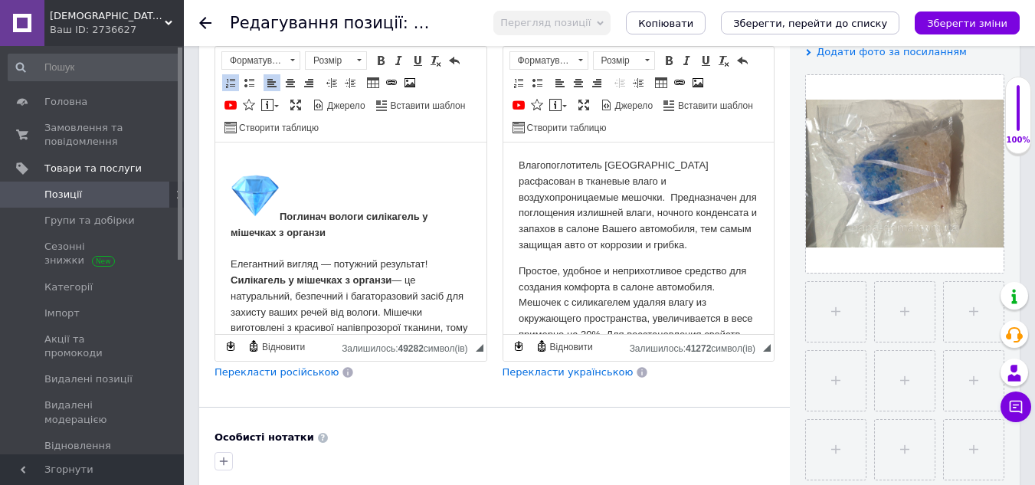
scroll to position [0, 0]
drag, startPoint x: 365, startPoint y: 313, endPoint x: 226, endPoint y: 160, distance: 206.6
click at [226, 160] on html "Поглинач вологи силікагель у мішечках з органзи Елегантний вигляд — потужний ре…" at bounding box center [350, 441] width 271 height 598
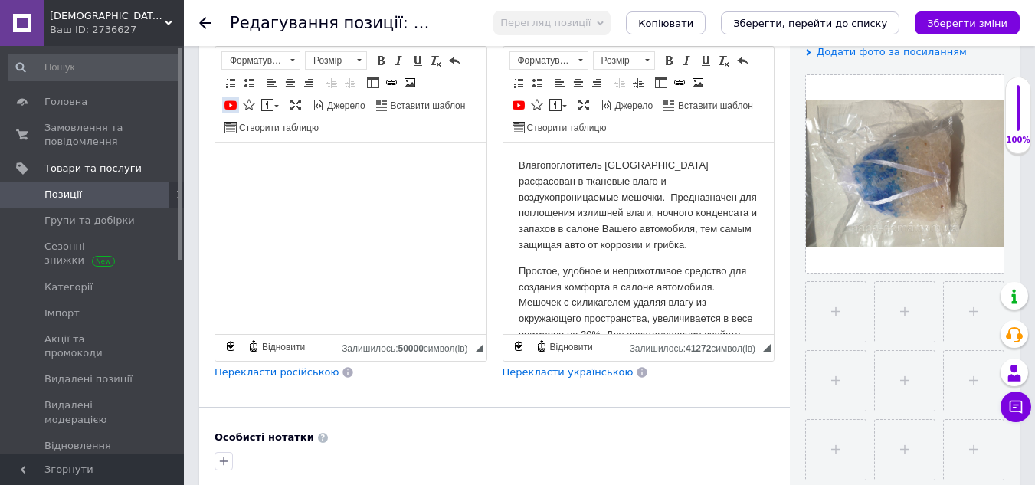
drag, startPoint x: 234, startPoint y: 84, endPoint x: 227, endPoint y: 100, distance: 16.8
click at [234, 84] on span at bounding box center [230, 83] width 12 height 12
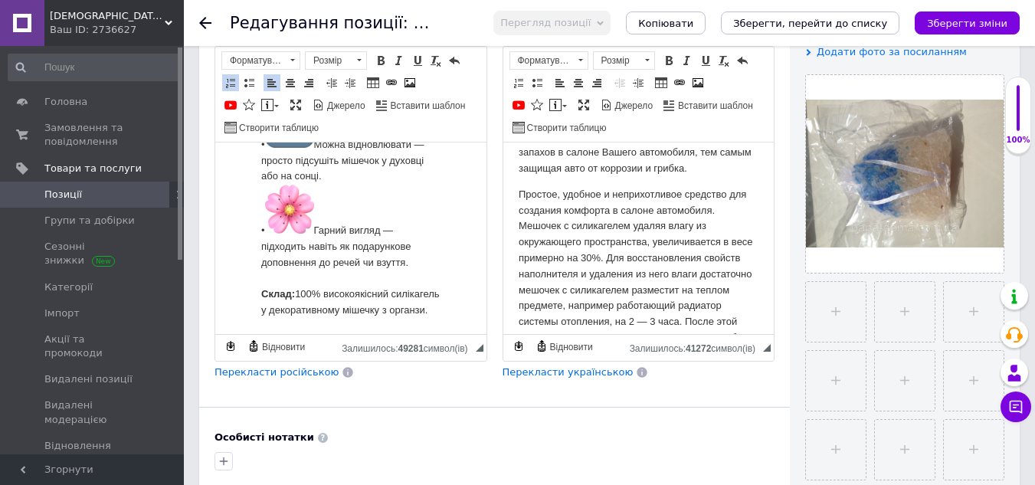
scroll to position [556, 0]
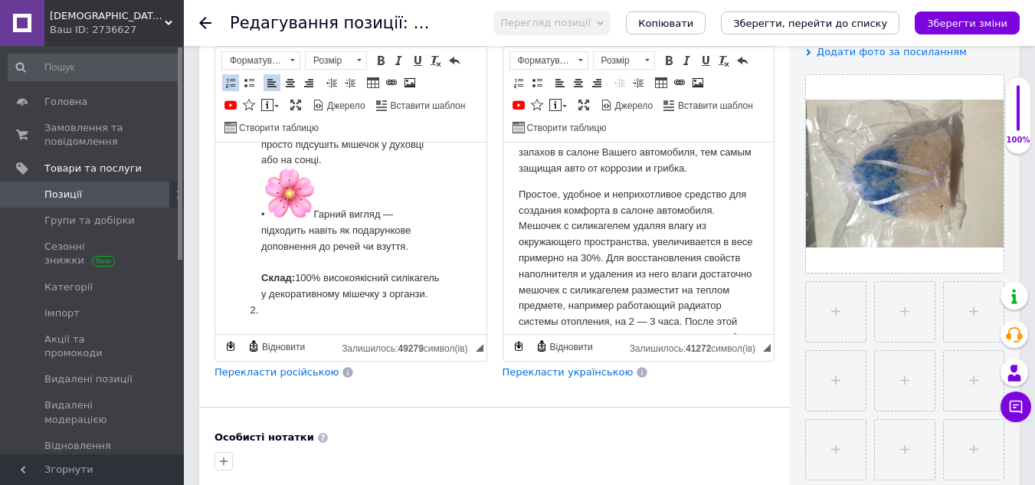
click at [235, 83] on span at bounding box center [230, 83] width 12 height 12
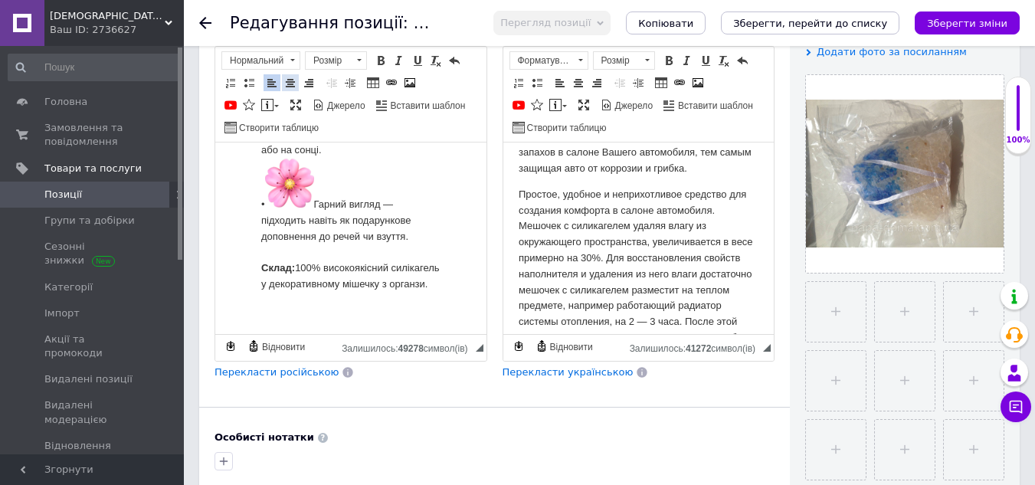
click at [291, 83] on span at bounding box center [290, 83] width 12 height 12
click at [277, 82] on span at bounding box center [272, 83] width 12 height 12
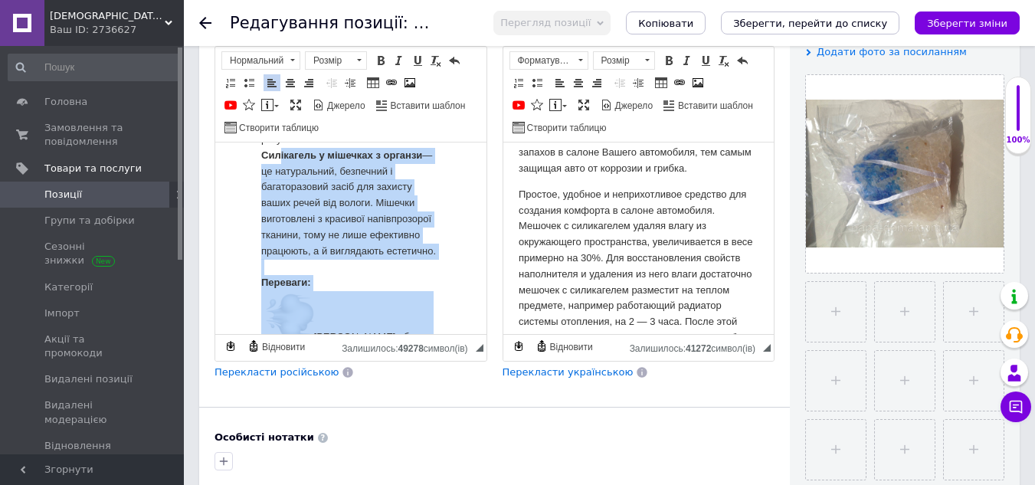
scroll to position [0, 0]
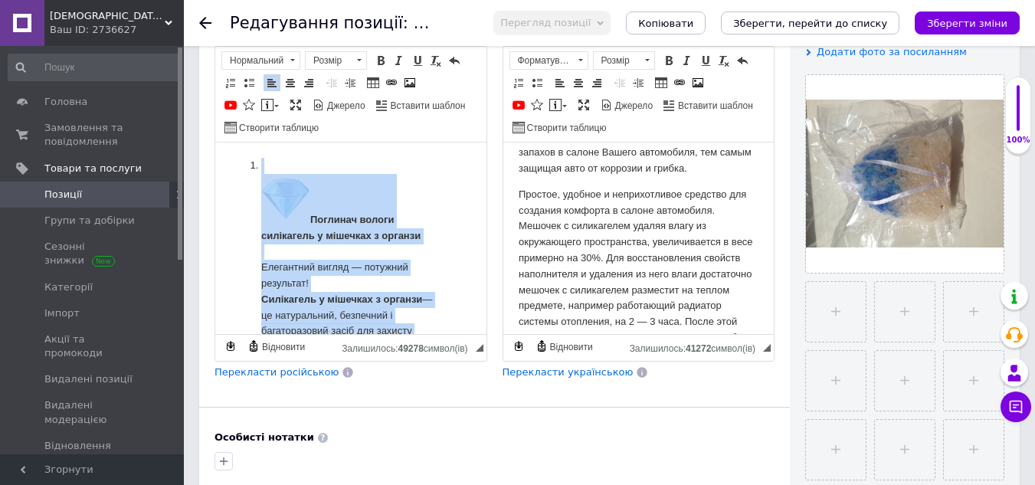
drag, startPoint x: 298, startPoint y: 319, endPoint x: 227, endPoint y: 146, distance: 186.5
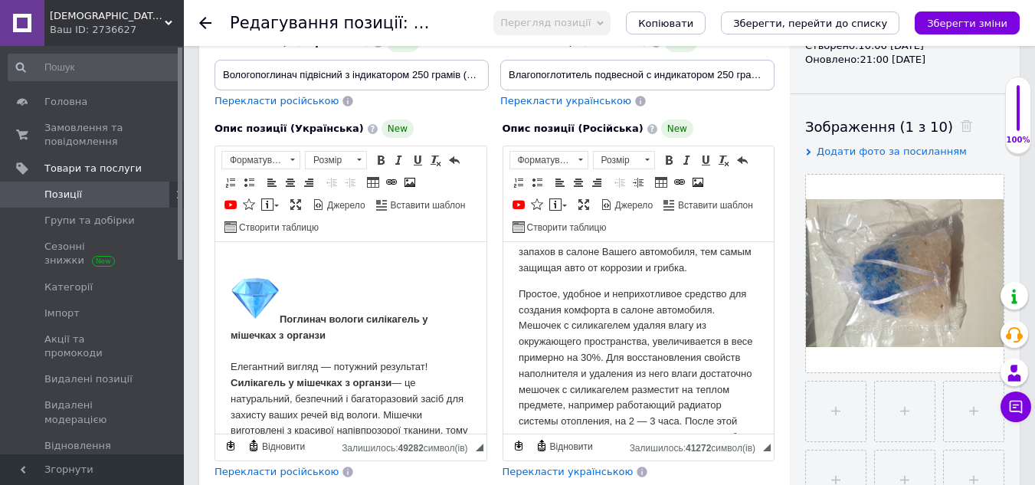
scroll to position [153, 0]
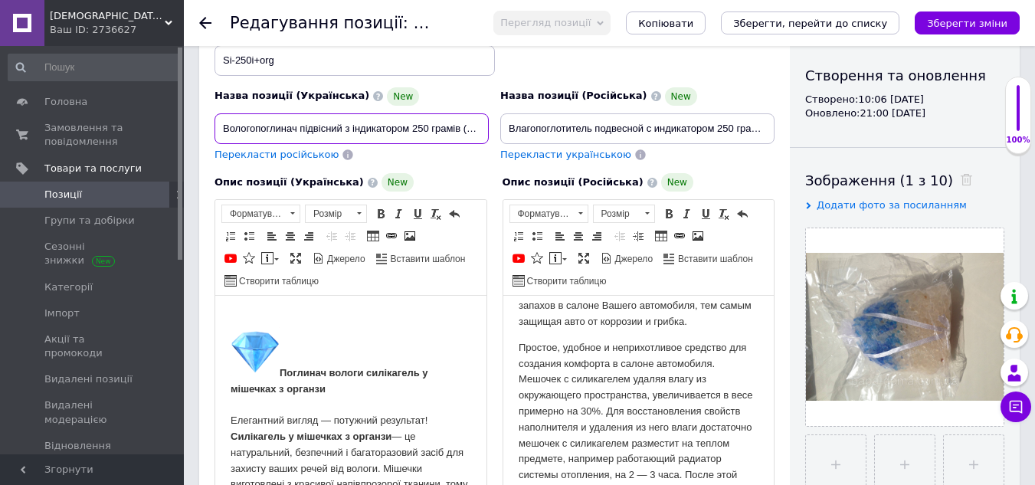
click at [477, 130] on input "Вологопоглинач підвісний з індикатором 250 грамів (силікагель) для автомобіля т…" at bounding box center [351, 128] width 274 height 31
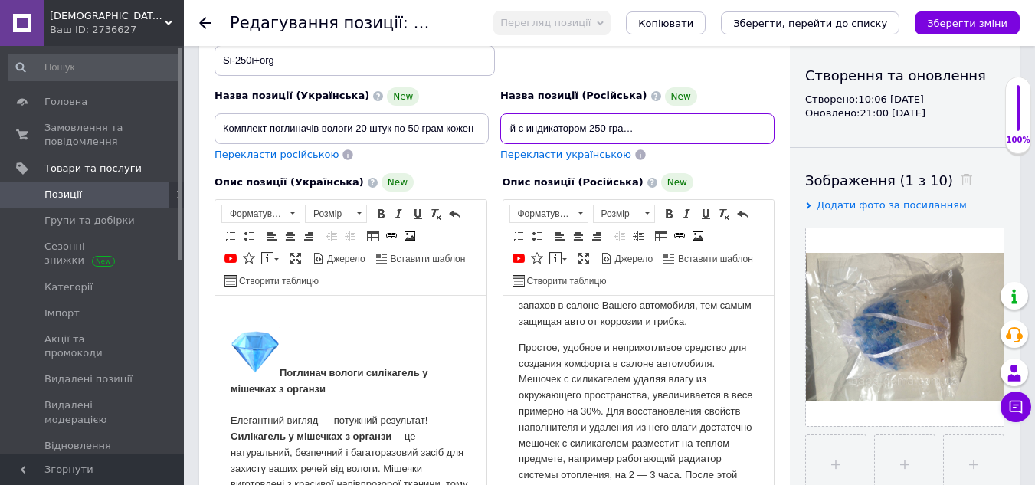
scroll to position [0, 174]
drag, startPoint x: 508, startPoint y: 126, endPoint x: 789, endPoint y: 128, distance: 281.1
click at [789, 128] on div "Основна інформація При збереженні товару порожні поля перекладуться автоматично…" at bounding box center [494, 420] width 591 height 1025
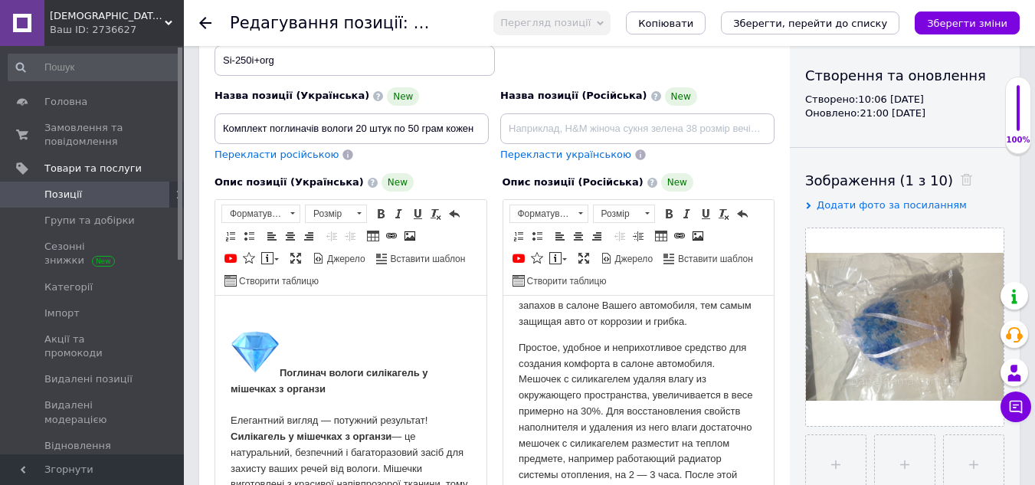
click at [457, 168] on div "Опис позиції (Українська) New Поглинач вологи силікагель у мішечках з органзи Е…" at bounding box center [351, 352] width 288 height 375
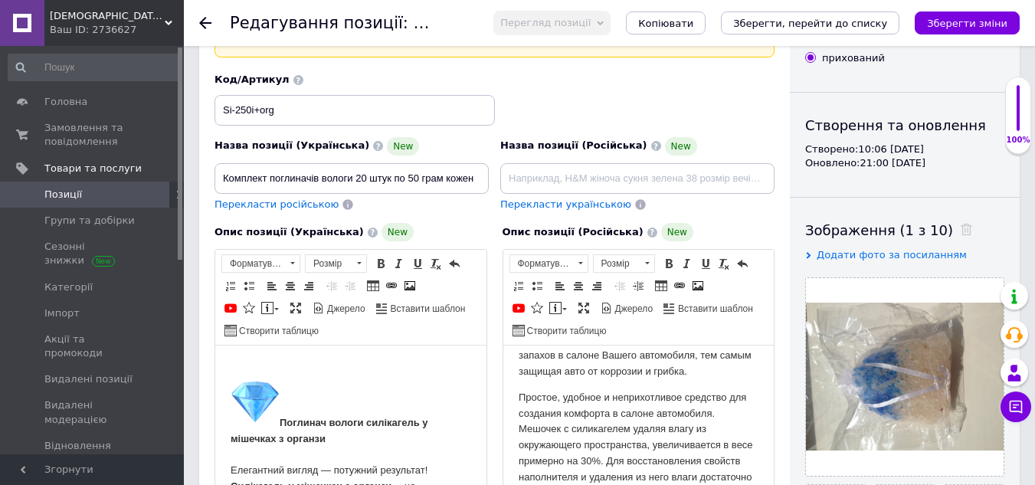
scroll to position [77, 0]
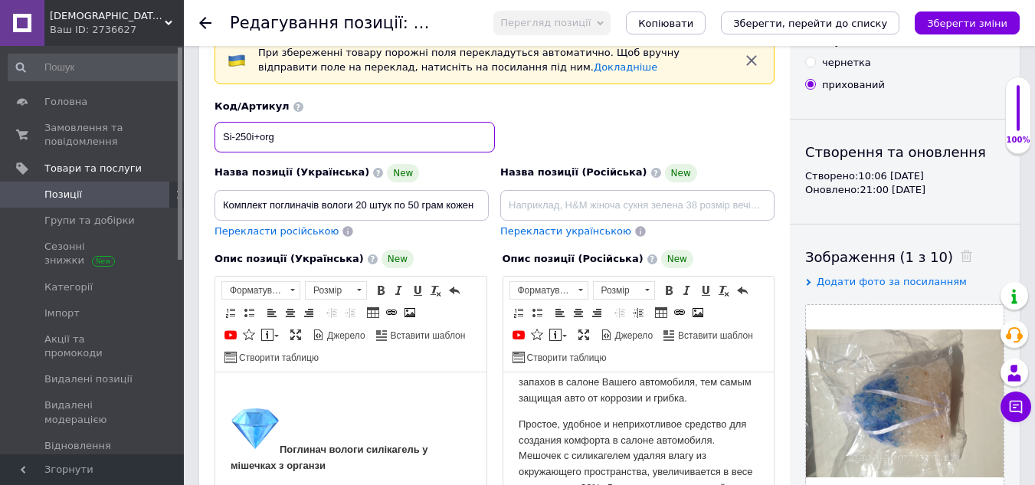
click at [245, 133] on input "Si-250i+org" at bounding box center [354, 137] width 280 height 31
click at [495, 254] on div "Опис позиції (Російська) New Влагопоглотитель [GEOGRAPHIC_DATA] расфасован в тк…" at bounding box center [639, 429] width 288 height 375
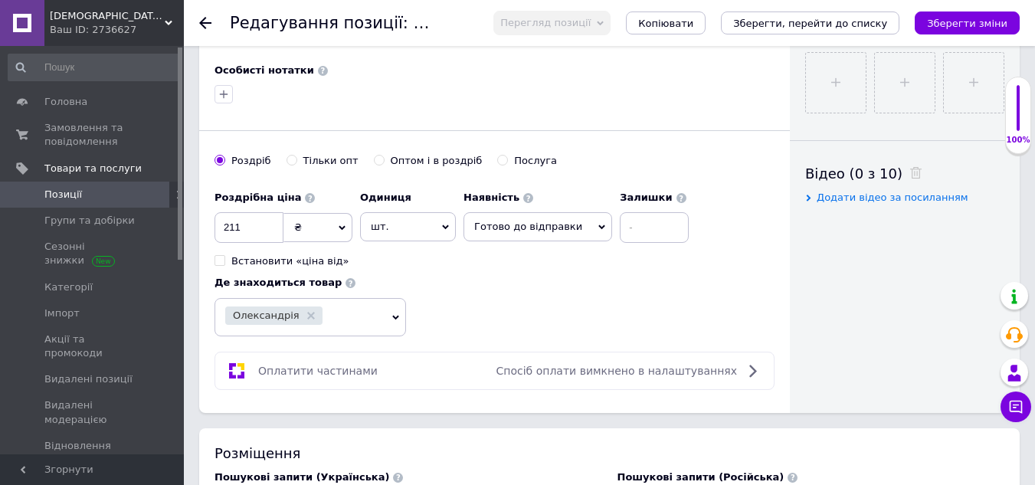
scroll to position [689, 0]
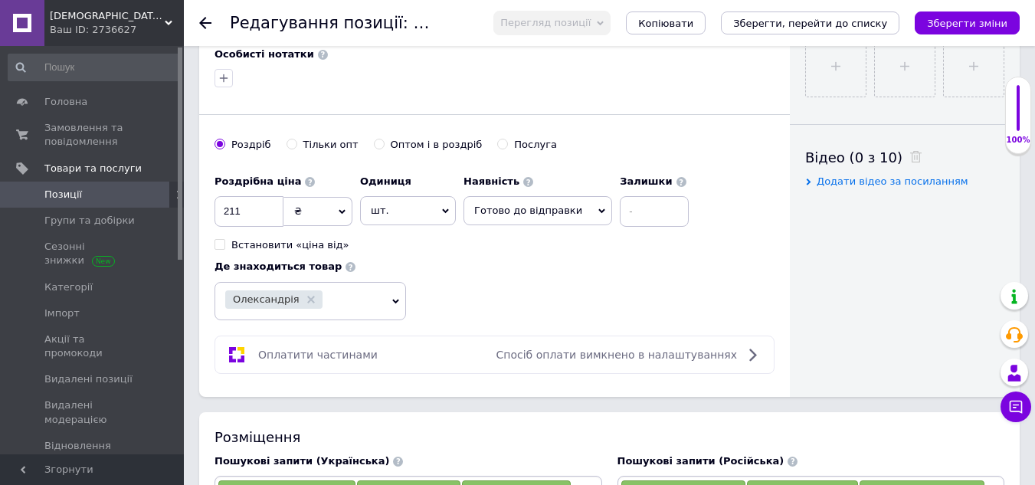
click at [374, 144] on input "Оптом і в роздріб" at bounding box center [379, 144] width 10 height 10
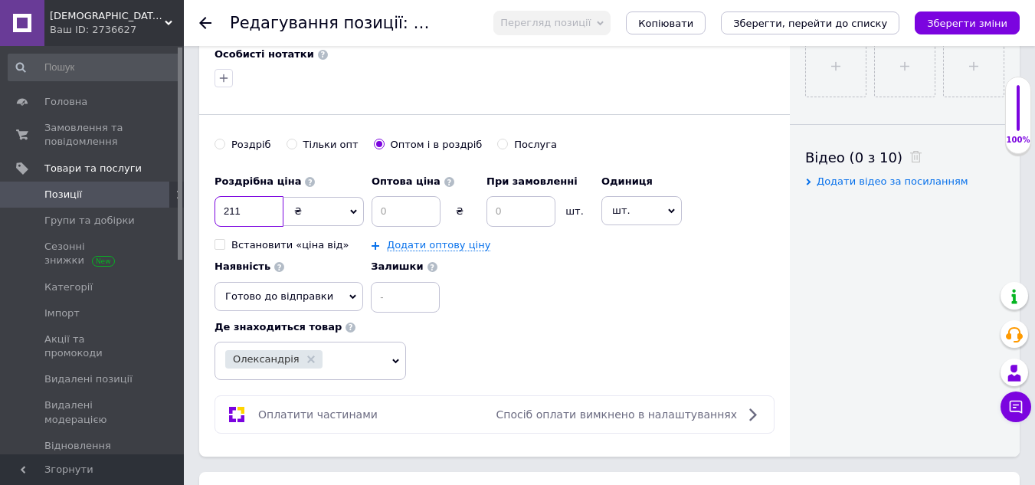
click at [257, 212] on input "211" at bounding box center [248, 211] width 69 height 31
click at [390, 211] on input at bounding box center [405, 211] width 69 height 31
click at [529, 218] on input at bounding box center [520, 211] width 69 height 31
click at [552, 279] on div "Роздрібна ціна 1000 ₴ $ EUR CHF GBP ¥ PLN ₸ MDL HUF KGS CNY TRY KRW lei Встанов…" at bounding box center [494, 240] width 560 height 146
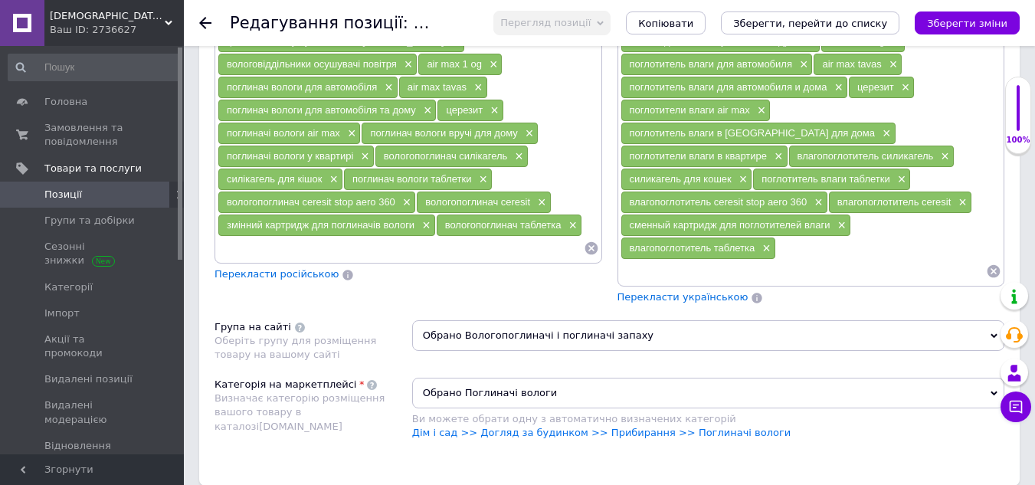
scroll to position [1455, 0]
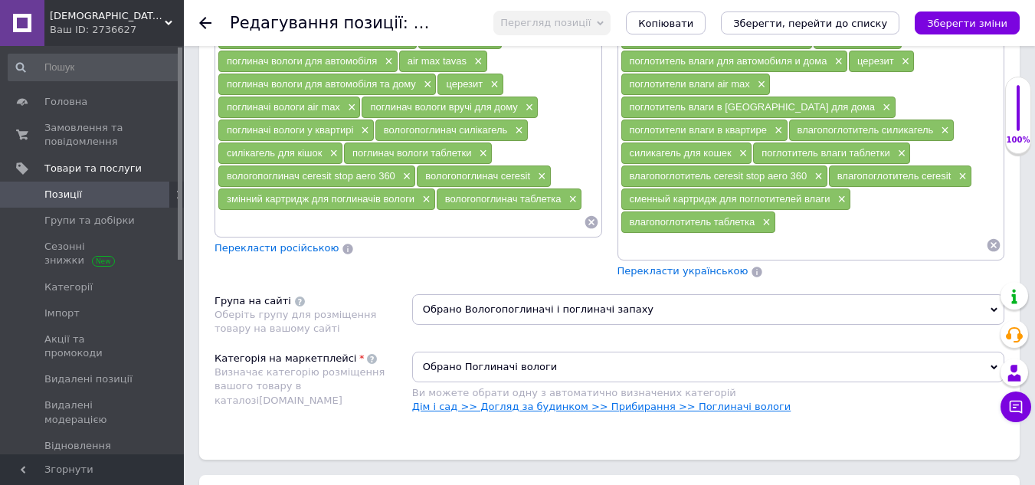
click at [725, 401] on link "Дім і сад >> Догляд за будинком >> Прибирання >> Поглиначі вологи" at bounding box center [601, 406] width 379 height 11
click at [377, 211] on input at bounding box center [401, 222] width 366 height 23
click at [353, 239] on li "вологопоглинач воложка" at bounding box center [408, 249] width 386 height 21
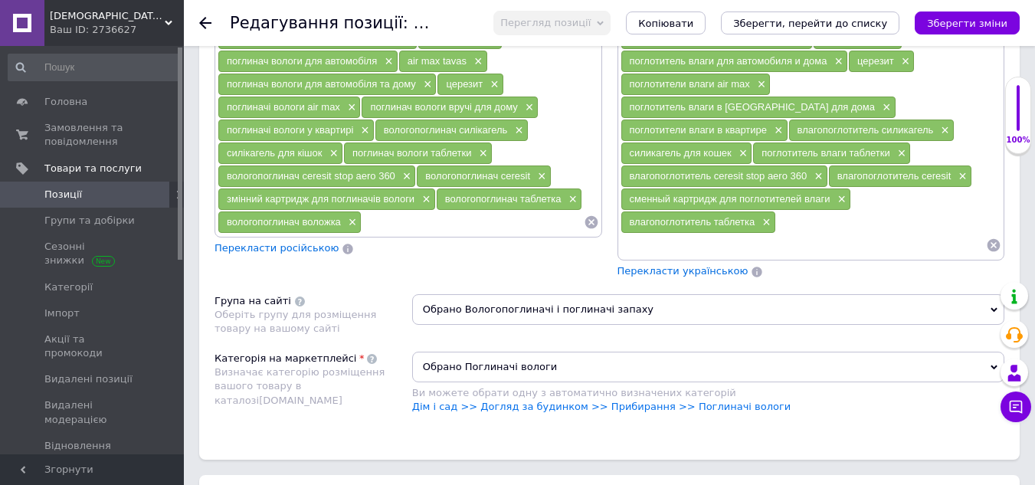
click at [555, 241] on div "Пошукові запити (Українська) все для дому та побуту × вологопоглиначі × поглина…" at bounding box center [408, 13] width 403 height 546
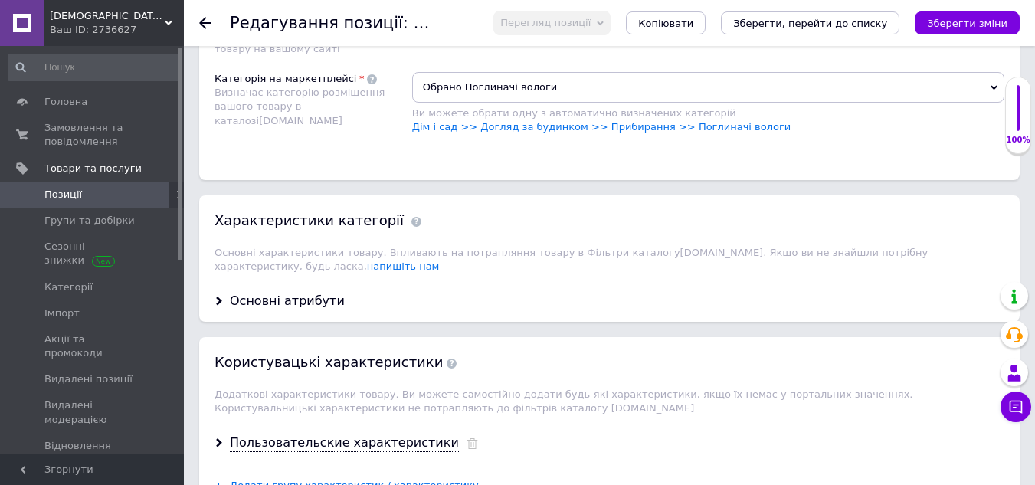
scroll to position [1762, 0]
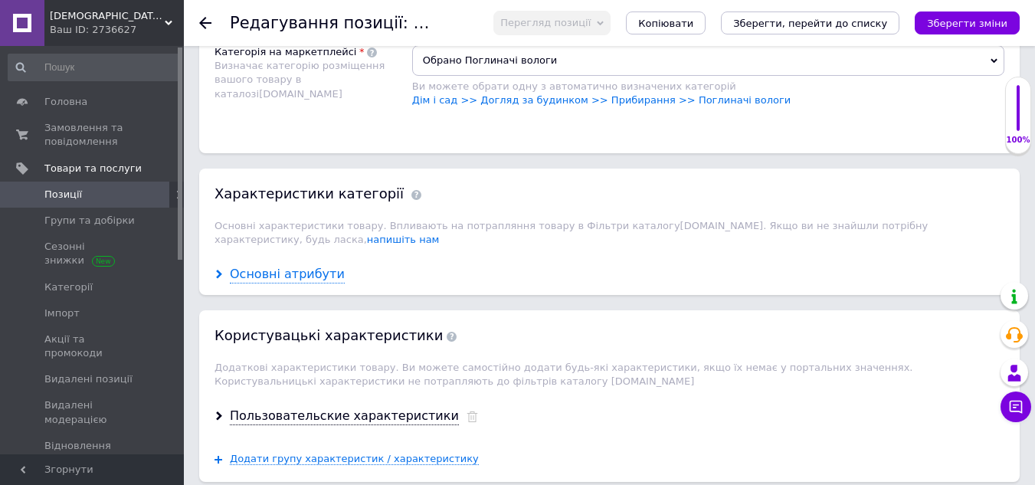
click at [291, 266] on div "Основні атрибути" at bounding box center [287, 275] width 115 height 18
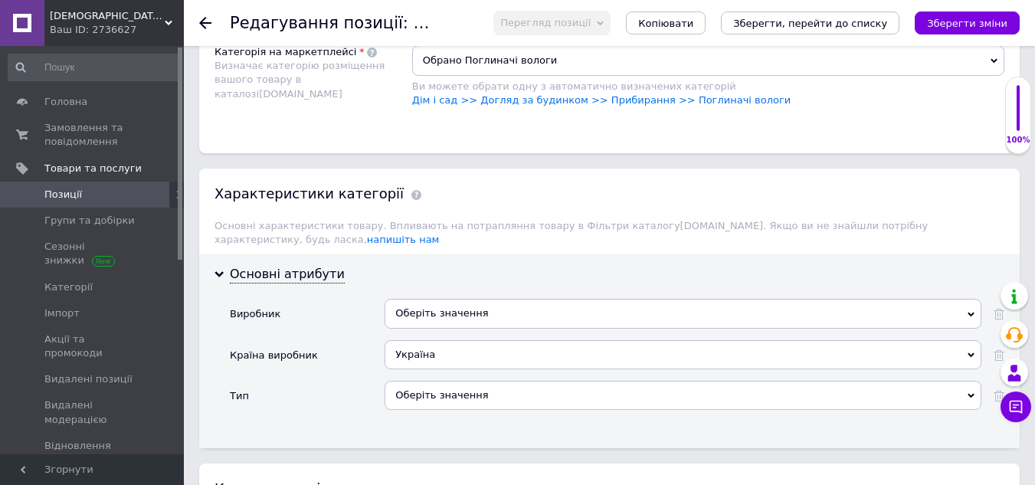
scroll to position [1838, 0]
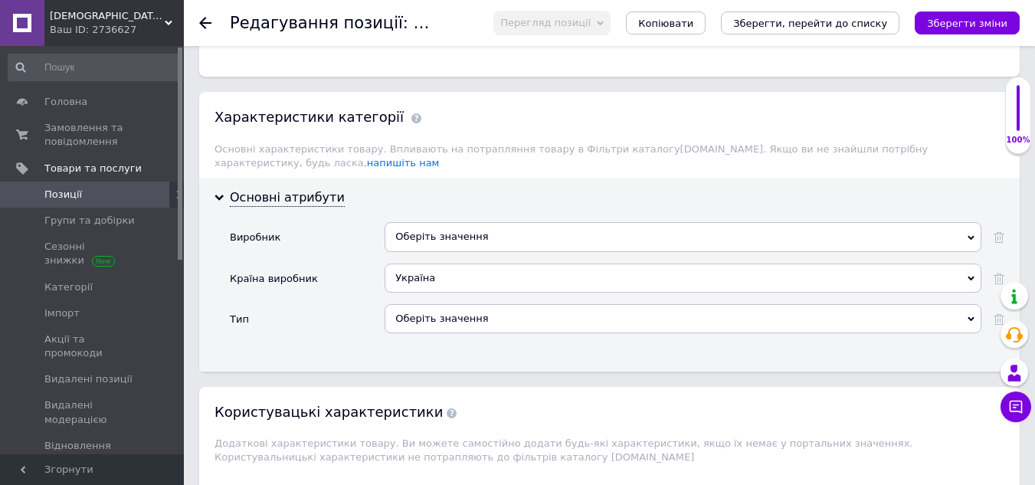
click at [533, 222] on div "Оберіть значення" at bounding box center [683, 236] width 597 height 29
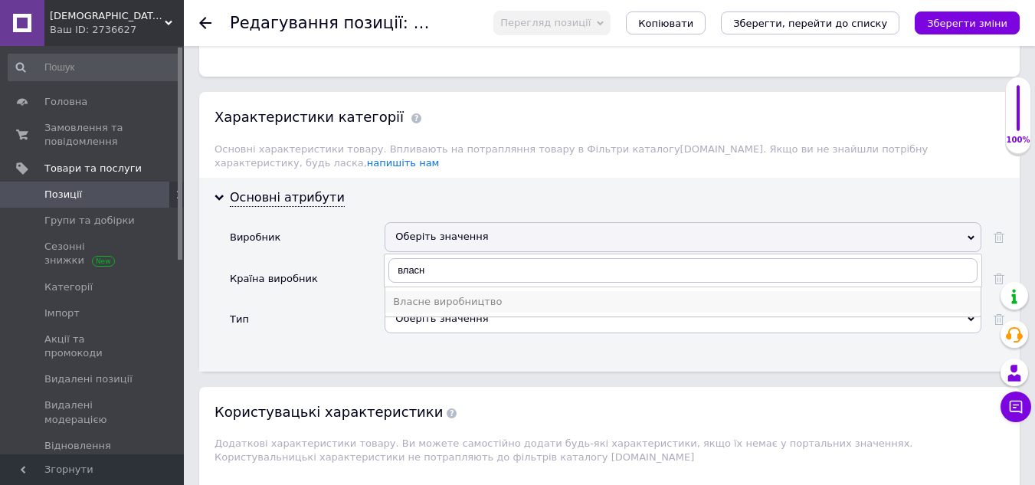
click at [479, 295] on div "Власне виробництво" at bounding box center [683, 302] width 580 height 14
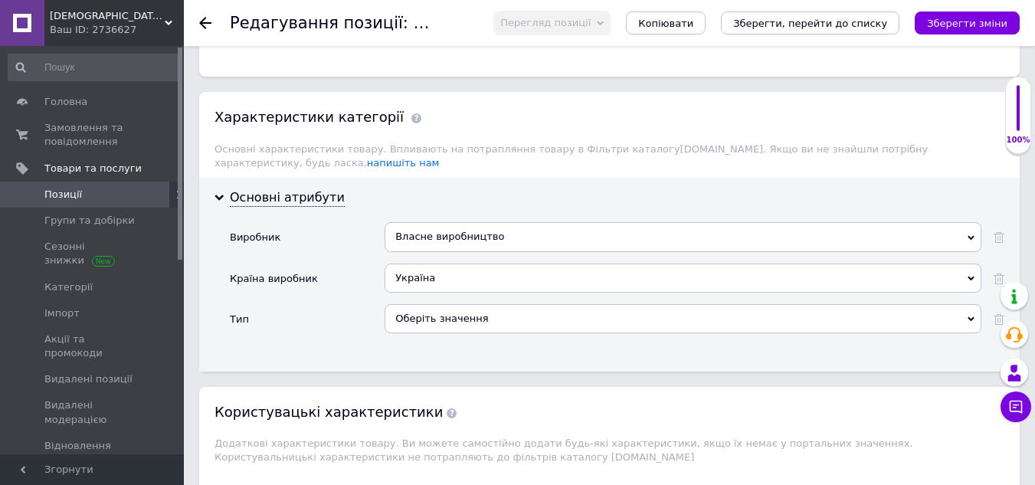
click at [476, 304] on div "Оберіть значення" at bounding box center [683, 318] width 597 height 29
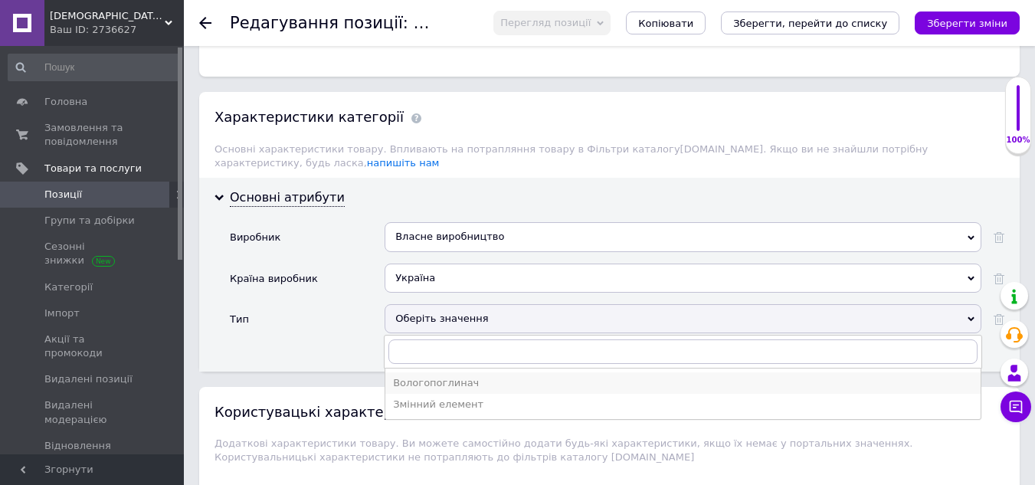
click at [456, 376] on div "Вологопоглинач" at bounding box center [683, 383] width 580 height 14
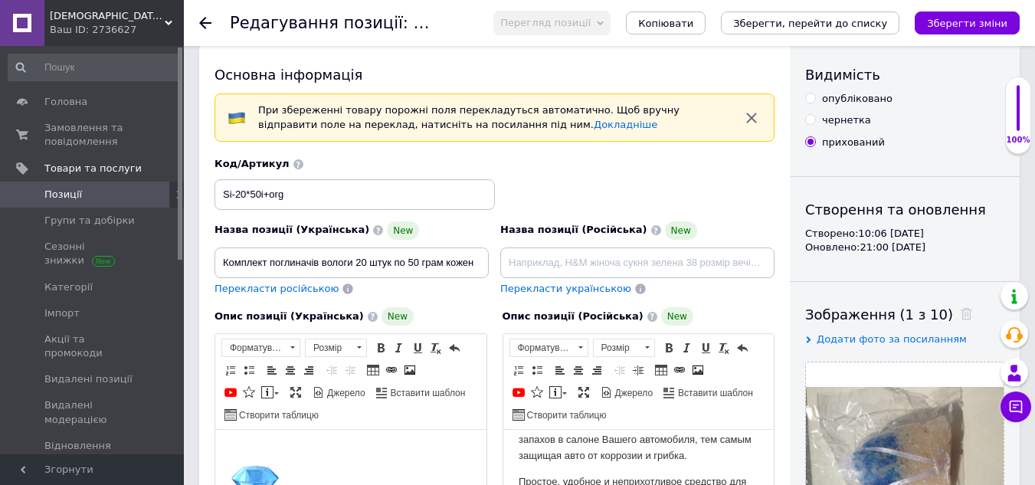
scroll to position [0, 0]
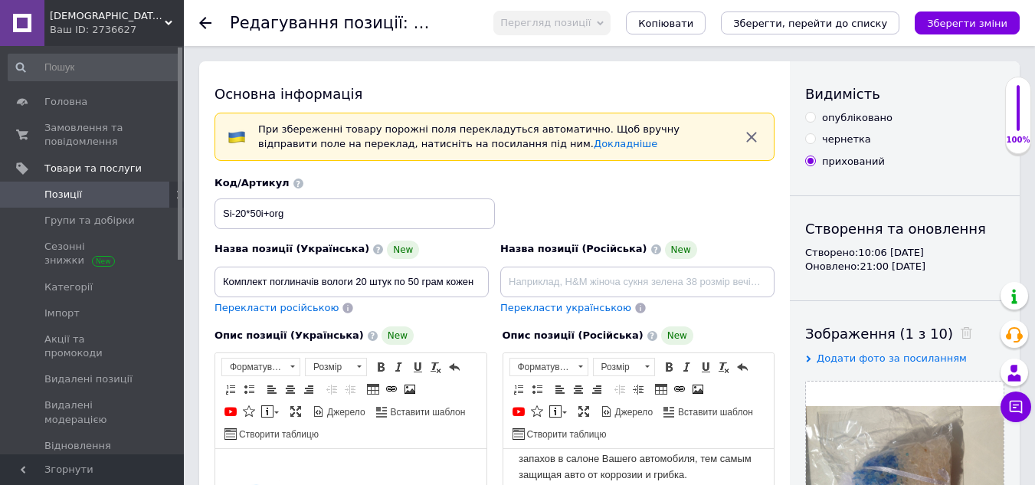
click at [812, 119] on input "опубліковано" at bounding box center [810, 117] width 10 height 10
click at [822, 25] on icon "Зберегти, перейти до списку" at bounding box center [810, 23] width 154 height 11
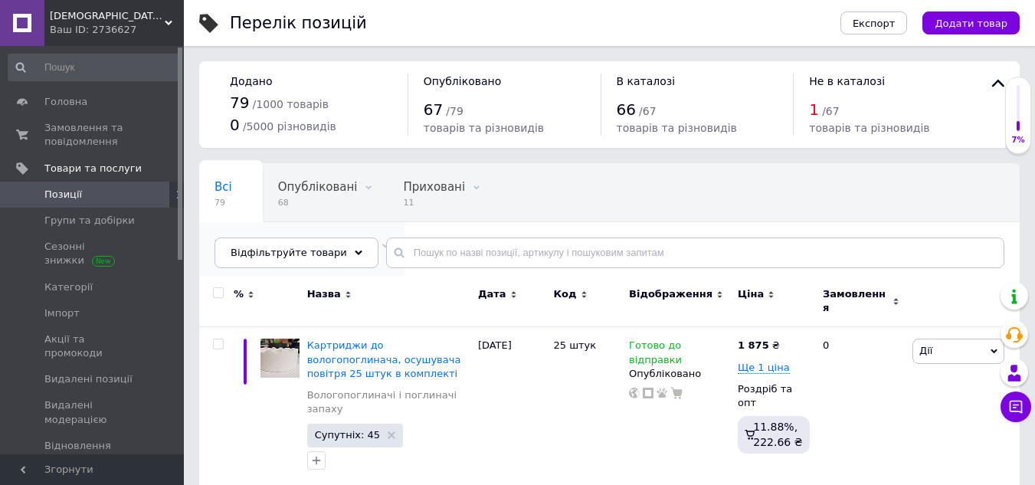
click at [374, 255] on span "60" at bounding box center [293, 260] width 159 height 11
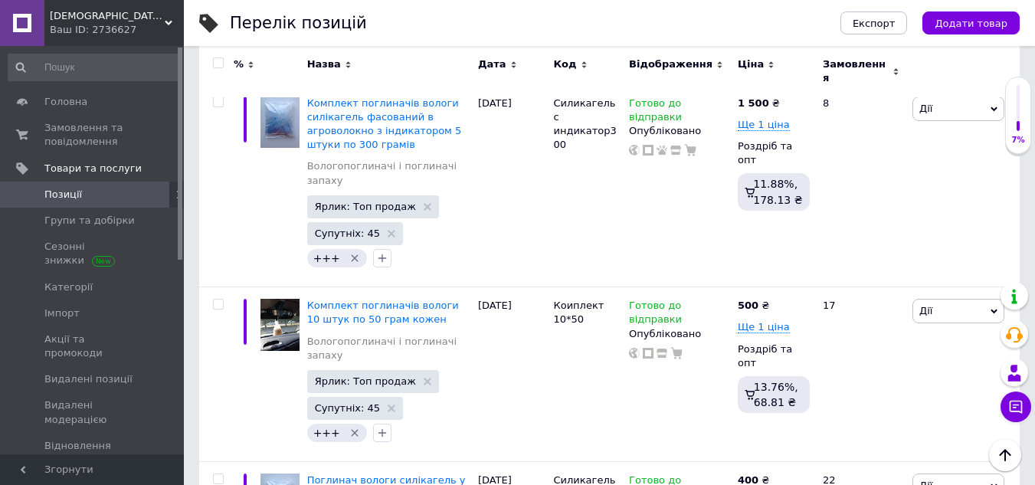
scroll to position [5821, 0]
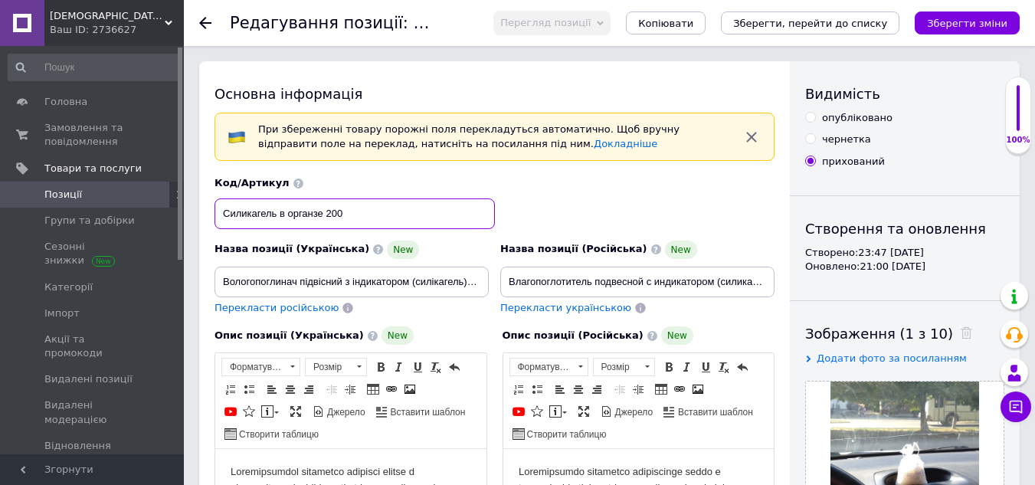
click at [359, 212] on input "Силикагель в органзе 200" at bounding box center [354, 213] width 280 height 31
click at [282, 211] on input "Комплект 30 штук по 50 гр" at bounding box center [354, 213] width 280 height 31
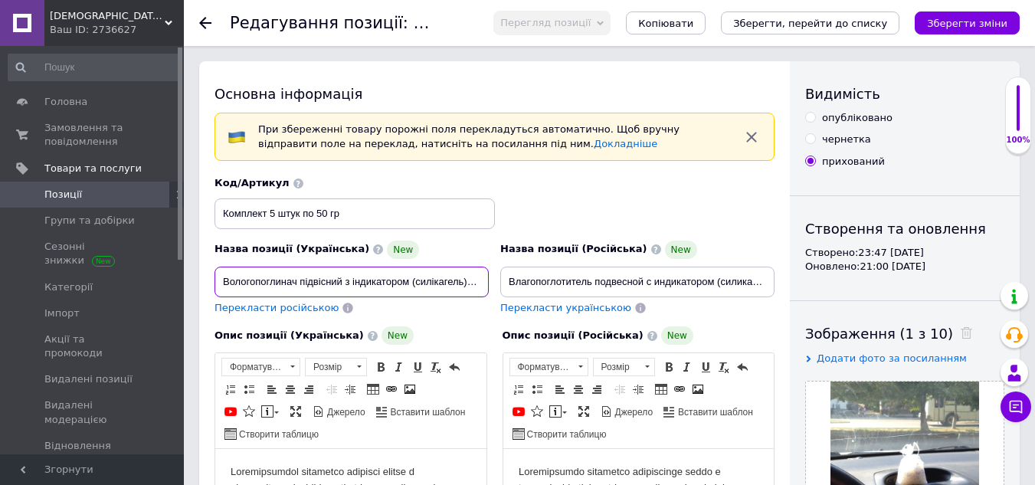
click at [477, 286] on input "Вологопоглинач підвісний з індикатором (силікагель) для автомобіля та дому маса…" at bounding box center [351, 282] width 274 height 31
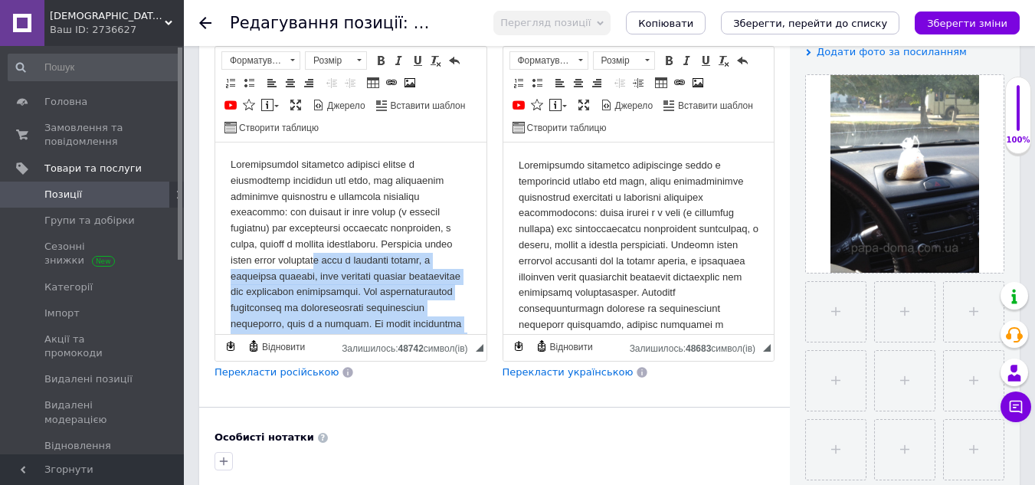
scroll to position [0, 0]
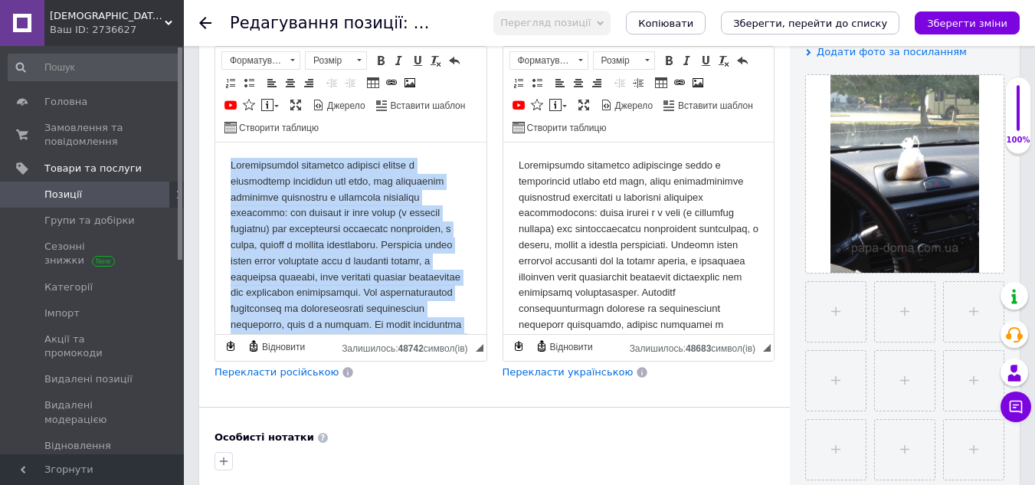
drag, startPoint x: 329, startPoint y: 323, endPoint x: 223, endPoint y: 160, distance: 194.8
click at [223, 160] on html at bounding box center [350, 364] width 271 height 445
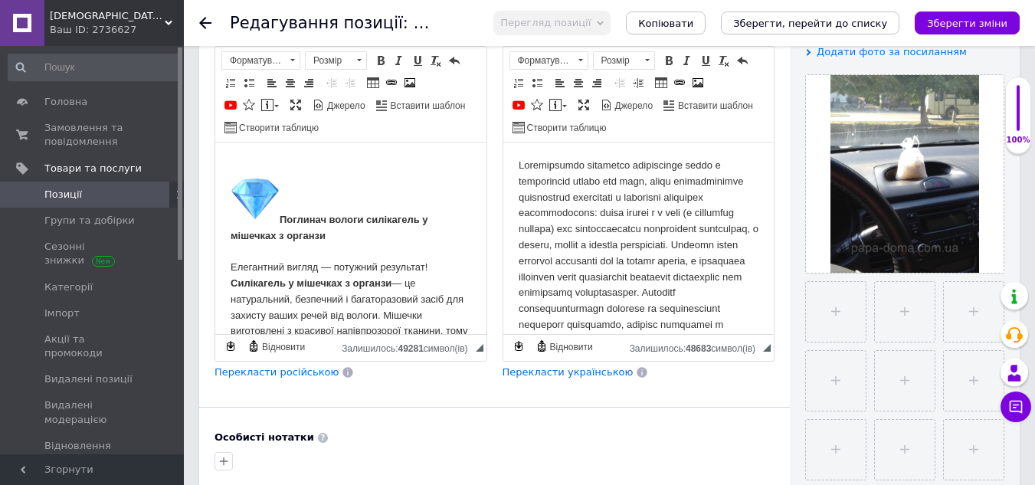
click at [266, 375] on span "Перекласти російською" at bounding box center [276, 371] width 124 height 11
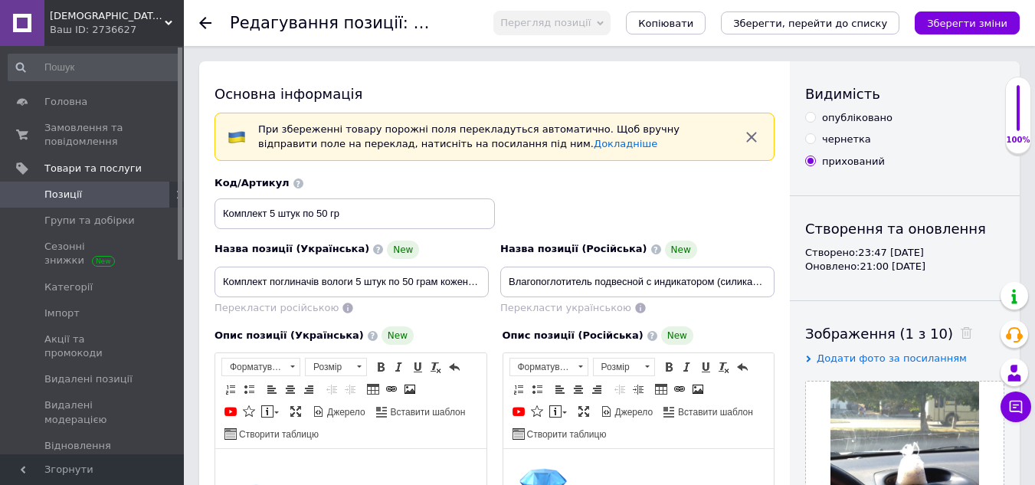
click at [813, 115] on input "опубліковано" at bounding box center [810, 117] width 10 height 10
click at [724, 202] on div "Код/Артикул Комплект 5 штук по 50 гр" at bounding box center [494, 203] width 571 height 64
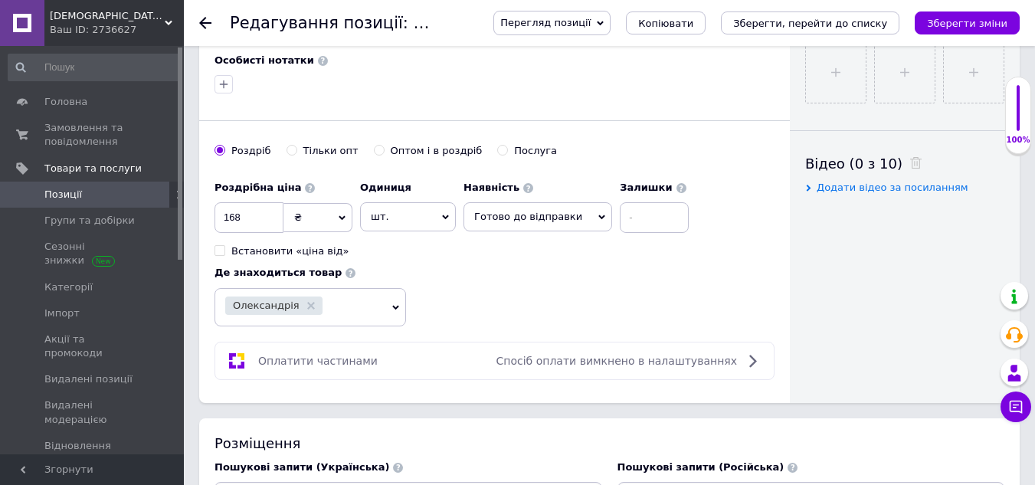
scroll to position [689, 0]
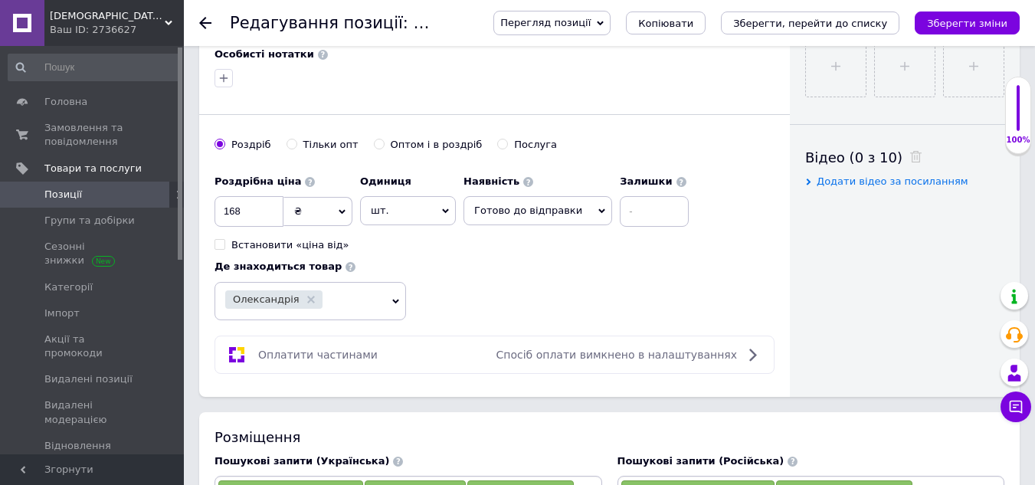
click at [374, 142] on input "Оптом і в роздріб" at bounding box center [379, 144] width 10 height 10
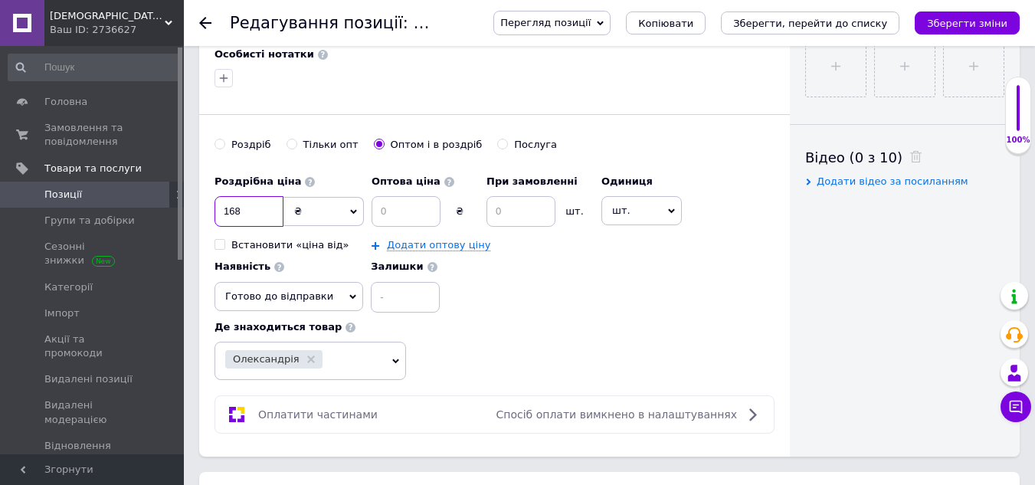
click at [259, 208] on input "168" at bounding box center [248, 211] width 69 height 31
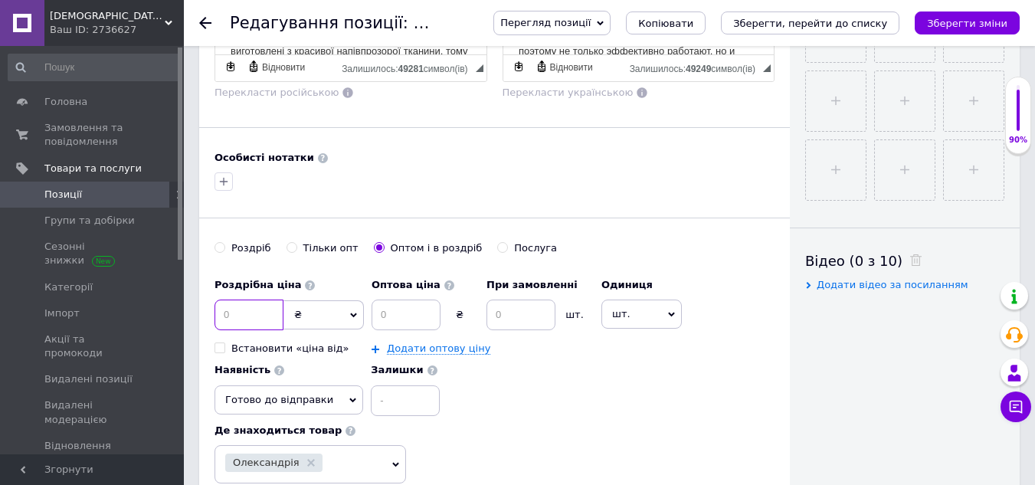
scroll to position [613, 0]
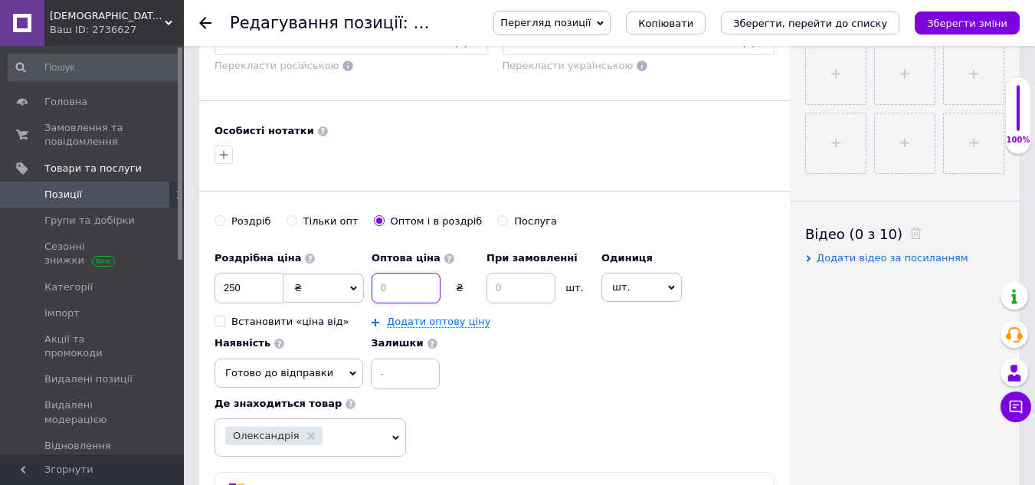
click at [401, 285] on input at bounding box center [405, 288] width 69 height 31
click at [509, 288] on input at bounding box center [520, 288] width 69 height 31
click at [573, 391] on div "Роздрібна ціна 250 ₴ $ EUR CHF GBP ¥ PLN ₸ MDL HUF KGS CNY TRY KRW lei Встанови…" at bounding box center [494, 350] width 560 height 213
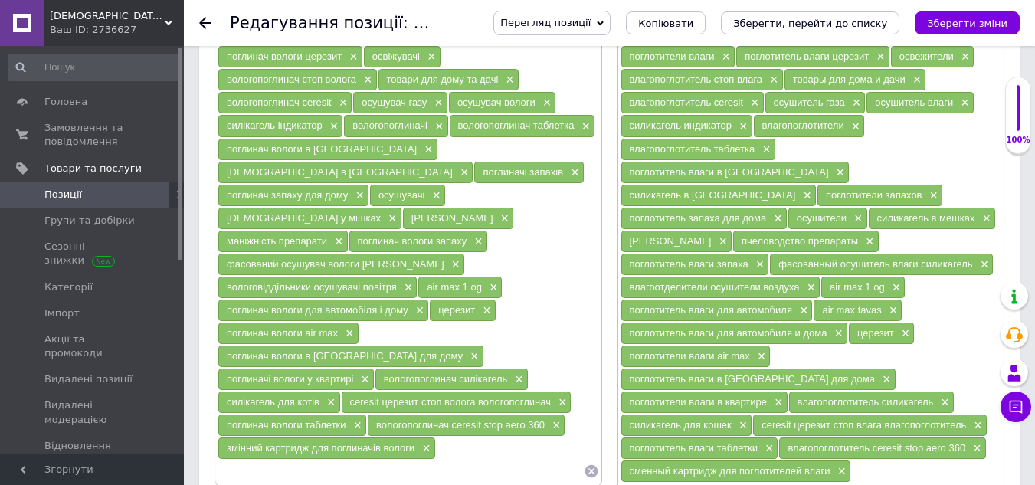
scroll to position [1226, 0]
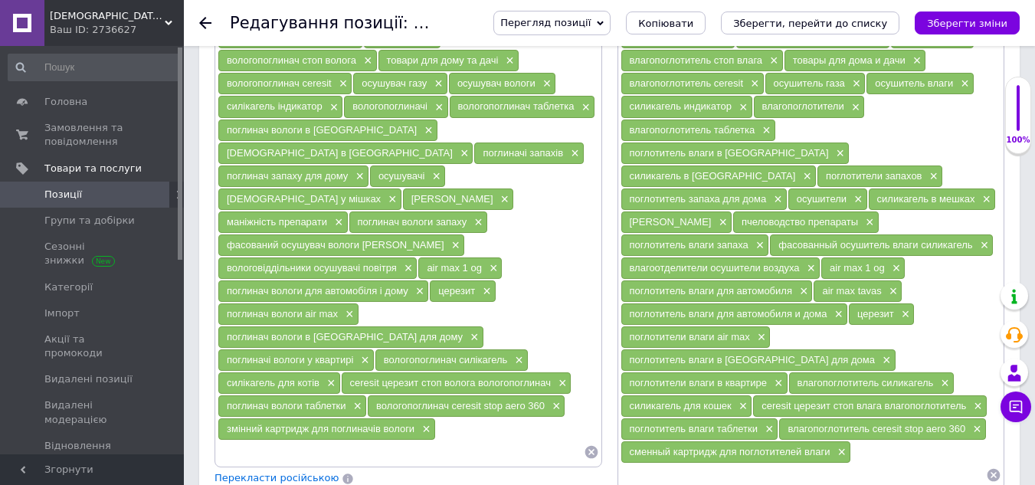
click at [425, 440] on input at bounding box center [401, 451] width 366 height 23
click at [415, 469] on li "вологопоглинач воложка" at bounding box center [408, 479] width 386 height 21
click at [510, 424] on div "Пошукові запити (Українська) вологопоглинач для авто × поглинач кисню × поглина…" at bounding box center [408, 243] width 403 height 546
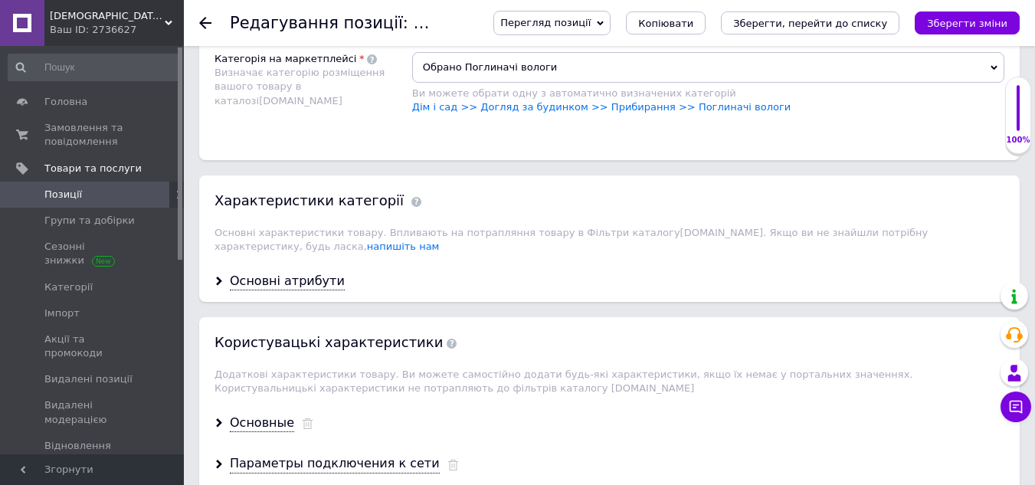
scroll to position [1762, 0]
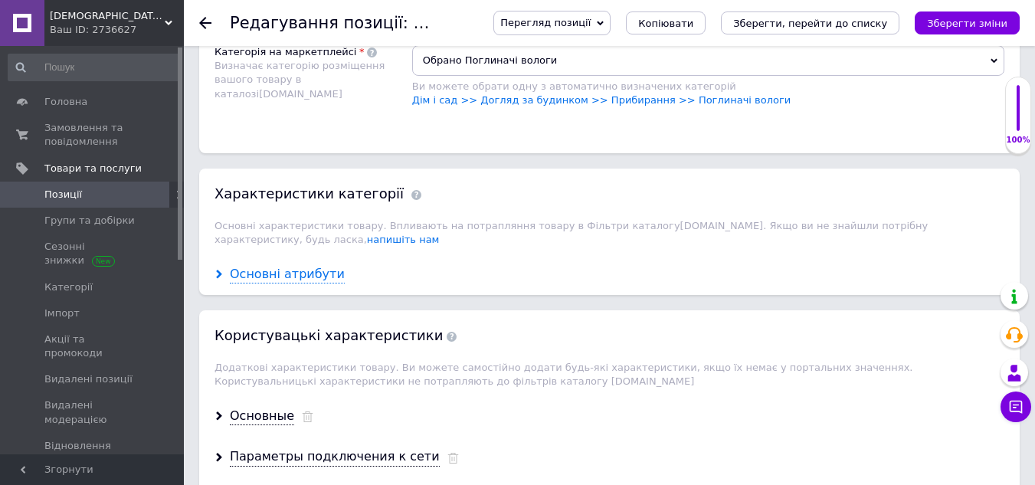
click at [289, 266] on div "Основні атрибути" at bounding box center [287, 275] width 115 height 18
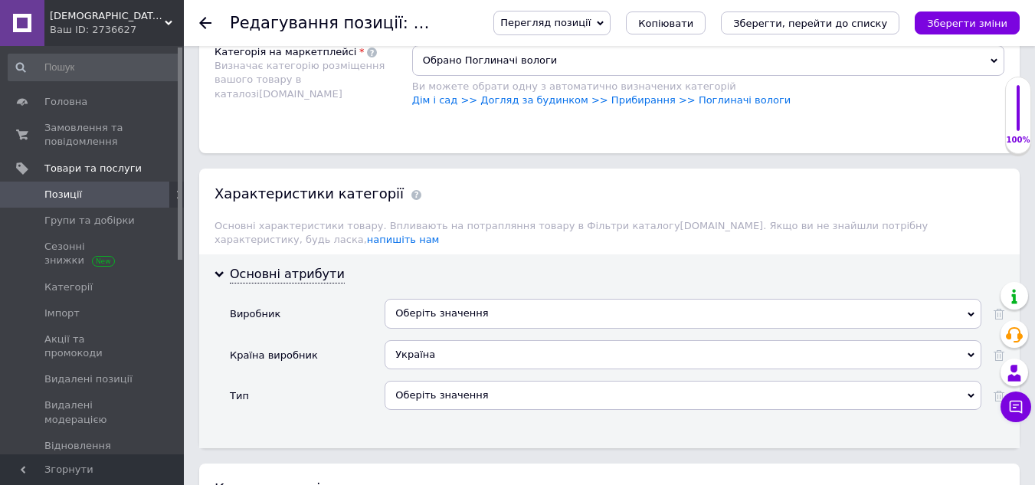
click at [448, 299] on div "Оберіть значення" at bounding box center [683, 313] width 597 height 29
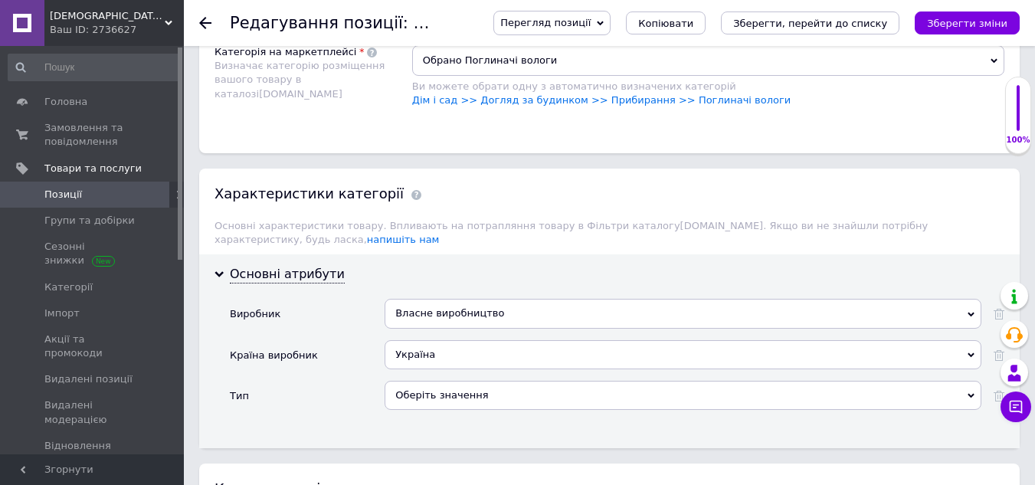
click at [466, 381] on div "Оберіть значення" at bounding box center [683, 395] width 597 height 29
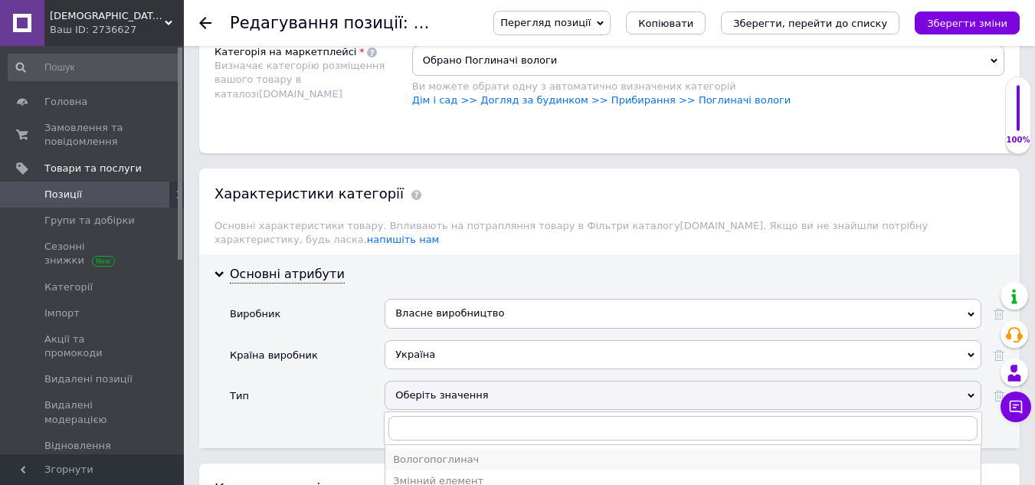
click at [443, 453] on div "Вологопоглинач" at bounding box center [683, 460] width 580 height 14
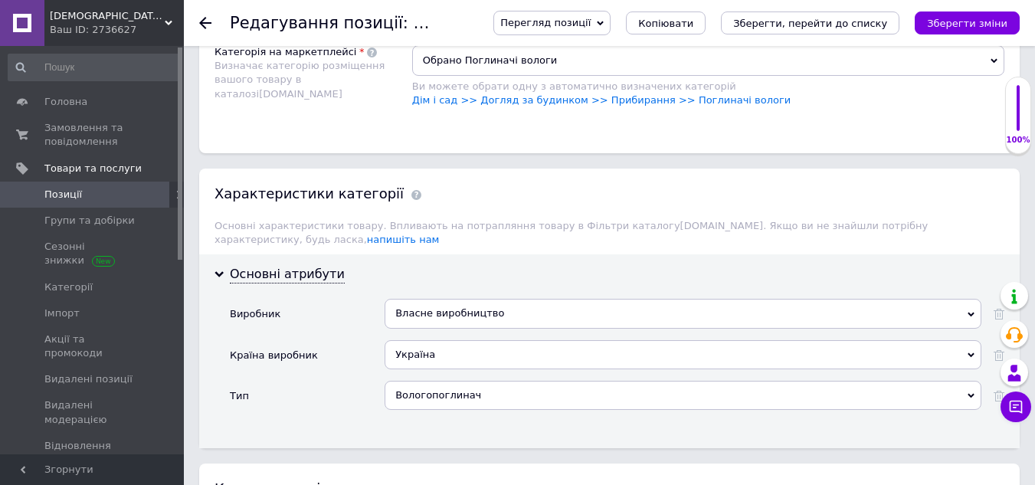
click at [741, 367] on div "Основні атрибути Виробник Власне виробництво Влад ВЛИВШИ Ритуал ВЛ Влаби Влади …" at bounding box center [609, 351] width 820 height 194
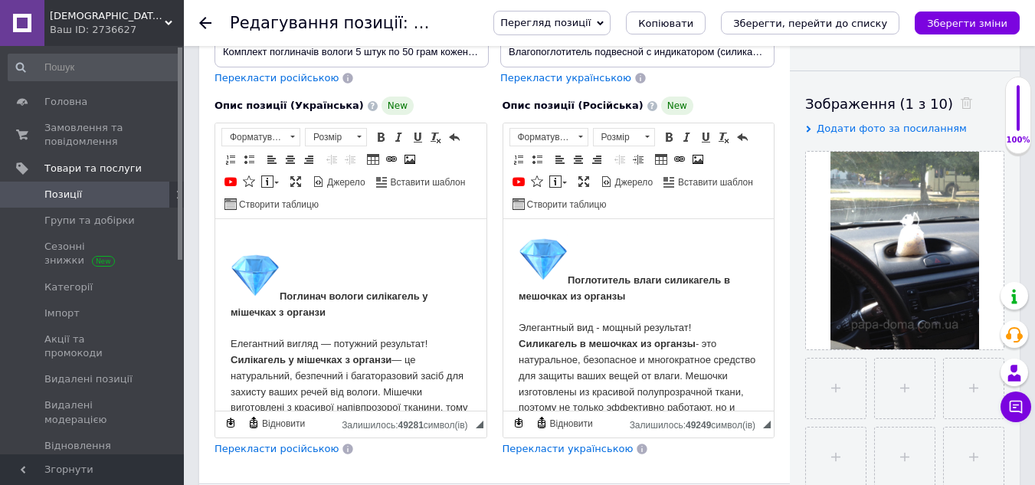
scroll to position [0, 0]
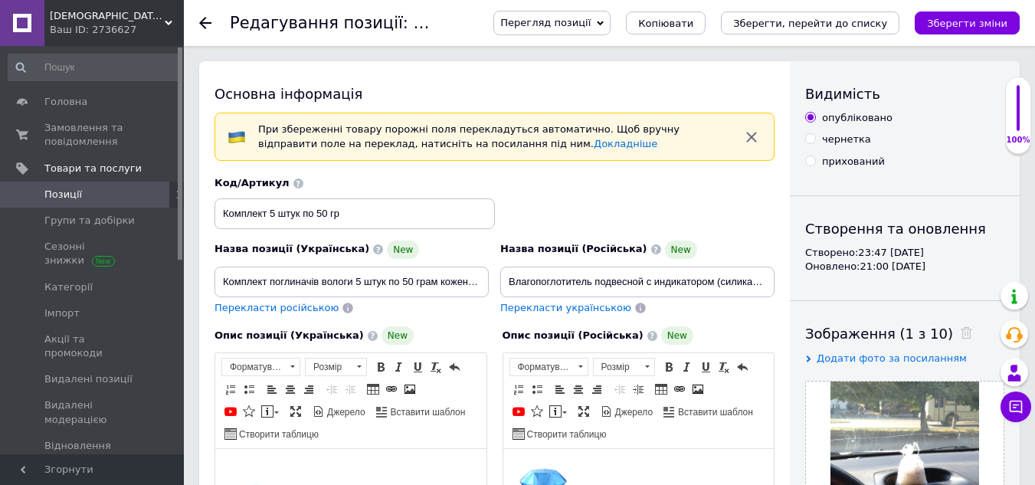
click at [284, 309] on span "Перекласти російською" at bounding box center [276, 307] width 124 height 11
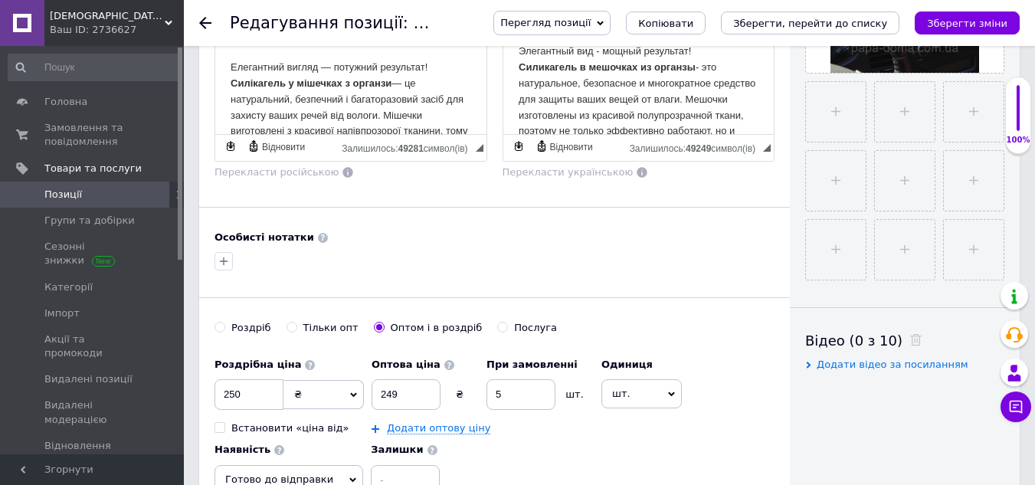
scroll to position [536, 0]
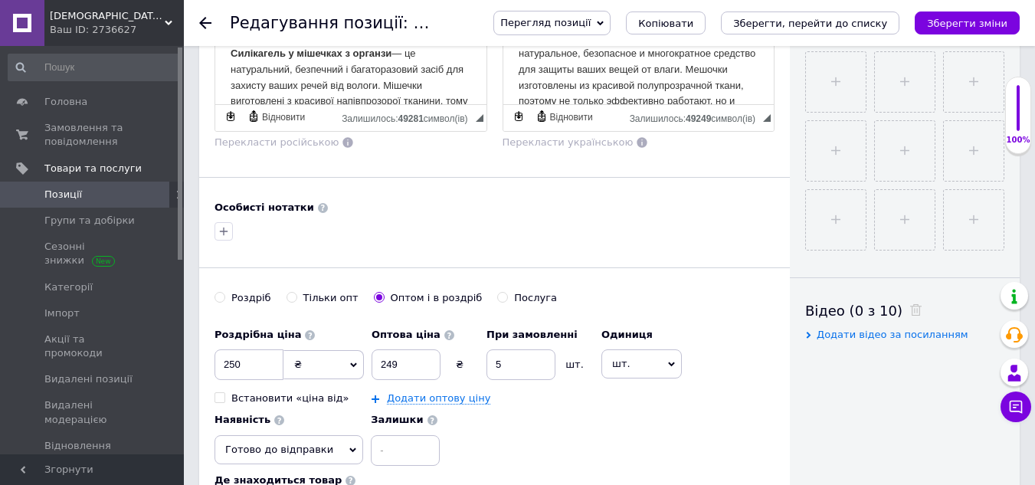
click at [640, 362] on span "шт." at bounding box center [641, 363] width 80 height 29
click at [631, 456] on li "комплект" at bounding box center [649, 455] width 94 height 21
click at [815, 29] on icon "Зберегти, перейти до списку" at bounding box center [810, 23] width 154 height 11
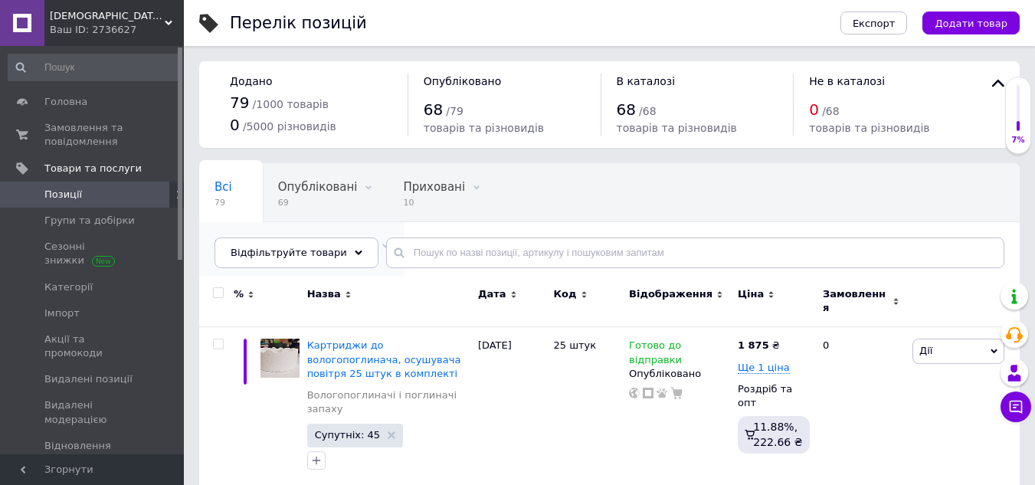
click at [374, 238] on span "Влагопоглотители и пог..." at bounding box center [293, 245] width 159 height 14
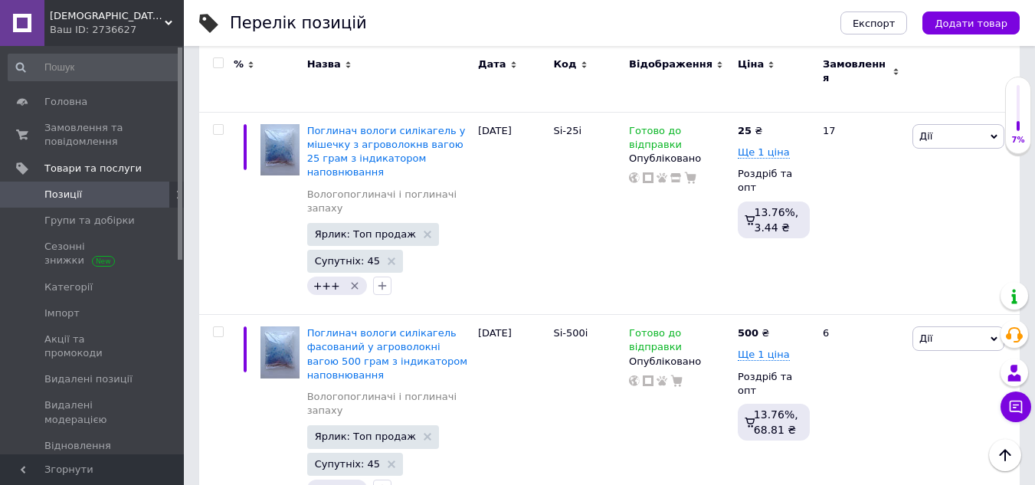
scroll to position [10130, 0]
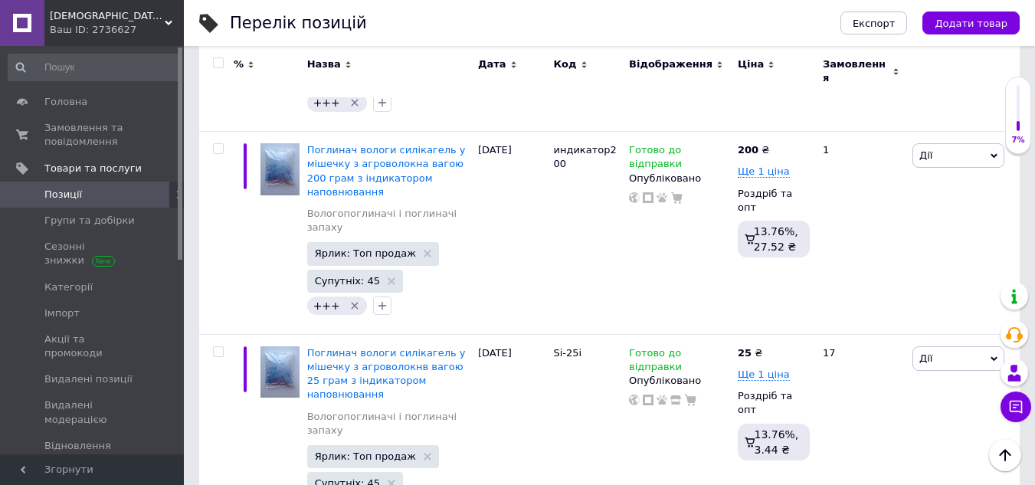
click at [218, 65] on input "checkbox" at bounding box center [218, 63] width 10 height 10
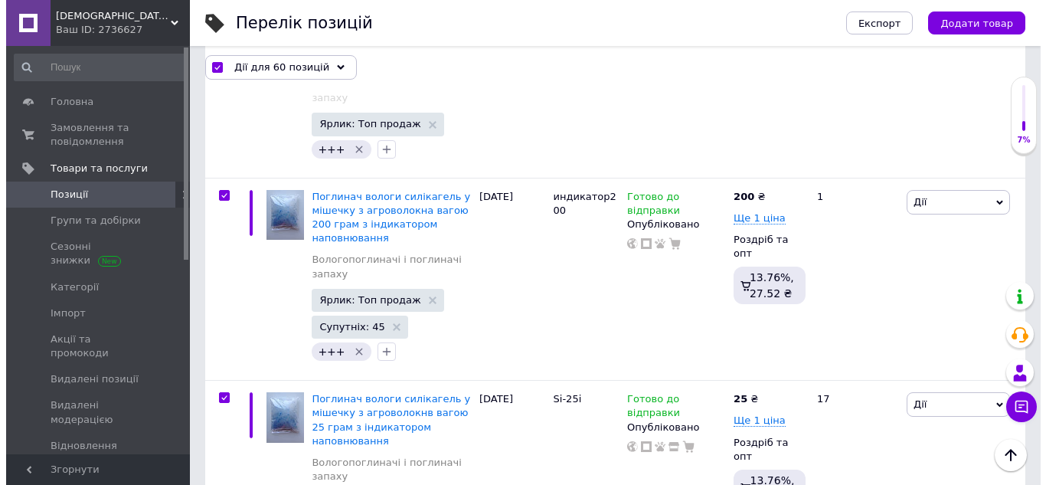
scroll to position [10993, 0]
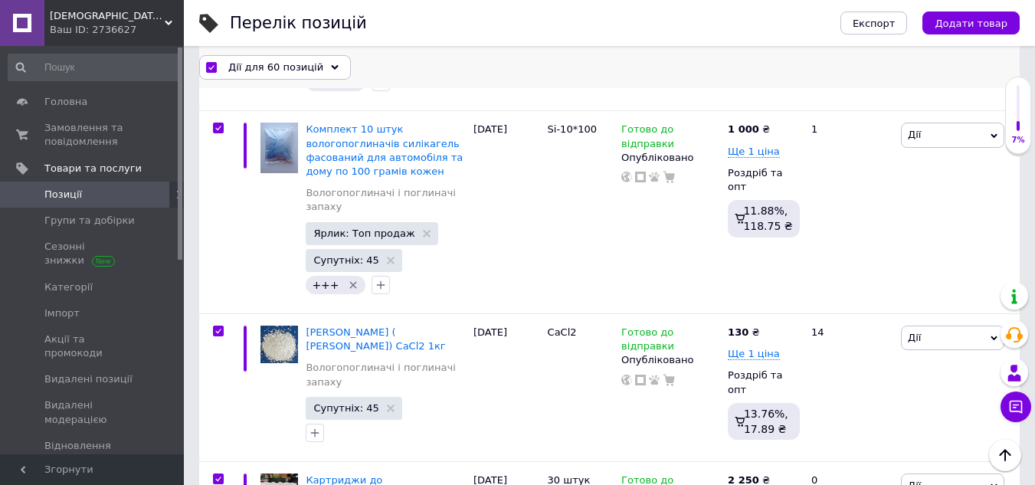
click at [331, 70] on icon at bounding box center [335, 68] width 8 height 8
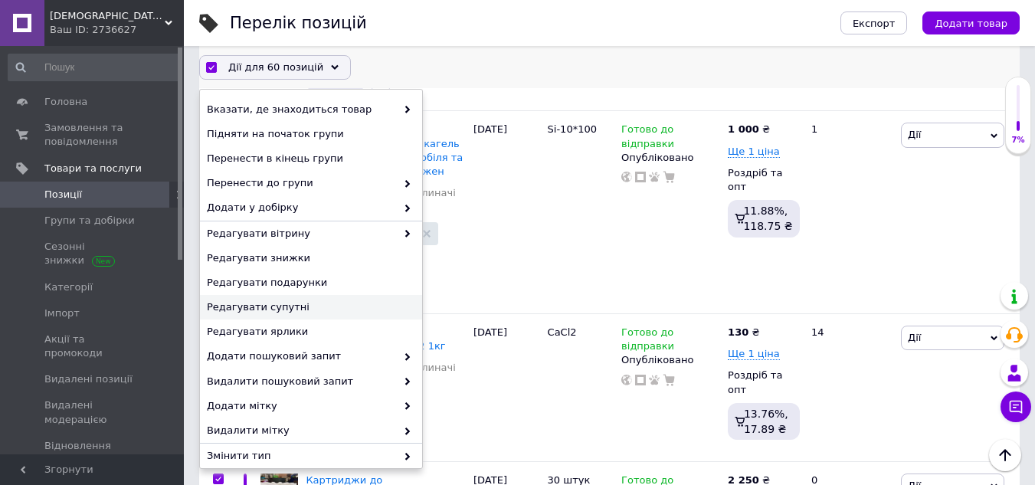
click at [272, 306] on span "Редагувати супутні" at bounding box center [309, 307] width 205 height 14
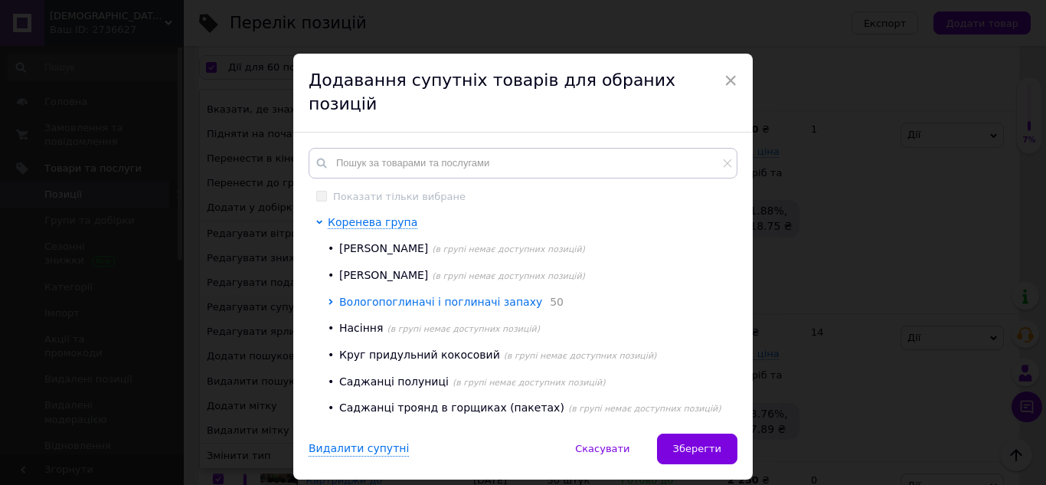
click at [365, 296] on span "Вологопоглиначі і поглиначі запаху" at bounding box center [440, 302] width 203 height 12
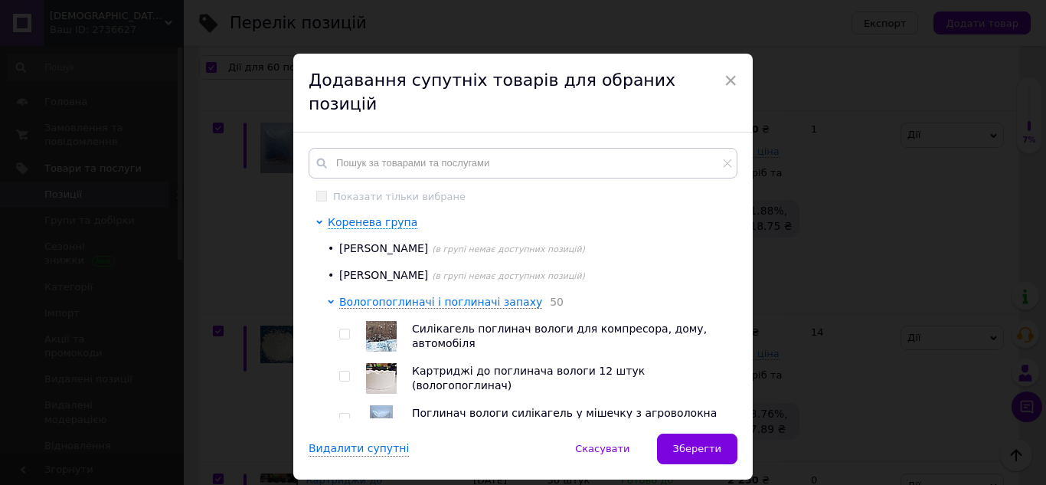
click at [339, 329] on input "checkbox" at bounding box center [344, 334] width 10 height 10
click at [341, 371] on input "checkbox" at bounding box center [344, 376] width 10 height 10
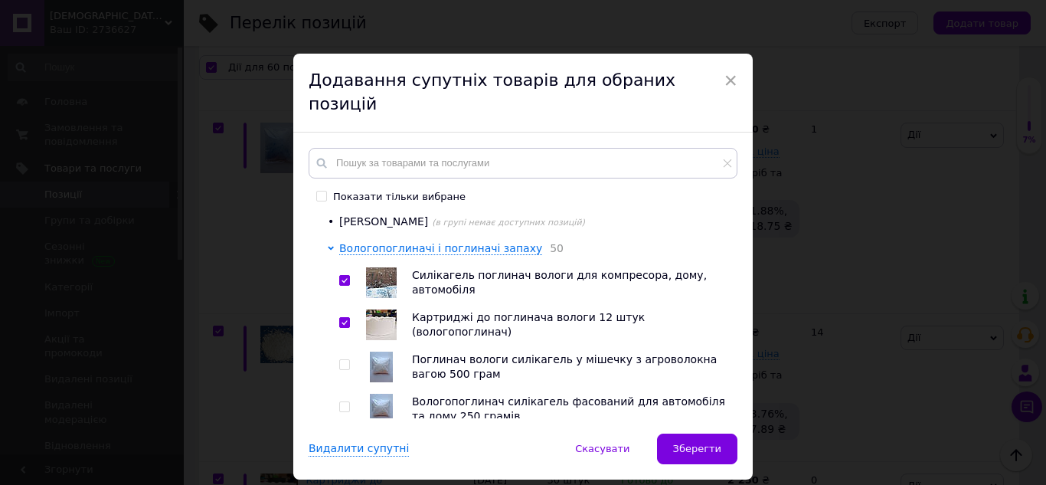
scroll to position [77, 0]
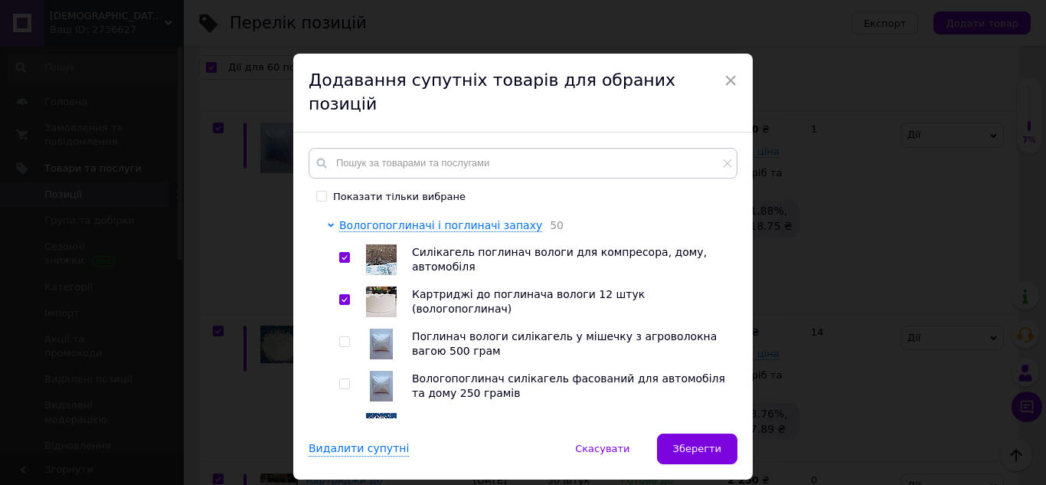
drag, startPoint x: 339, startPoint y: 322, endPoint x: 345, endPoint y: 358, distance: 37.2
click at [341, 337] on input "checkbox" at bounding box center [344, 342] width 10 height 10
click at [342, 379] on input "checkbox" at bounding box center [344, 384] width 10 height 10
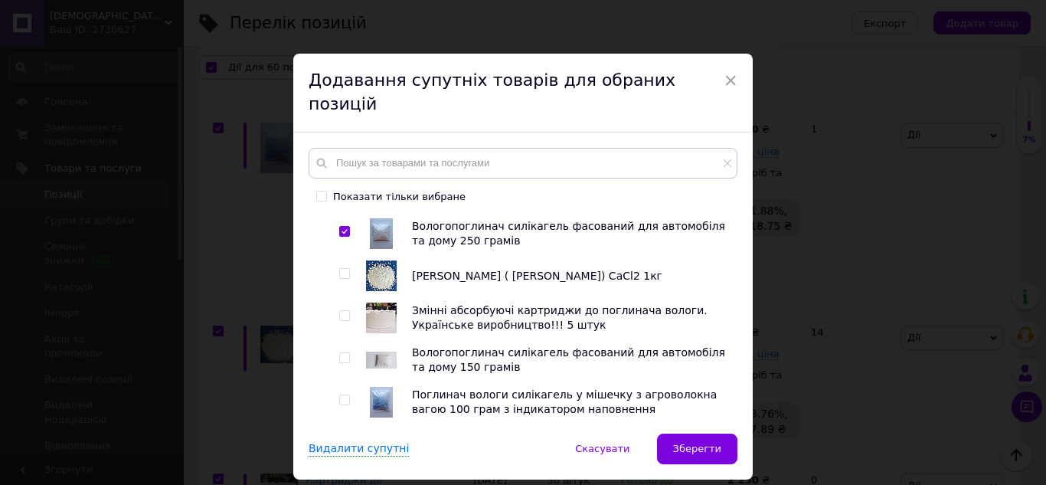
scroll to position [230, 0]
click at [341, 268] on input "checkbox" at bounding box center [344, 273] width 10 height 10
click at [345, 310] on input "checkbox" at bounding box center [344, 315] width 10 height 10
click at [342, 352] on input "checkbox" at bounding box center [344, 357] width 10 height 10
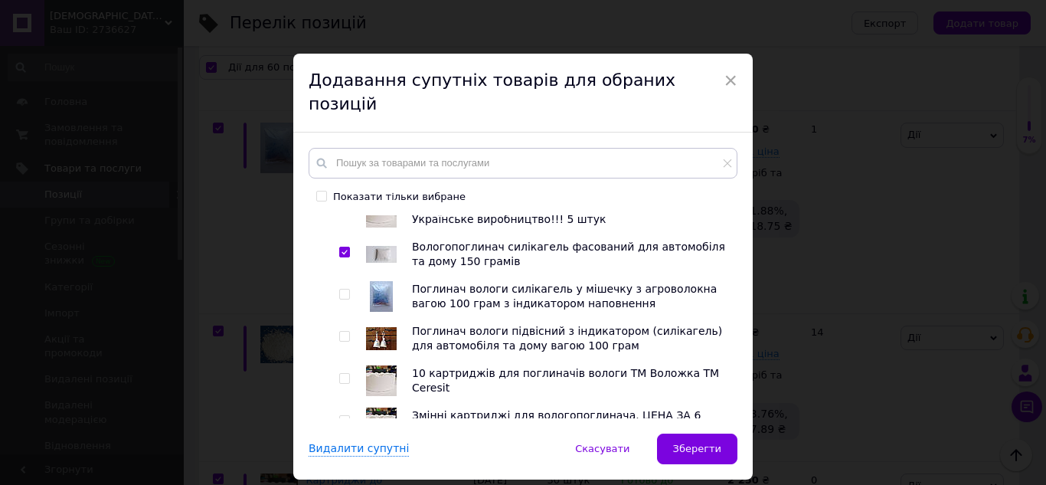
scroll to position [383, 0]
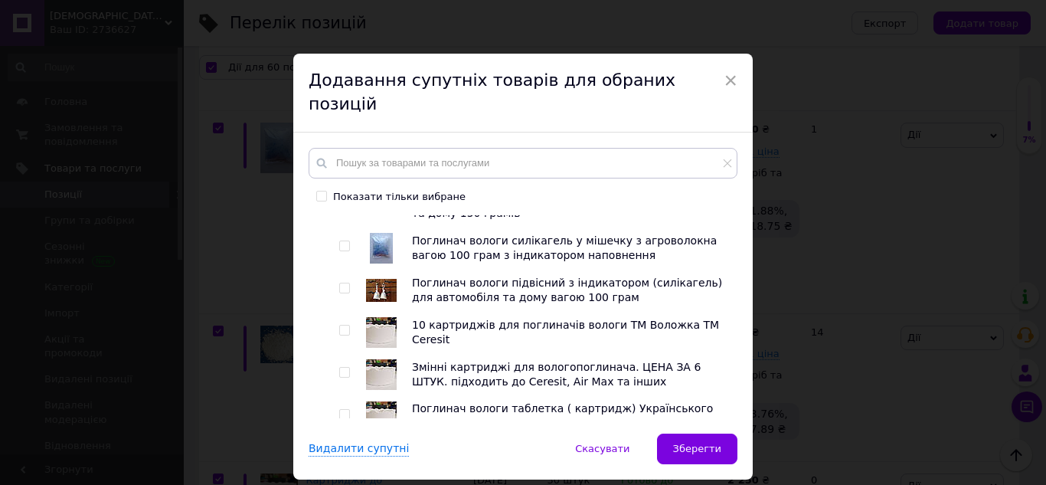
click at [342, 241] on input "checkbox" at bounding box center [344, 246] width 10 height 10
click at [344, 283] on input "checkbox" at bounding box center [344, 288] width 10 height 10
click at [342, 326] on input "checkbox" at bounding box center [344, 331] width 10 height 10
click at [342, 368] on input "checkbox" at bounding box center [344, 373] width 10 height 10
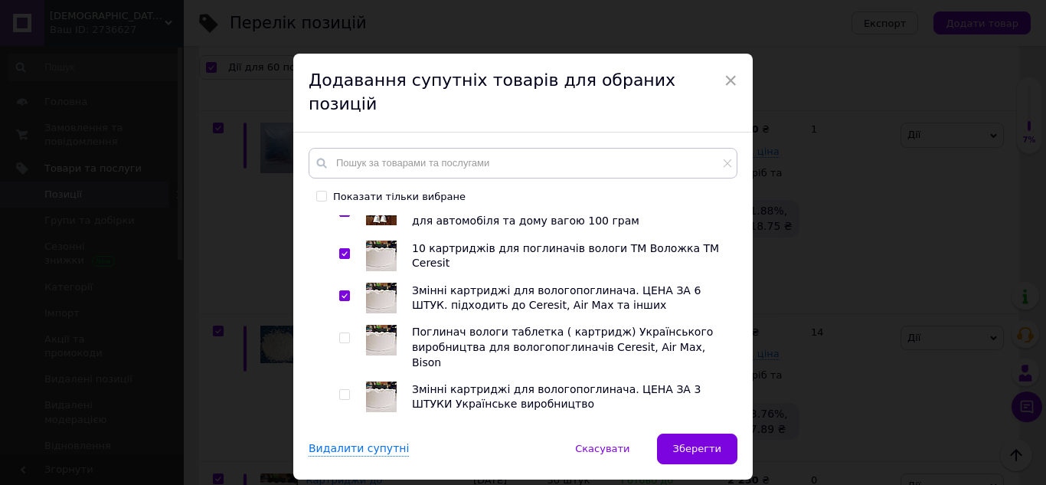
click at [342, 333] on input "checkbox" at bounding box center [344, 338] width 10 height 10
click at [341, 390] on input "checkbox" at bounding box center [344, 395] width 10 height 10
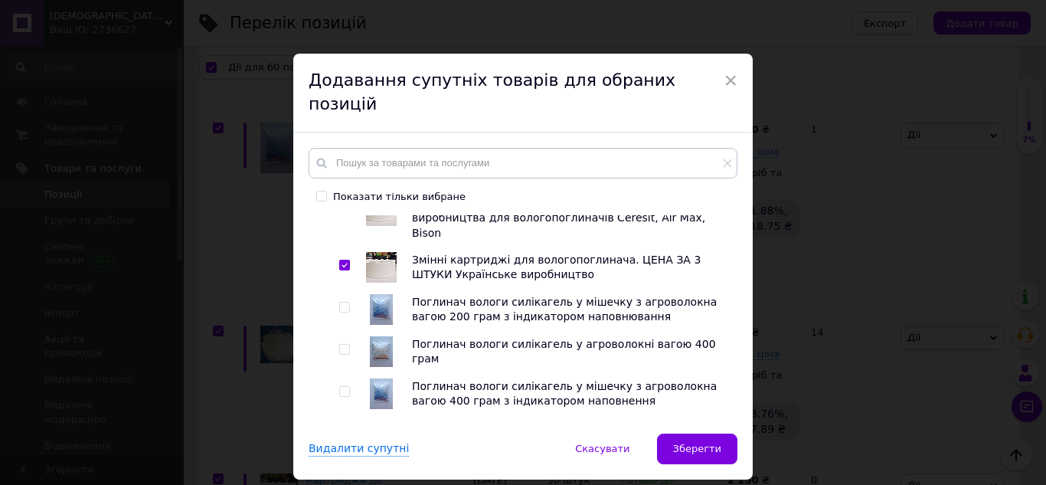
scroll to position [613, 0]
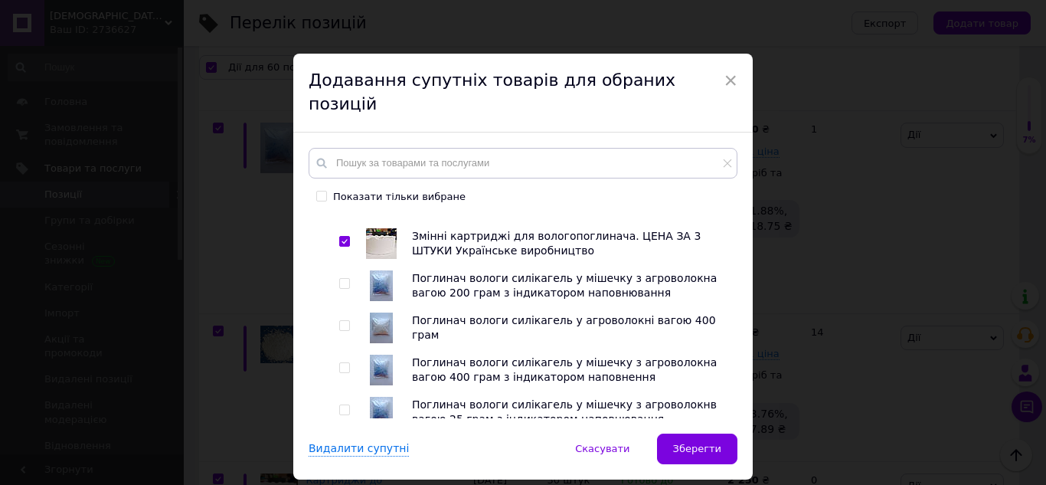
click at [344, 279] on input "checkbox" at bounding box center [344, 284] width 10 height 10
click at [341, 321] on input "checkbox" at bounding box center [344, 326] width 10 height 10
click at [342, 363] on input "checkbox" at bounding box center [344, 368] width 10 height 10
click at [340, 405] on input "checkbox" at bounding box center [344, 410] width 10 height 10
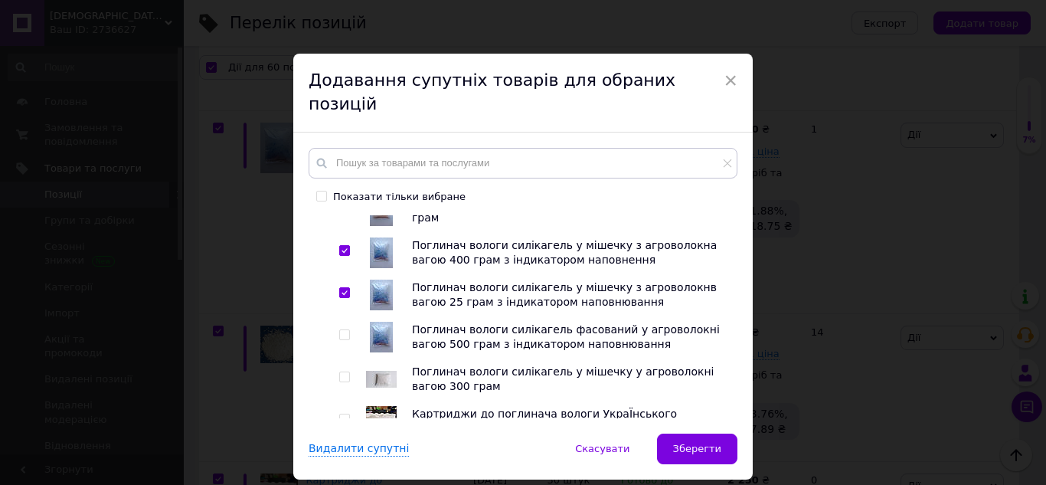
scroll to position [766, 0]
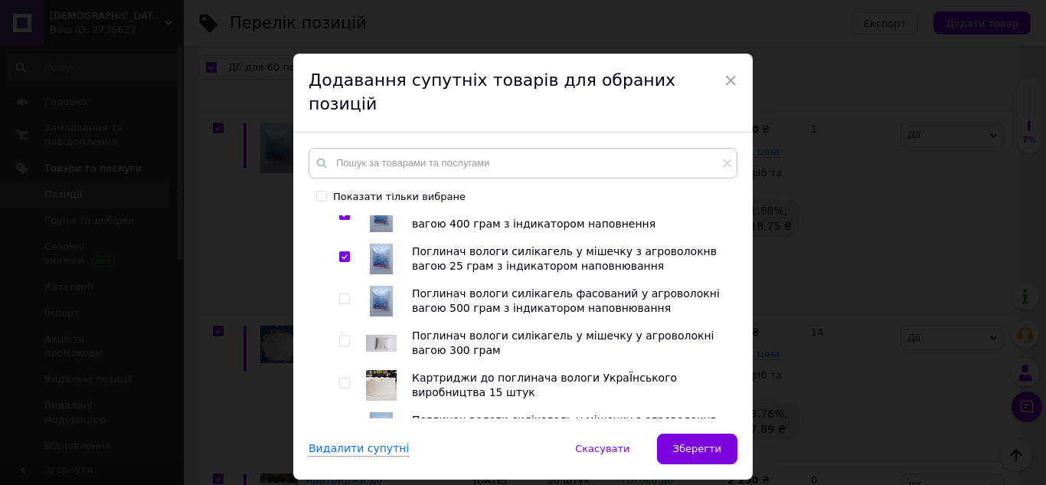
drag, startPoint x: 341, startPoint y: 263, endPoint x: 349, endPoint y: 280, distance: 18.5
click at [345, 286] on div at bounding box center [346, 301] width 15 height 31
click at [342, 336] on input "checkbox" at bounding box center [344, 341] width 10 height 10
drag, startPoint x: 341, startPoint y: 260, endPoint x: 349, endPoint y: 359, distance: 99.1
click at [341, 294] on input "checkbox" at bounding box center [344, 299] width 10 height 10
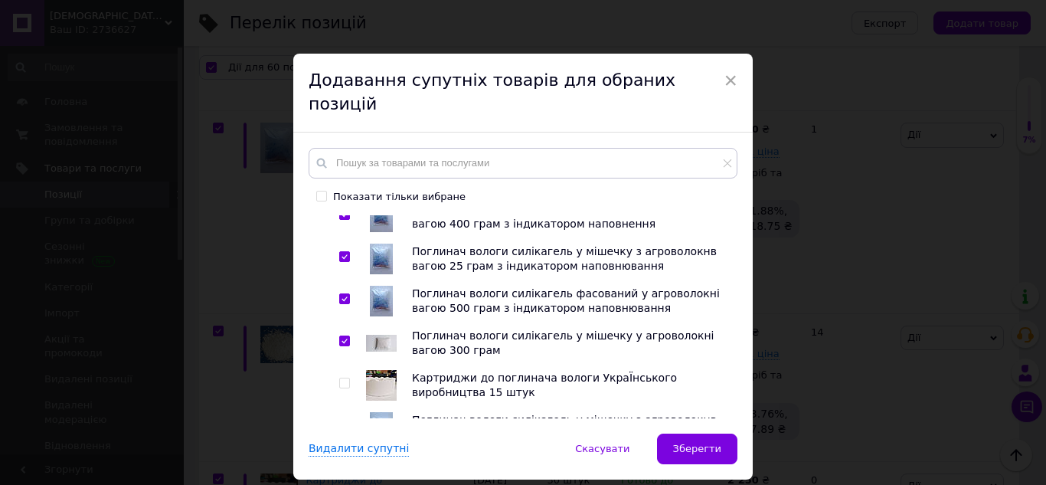
click at [343, 378] on input "checkbox" at bounding box center [344, 383] width 10 height 10
click at [342, 421] on input "checkbox" at bounding box center [344, 426] width 10 height 10
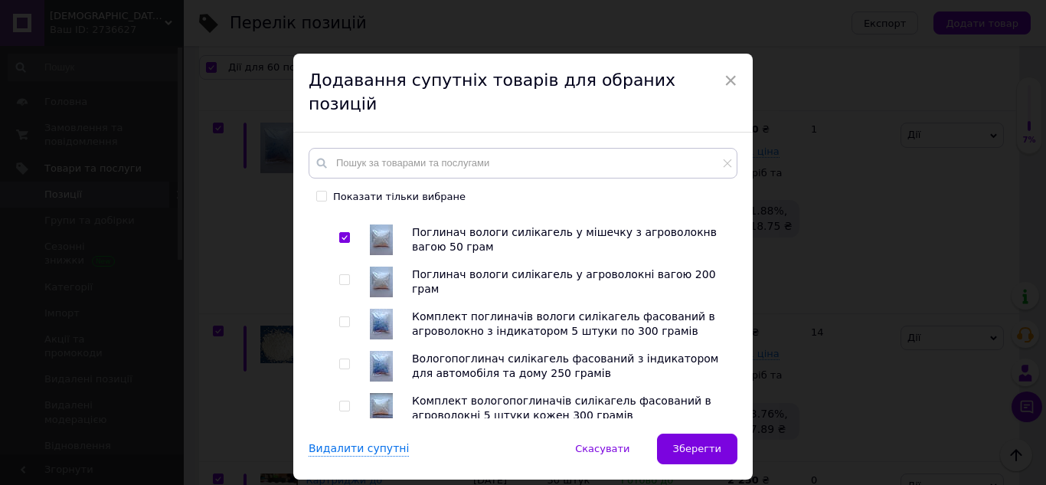
scroll to position [919, 0]
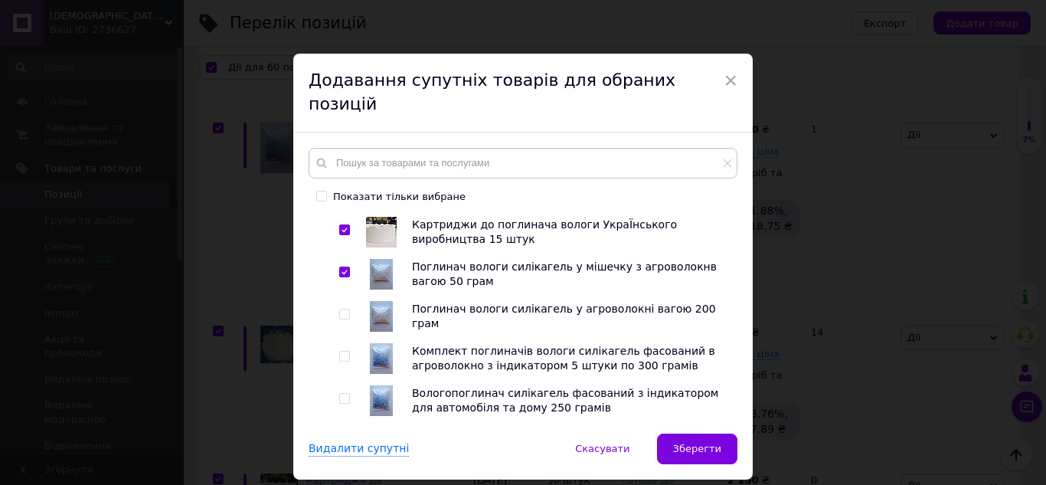
drag, startPoint x: 342, startPoint y: 276, endPoint x: 344, endPoint y: 302, distance: 26.1
click at [342, 309] on input "checkbox" at bounding box center [344, 314] width 10 height 10
drag, startPoint x: 342, startPoint y: 318, endPoint x: 350, endPoint y: 351, distance: 33.8
click at [342, 352] on input "checkbox" at bounding box center [344, 357] width 10 height 10
click at [340, 394] on input "checkbox" at bounding box center [344, 399] width 10 height 10
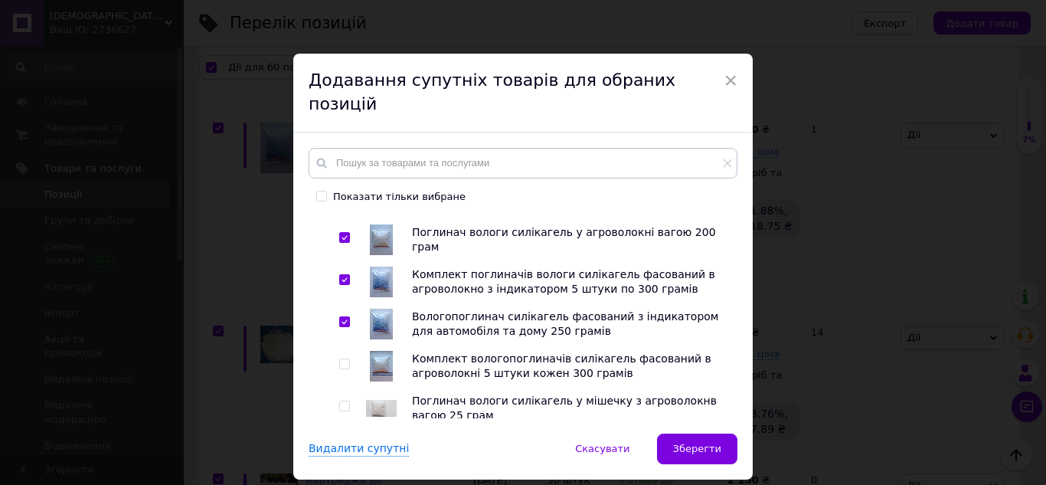
scroll to position [1072, 0]
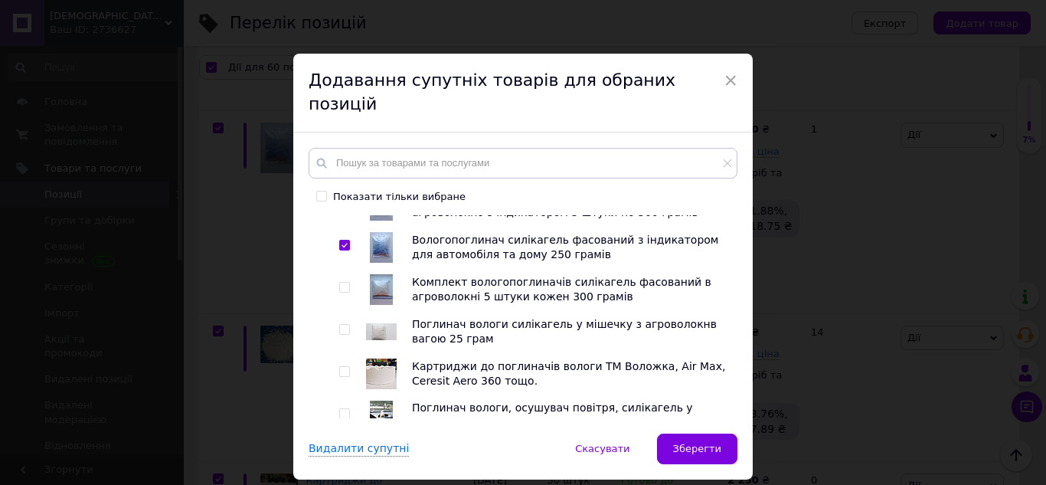
click at [343, 283] on input "checkbox" at bounding box center [344, 288] width 10 height 10
click at [343, 325] on input "checkbox" at bounding box center [344, 330] width 10 height 10
click at [342, 367] on input "checkbox" at bounding box center [344, 372] width 10 height 10
click at [342, 409] on input "checkbox" at bounding box center [344, 414] width 10 height 10
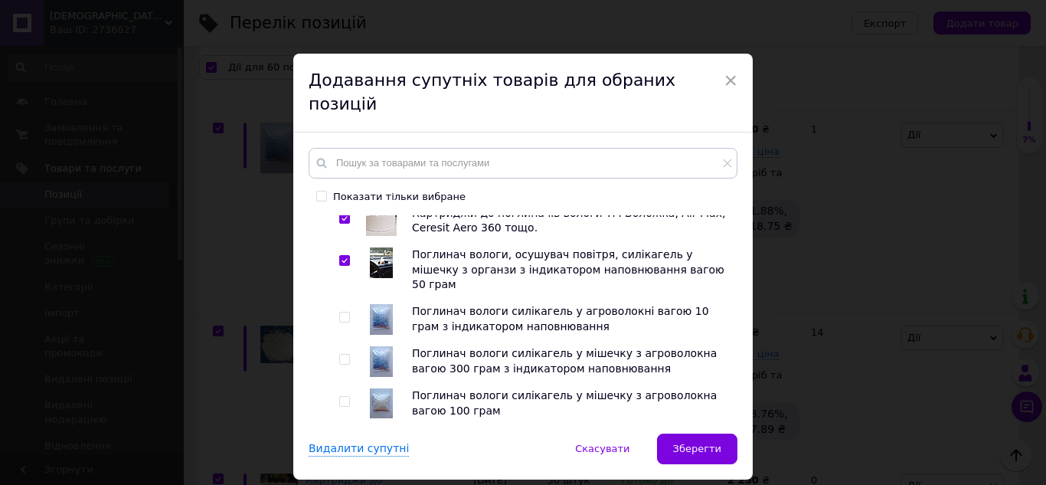
click at [345, 313] on input "checkbox" at bounding box center [344, 318] width 10 height 10
click at [335, 313] on div at bounding box center [333, 151] width 11 height 2165
click at [340, 397] on input "checkbox" at bounding box center [344, 402] width 10 height 10
click at [341, 355] on input "checkbox" at bounding box center [344, 360] width 10 height 10
click at [345, 439] on input "checkbox" at bounding box center [344, 444] width 10 height 10
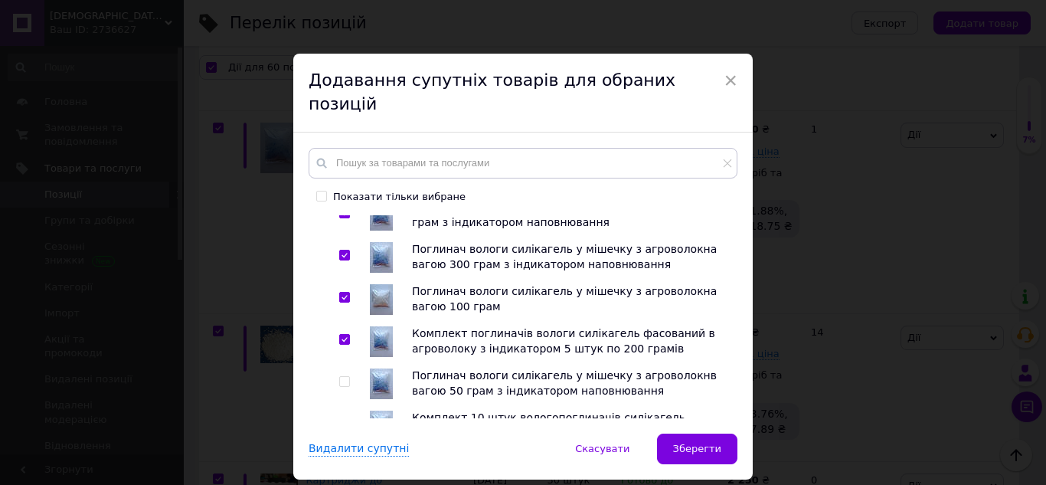
scroll to position [1455, 0]
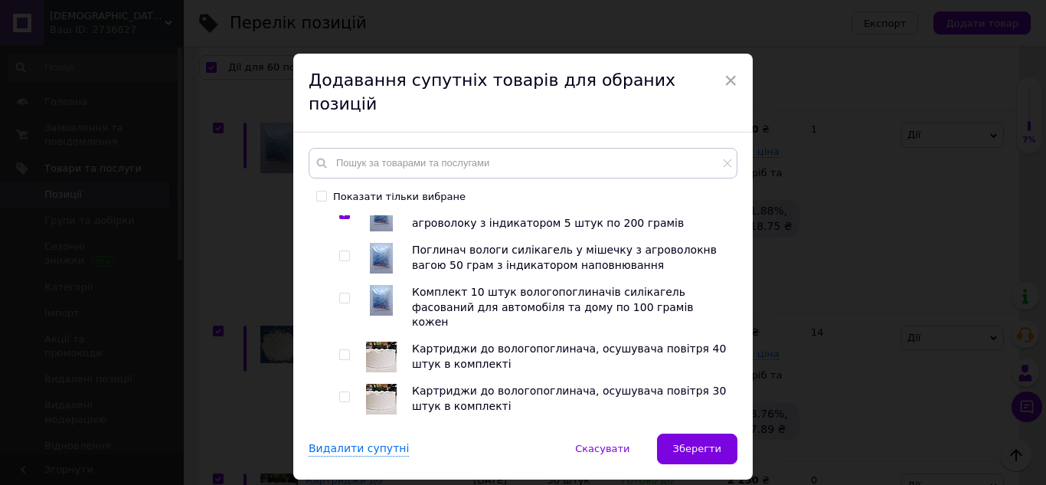
click at [342, 251] on input "checkbox" at bounding box center [344, 256] width 10 height 10
click at [342, 293] on input "checkbox" at bounding box center [344, 298] width 10 height 10
click at [341, 350] on input "checkbox" at bounding box center [344, 355] width 10 height 10
click at [341, 392] on input "checkbox" at bounding box center [344, 397] width 10 height 10
click at [340, 434] on input "checkbox" at bounding box center [344, 439] width 10 height 10
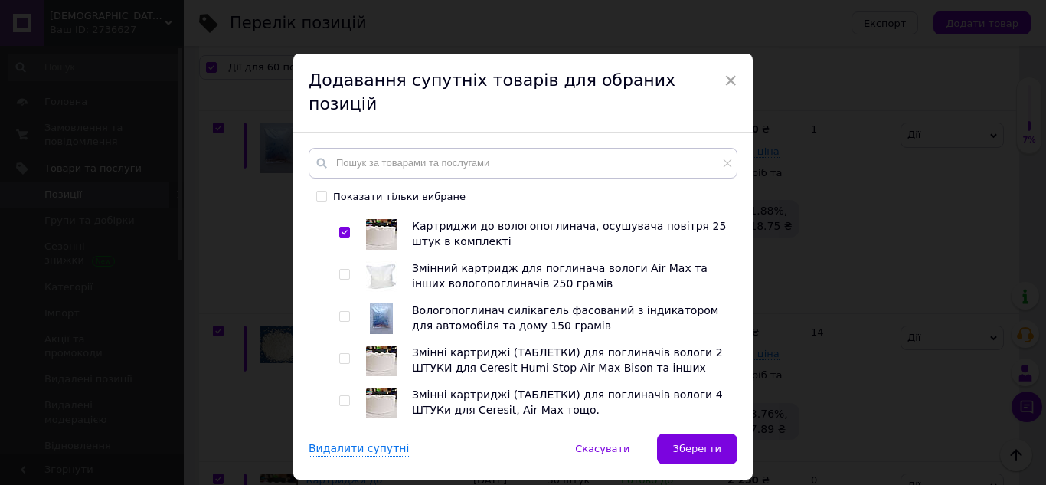
scroll to position [1685, 0]
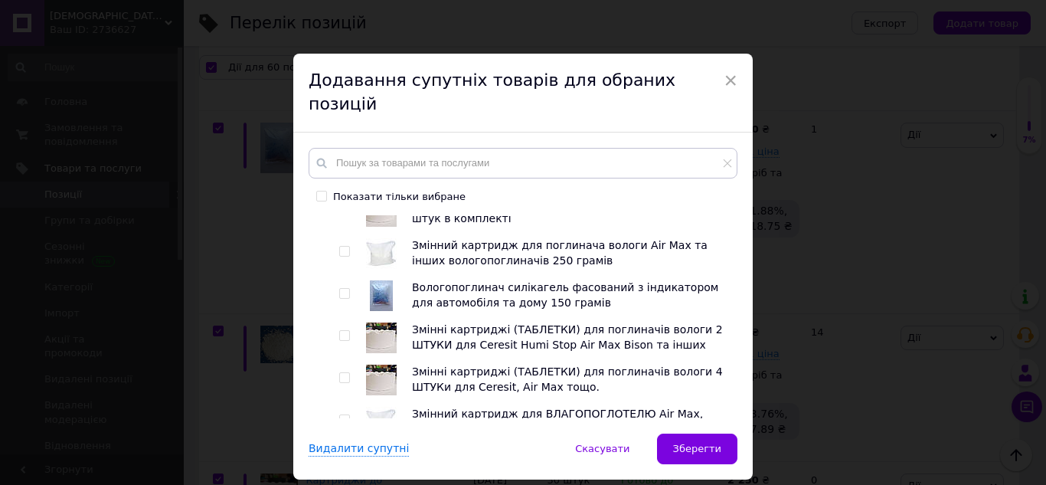
click at [339, 289] on input "checkbox" at bounding box center [344, 294] width 10 height 10
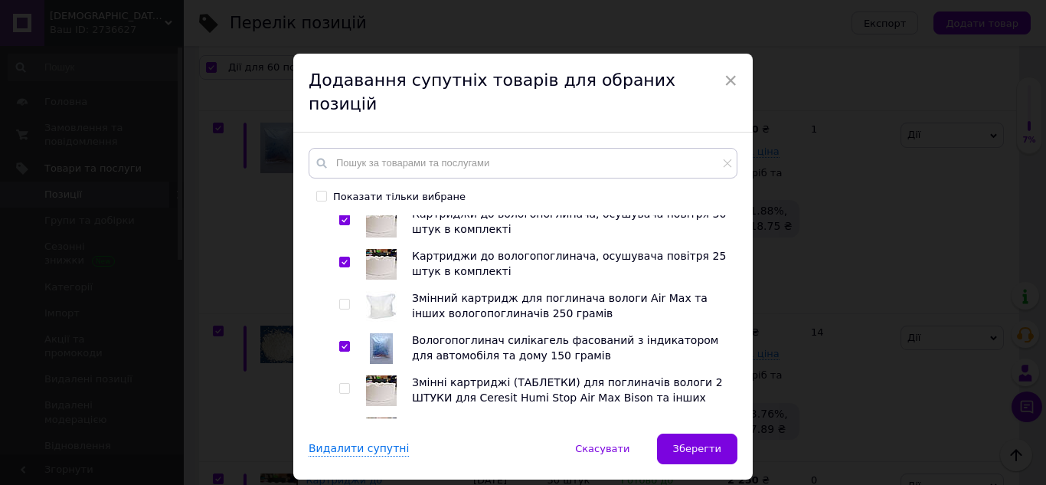
scroll to position [1609, 0]
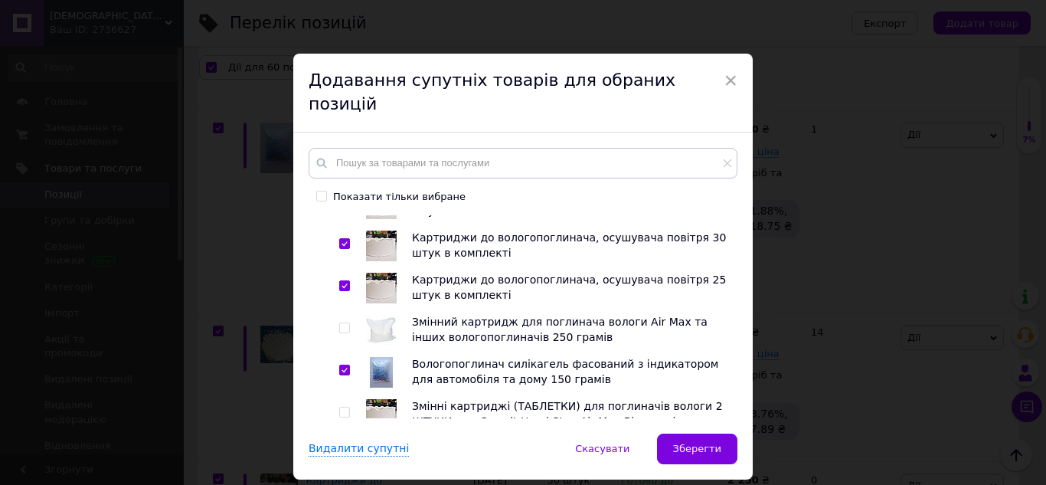
click at [340, 323] on input "checkbox" at bounding box center [344, 328] width 10 height 10
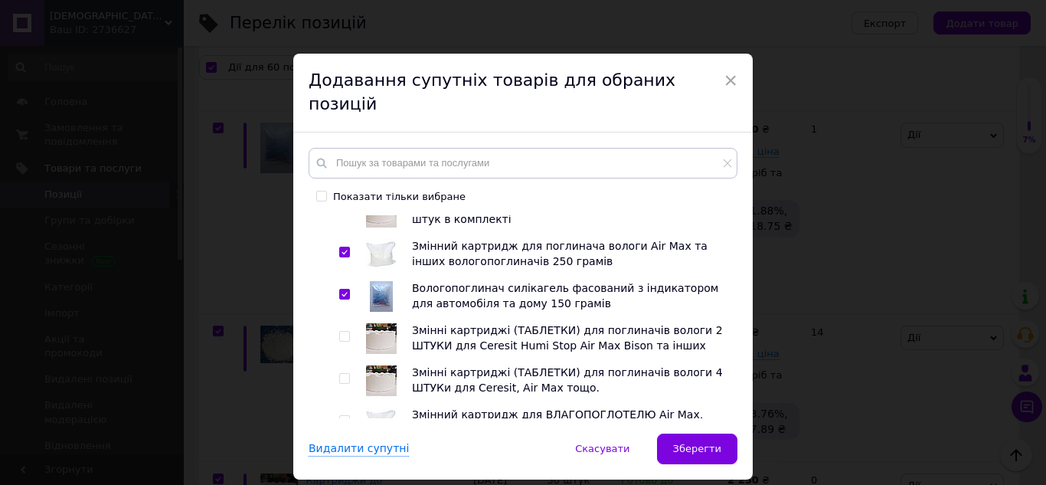
scroll to position [1685, 0]
click at [342, 331] on input "checkbox" at bounding box center [344, 336] width 10 height 10
click at [341, 373] on input "checkbox" at bounding box center [344, 378] width 10 height 10
drag, startPoint x: 342, startPoint y: 352, endPoint x: 353, endPoint y: 345, distance: 13.0
click at [342, 415] on input "checkbox" at bounding box center [344, 420] width 10 height 10
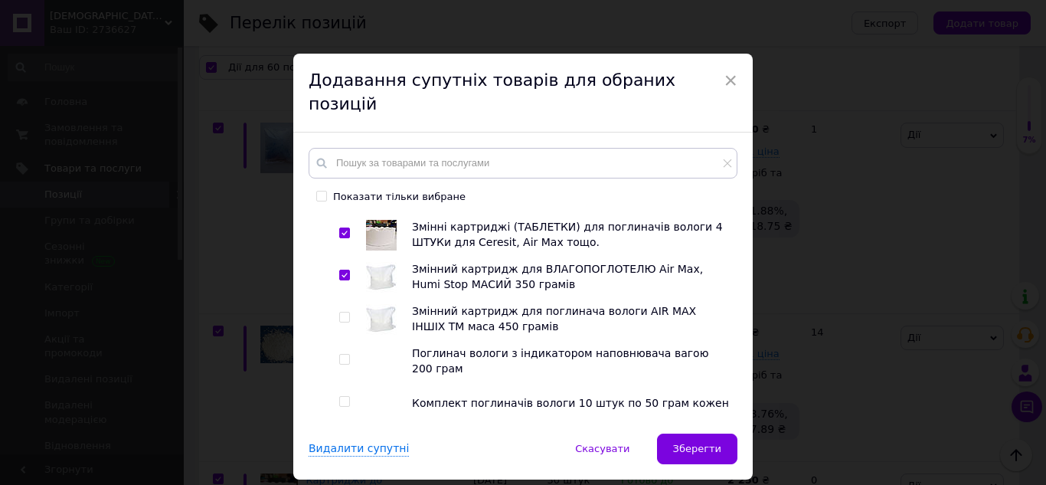
scroll to position [1838, 0]
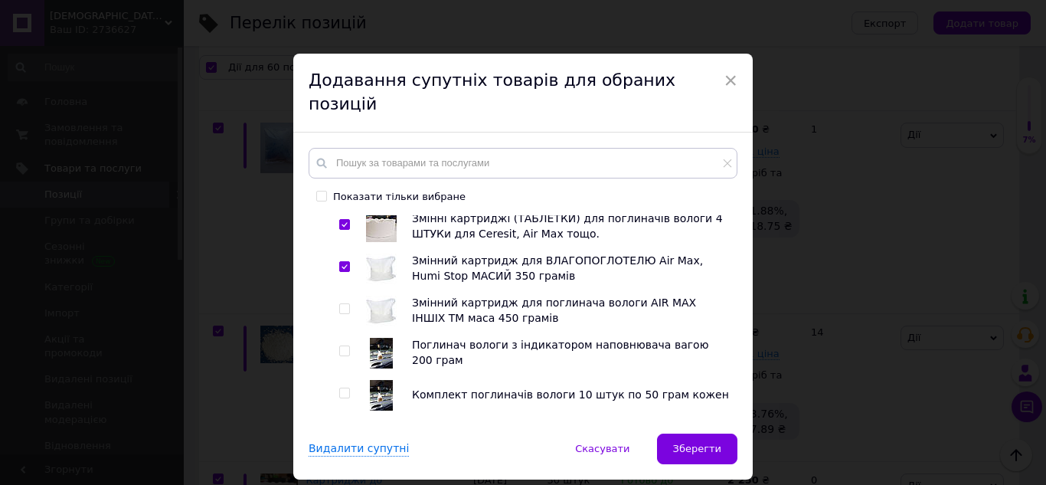
drag, startPoint x: 343, startPoint y: 245, endPoint x: 347, endPoint y: 257, distance: 12.8
click at [343, 304] on input "checkbox" at bounding box center [344, 309] width 10 height 10
click at [343, 346] on input "checkbox" at bounding box center [344, 351] width 10 height 10
click at [344, 388] on input "checkbox" at bounding box center [344, 393] width 10 height 10
drag, startPoint x: 345, startPoint y: 366, endPoint x: 356, endPoint y: 351, distance: 19.1
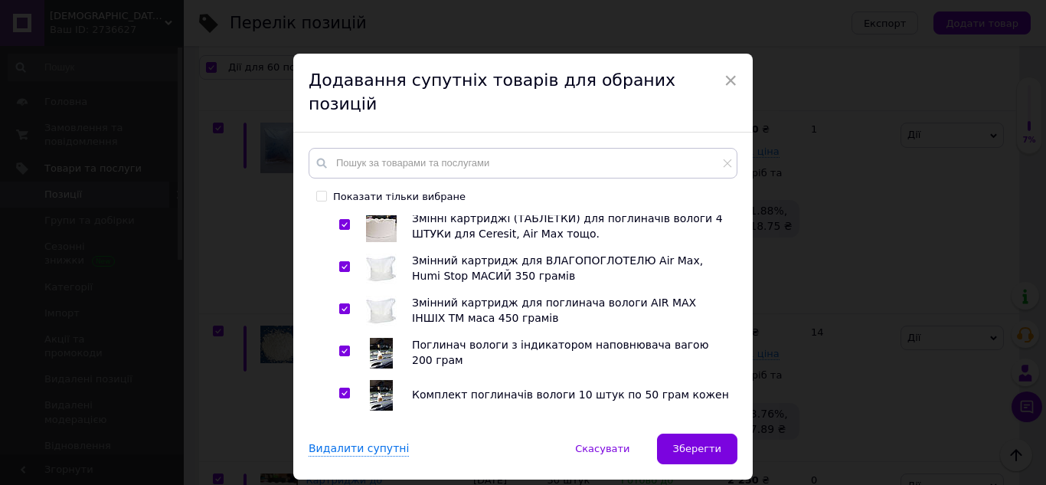
click at [345, 430] on input "checkbox" at bounding box center [344, 435] width 10 height 10
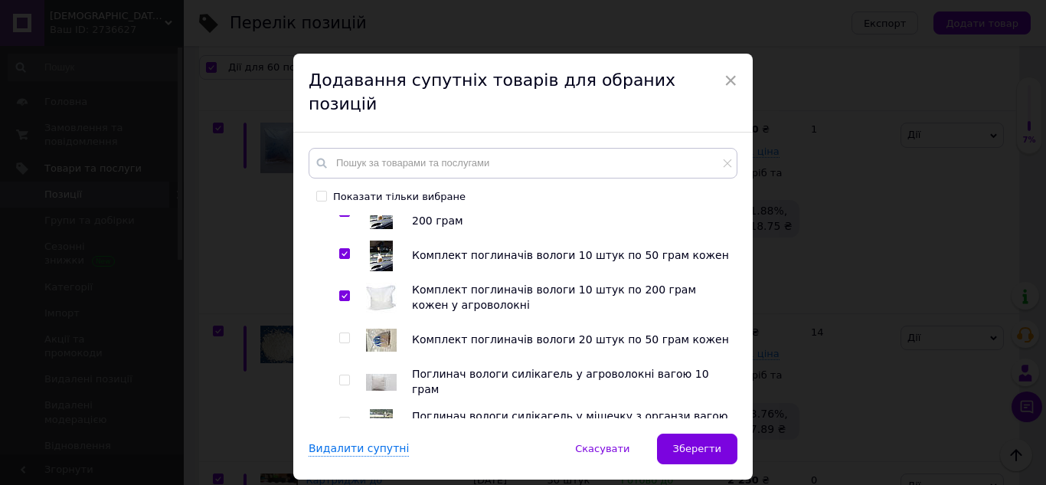
scroll to position [1991, 0]
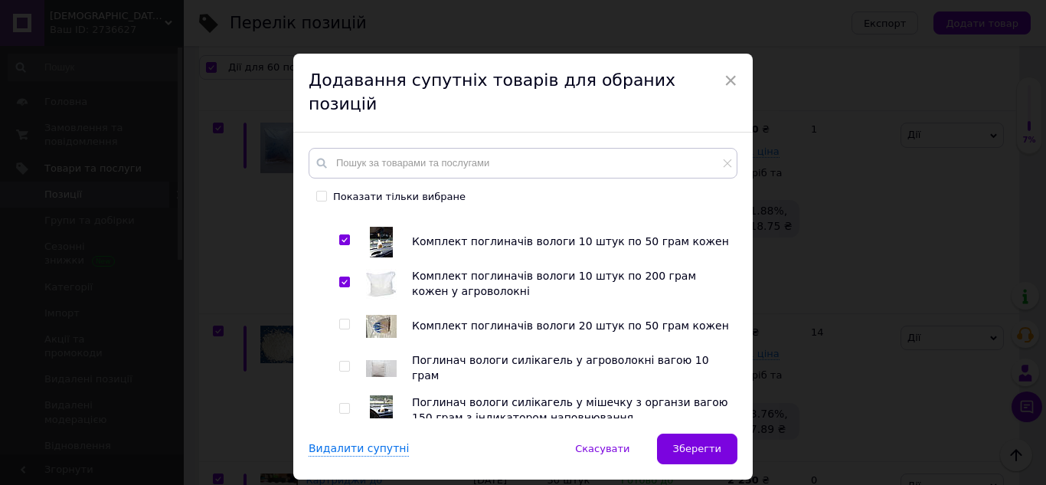
click at [343, 319] on input "checkbox" at bounding box center [344, 324] width 10 height 10
drag, startPoint x: 342, startPoint y: 295, endPoint x: 345, endPoint y: 319, distance: 24.7
click at [343, 361] on label at bounding box center [344, 366] width 11 height 11
click at [343, 362] on input "checkbox" at bounding box center [344, 367] width 10 height 10
click at [343, 404] on input "checkbox" at bounding box center [344, 409] width 10 height 10
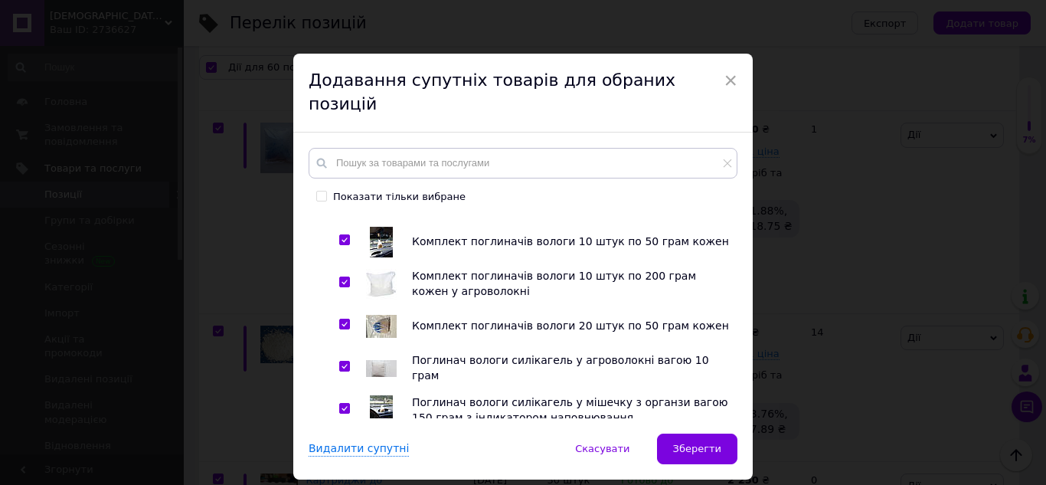
click at [342, 446] on input "checkbox" at bounding box center [344, 451] width 10 height 10
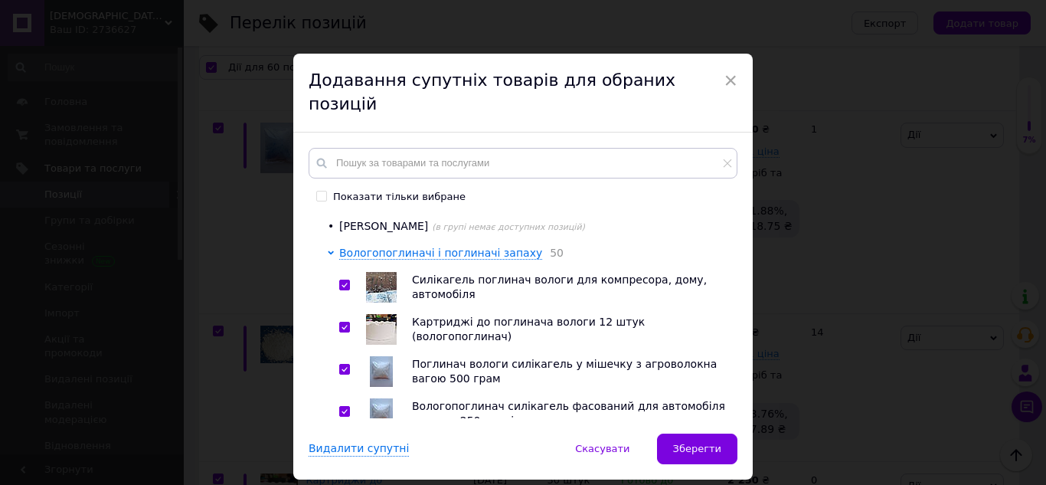
scroll to position [0, 0]
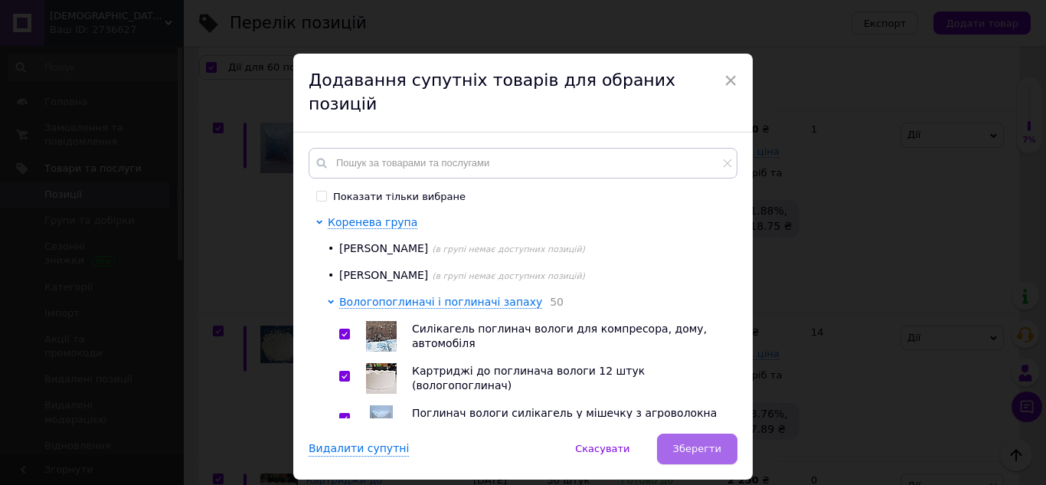
click at [676, 434] on button "Зберегти" at bounding box center [697, 449] width 80 height 31
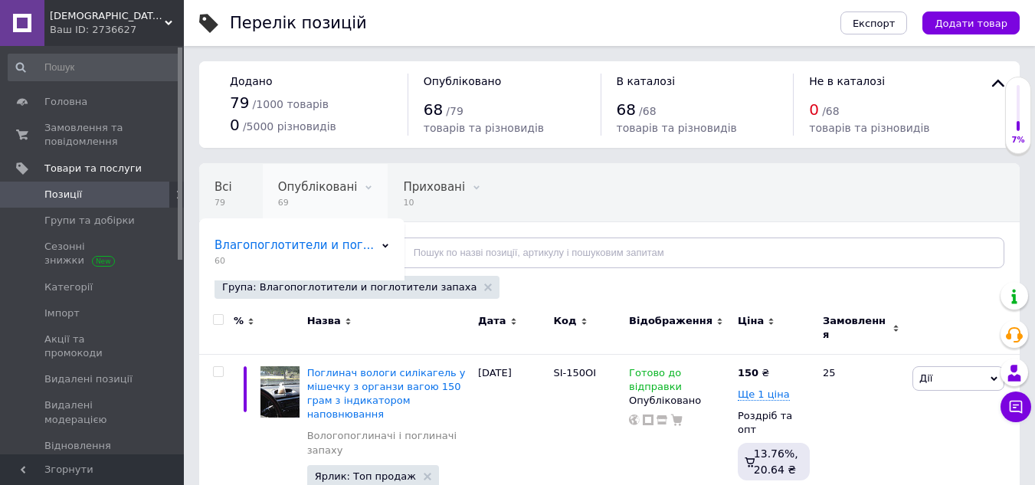
click at [299, 200] on span "69" at bounding box center [318, 202] width 80 height 11
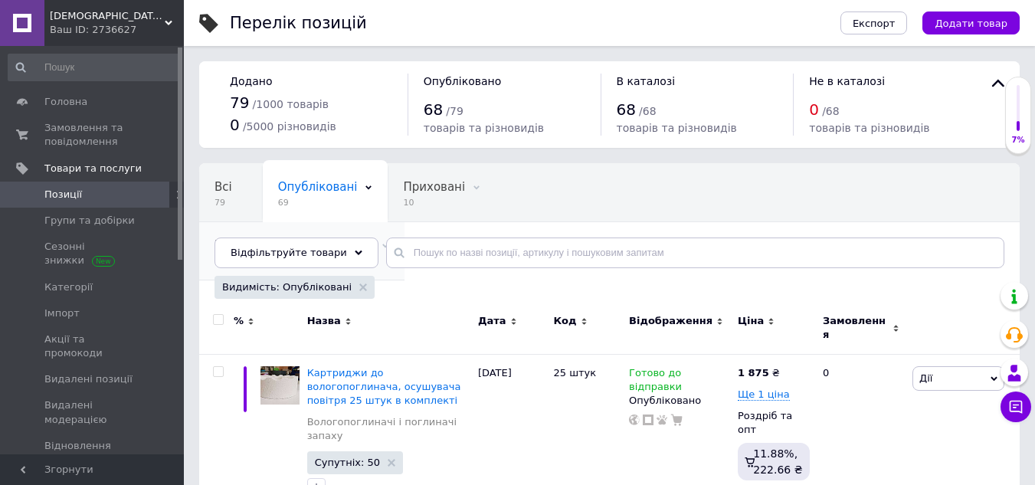
click at [374, 255] on span "60" at bounding box center [293, 260] width 159 height 11
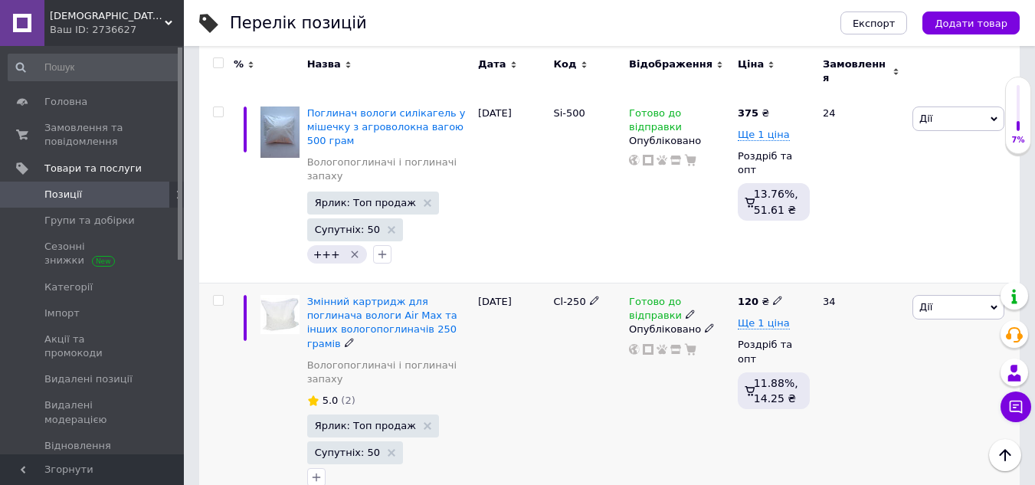
scroll to position [2221, 0]
